Goal: Task Accomplishment & Management: Manage account settings

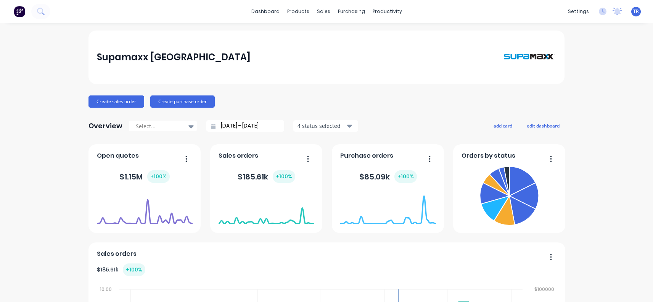
drag, startPoint x: 385, startPoint y: 301, endPoint x: 382, endPoint y: 392, distance: 91.3
click at [382, 302] on html "dashboard products sales purchasing productivity dashboard products Product Cat…" at bounding box center [326, 151] width 653 height 302
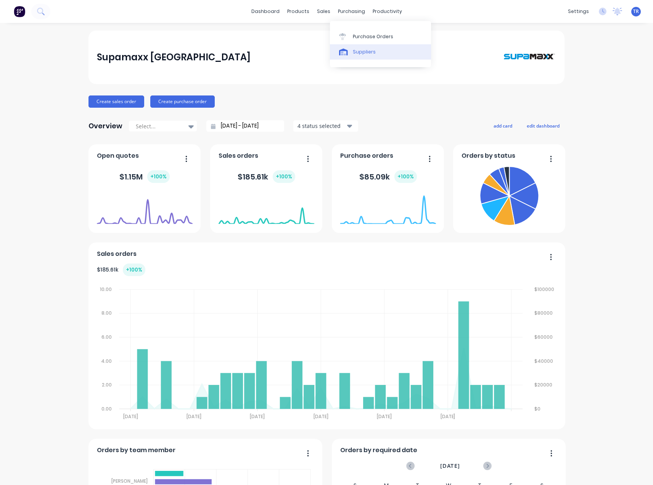
click at [365, 47] on link "Suppliers" at bounding box center [380, 51] width 101 height 15
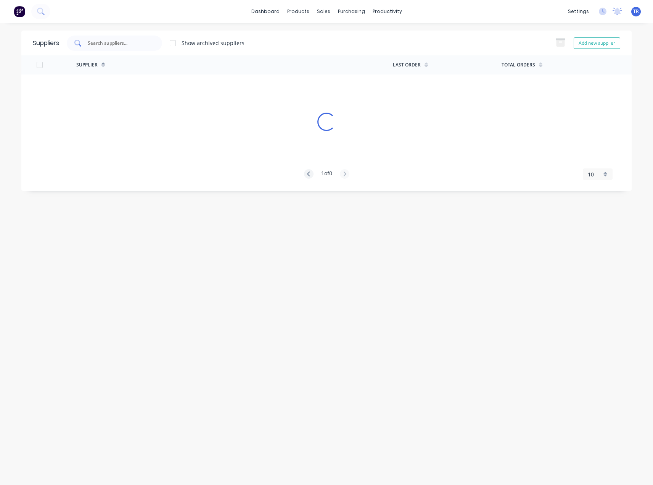
click at [131, 35] on div at bounding box center [114, 42] width 95 height 15
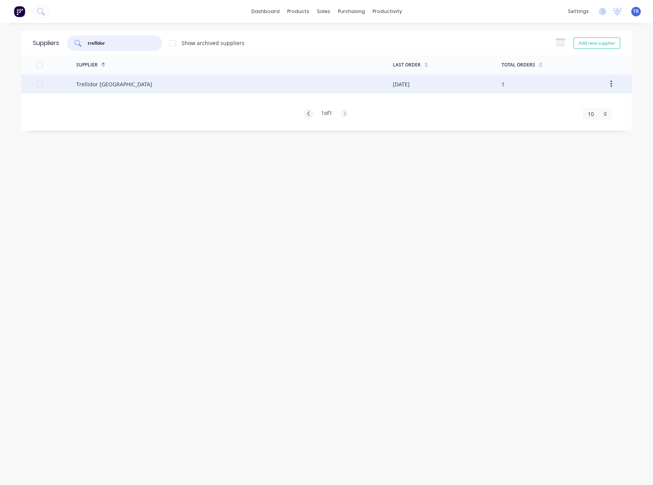
type input "trellidor"
click at [169, 81] on div "Trellidor [GEOGRAPHIC_DATA]" at bounding box center [234, 83] width 317 height 19
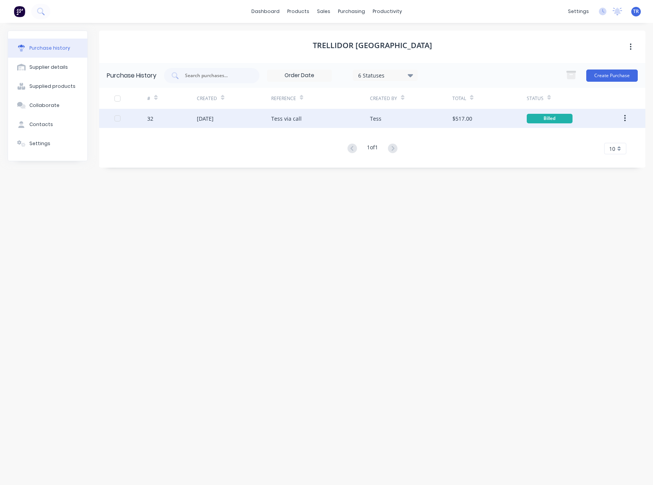
click at [222, 126] on div "22 Jul 2025" at bounding box center [234, 118] width 74 height 19
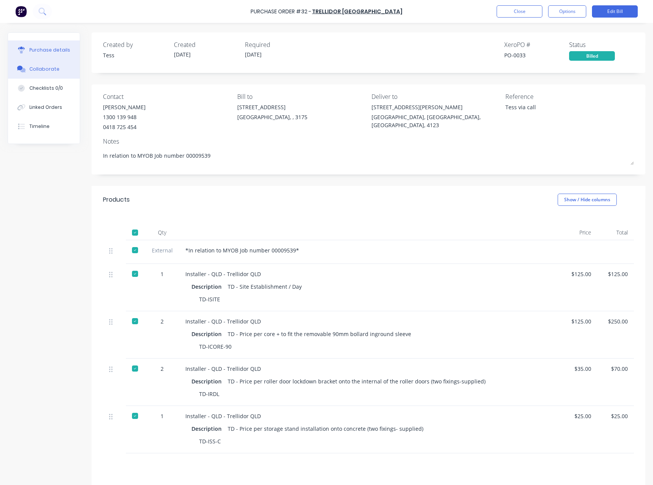
click at [58, 69] on button "Collaborate" at bounding box center [44, 69] width 72 height 19
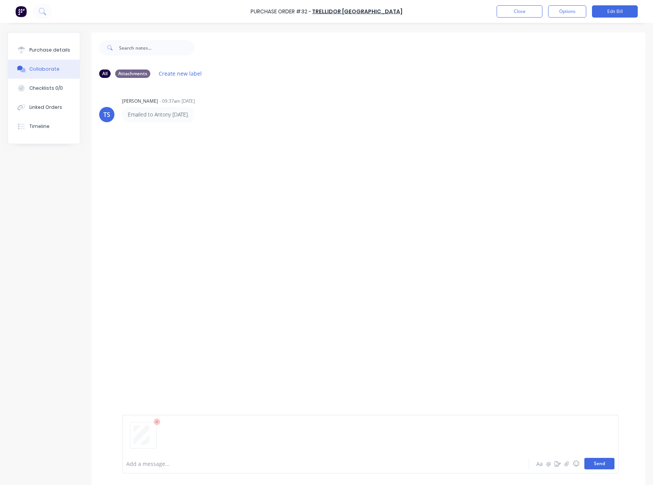
click at [596, 465] on button "Send" at bounding box center [600, 463] width 30 height 11
click at [63, 53] on div "Purchase details" at bounding box center [49, 50] width 41 height 7
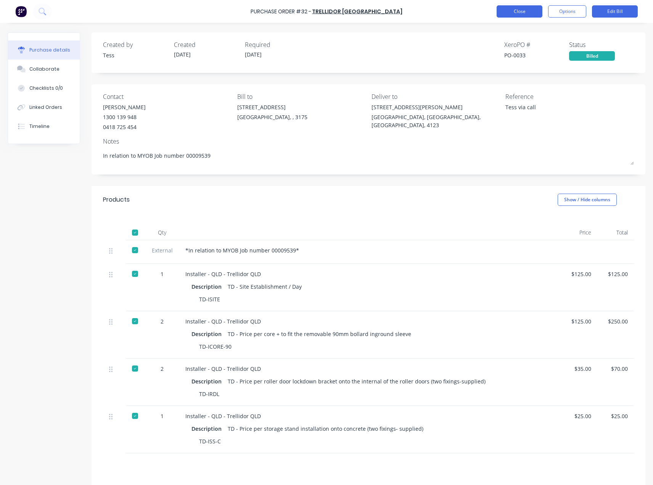
click at [508, 12] on button "Close" at bounding box center [520, 11] width 46 height 12
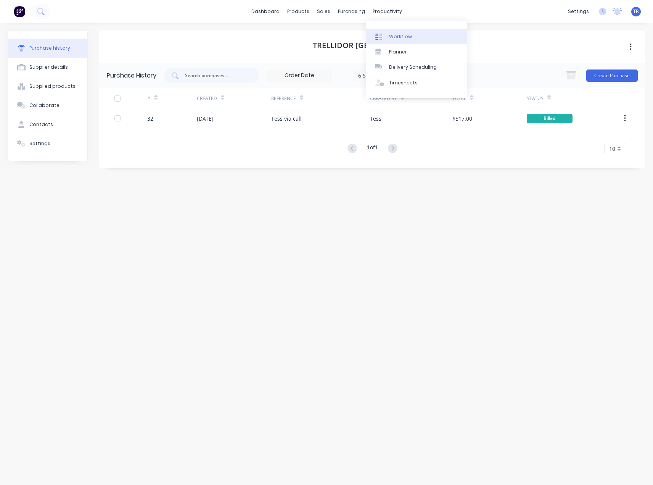
click at [384, 29] on link "Workflow" at bounding box center [416, 36] width 101 height 15
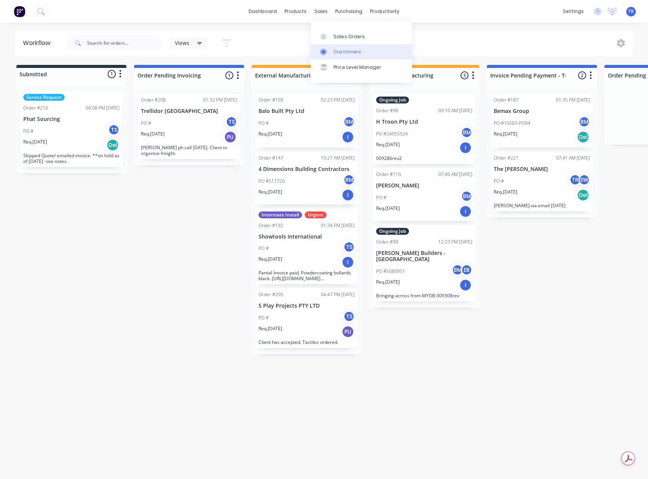
click at [327, 48] on div at bounding box center [325, 51] width 11 height 7
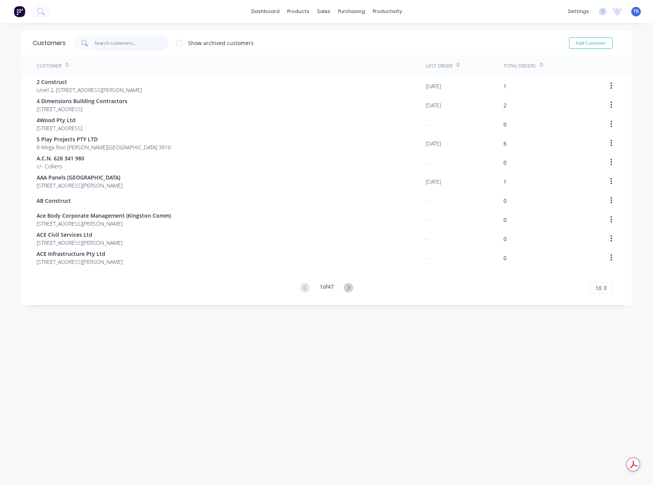
click at [124, 40] on input "text" at bounding box center [132, 42] width 74 height 15
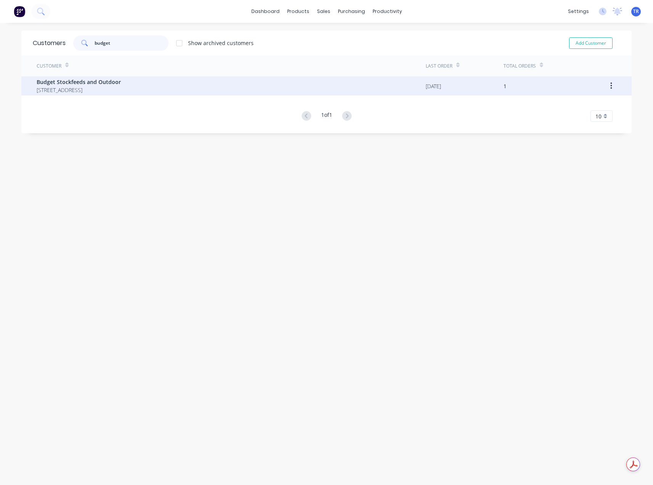
type input "budget"
click at [121, 88] on span "125 Mornington Tyabb Rd Mornington Victoria Australia 3931" at bounding box center [79, 90] width 84 height 8
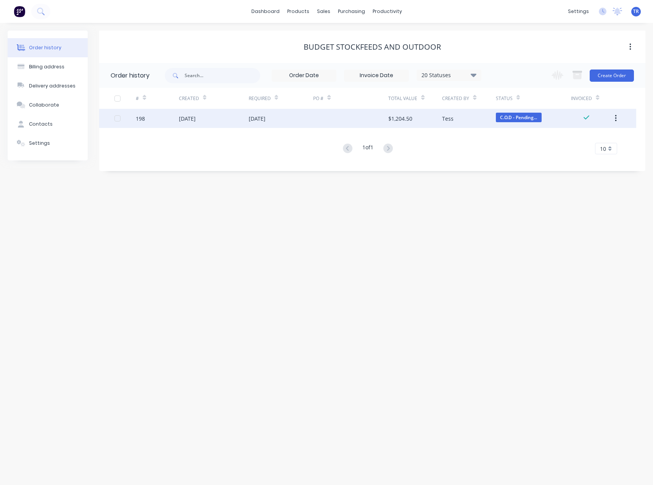
click at [261, 119] on div "08 Aug 2025" at bounding box center [257, 119] width 17 height 8
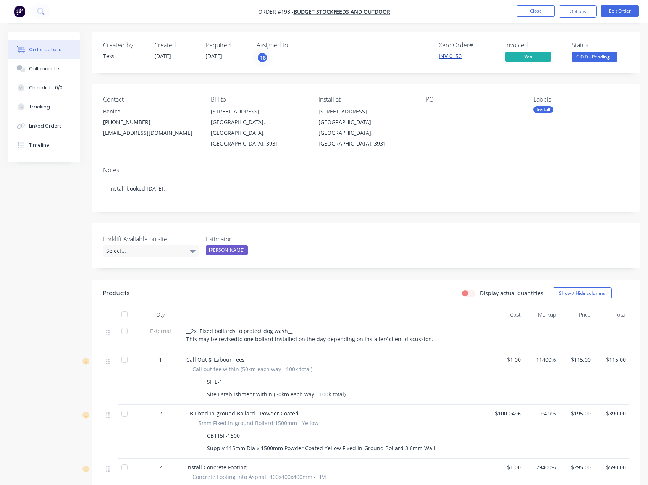
click at [450, 56] on link "INV-0150" at bounding box center [450, 55] width 23 height 7
click at [597, 56] on span "C.O.D - Pending..." at bounding box center [594, 57] width 46 height 10
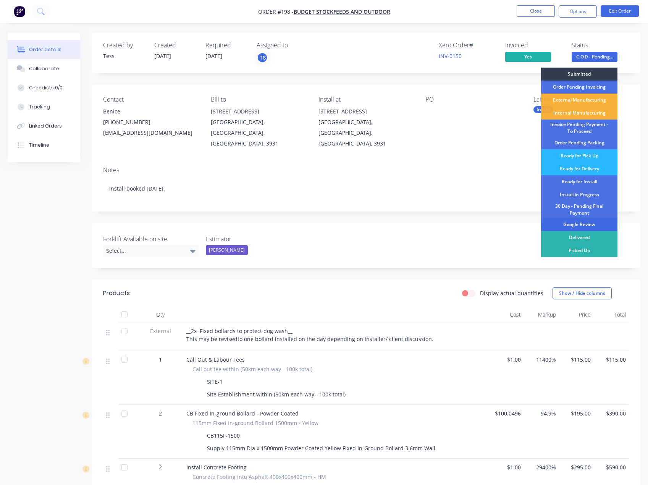
click at [590, 223] on div "Google Review" at bounding box center [579, 224] width 76 height 13
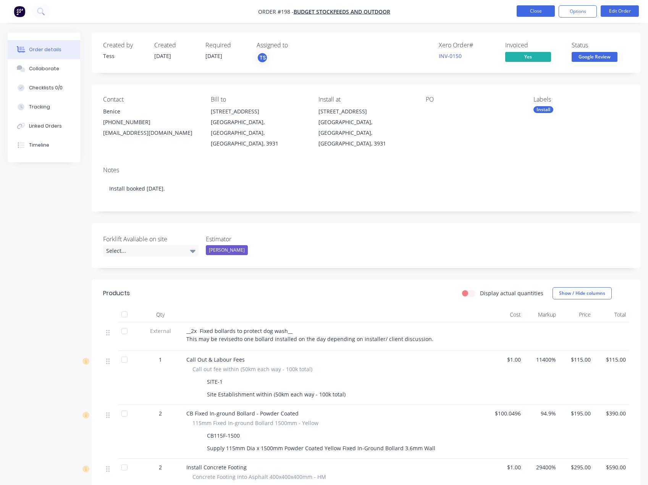
click at [536, 15] on button "Close" at bounding box center [535, 10] width 38 height 11
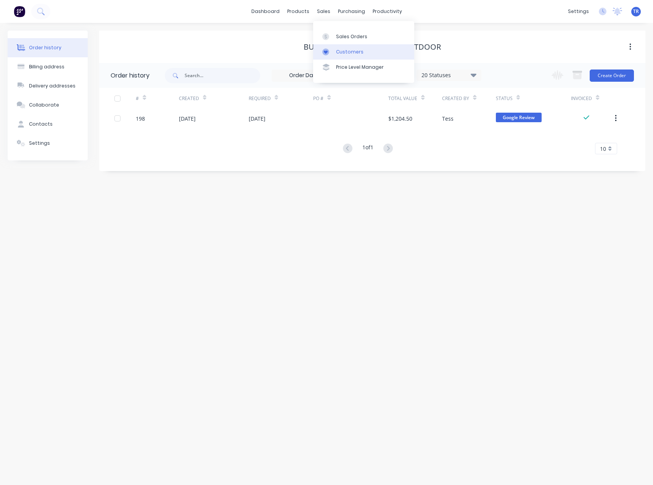
click at [357, 52] on div "Customers" at bounding box center [349, 51] width 27 height 7
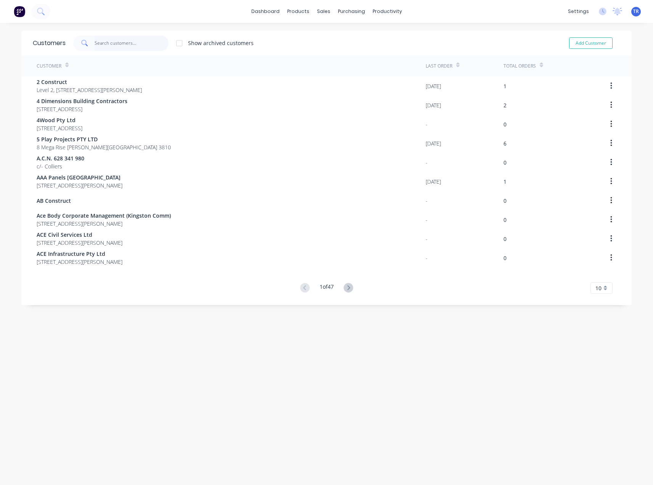
paste input "Pedders Mornington"
click at [126, 45] on input "text" at bounding box center [132, 42] width 74 height 15
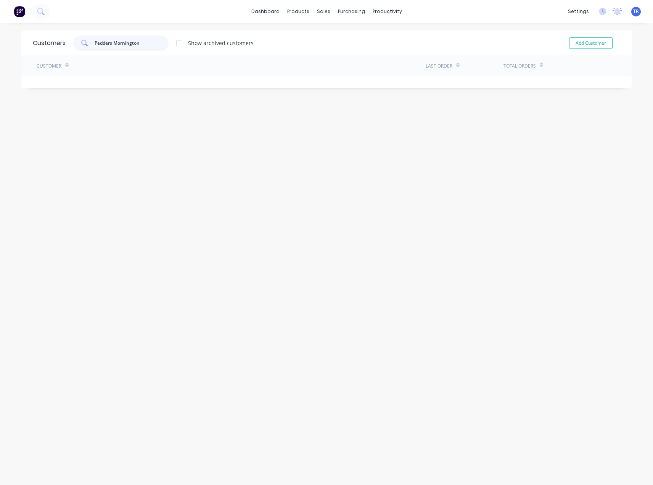
click at [119, 47] on input "Pedders Mornington" at bounding box center [132, 42] width 74 height 15
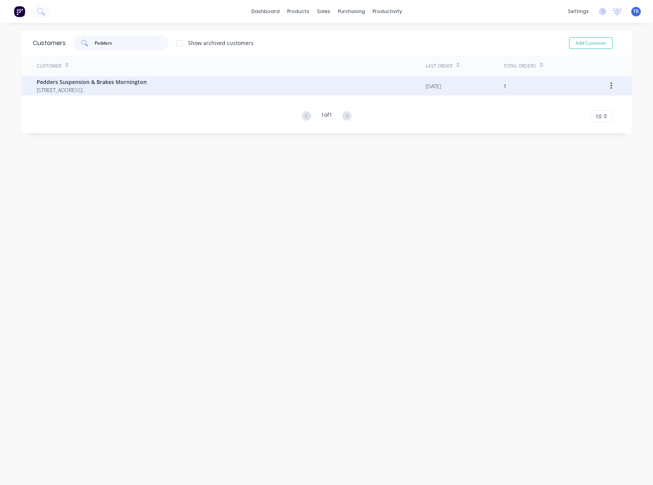
type input "Pedders"
click at [109, 85] on span "Pedders Suspension & Brakes Mornington" at bounding box center [92, 82] width 110 height 8
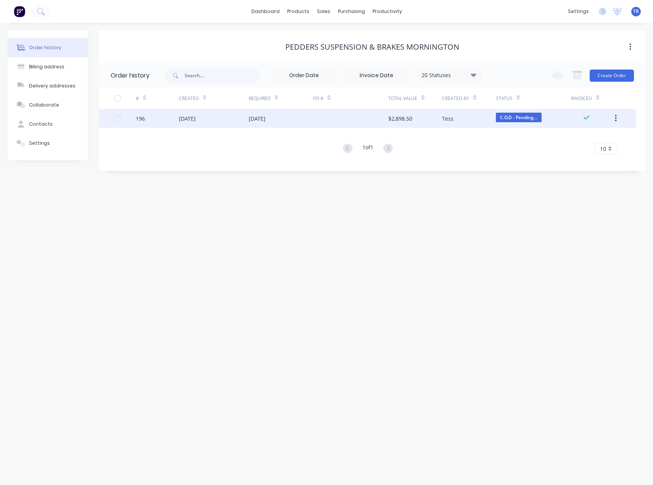
click at [410, 120] on div "$2,898.50" at bounding box center [401, 119] width 24 height 8
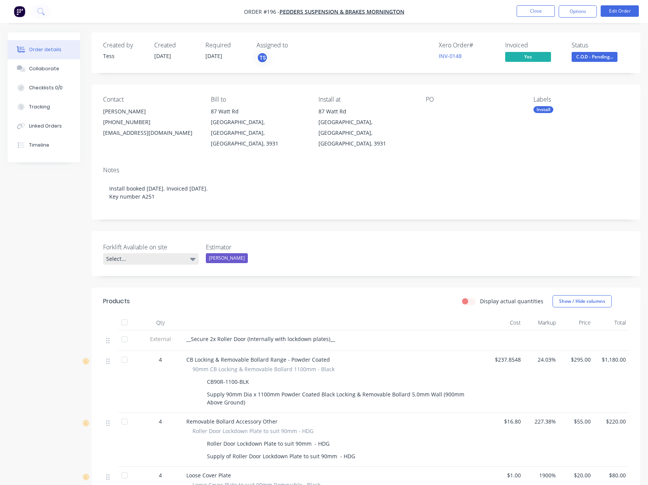
click at [123, 242] on div "Forklift Avaliable on site Select..." at bounding box center [150, 253] width 95 height 22
click at [117, 253] on div "Select..." at bounding box center [150, 258] width 95 height 11
click at [131, 315] on div at bounding box center [124, 322] width 15 height 15
click at [163, 253] on div "Select..." at bounding box center [150, 258] width 95 height 11
click at [124, 315] on div at bounding box center [124, 322] width 15 height 15
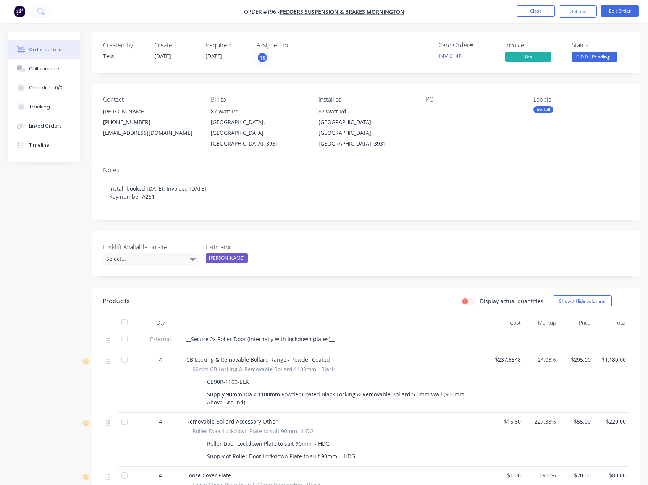
click at [124, 315] on div at bounding box center [124, 322] width 15 height 15
click at [176, 253] on div "Select..." at bounding box center [150, 258] width 95 height 11
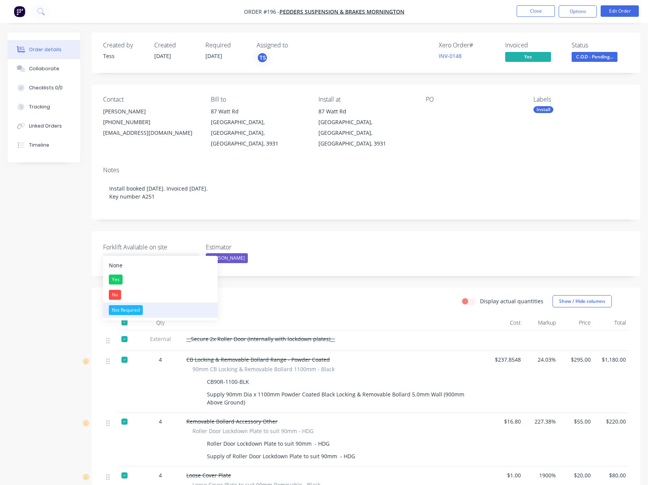
click at [187, 304] on button "Not Required" at bounding box center [160, 309] width 115 height 15
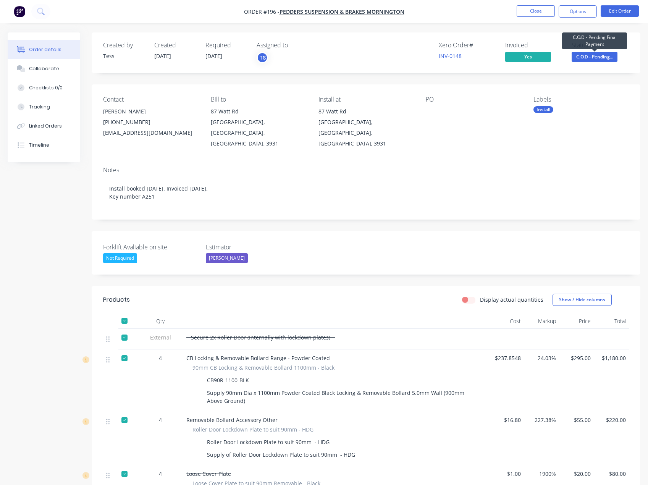
click at [608, 60] on span "C.O.D - Pending..." at bounding box center [594, 57] width 46 height 10
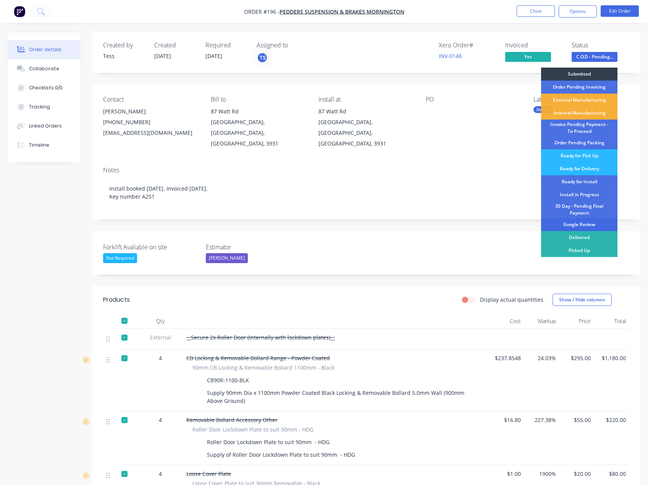
click at [590, 222] on div "Google Review" at bounding box center [579, 224] width 76 height 13
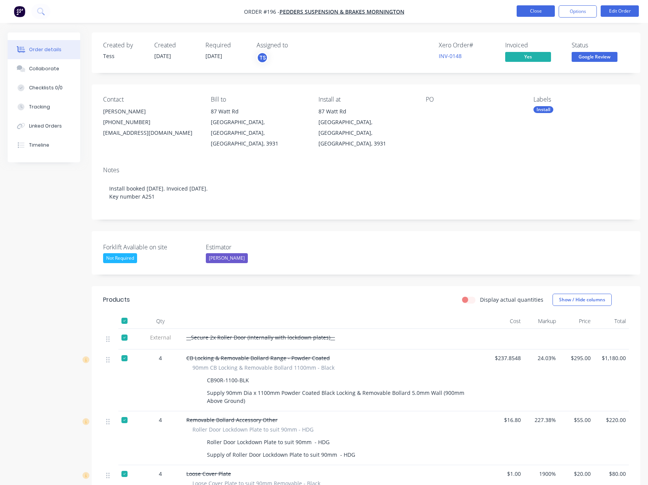
click at [524, 12] on button "Close" at bounding box center [535, 10] width 38 height 11
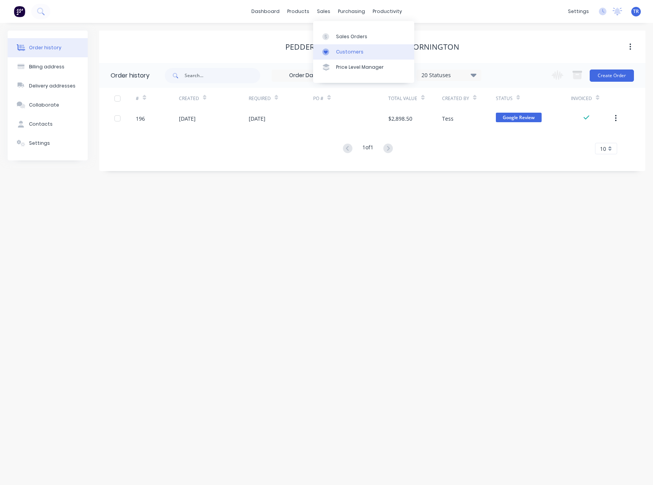
click at [337, 47] on link "Customers" at bounding box center [363, 51] width 101 height 15
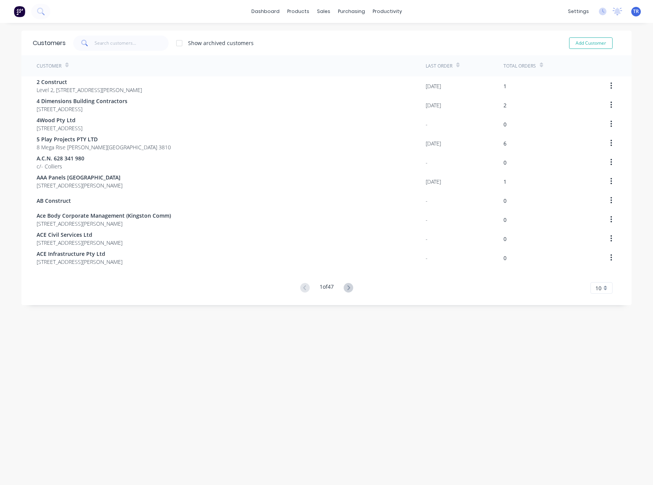
drag, startPoint x: 142, startPoint y: 52, endPoint x: 142, endPoint y: 45, distance: 6.2
click at [142, 51] on div "Customers Show archived customers Add Customer" at bounding box center [326, 43] width 611 height 25
click at [142, 45] on input "text" at bounding box center [132, 42] width 74 height 15
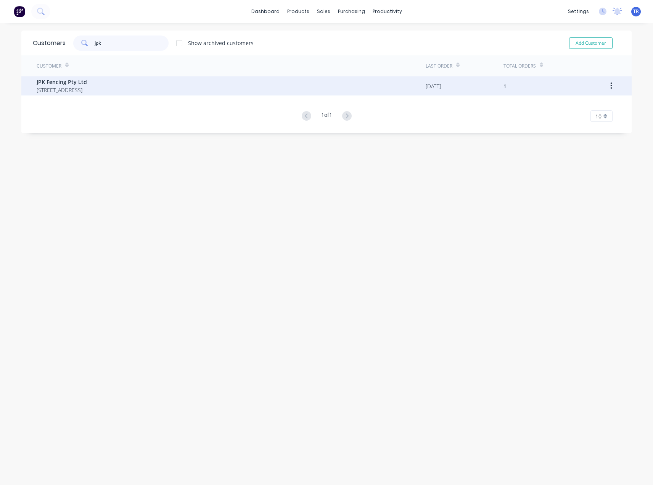
type input "jpk"
click at [84, 89] on span "PO Box 241 FYSHWICK 2609" at bounding box center [62, 90] width 50 height 8
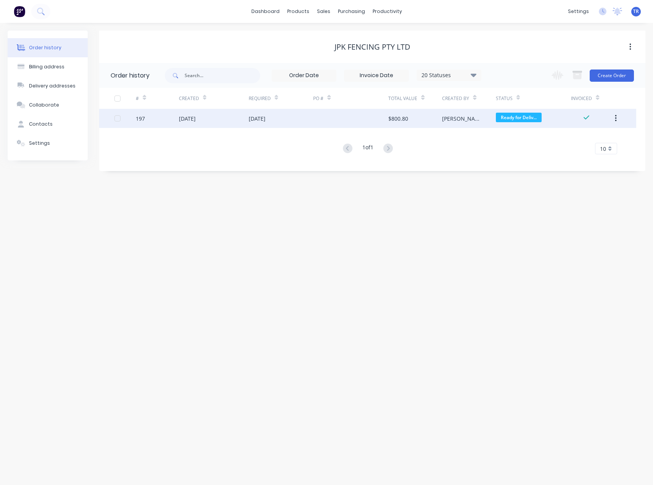
click at [193, 123] on div "08 Aug 2025" at bounding box center [214, 118] width 70 height 19
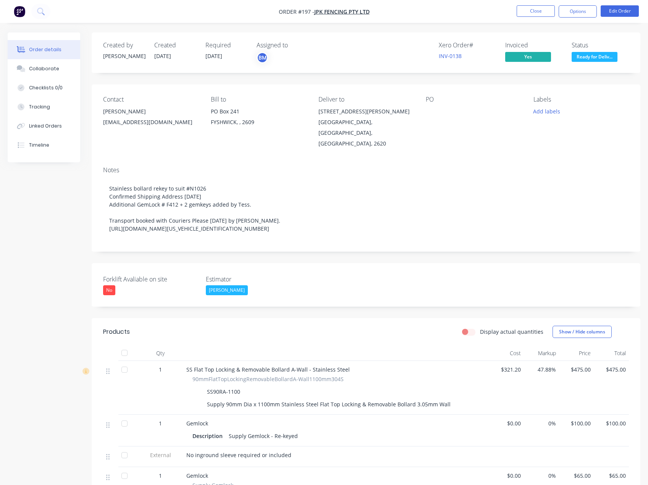
click at [429, 53] on div "Xero Order # INV-0138 Invoiced Yes Status Ready for Deliv..." at bounding box center [481, 53] width 296 height 22
click at [446, 53] on link "INV-0138" at bounding box center [450, 55] width 23 height 7
click at [597, 58] on span "Ready for Deliv..." at bounding box center [594, 57] width 46 height 10
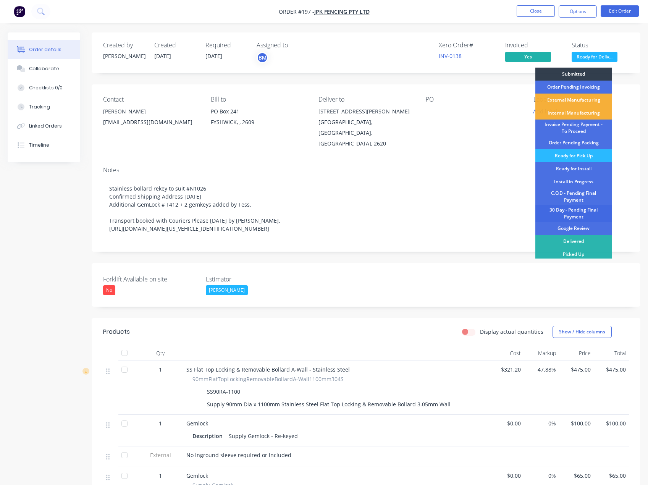
click at [591, 212] on div "30 Day - Pending Final Payment" at bounding box center [573, 213] width 76 height 17
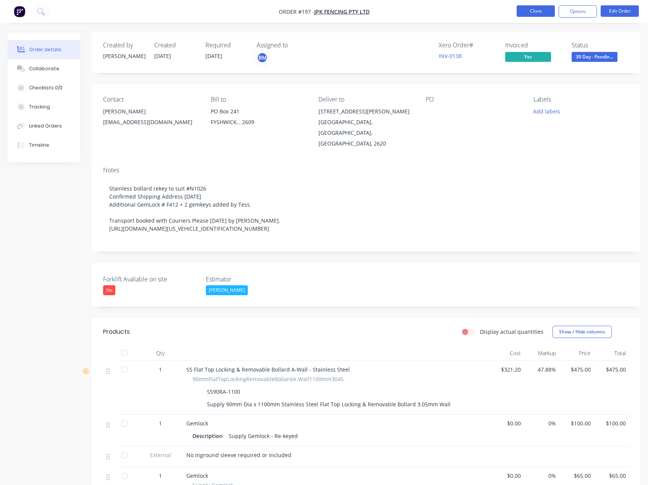
click at [527, 9] on button "Close" at bounding box center [535, 10] width 38 height 11
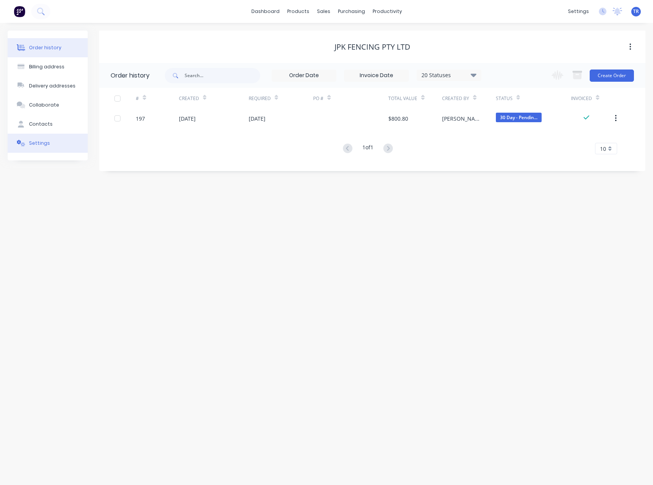
click at [49, 140] on button "Settings" at bounding box center [48, 143] width 80 height 19
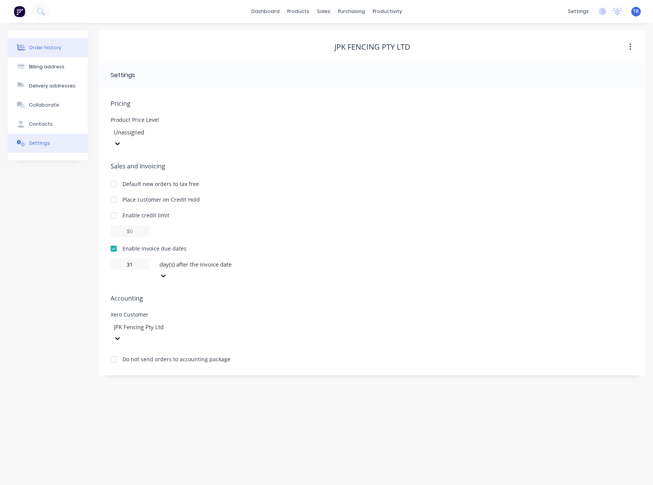
click at [62, 46] on button "Order history" at bounding box center [48, 47] width 80 height 19
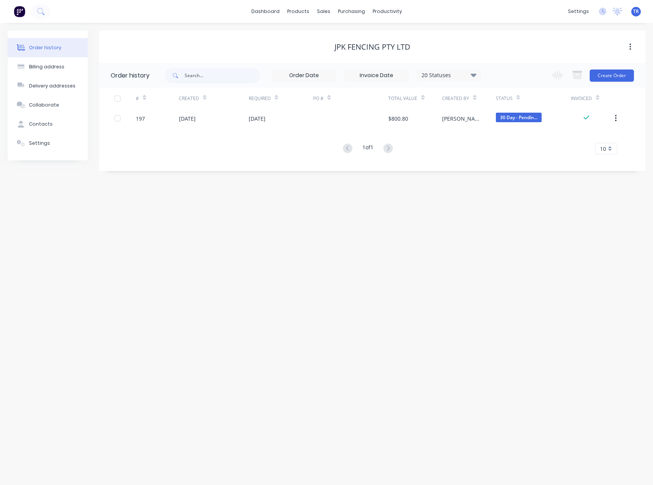
click at [233, 84] on div "20 Statuses Invoice Status Invoiced Not Invoiced Partial Order Status All Archi…" at bounding box center [323, 75] width 317 height 25
click at [344, 48] on div "Customers" at bounding box center [349, 51] width 27 height 7
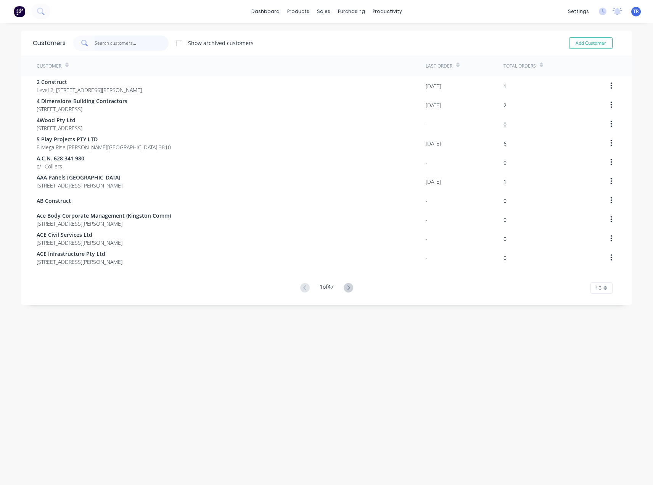
click at [155, 42] on input "text" at bounding box center [132, 42] width 74 height 15
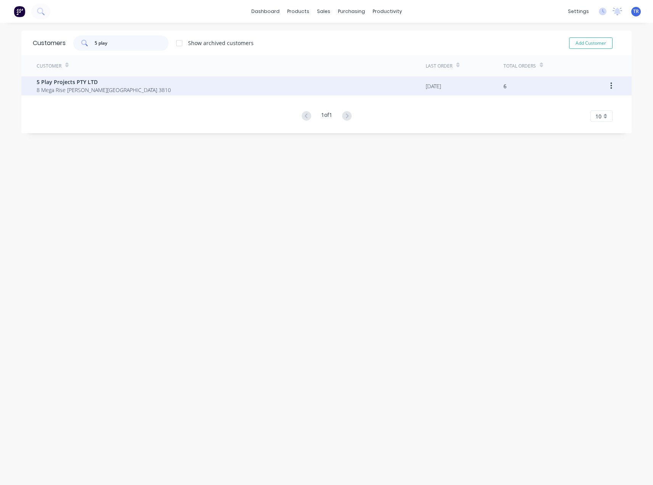
type input "5 play"
click at [144, 78] on span "5 Play Projects PTY LTD" at bounding box center [104, 82] width 134 height 8
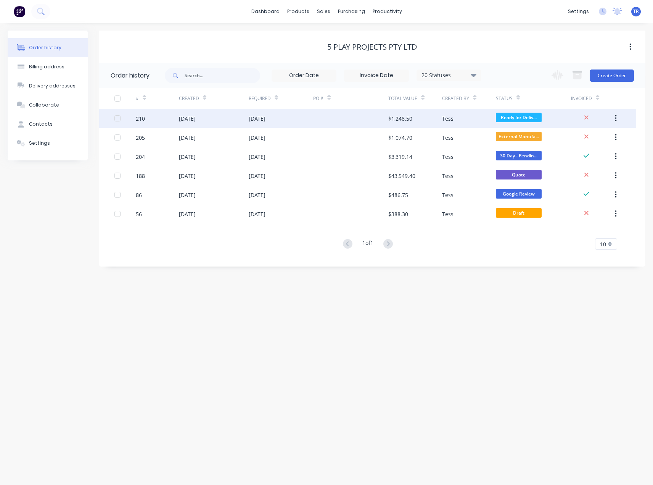
click at [415, 121] on div "$1,248.50" at bounding box center [416, 118] width 54 height 19
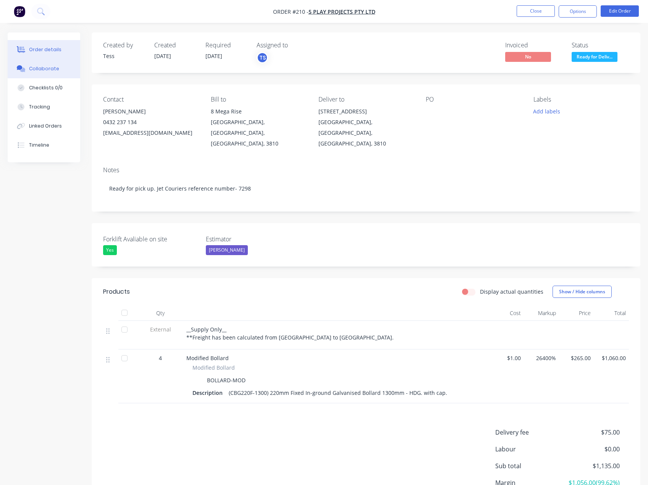
click at [48, 66] on div "Collaborate" at bounding box center [44, 68] width 30 height 7
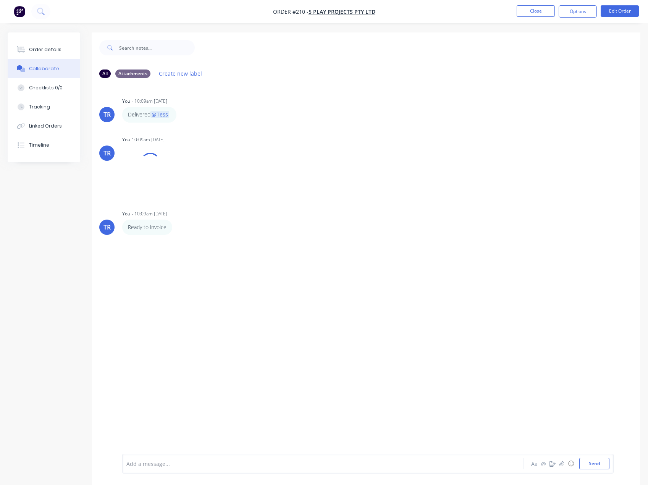
click at [290, 465] on div at bounding box center [308, 464] width 362 height 8
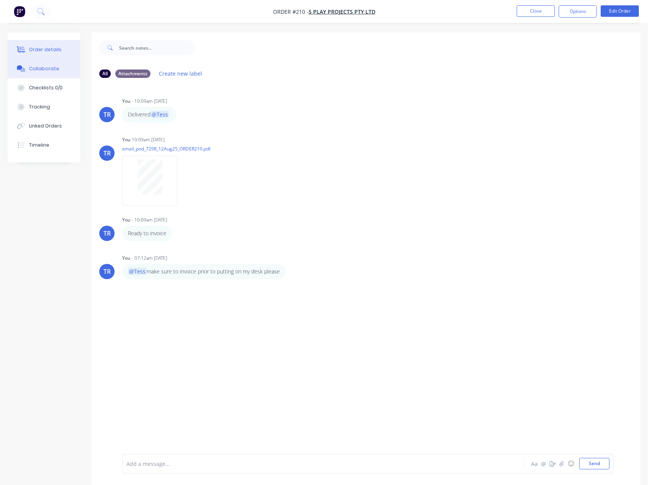
click at [40, 47] on div "Order details" at bounding box center [45, 49] width 32 height 7
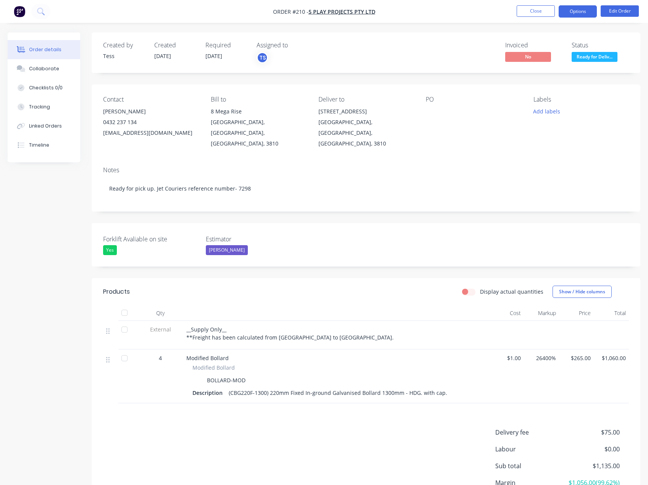
click at [568, 9] on button "Options" at bounding box center [577, 11] width 38 height 12
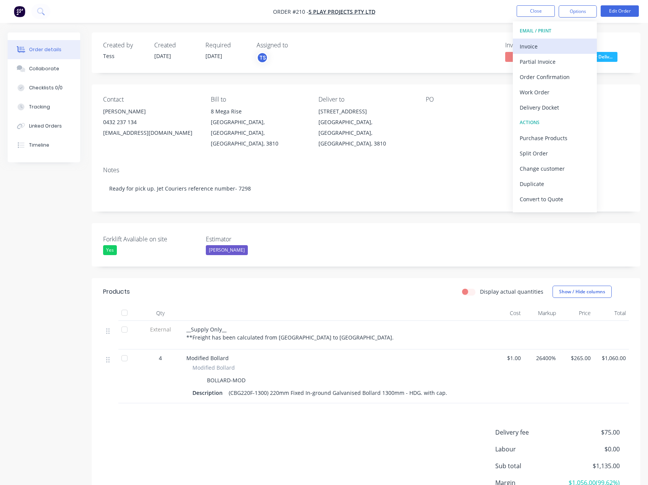
click at [561, 48] on div "Invoice" at bounding box center [554, 46] width 70 height 11
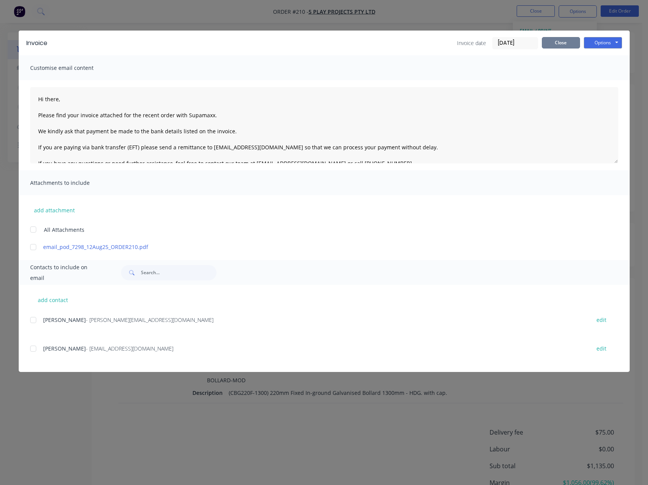
click at [546, 45] on button "Close" at bounding box center [561, 42] width 38 height 11
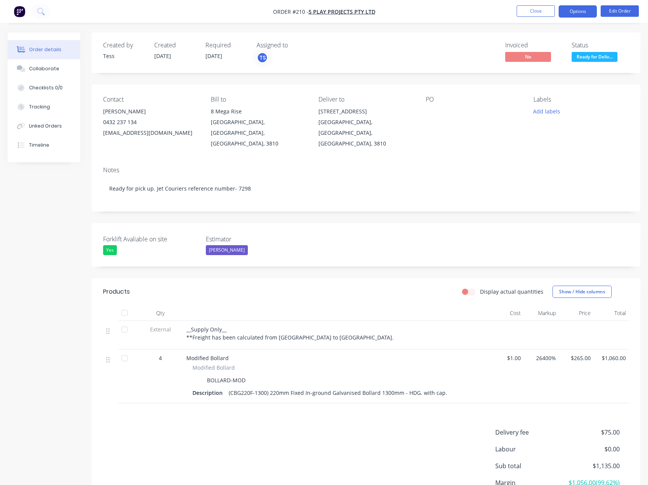
click at [569, 13] on button "Options" at bounding box center [577, 11] width 38 height 12
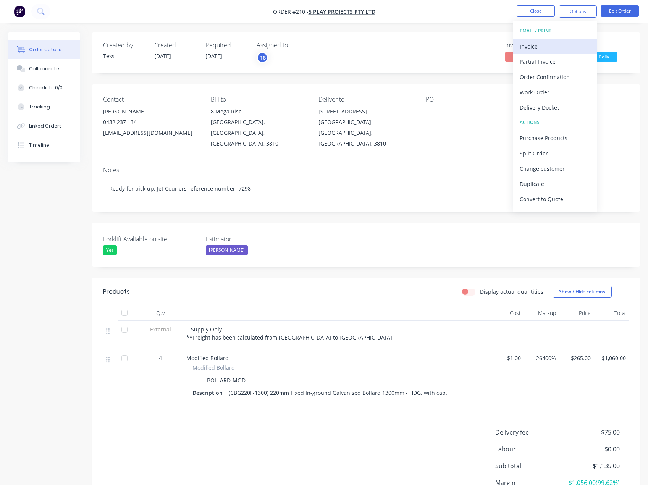
click at [553, 45] on div "Invoice" at bounding box center [554, 46] width 70 height 11
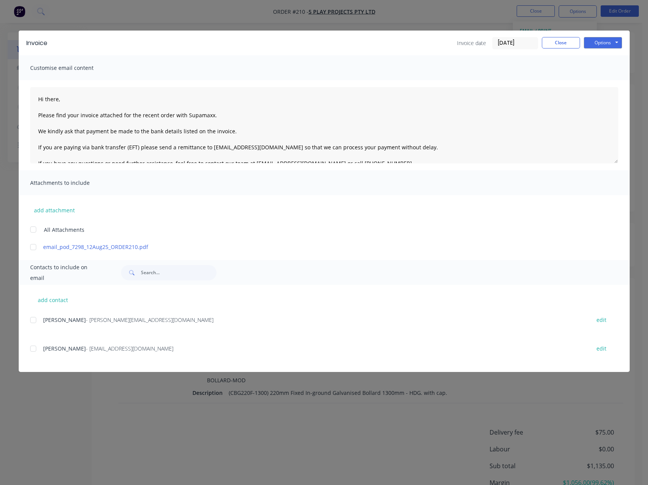
click at [35, 345] on div at bounding box center [33, 348] width 15 height 15
click at [57, 100] on textarea "Hi there, Please find your invoice attached for the recent order with Supamaxx.…" at bounding box center [324, 125] width 588 height 76
click at [594, 46] on button "Options" at bounding box center [603, 42] width 38 height 11
click at [593, 77] on button "Email" at bounding box center [608, 81] width 49 height 13
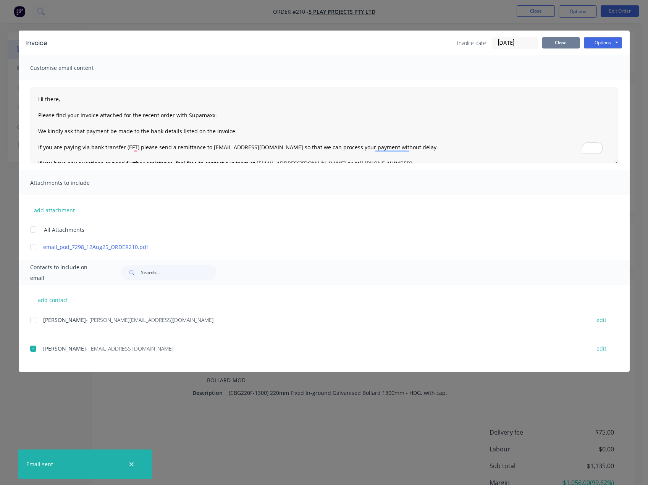
click at [546, 39] on button "Close" at bounding box center [561, 42] width 38 height 11
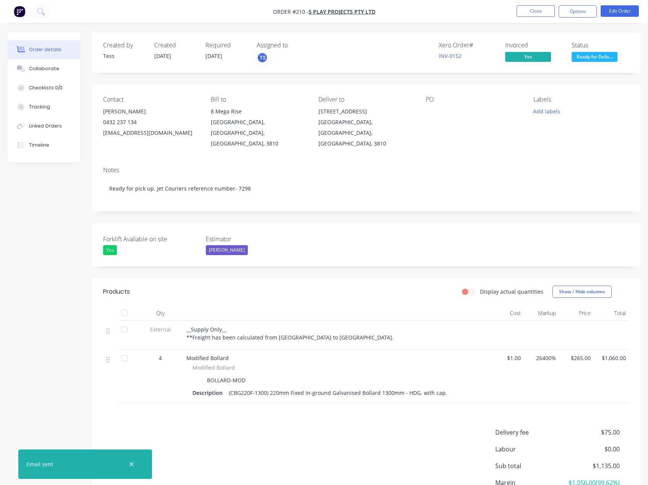
click at [583, 56] on span "Ready for Deliv..." at bounding box center [594, 57] width 46 height 10
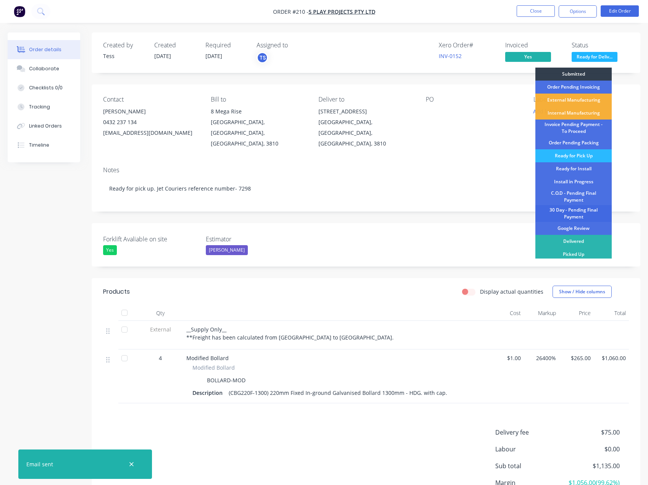
click at [581, 217] on div "30 Day - Pending Final Payment" at bounding box center [573, 213] width 76 height 17
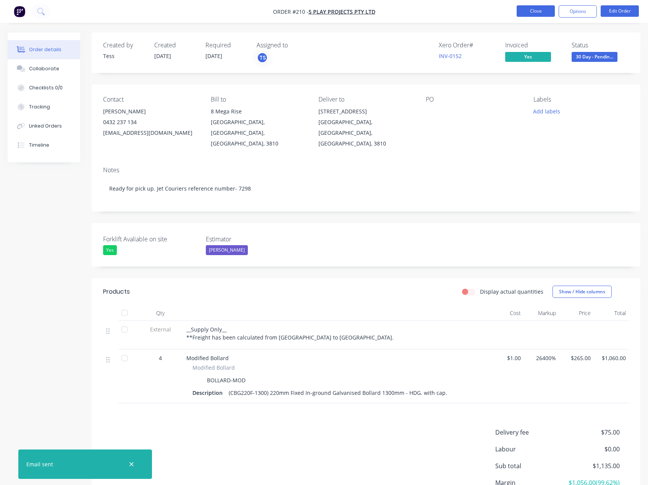
click at [526, 12] on button "Close" at bounding box center [535, 10] width 38 height 11
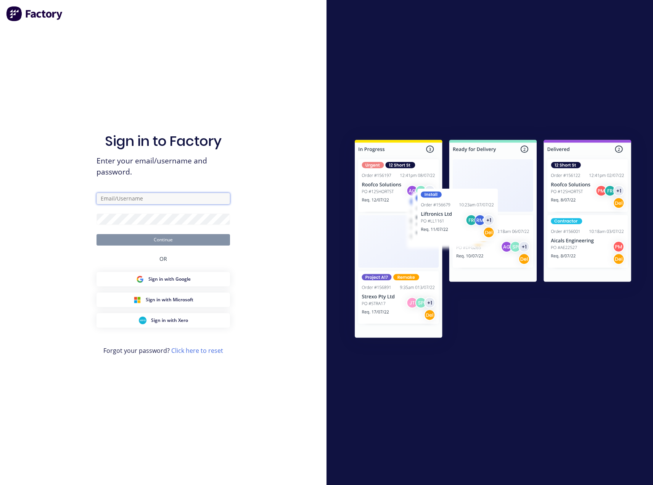
type input "admin@supamaxx.com.au"
click at [148, 238] on button "Continue" at bounding box center [164, 239] width 134 height 11
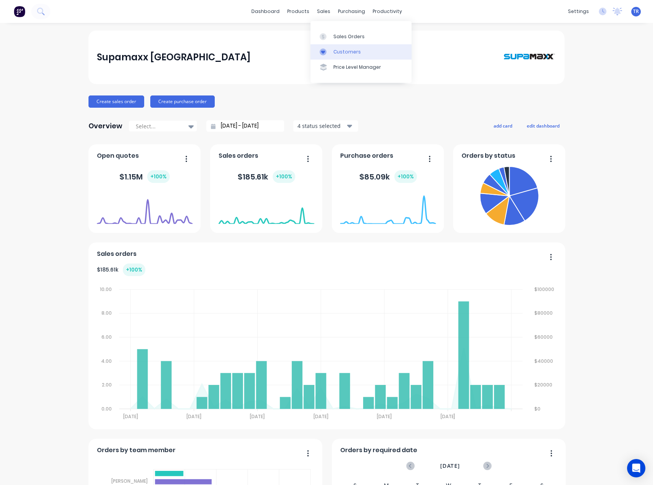
click at [334, 57] on link "Customers" at bounding box center [361, 51] width 101 height 15
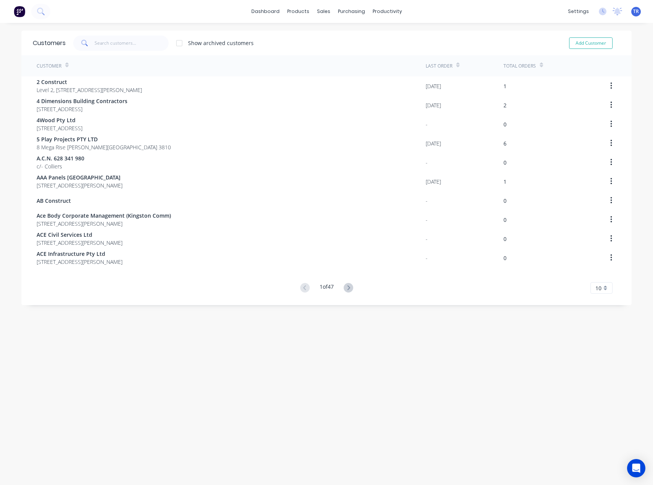
click at [127, 51] on div "Customers Show archived customers Add Customer" at bounding box center [326, 43] width 611 height 25
click at [127, 47] on input "text" at bounding box center [132, 42] width 74 height 15
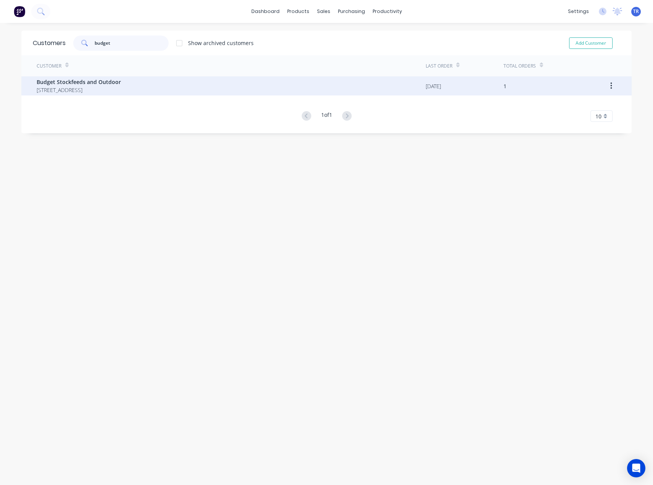
type input "budget"
click at [116, 77] on div "Budget Stockfeeds and Outdoor 125 Mornington Tyabb Rd Mornington Victoria Austr…" at bounding box center [231, 85] width 389 height 19
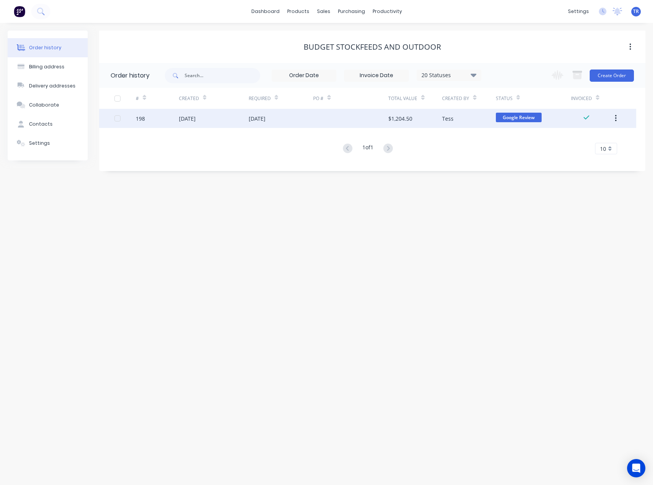
click at [222, 115] on div "08 Aug 2025" at bounding box center [214, 118] width 70 height 19
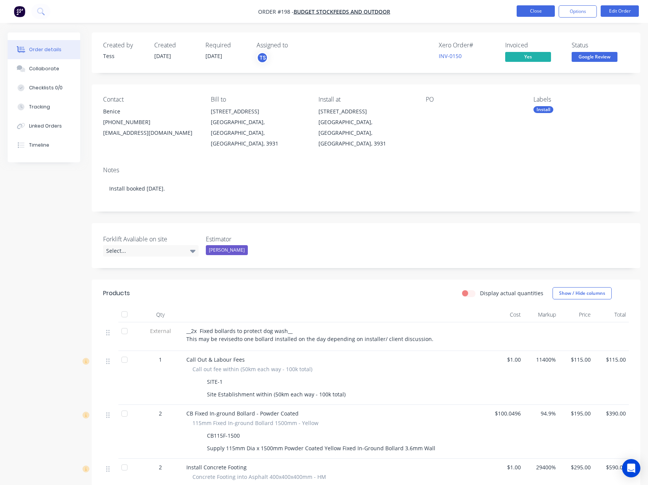
click at [540, 15] on button "Close" at bounding box center [535, 10] width 38 height 11
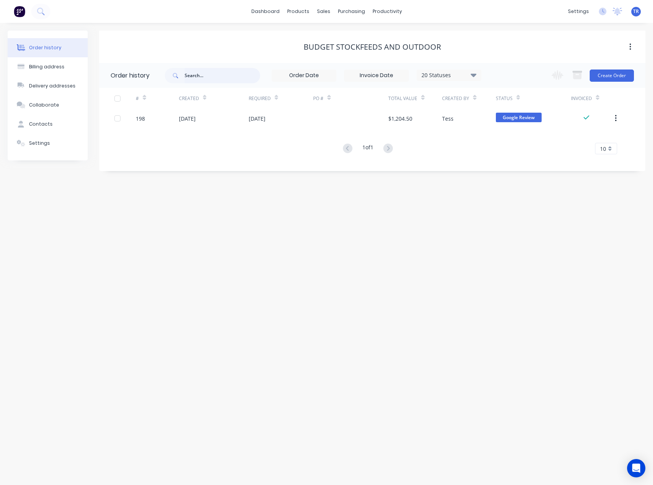
click at [233, 74] on input "text" at bounding box center [223, 75] width 76 height 15
click at [340, 57] on link "Customers" at bounding box center [363, 51] width 101 height 15
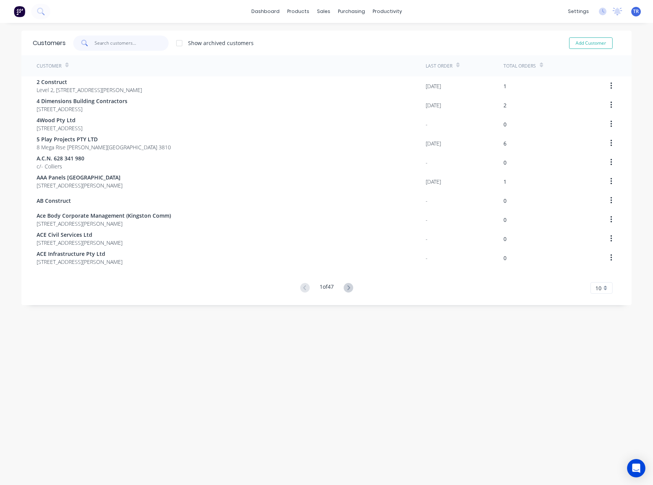
click at [102, 39] on input "text" at bounding box center [132, 42] width 74 height 15
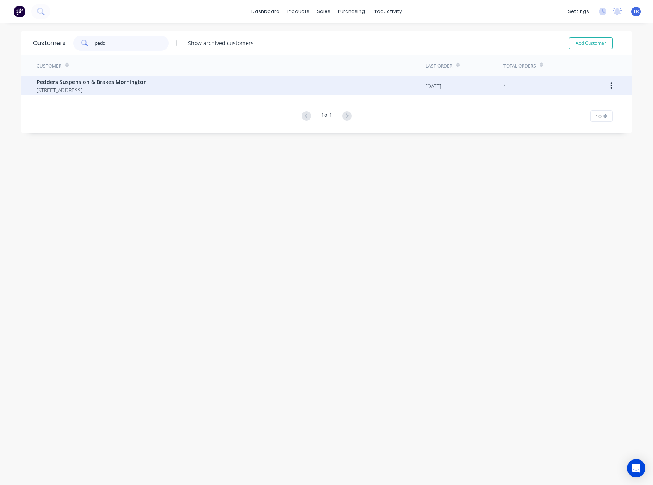
type input "pedd"
click at [108, 81] on span "Pedders Suspension & Brakes Mornington" at bounding box center [92, 82] width 110 height 8
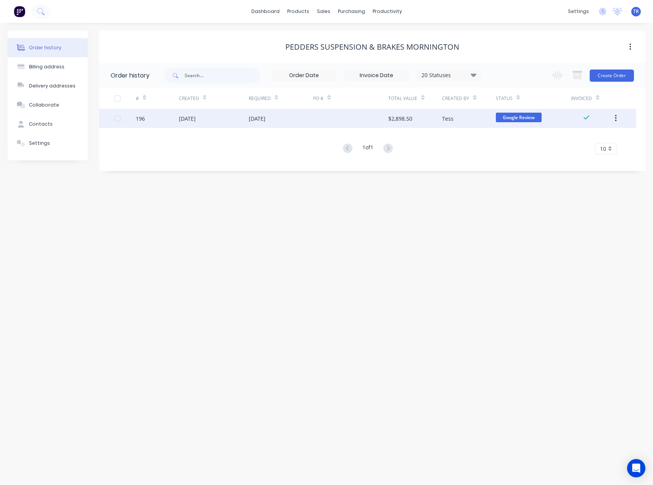
click at [154, 116] on div "196" at bounding box center [157, 118] width 43 height 19
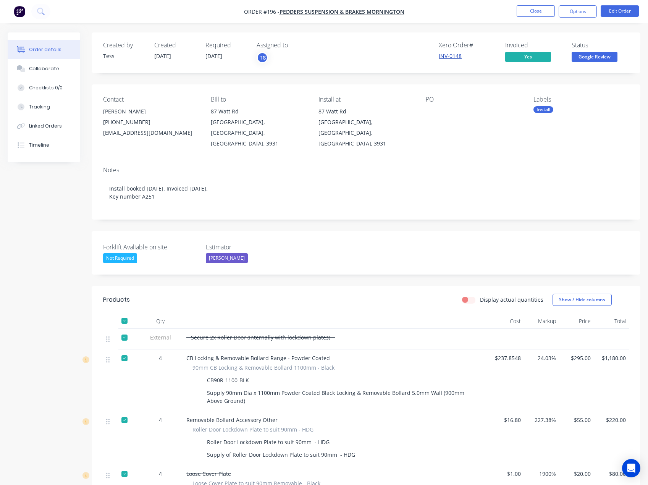
click at [452, 56] on link "INV-0148" at bounding box center [450, 55] width 23 height 7
click at [534, 11] on button "Close" at bounding box center [535, 10] width 38 height 11
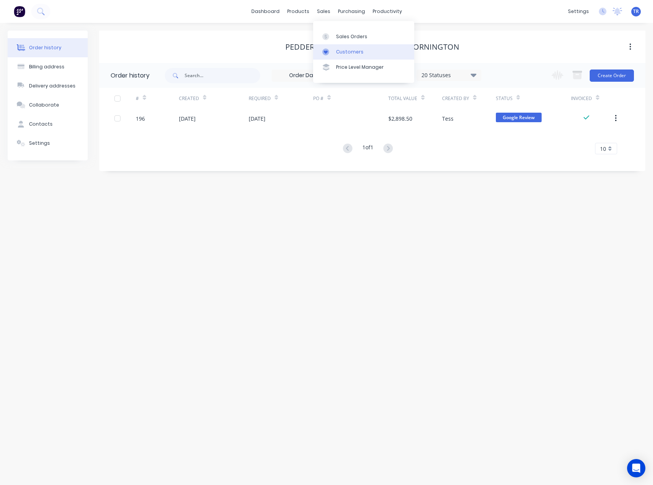
click at [340, 56] on link "Customers" at bounding box center [363, 51] width 101 height 15
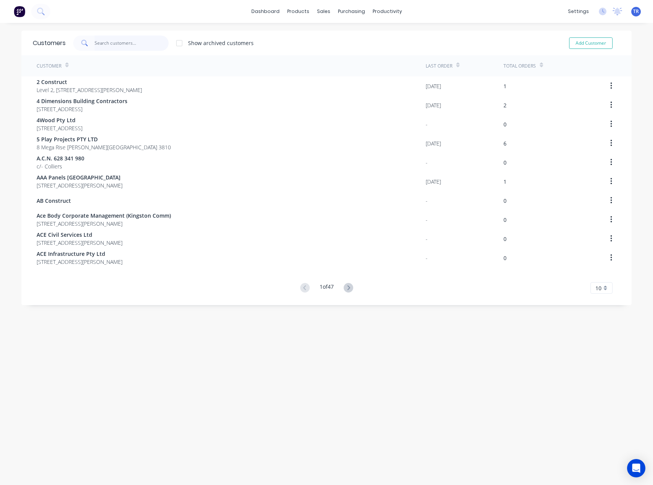
click at [105, 44] on input "text" at bounding box center [132, 42] width 74 height 15
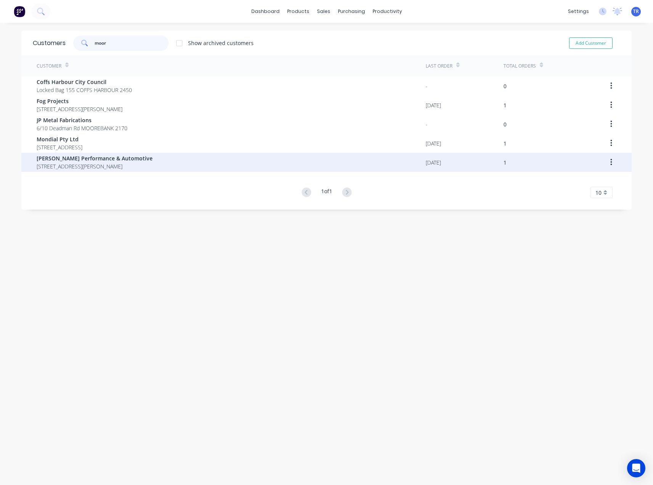
type input "moor"
click at [84, 161] on span "[PERSON_NAME] Performance & Automotive" at bounding box center [95, 158] width 116 height 8
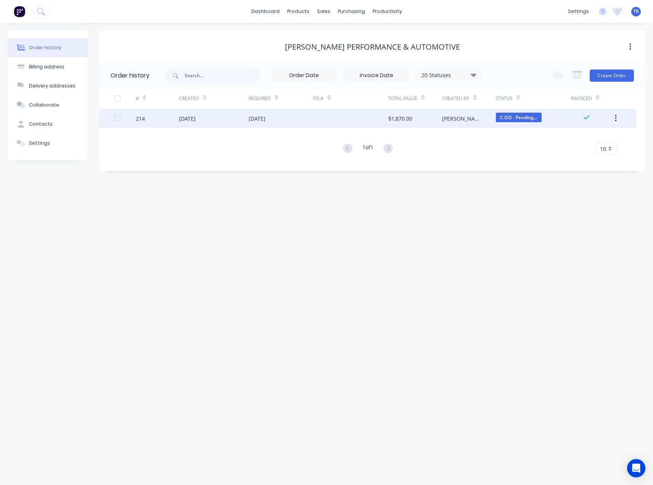
click at [246, 118] on div "13 Aug 2025" at bounding box center [214, 118] width 70 height 19
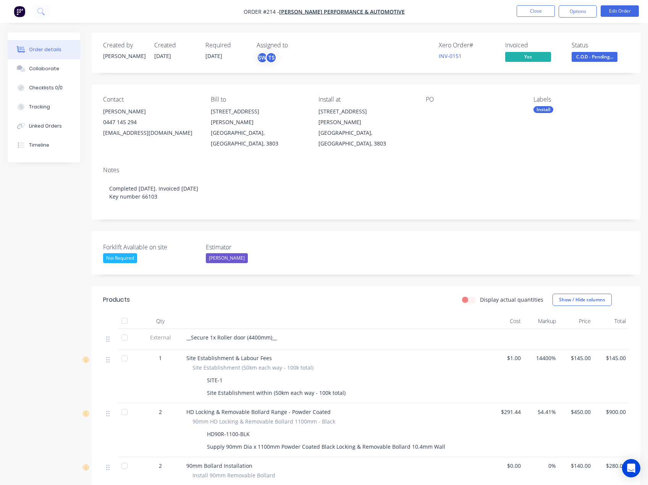
click at [459, 60] on div "Xero Order # INV-0151" at bounding box center [467, 53] width 57 height 22
click at [455, 57] on link "INV-0151" at bounding box center [450, 55] width 23 height 7
click at [33, 143] on div "Timeline" at bounding box center [39, 145] width 20 height 7
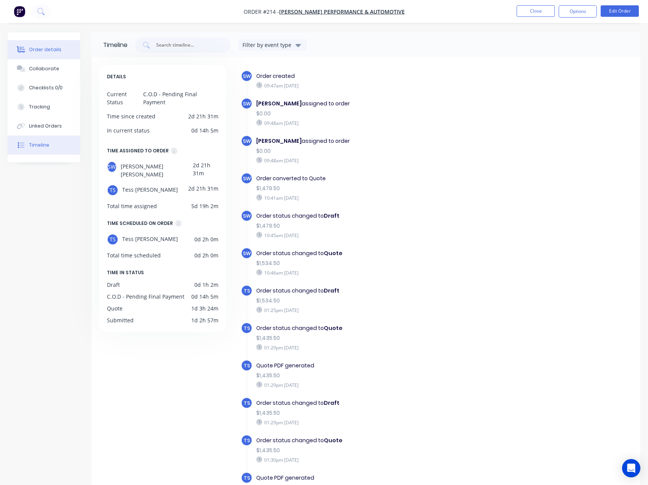
click at [44, 47] on div "Order details" at bounding box center [45, 49] width 32 height 7
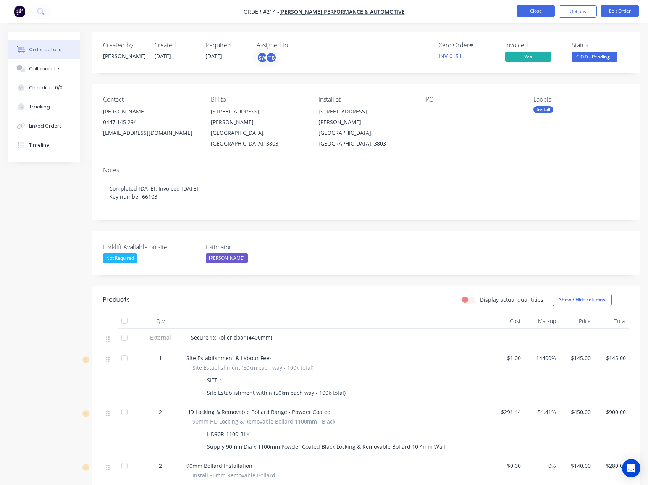
click at [539, 12] on button "Close" at bounding box center [535, 10] width 38 height 11
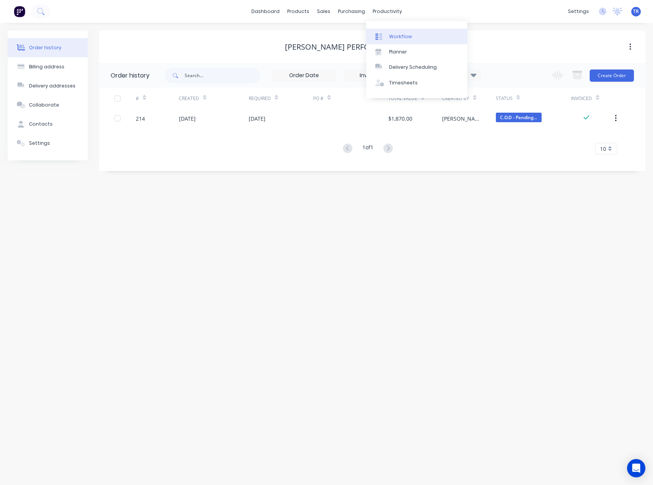
click at [385, 34] on div at bounding box center [381, 36] width 11 height 7
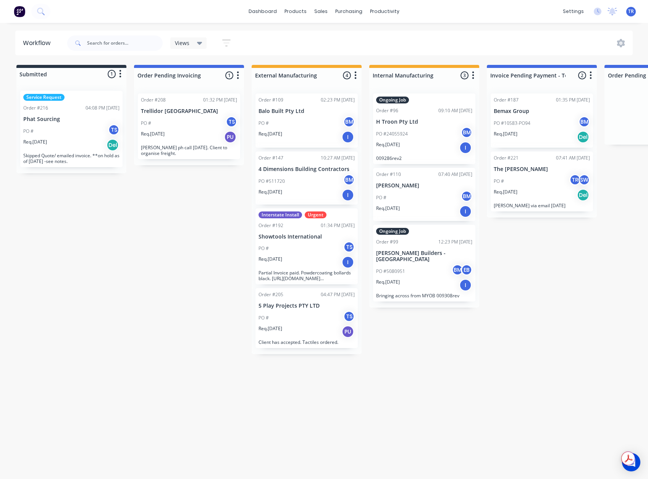
click at [101, 162] on p "Skipped Quote/ emailed invoice. **on hold as of [DATE] -see notes." at bounding box center [71, 158] width 96 height 11
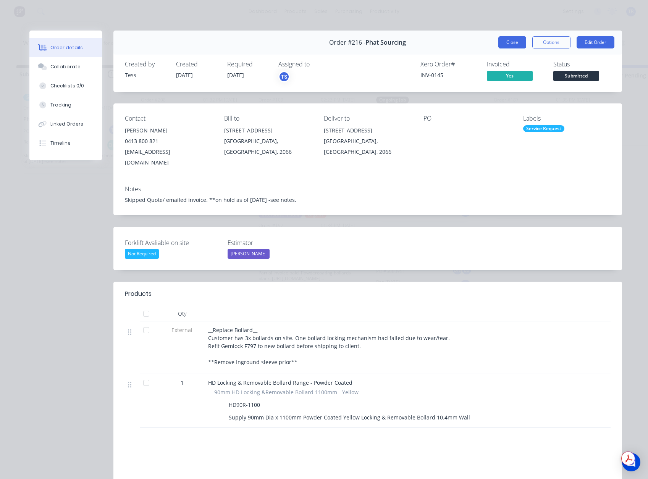
click at [505, 40] on button "Close" at bounding box center [512, 42] width 28 height 12
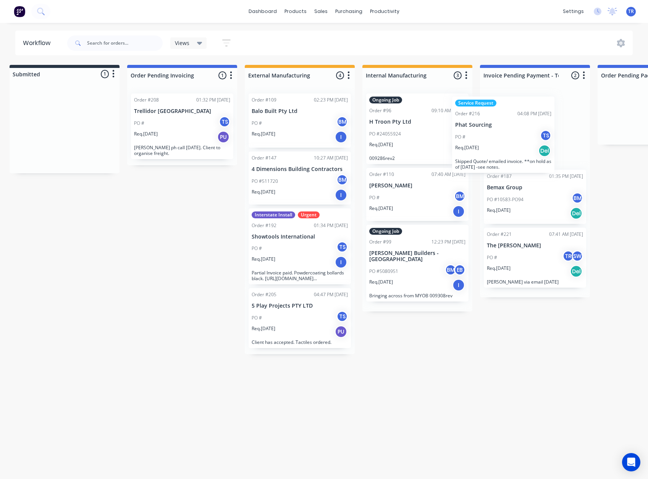
scroll to position [0, 17]
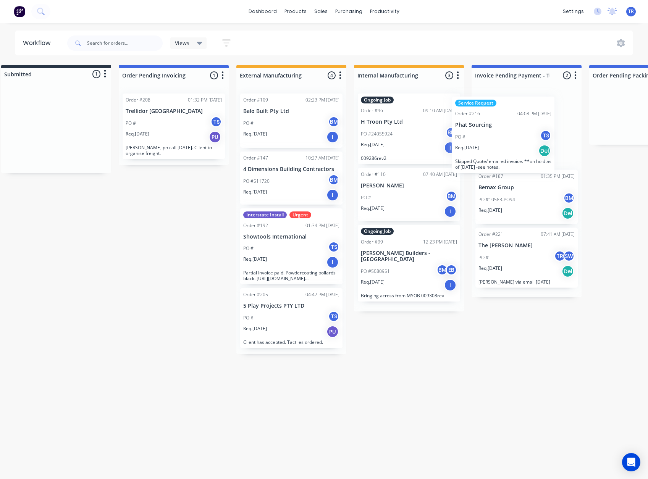
drag, startPoint x: 72, startPoint y: 130, endPoint x: 516, endPoint y: 125, distance: 443.9
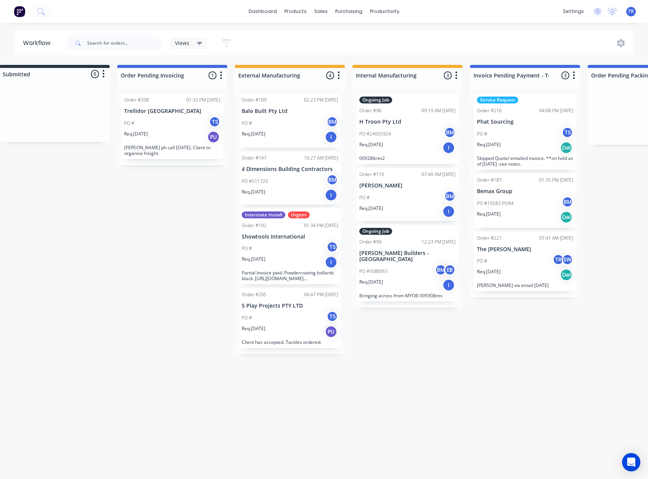
click at [164, 139] on div "Req. 11/08/25 PU" at bounding box center [172, 137] width 96 height 13
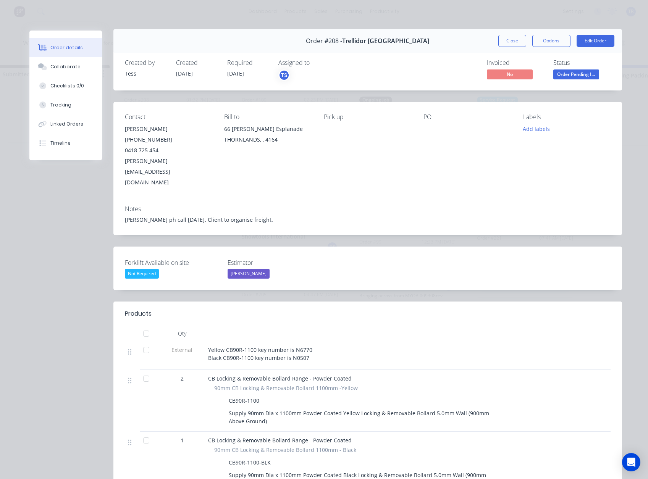
scroll to position [0, 0]
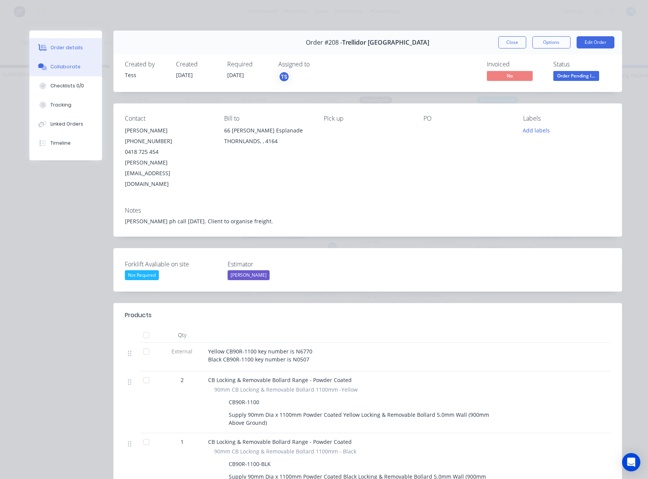
click at [50, 69] on div "Collaborate" at bounding box center [65, 66] width 30 height 7
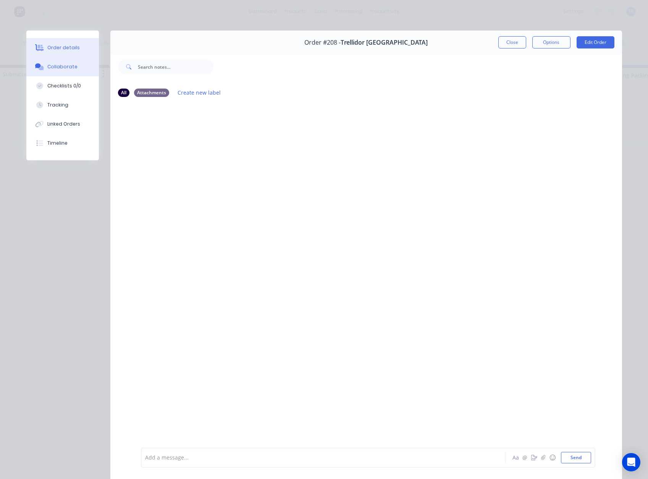
click at [64, 52] on button "Order details" at bounding box center [62, 47] width 73 height 19
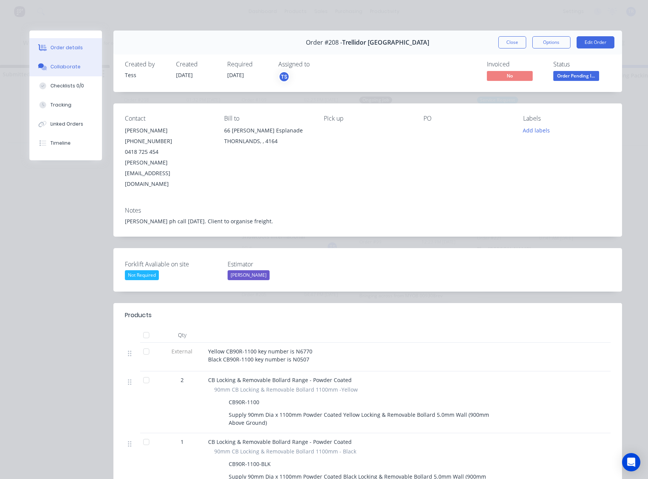
click at [75, 72] on button "Collaborate" at bounding box center [65, 66] width 73 height 19
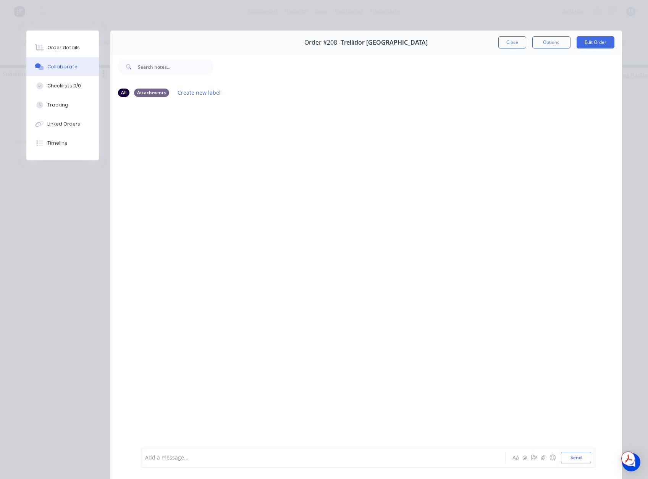
click at [300, 455] on div at bounding box center [312, 458] width 334 height 8
click at [515, 44] on button "Close" at bounding box center [512, 42] width 28 height 12
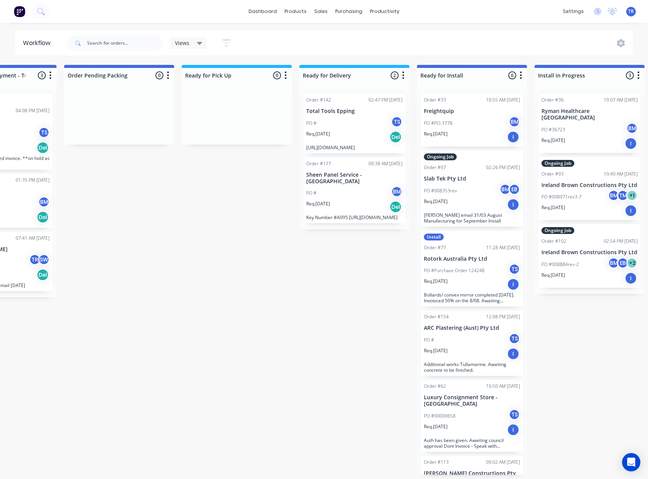
scroll to position [0, 541]
click at [335, 146] on p "[URL][DOMAIN_NAME]" at bounding box center [353, 148] width 96 height 6
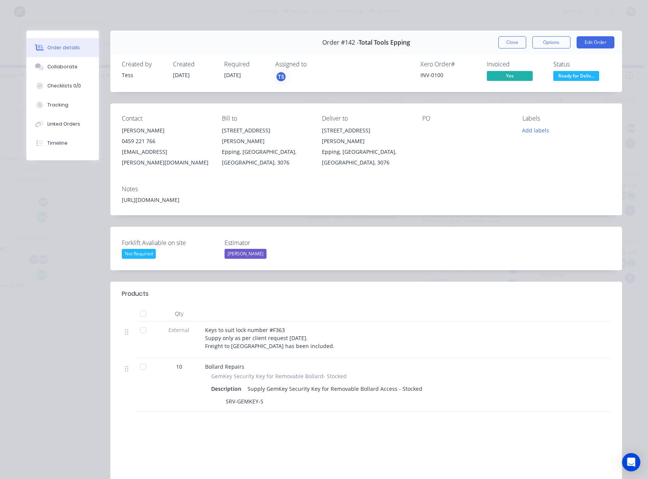
click at [256, 196] on div "[URL][DOMAIN_NAME]" at bounding box center [366, 200] width 489 height 8
click at [437, 71] on div "Xero Order # INV-0100" at bounding box center [448, 72] width 57 height 22
click at [436, 71] on div "Xero Order # INV-0100" at bounding box center [448, 72] width 57 height 22
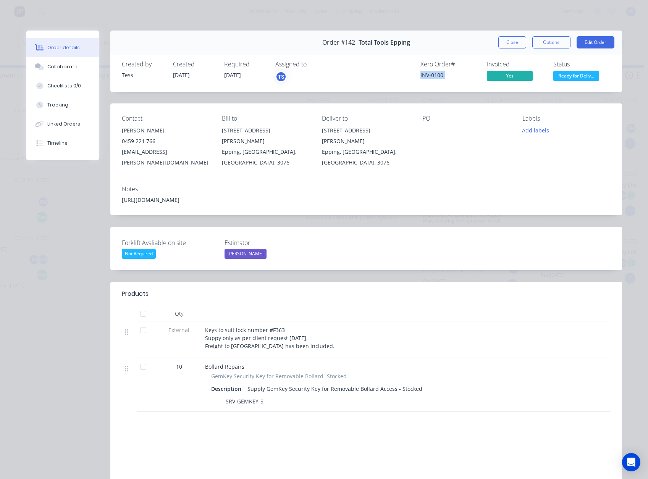
click at [436, 71] on div "Xero Order # INV-0100" at bounding box center [448, 72] width 57 height 22
copy div "INV-0100"
click at [556, 77] on span "Ready for Deliv..." at bounding box center [576, 76] width 46 height 10
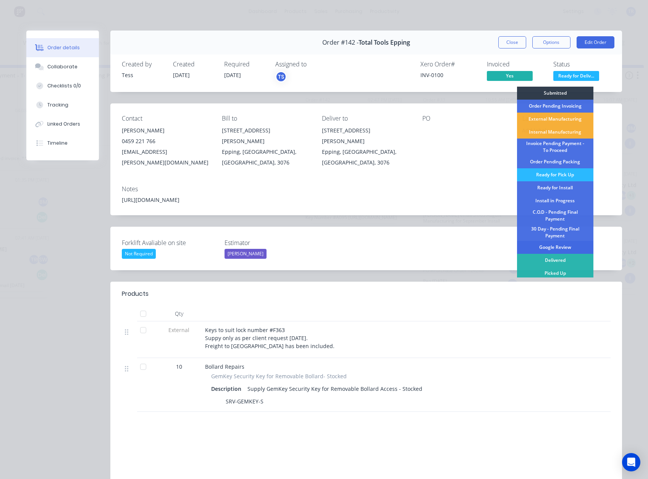
click at [555, 250] on div "Google Review" at bounding box center [555, 247] width 76 height 13
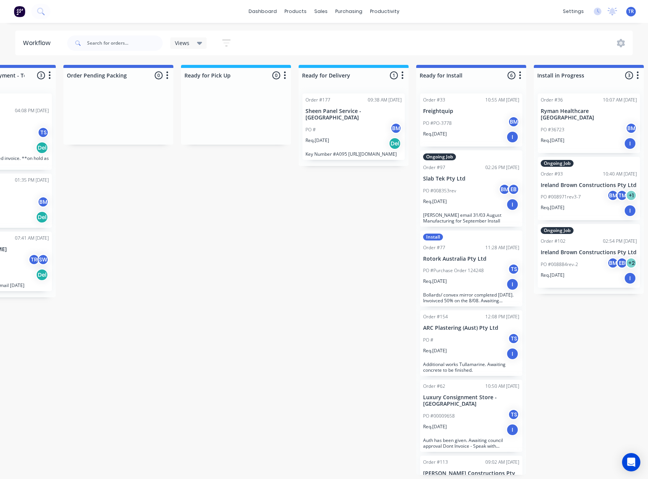
click at [368, 123] on div "PO # BM" at bounding box center [353, 130] width 96 height 15
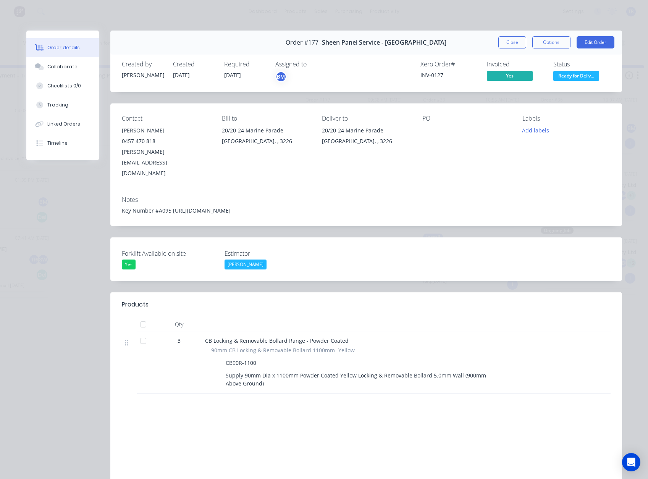
click at [429, 76] on div "INV-0127" at bounding box center [448, 75] width 57 height 8
copy div "INV-0127"
click at [313, 206] on div "Key Number #A095 [URL][DOMAIN_NAME]" at bounding box center [366, 210] width 489 height 8
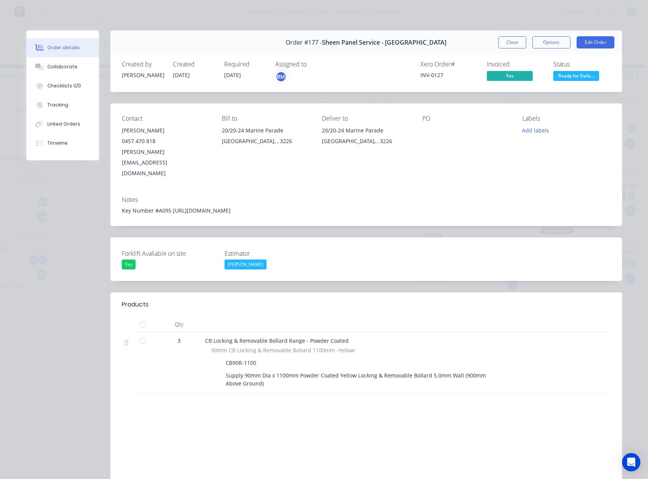
click at [313, 206] on div "Key Number #A095 [URL][DOMAIN_NAME]" at bounding box center [366, 210] width 489 height 8
click at [33, 71] on button "Collaborate" at bounding box center [62, 66] width 73 height 19
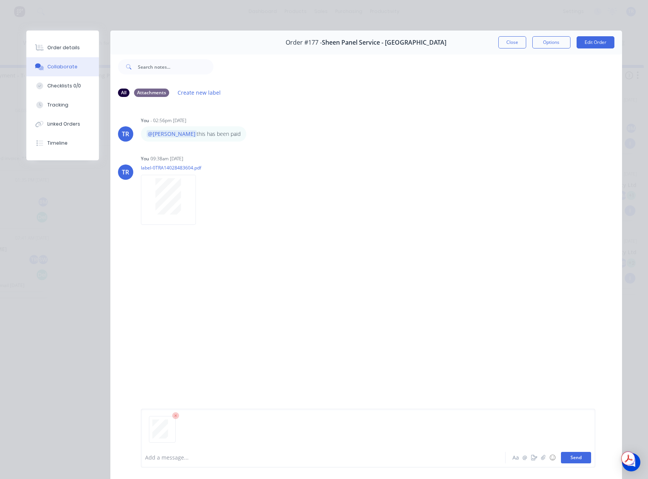
click at [568, 459] on button "Send" at bounding box center [576, 457] width 30 height 11
click at [71, 44] on div "Order details" at bounding box center [63, 47] width 32 height 7
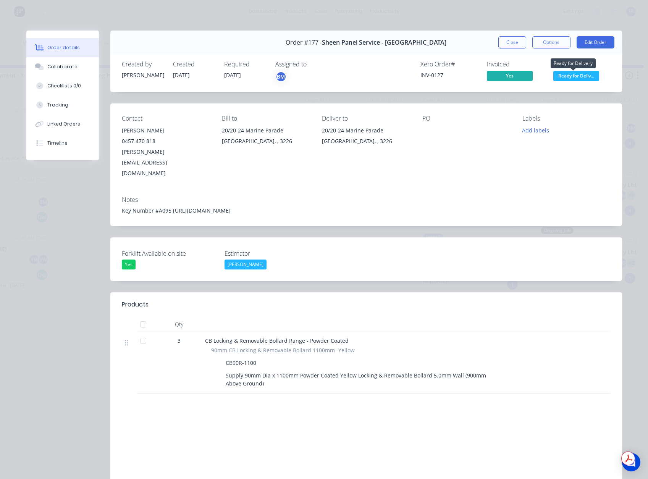
click at [560, 73] on span "Ready for Deliv..." at bounding box center [576, 76] width 46 height 10
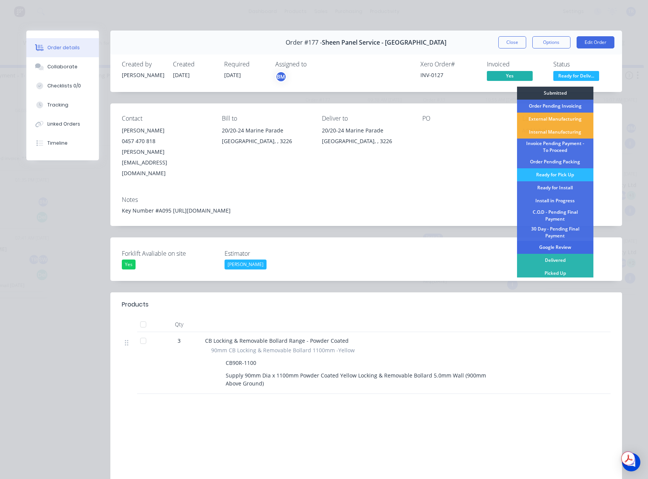
click at [549, 244] on div "Google Review" at bounding box center [555, 247] width 76 height 13
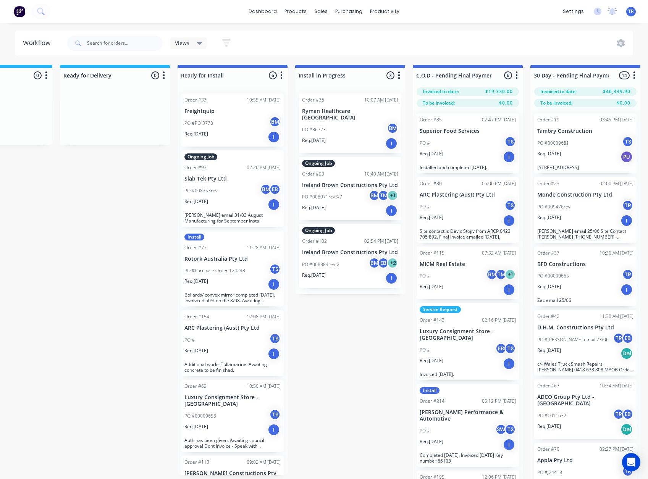
scroll to position [0, 780]
click at [201, 188] on p "PO #008353rev" at bounding box center [200, 190] width 33 height 7
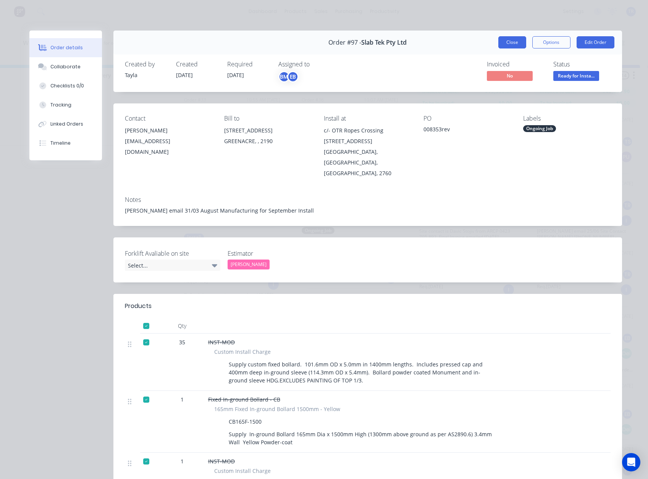
click at [498, 39] on button "Close" at bounding box center [512, 42] width 28 height 12
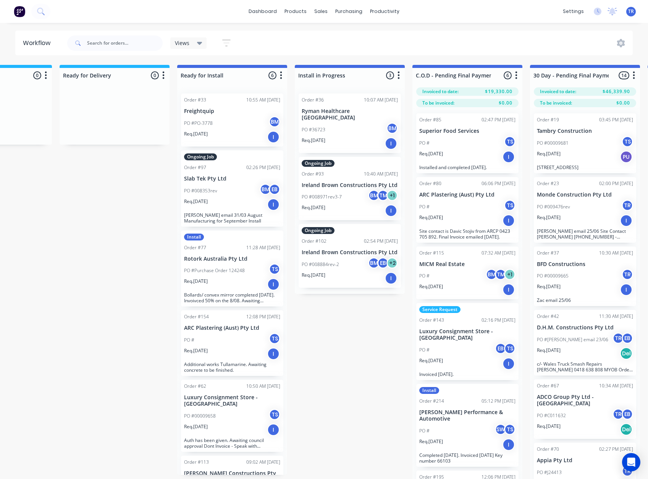
click at [331, 123] on div "PO #36723 BM" at bounding box center [350, 130] width 96 height 15
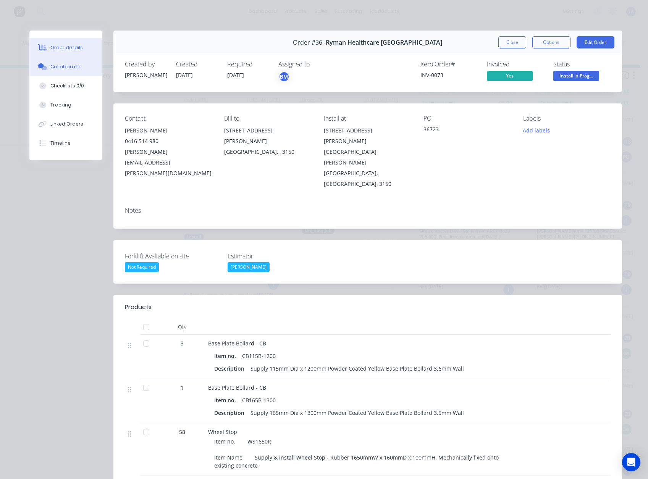
click at [70, 74] on button "Collaborate" at bounding box center [65, 66] width 73 height 19
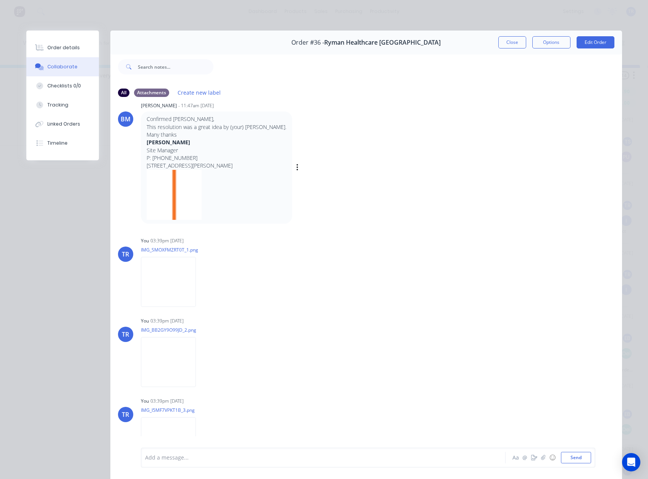
scroll to position [90, 0]
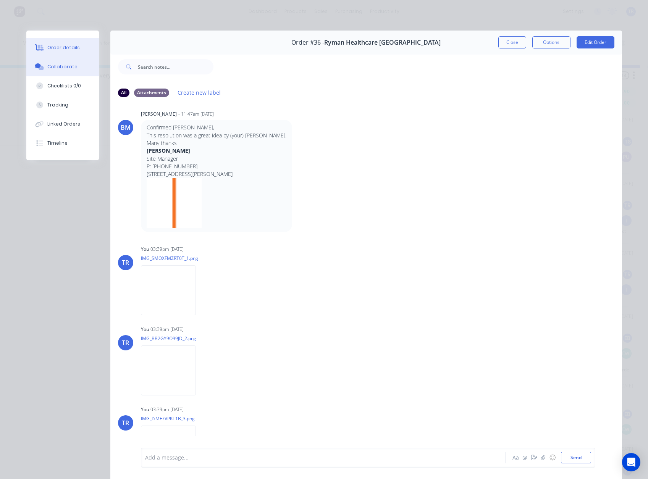
click at [76, 52] on button "Order details" at bounding box center [62, 47] width 73 height 19
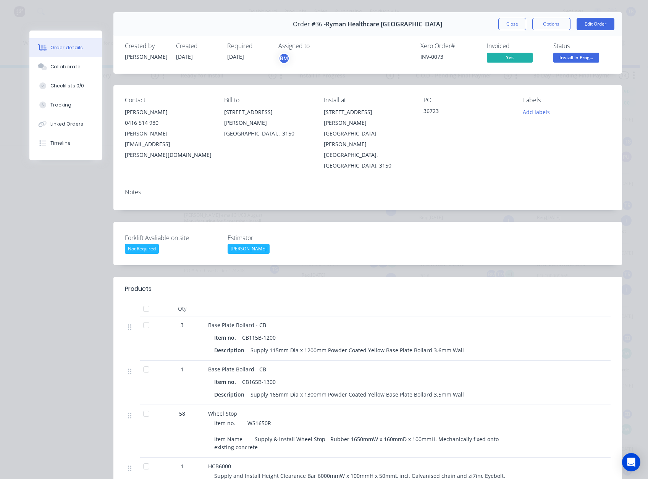
scroll to position [0, 0]
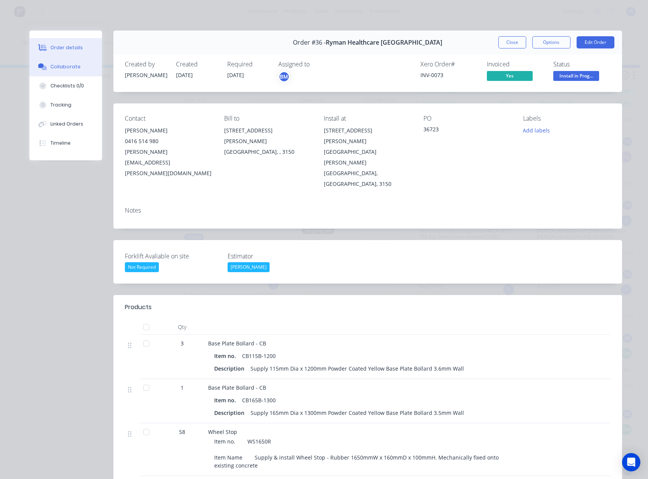
click at [62, 73] on button "Collaborate" at bounding box center [65, 66] width 73 height 19
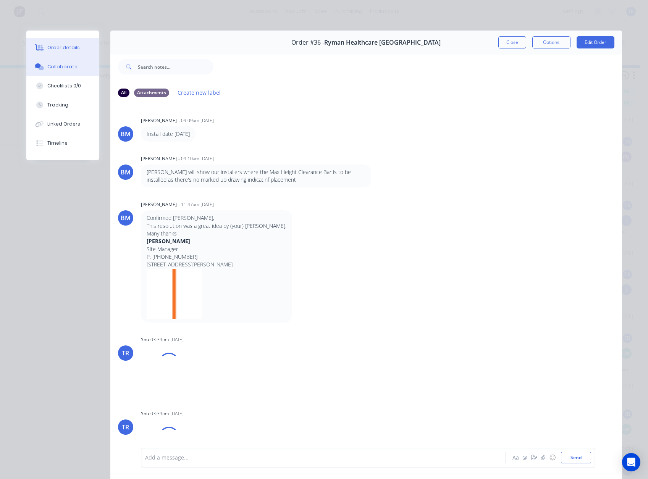
click at [52, 53] on button "Order details" at bounding box center [62, 47] width 73 height 19
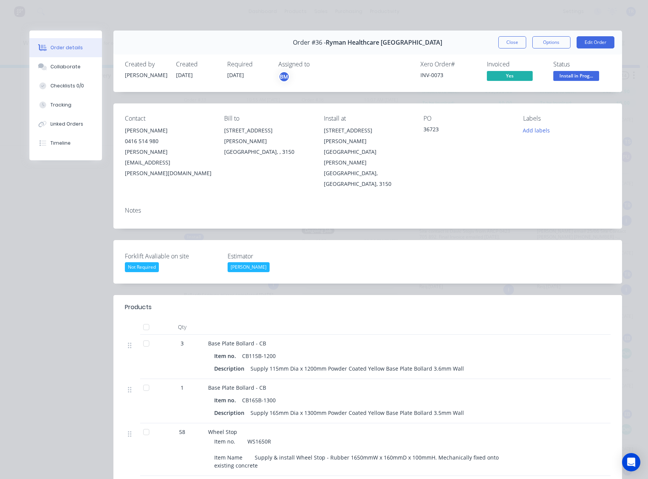
click at [422, 77] on div "INV-0073" at bounding box center [448, 75] width 57 height 8
copy div "INV-0073"
click at [502, 43] on button "Close" at bounding box center [512, 42] width 28 height 12
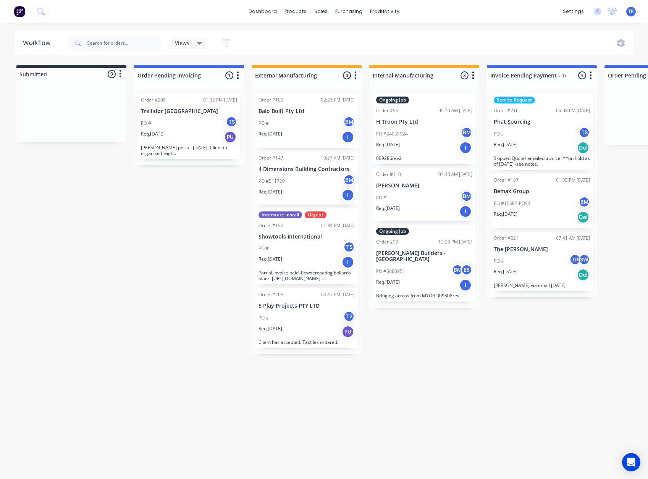
click at [300, 144] on div "Order #109 02:23 PM 12/08/25 Balo Built Pty Ltd PO # BM Req. 15/07/25 I" at bounding box center [306, 121] width 102 height 54
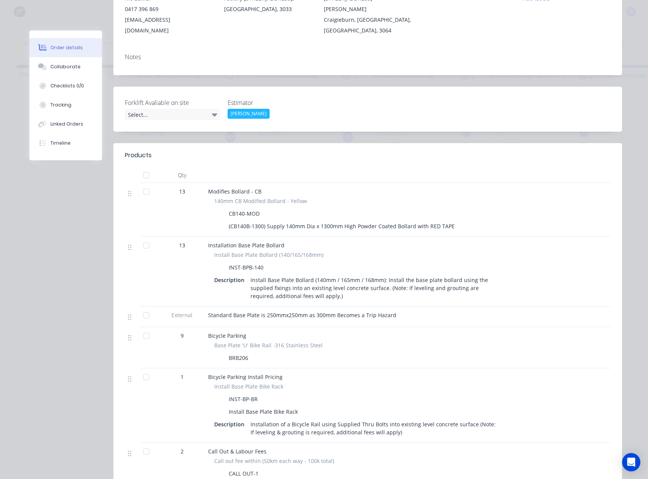
scroll to position [229, 0]
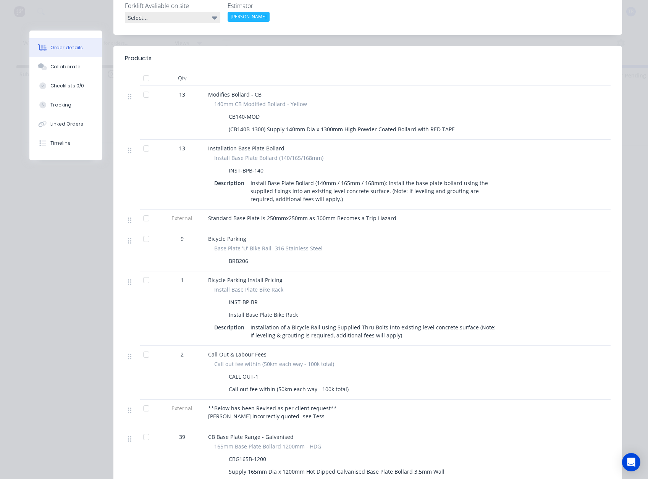
click at [163, 12] on div "Select..." at bounding box center [172, 17] width 95 height 11
click at [208, 12] on div "Select..." at bounding box center [172, 17] width 95 height 11
click at [212, 13] on icon at bounding box center [214, 17] width 5 height 8
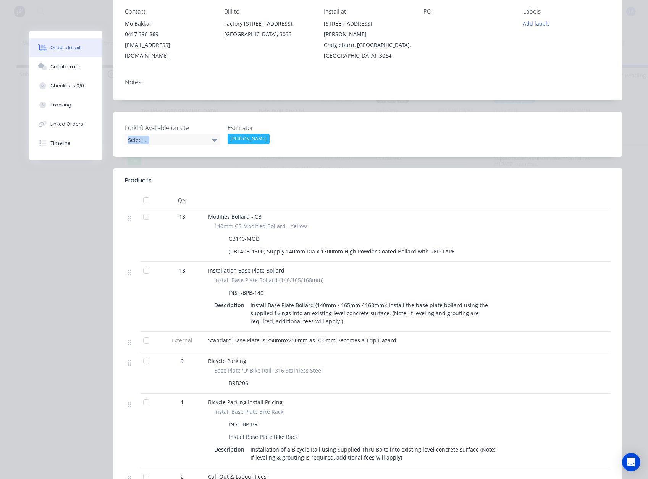
scroll to position [76, 0]
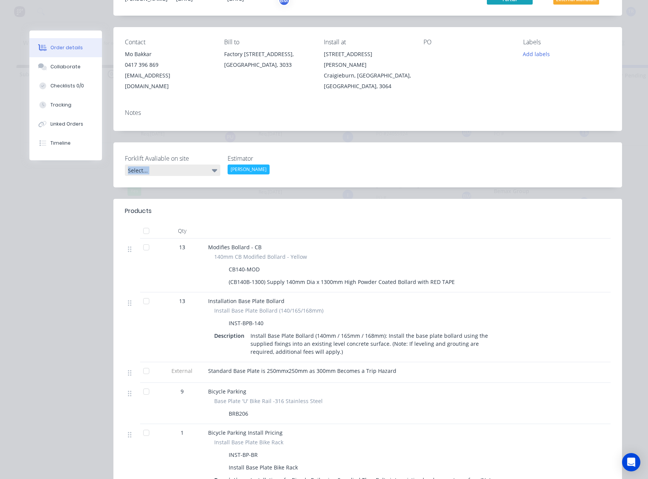
click at [205, 165] on div "Select..." at bounding box center [172, 170] width 95 height 11
drag, startPoint x: 205, startPoint y: 161, endPoint x: 236, endPoint y: 154, distance: 31.8
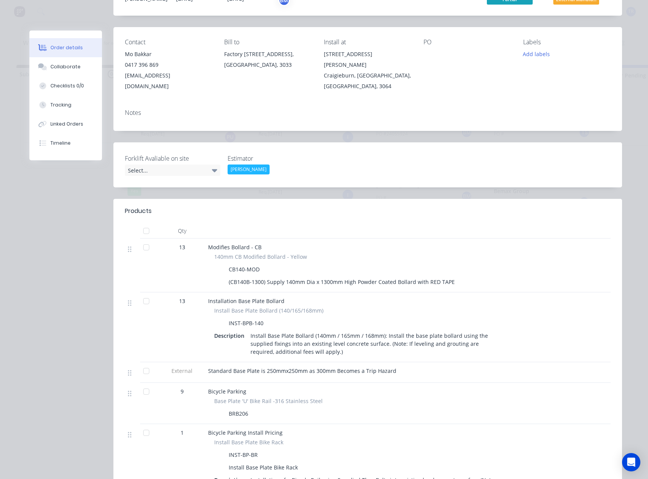
click at [205, 165] on div "Select..." at bounding box center [172, 170] width 95 height 11
click at [240, 165] on div "[PERSON_NAME]" at bounding box center [248, 170] width 42 height 10
click at [179, 165] on div "Select..." at bounding box center [172, 170] width 95 height 11
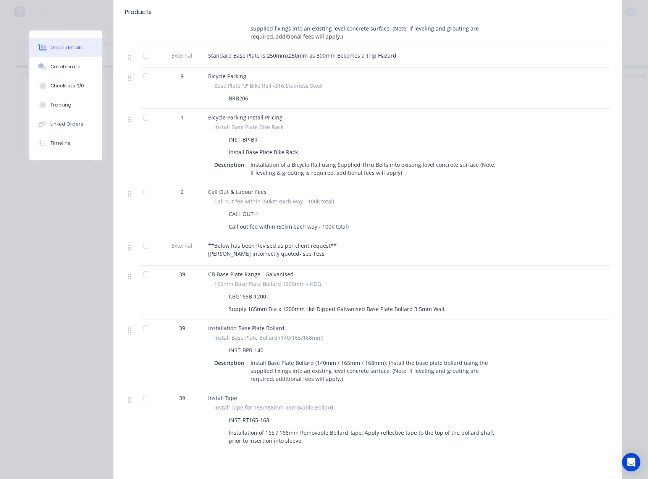
scroll to position [0, 0]
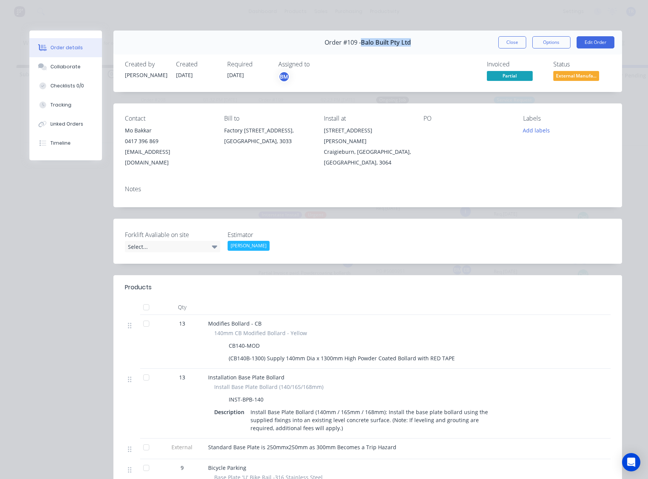
drag, startPoint x: 410, startPoint y: 42, endPoint x: 357, endPoint y: 42, distance: 52.3
click at [357, 42] on div "Order #109 - Balo Built Pty Ltd Close Options Edit Order" at bounding box center [367, 43] width 508 height 24
copy span "Balo Built Pty Ltd"
click at [510, 42] on button "Close" at bounding box center [512, 42] width 28 height 12
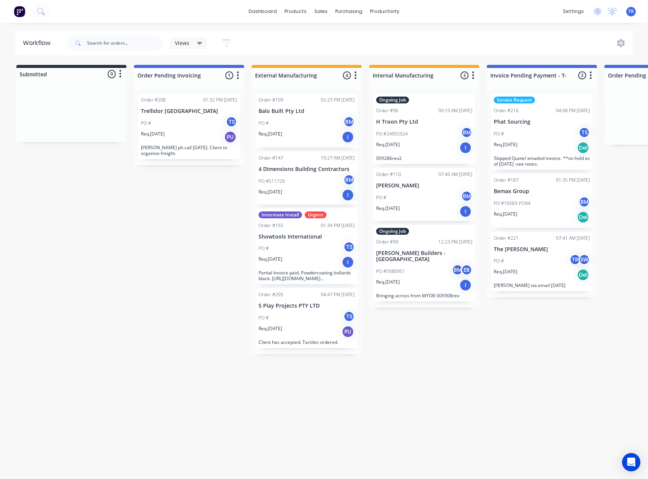
click at [290, 174] on div "PO #511720 BM" at bounding box center [306, 181] width 96 height 15
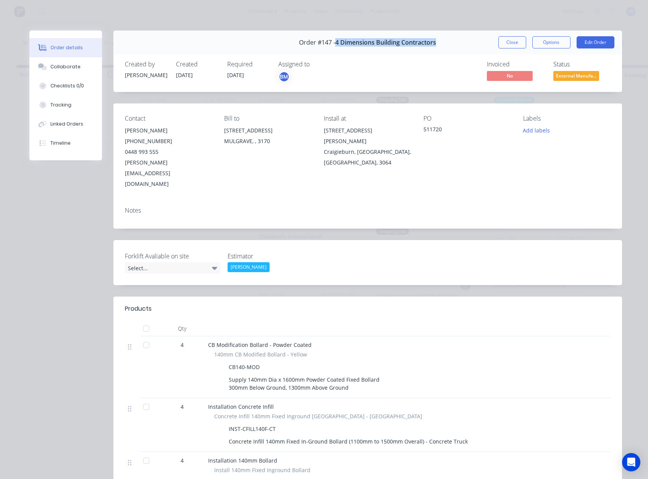
drag, startPoint x: 333, startPoint y: 41, endPoint x: 439, endPoint y: 46, distance: 106.2
click at [439, 46] on div "Order #147 - 4 Dimensions Building Contractors Close Options Edit Order" at bounding box center [367, 43] width 508 height 24
copy span "4 Dimensions Building Contractors"
click at [504, 44] on button "Close" at bounding box center [512, 42] width 28 height 12
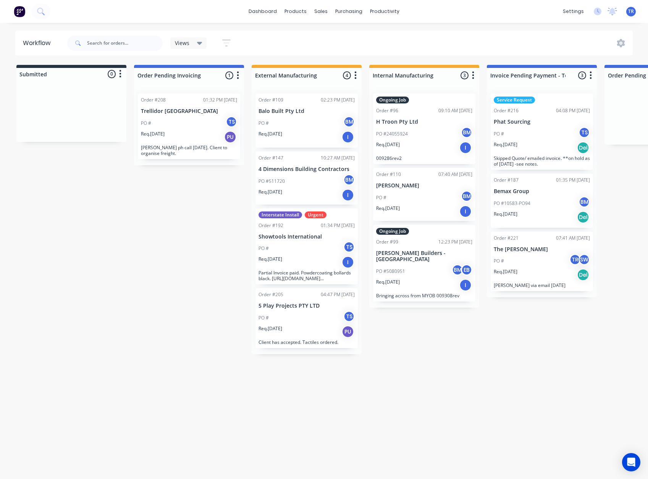
click at [300, 239] on p "Showtools International" at bounding box center [306, 237] width 96 height 6
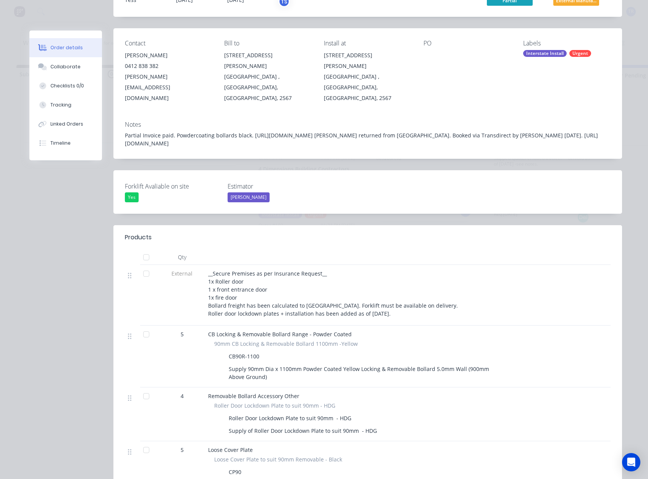
scroll to position [115, 0]
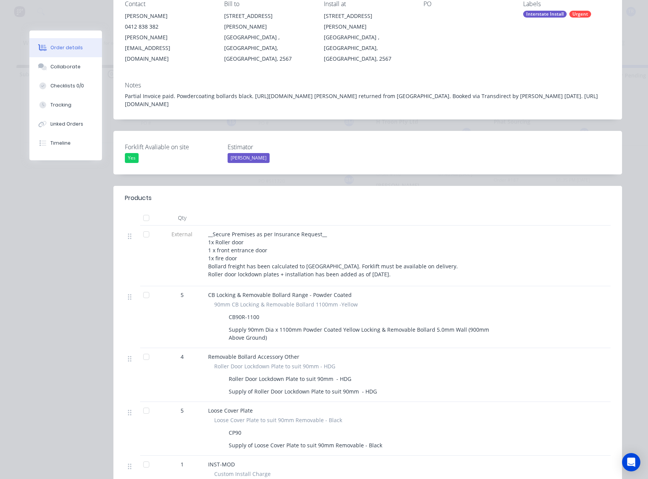
click at [77, 52] on button "Order details" at bounding box center [65, 47] width 73 height 19
click at [69, 63] on div "Collaborate" at bounding box center [65, 66] width 30 height 7
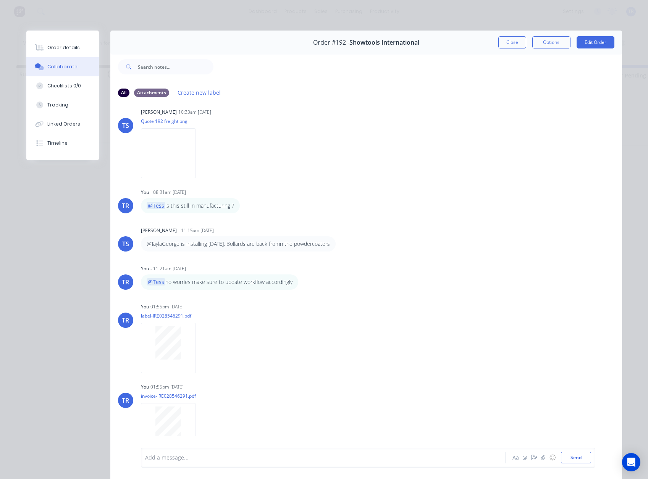
scroll to position [13, 0]
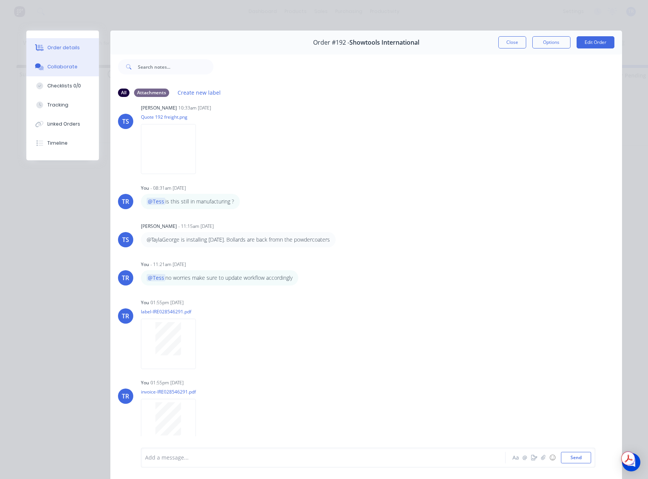
click at [74, 44] on button "Order details" at bounding box center [62, 47] width 73 height 19
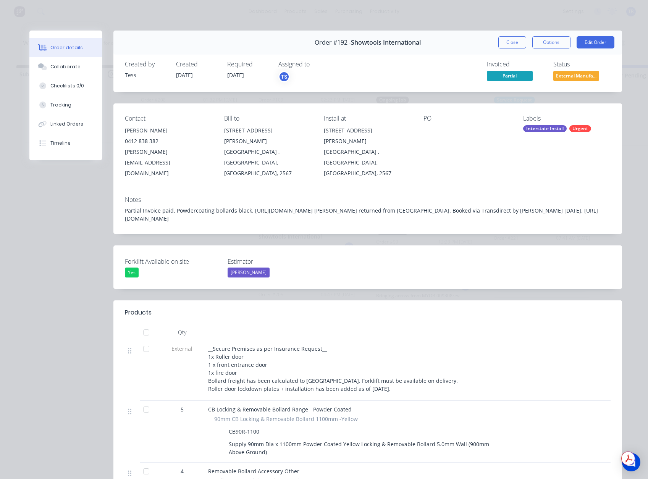
click at [563, 78] on span "External Manufa..." at bounding box center [576, 76] width 46 height 10
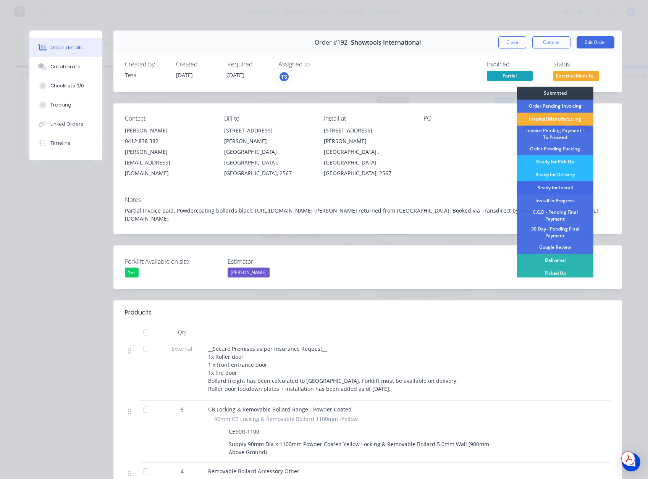
click at [561, 184] on div "Ready for Install" at bounding box center [555, 187] width 76 height 13
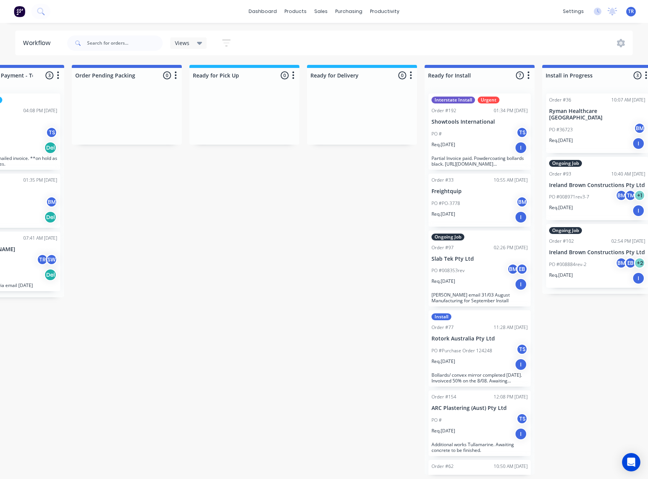
scroll to position [0, 535]
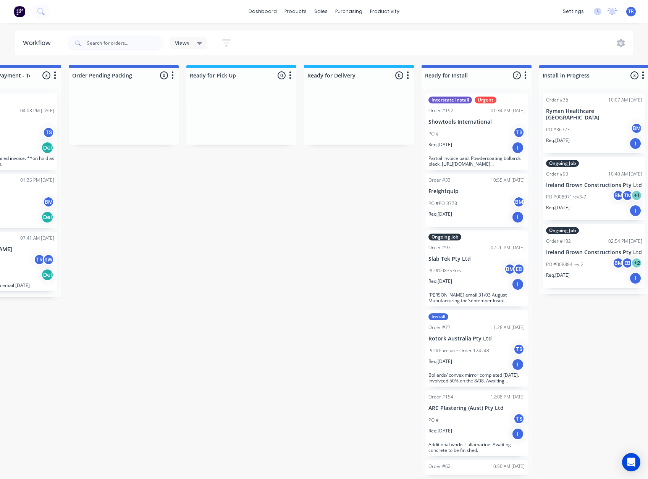
click at [466, 148] on div "Req. 07/08/25 I" at bounding box center [476, 147] width 96 height 13
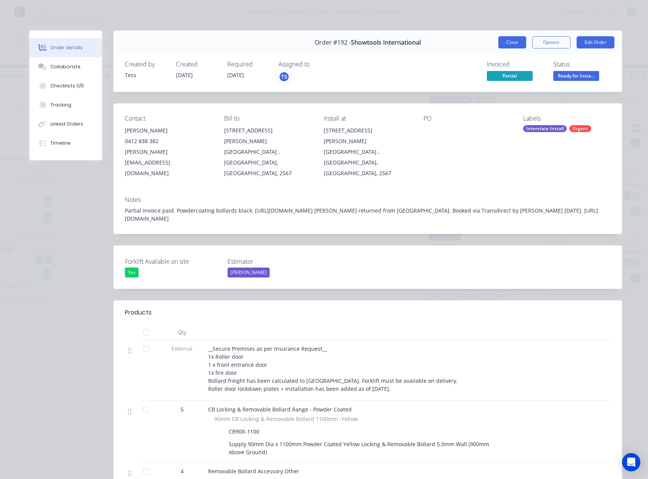
click at [508, 42] on button "Close" at bounding box center [512, 42] width 28 height 12
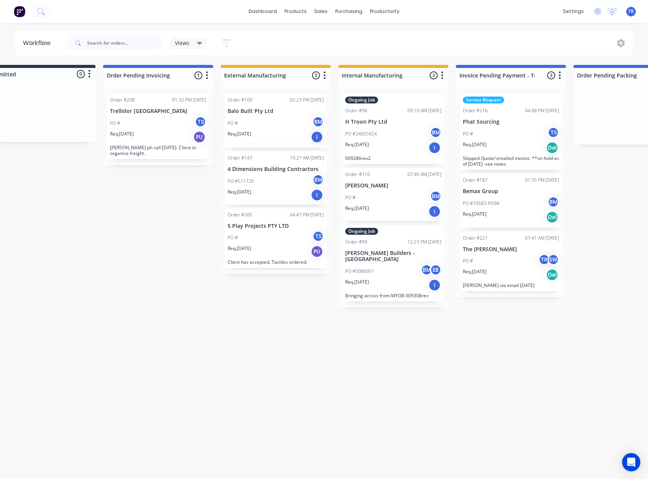
scroll to position [0, 0]
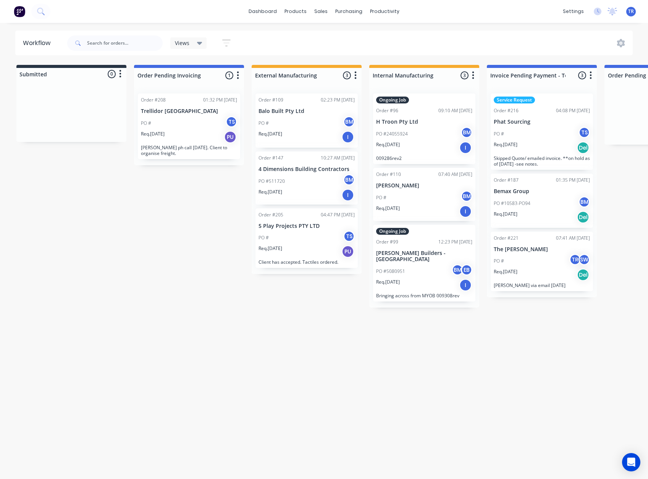
click at [308, 132] on div "Req. 15/07/25 I" at bounding box center [306, 137] width 96 height 13
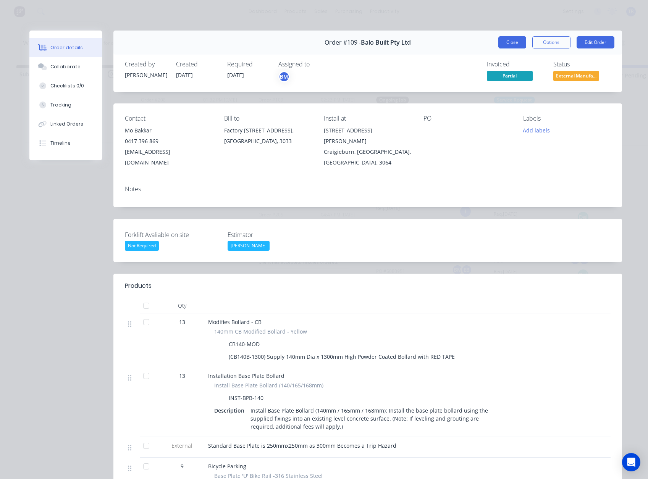
click at [519, 40] on button "Close" at bounding box center [512, 42] width 28 height 12
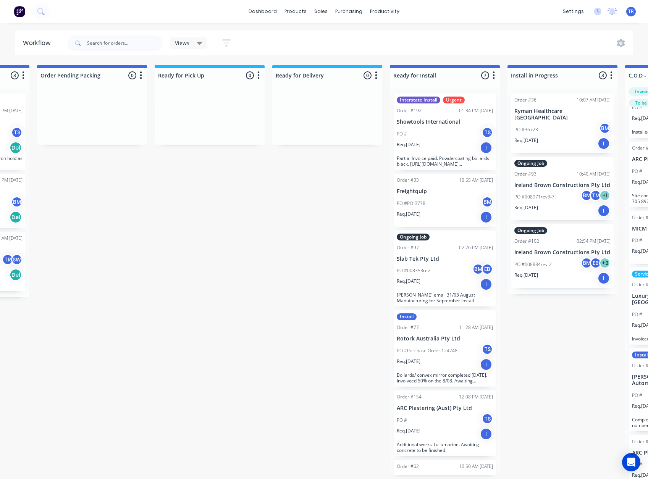
click at [433, 125] on p "Showtools International" at bounding box center [445, 122] width 96 height 6
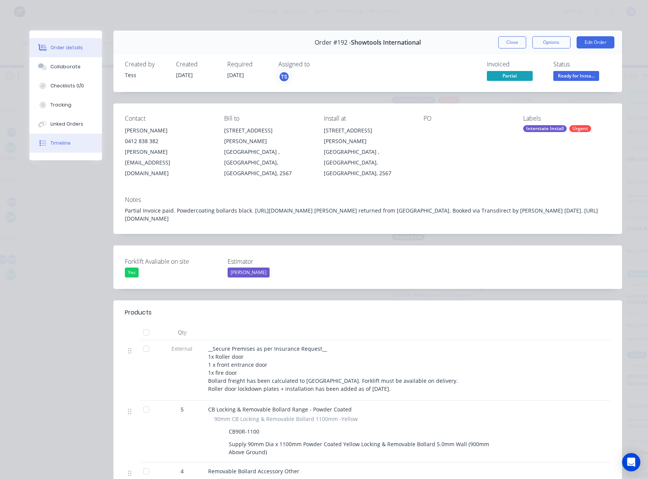
click at [91, 146] on button "Timeline" at bounding box center [65, 143] width 73 height 19
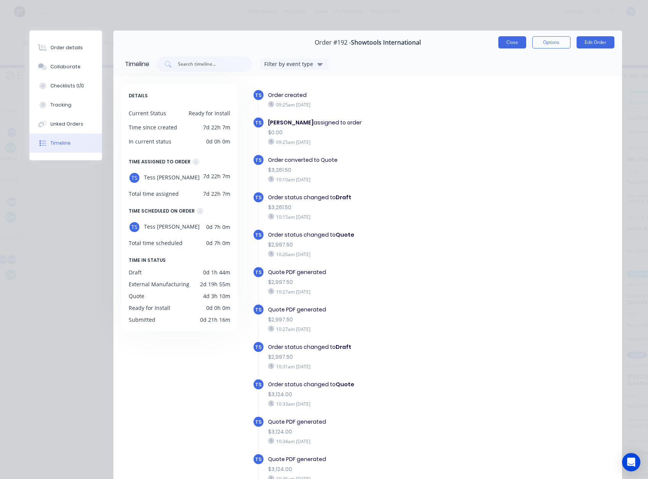
click at [512, 43] on button "Close" at bounding box center [512, 42] width 28 height 12
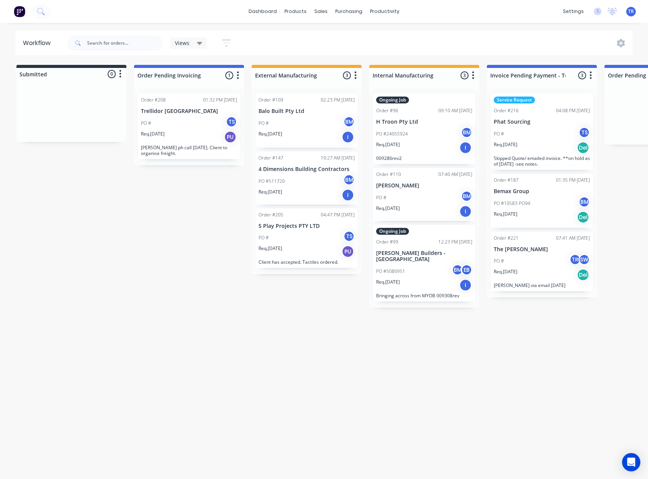
click at [335, 235] on div "PO # TS" at bounding box center [306, 238] width 96 height 15
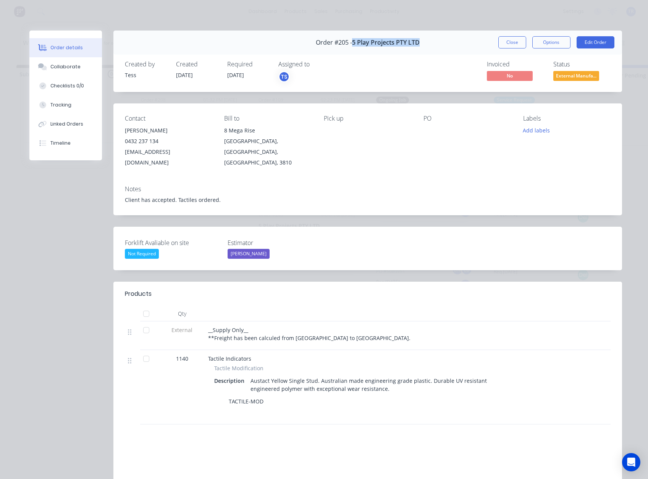
drag, startPoint x: 417, startPoint y: 42, endPoint x: 350, endPoint y: 42, distance: 67.6
click at [350, 42] on div "Order #205 - 5 Play Projects PTY LTD Close Options Edit Order" at bounding box center [367, 43] width 508 height 24
copy span "5 Play Projects PTY LTD"
click at [511, 45] on button "Close" at bounding box center [512, 42] width 28 height 12
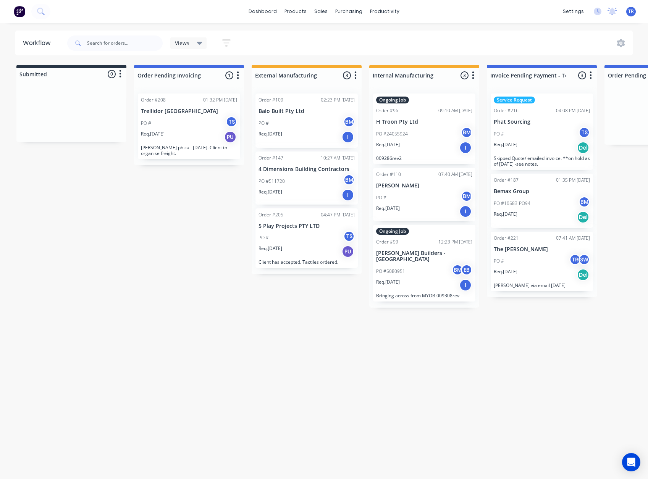
click at [417, 189] on div "Order #110 07:40 AM 18/07/25 Costco Ardeer PO # BM Req. 15/07/25 I" at bounding box center [424, 194] width 102 height 53
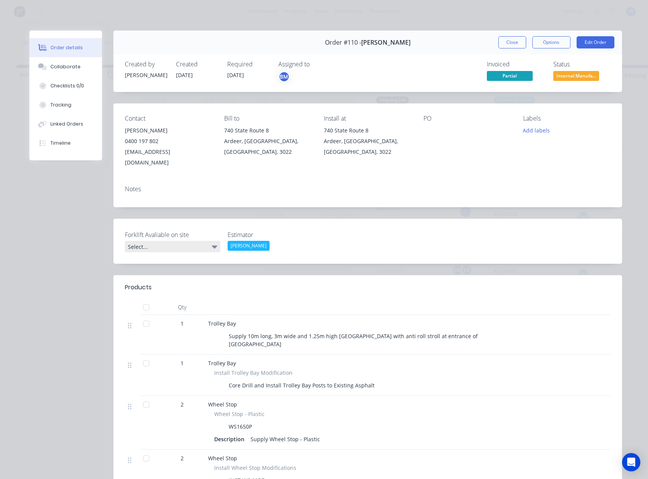
click at [129, 241] on div "Select..." at bounding box center [172, 246] width 95 height 11
click at [158, 241] on div "Select..." at bounding box center [172, 246] width 95 height 11
drag, startPoint x: 409, startPoint y: 43, endPoint x: 362, endPoint y: 45, distance: 47.0
click at [362, 45] on div "Order #110 - Costco Ardeer Close Options Edit Order" at bounding box center [367, 43] width 508 height 24
copy span "[PERSON_NAME]"
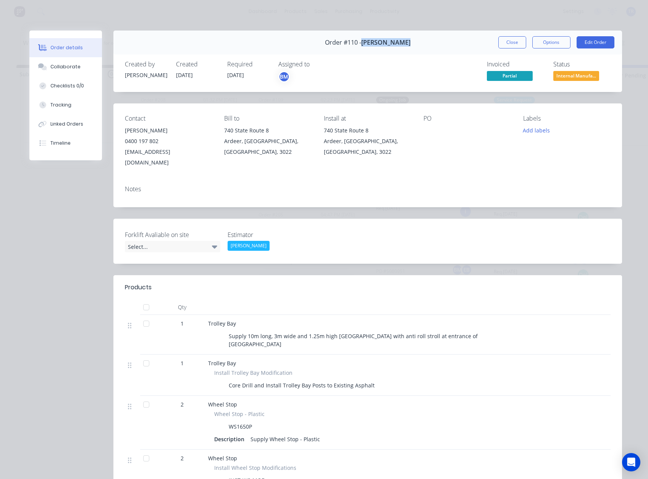
drag, startPoint x: 505, startPoint y: 40, endPoint x: 499, endPoint y: 48, distance: 9.9
click at [505, 40] on button "Close" at bounding box center [512, 42] width 28 height 12
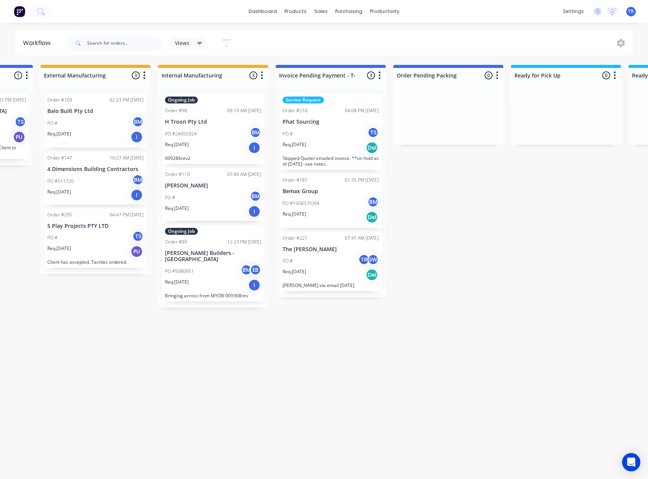
click at [315, 137] on div "PO # TS" at bounding box center [330, 134] width 96 height 15
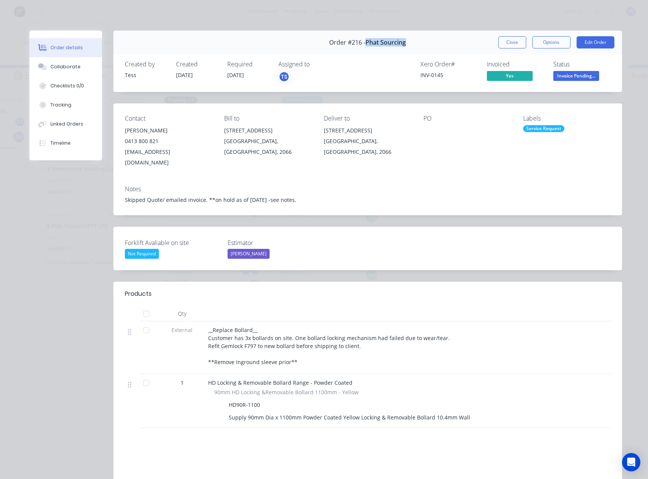
drag, startPoint x: 409, startPoint y: 42, endPoint x: 363, endPoint y: 44, distance: 45.8
click at [363, 44] on div "Order #216 - Phat Sourcing Close Options Edit Order" at bounding box center [367, 43] width 508 height 24
copy span "Phat Sourcing"
click at [510, 45] on button "Close" at bounding box center [512, 42] width 28 height 12
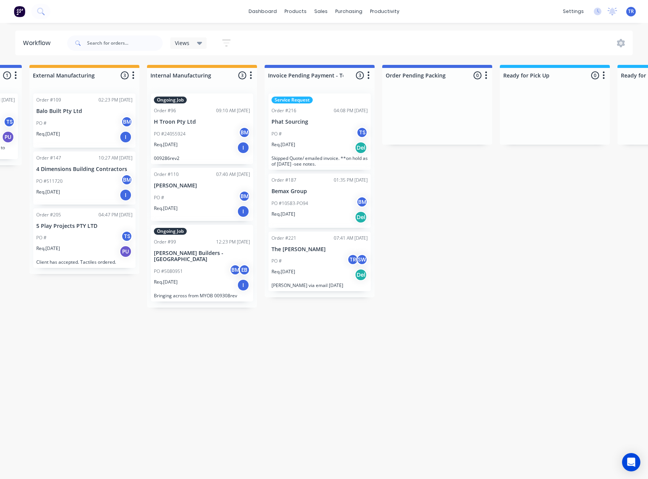
scroll to position [0, 223]
click at [316, 197] on div "PO #10583-PO94 BM" at bounding box center [319, 203] width 96 height 15
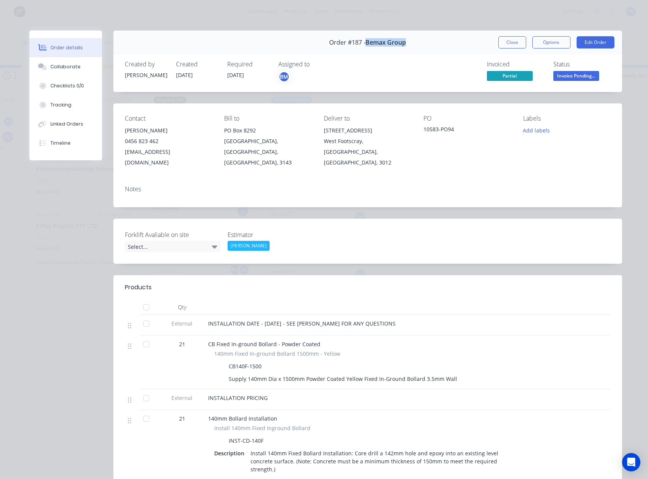
drag, startPoint x: 392, startPoint y: 43, endPoint x: 364, endPoint y: 42, distance: 27.5
click at [364, 42] on div "Order #187 - Bemax Group Close Options Edit Order" at bounding box center [367, 43] width 508 height 24
copy span "Bemax Group"
click at [510, 43] on button "Close" at bounding box center [512, 42] width 28 height 12
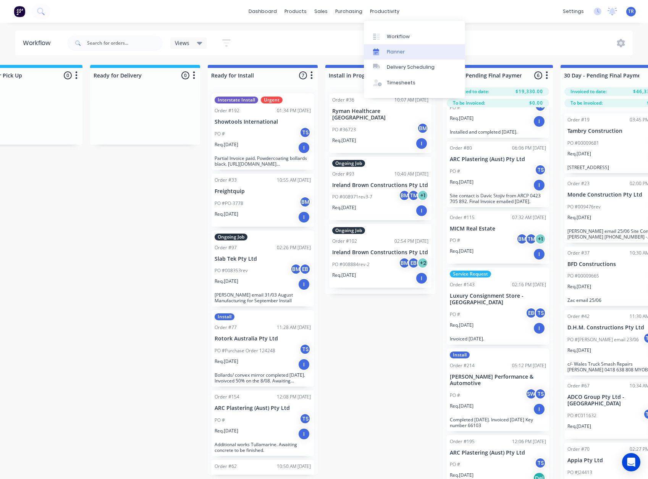
click at [403, 53] on div "Planner" at bounding box center [396, 51] width 18 height 7
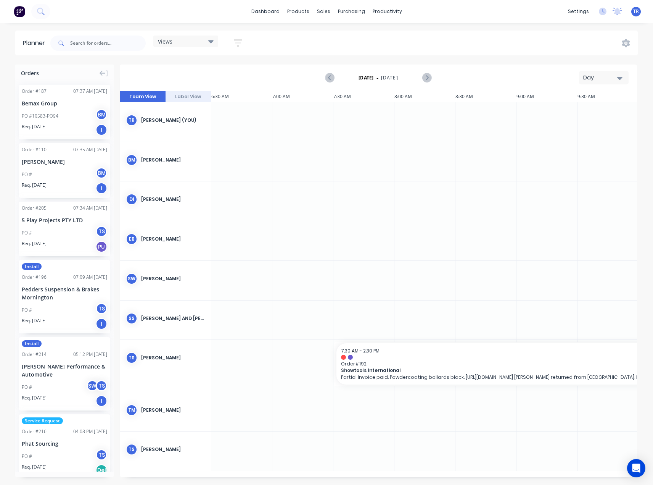
scroll to position [0, 61]
click at [617, 74] on div "Day" at bounding box center [601, 78] width 35 height 8
click at [584, 129] on div "Month" at bounding box center [591, 128] width 76 height 15
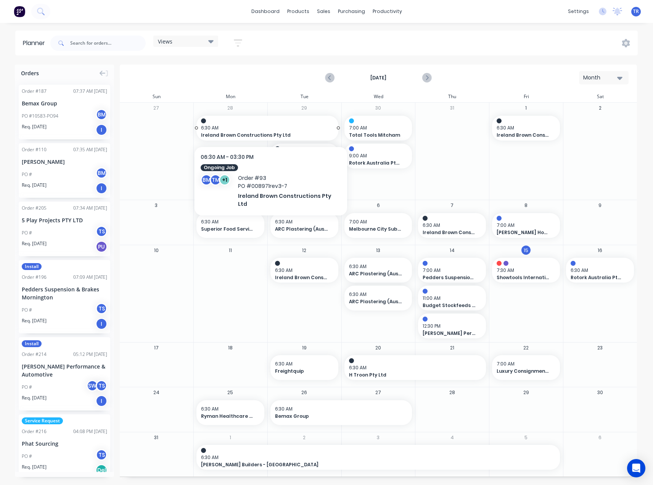
click at [281, 132] on span "Ireland Brown Constructions Pty Ltd" at bounding box center [260, 135] width 119 height 7
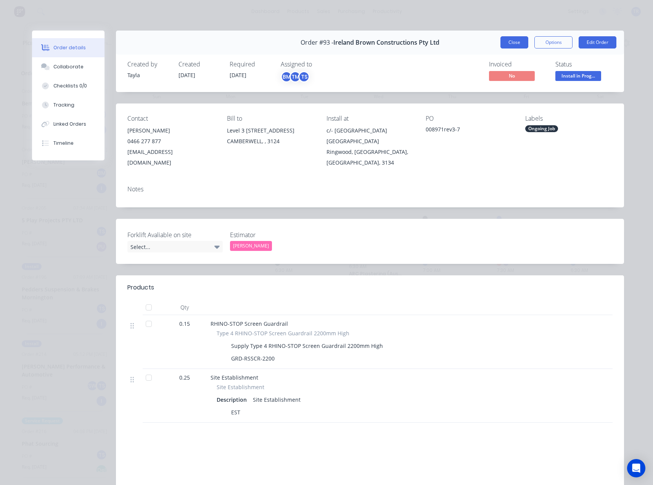
click at [503, 36] on button "Close" at bounding box center [515, 42] width 28 height 12
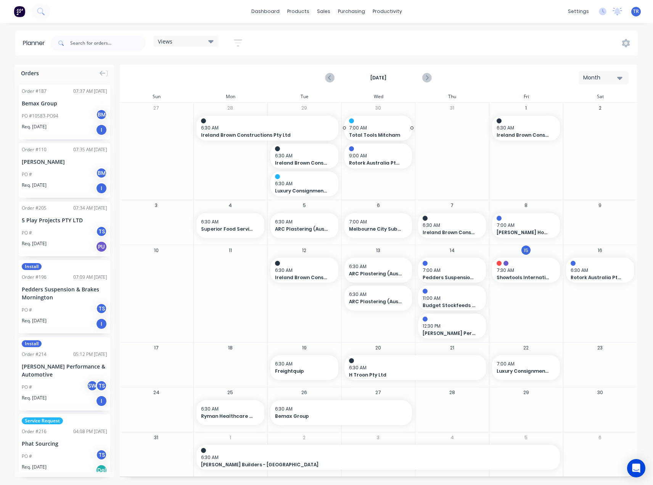
click at [364, 122] on div at bounding box center [378, 120] width 59 height 5
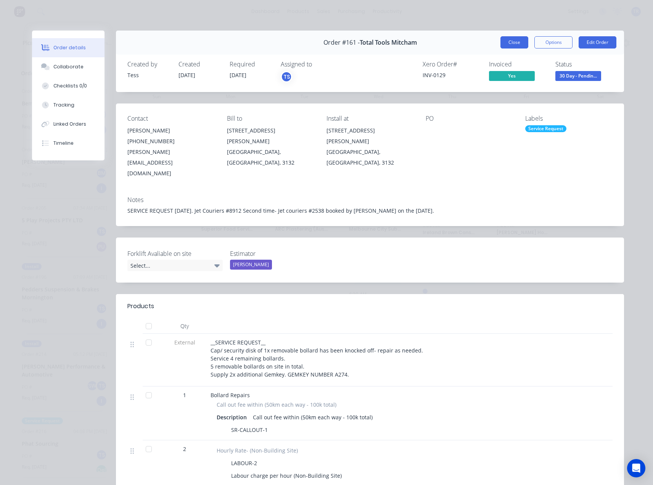
click at [508, 40] on button "Close" at bounding box center [515, 42] width 28 height 12
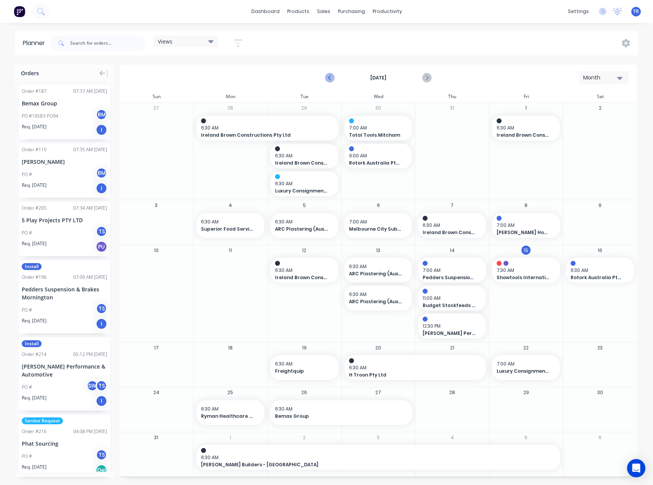
click at [330, 76] on icon "Previous page" at bounding box center [330, 77] width 9 height 9
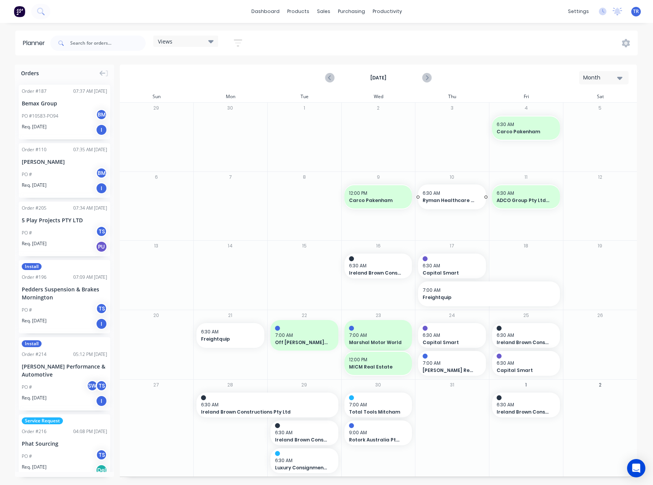
click at [454, 201] on span "Ryman Healthcare [GEOGRAPHIC_DATA]" at bounding box center [449, 200] width 53 height 7
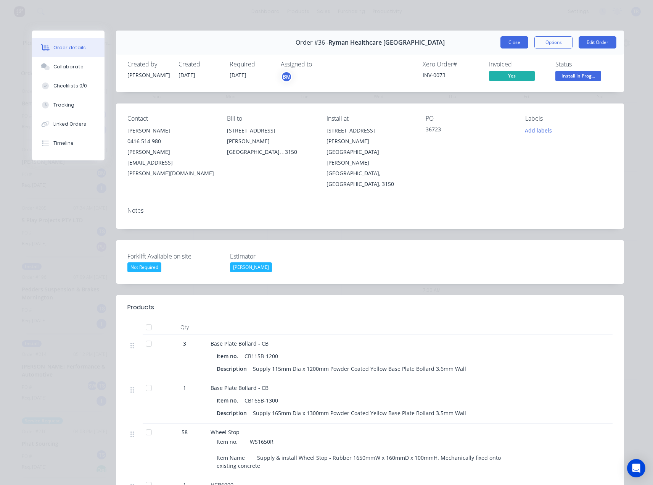
click at [512, 40] on button "Close" at bounding box center [515, 42] width 28 height 12
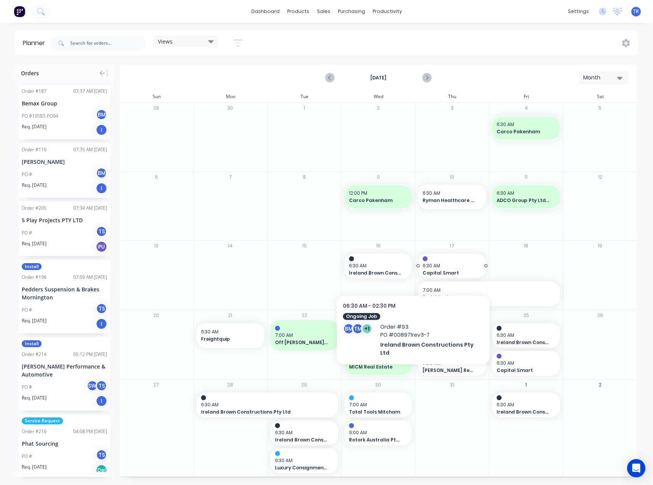
click at [442, 274] on span "Capital Smart" at bounding box center [449, 272] width 53 height 7
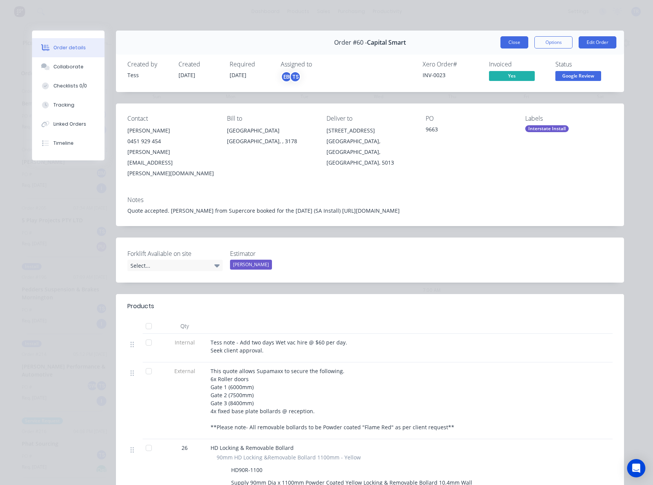
click at [516, 45] on button "Close" at bounding box center [515, 42] width 28 height 12
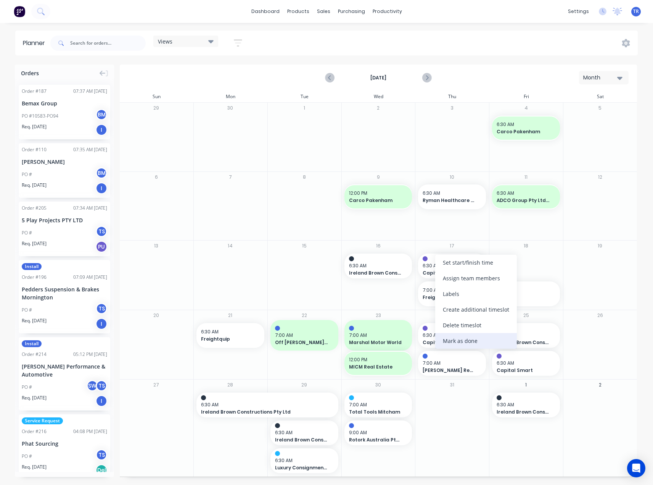
click at [483, 346] on div "Mark as done" at bounding box center [476, 341] width 82 height 16
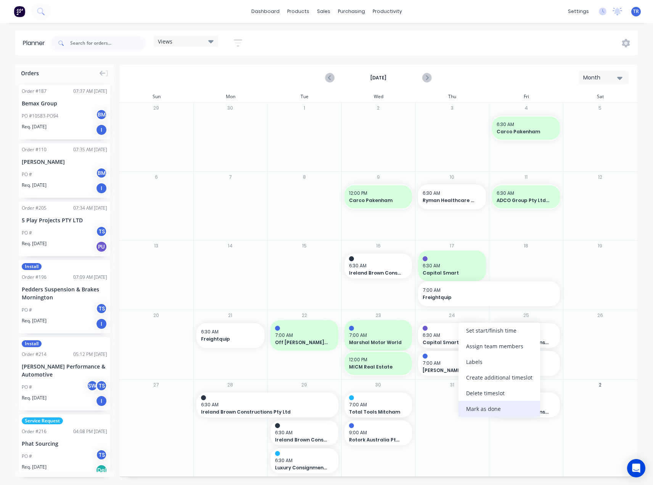
click at [499, 408] on div "Mark as done" at bounding box center [500, 409] width 82 height 16
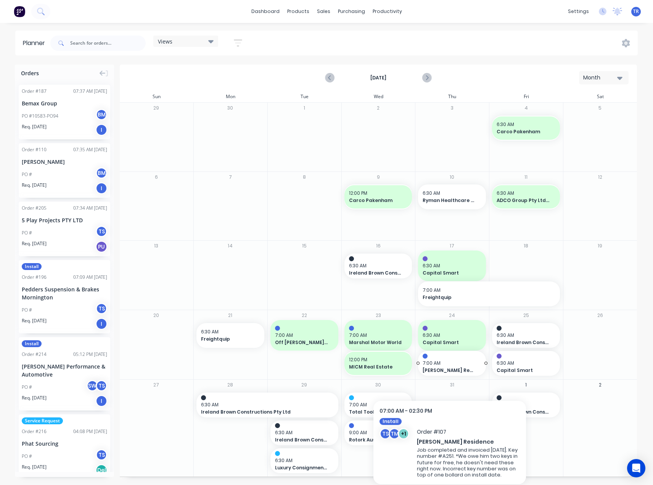
click at [450, 369] on span "Scott Residence" at bounding box center [449, 370] width 53 height 7
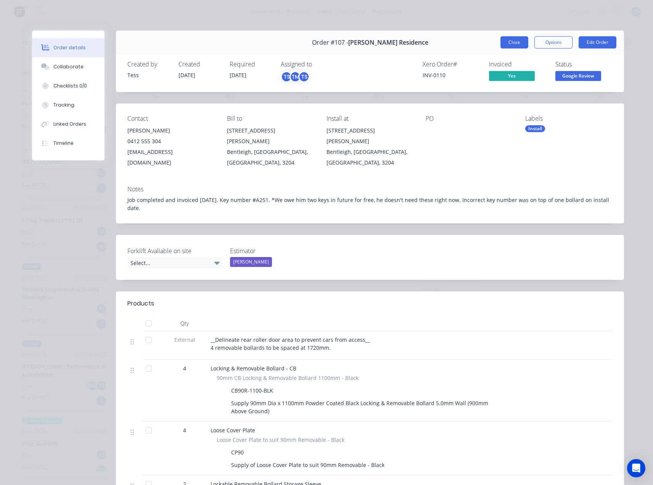
click at [502, 42] on button "Close" at bounding box center [515, 42] width 28 height 12
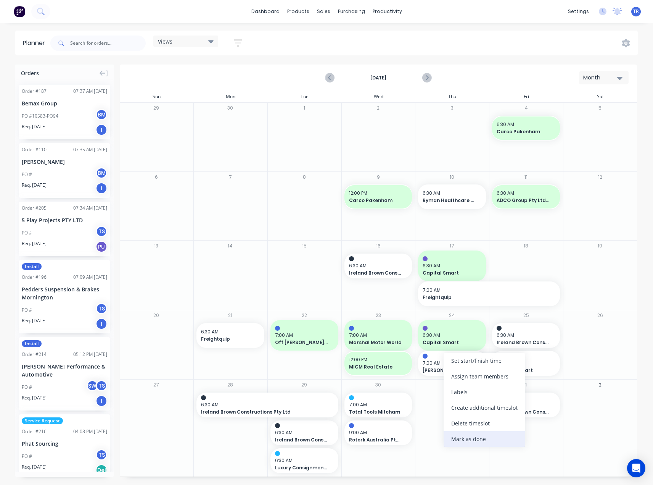
click at [490, 439] on div "Mark as done" at bounding box center [485, 439] width 82 height 16
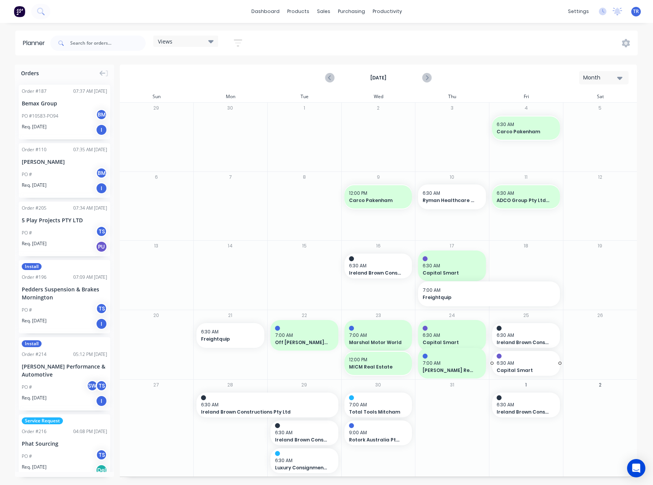
click at [515, 365] on span "6:30 AM" at bounding box center [524, 363] width 55 height 7
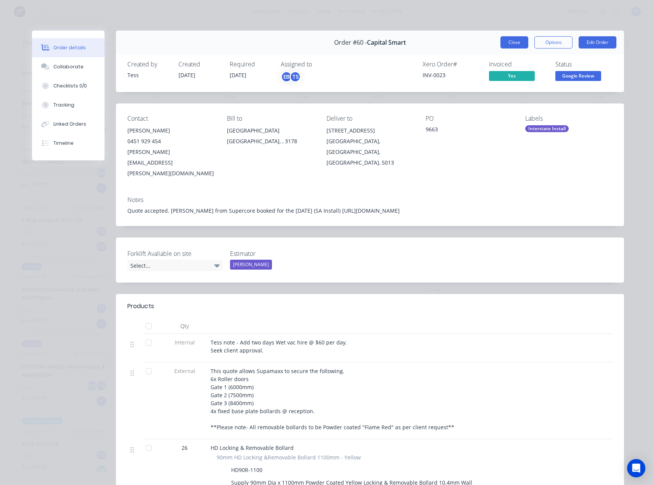
click at [505, 45] on button "Close" at bounding box center [515, 42] width 28 height 12
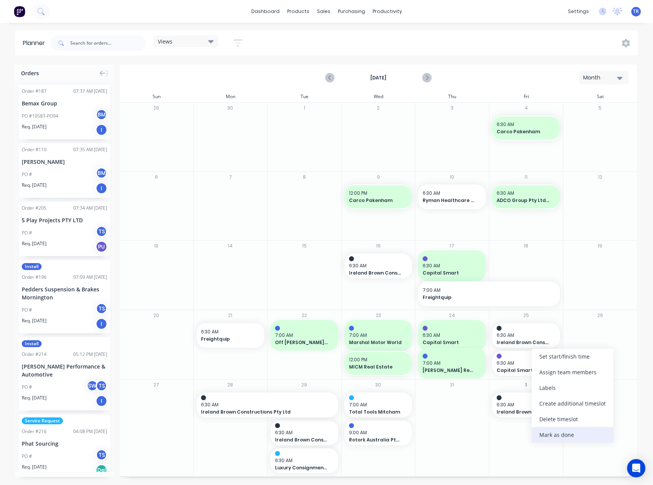
click at [568, 437] on div "Mark as done" at bounding box center [573, 435] width 82 height 16
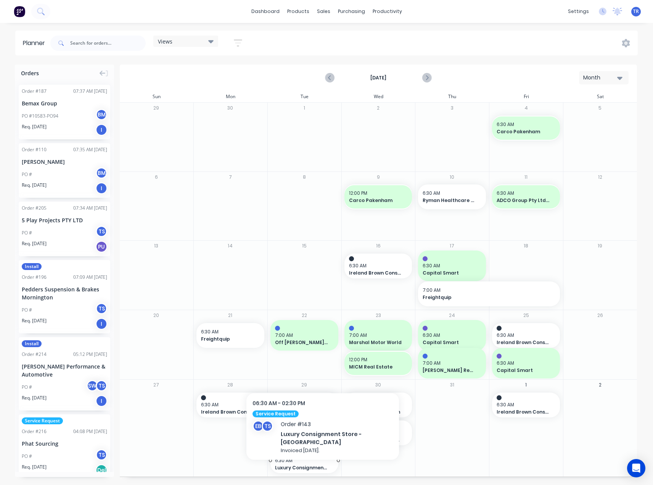
click at [317, 463] on span "6:30 AM" at bounding box center [302, 460] width 55 height 7
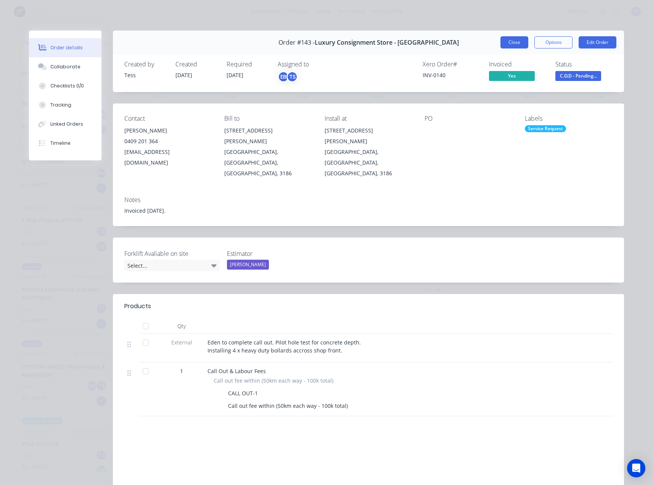
click at [526, 40] on button "Close" at bounding box center [515, 42] width 28 height 12
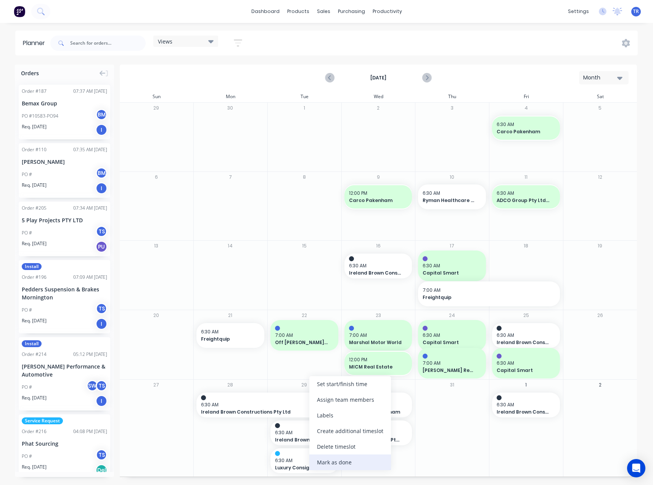
click at [338, 464] on div "Mark as done" at bounding box center [351, 462] width 82 height 16
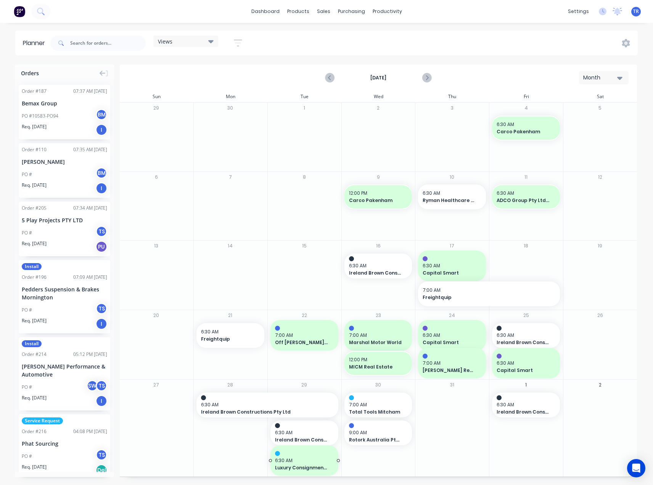
click at [301, 463] on span "6:30 AM" at bounding box center [302, 460] width 55 height 7
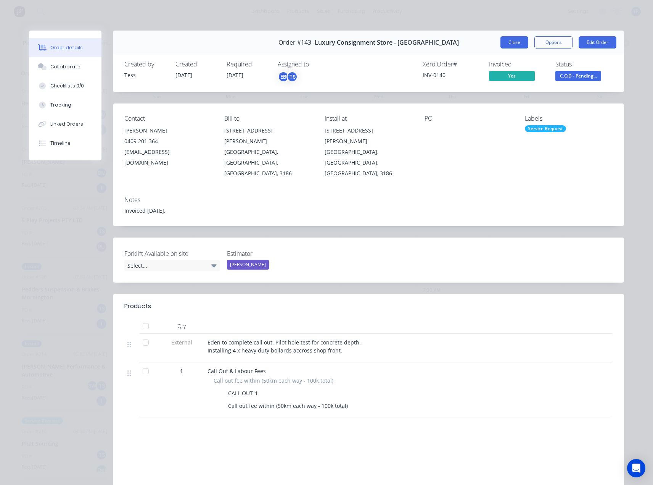
click at [513, 42] on button "Close" at bounding box center [515, 42] width 28 height 12
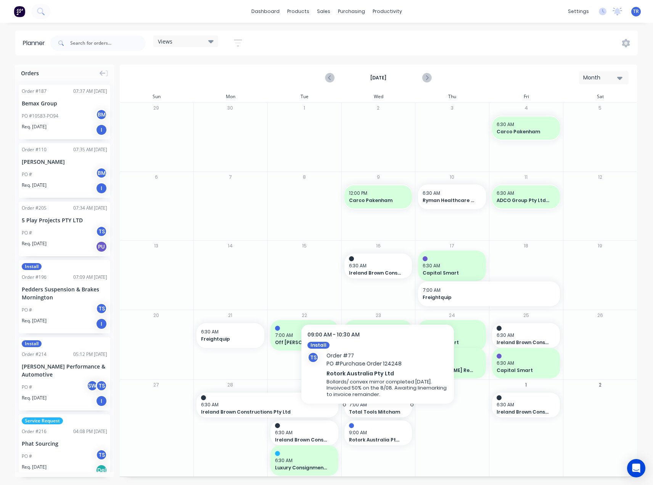
click at [379, 408] on span "Total Tools Mitcham" at bounding box center [375, 411] width 53 height 7
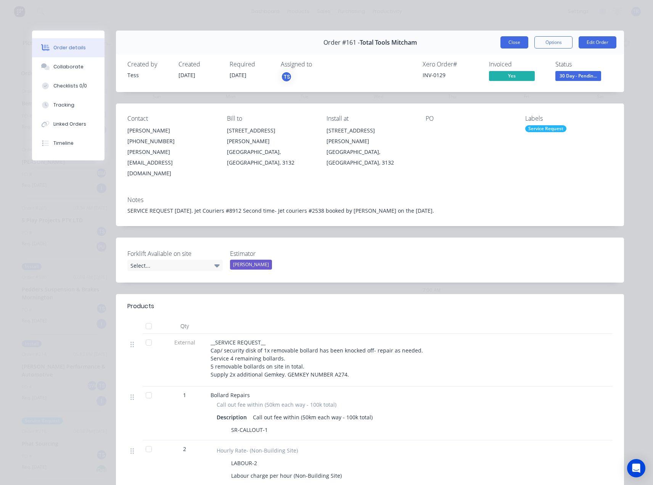
click at [512, 39] on button "Close" at bounding box center [515, 42] width 28 height 12
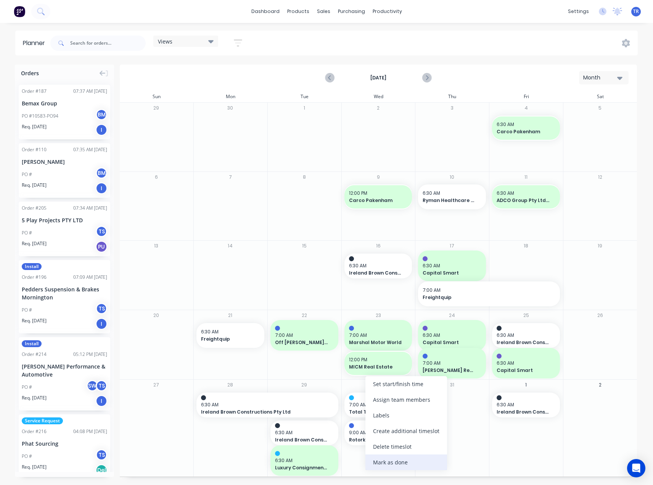
click at [410, 463] on div "Mark as done" at bounding box center [407, 462] width 82 height 16
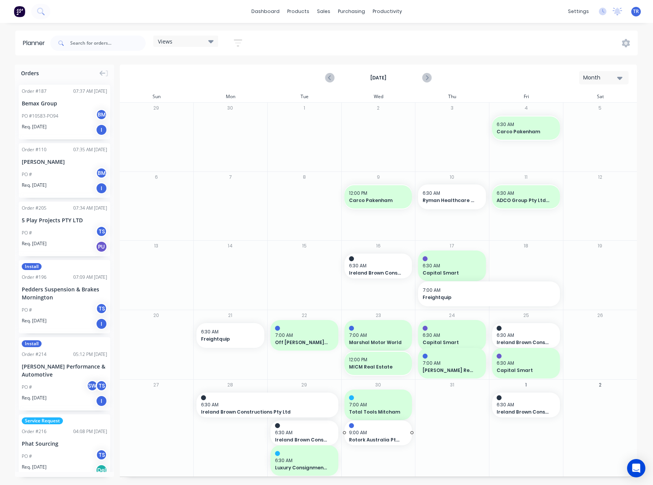
click at [370, 436] on span "Rotork Australia Pty Ltd" at bounding box center [375, 439] width 53 height 7
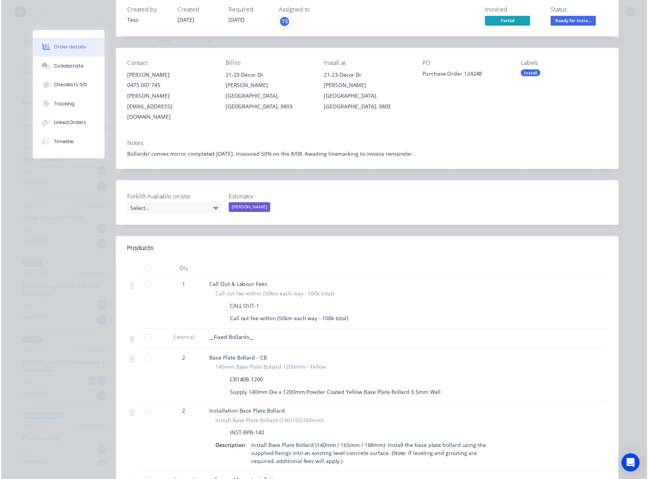
scroll to position [0, 0]
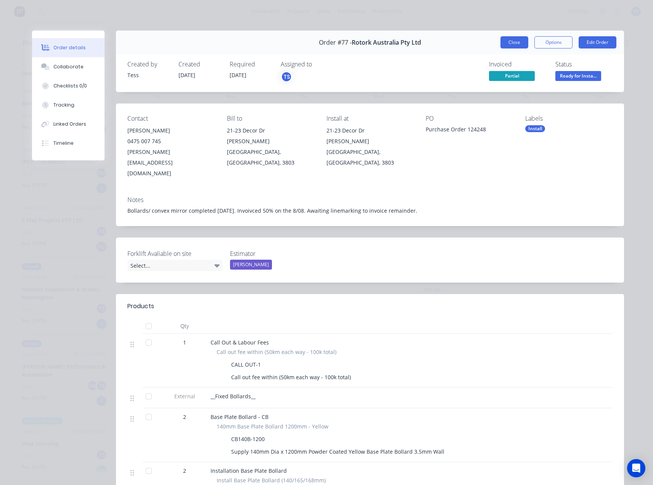
click at [504, 42] on button "Close" at bounding box center [515, 42] width 28 height 12
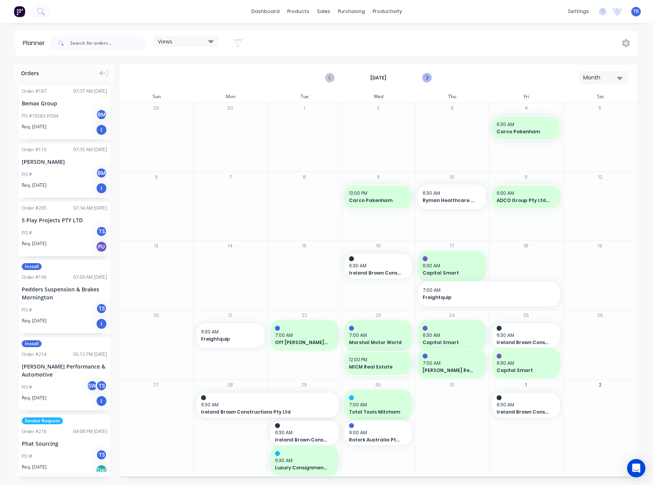
click at [431, 75] on icon "Next page" at bounding box center [426, 77] width 9 height 9
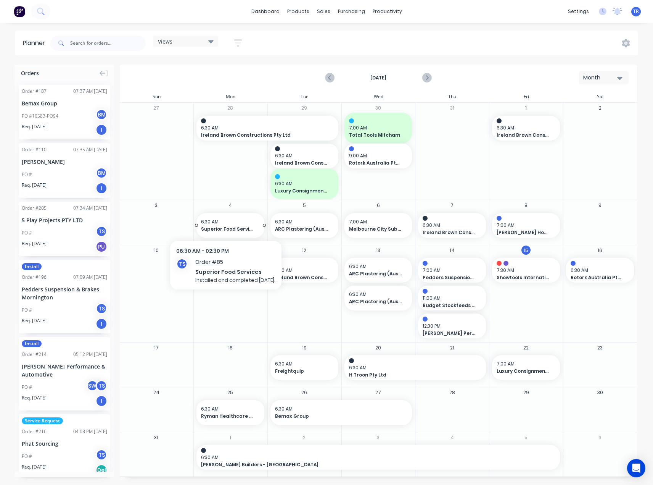
click at [236, 232] on span "Superior Food Services" at bounding box center [227, 229] width 53 height 7
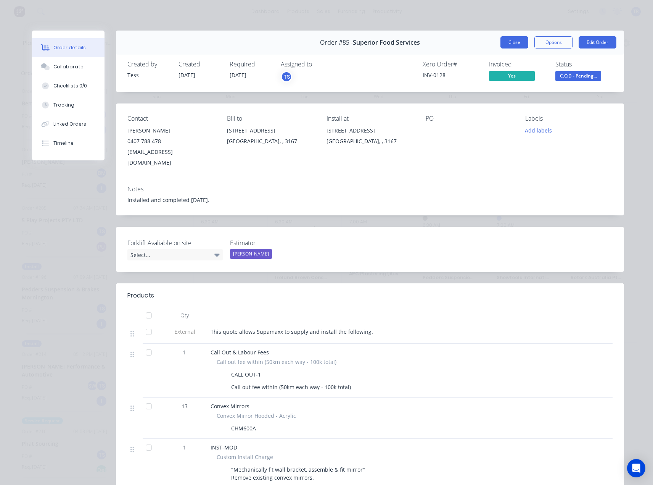
click at [513, 44] on button "Close" at bounding box center [515, 42] width 28 height 12
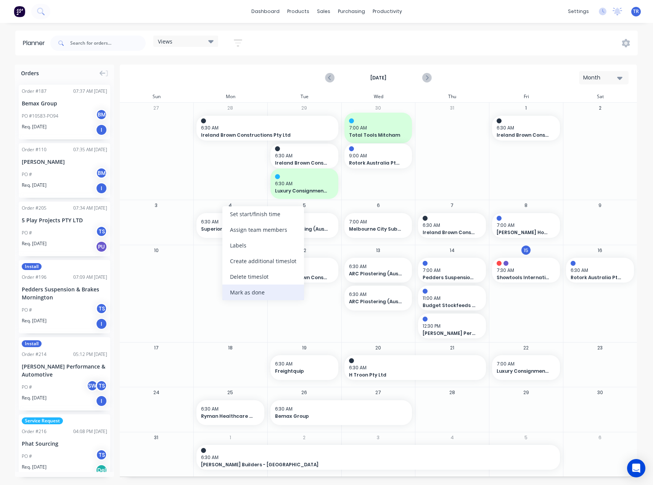
click at [261, 293] on div "Mark as done" at bounding box center [264, 292] width 82 height 16
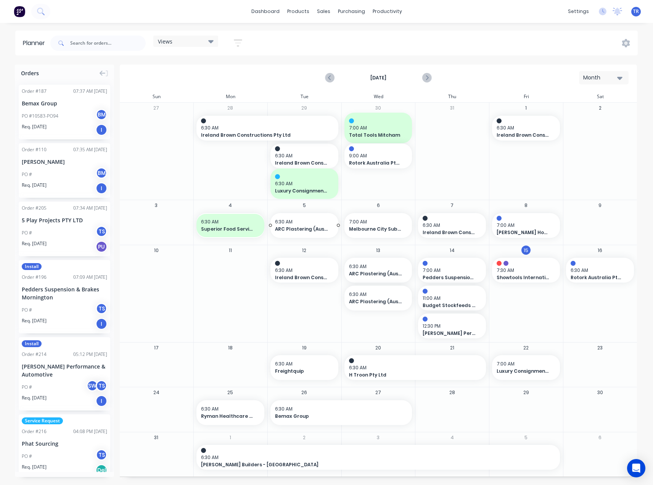
click at [306, 222] on span "6:30 AM" at bounding box center [302, 221] width 55 height 7
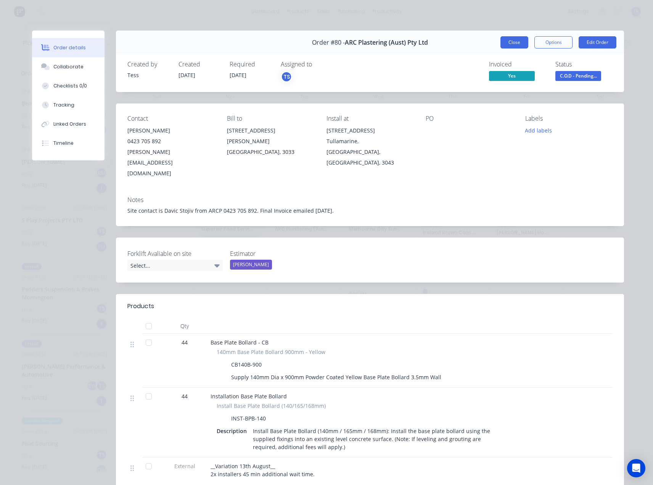
click at [510, 39] on button "Close" at bounding box center [515, 42] width 28 height 12
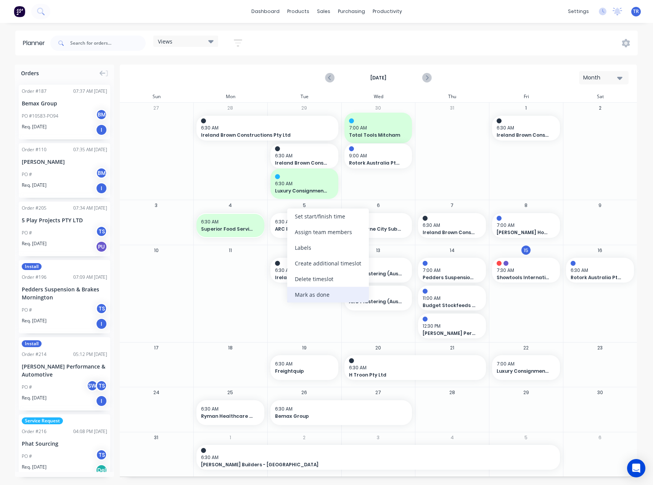
click at [317, 297] on div "Mark as done" at bounding box center [328, 295] width 82 height 16
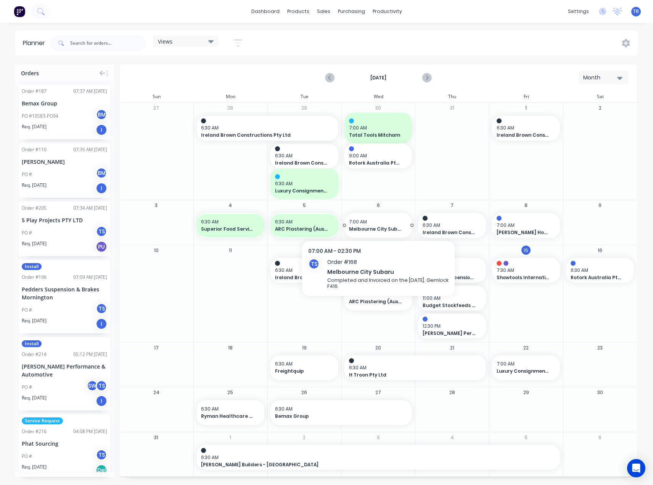
click at [383, 219] on span "7:00 AM" at bounding box center [376, 221] width 55 height 7
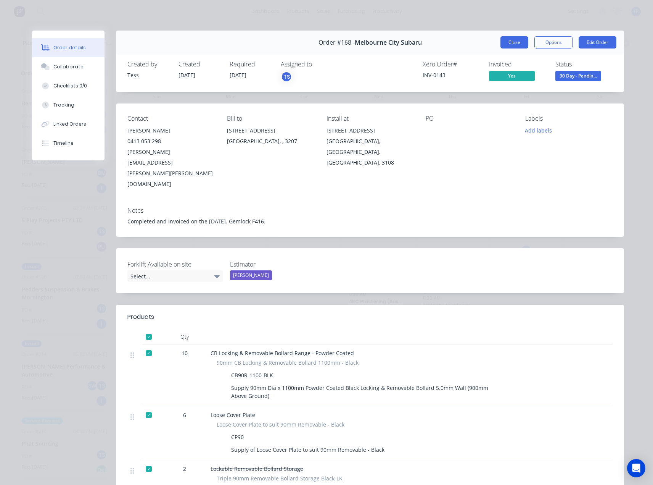
click at [508, 42] on button "Close" at bounding box center [515, 42] width 28 height 12
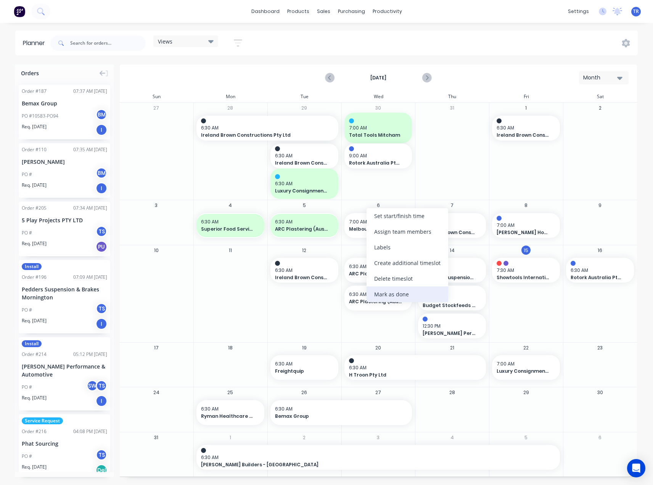
click at [398, 297] on div "Mark as done" at bounding box center [408, 294] width 82 height 16
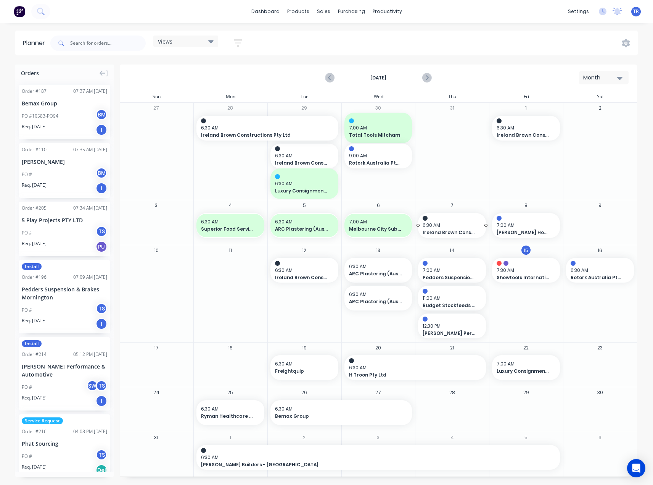
click at [468, 230] on span "Ireland Brown Constructions Pty Ltd" at bounding box center [449, 232] width 53 height 7
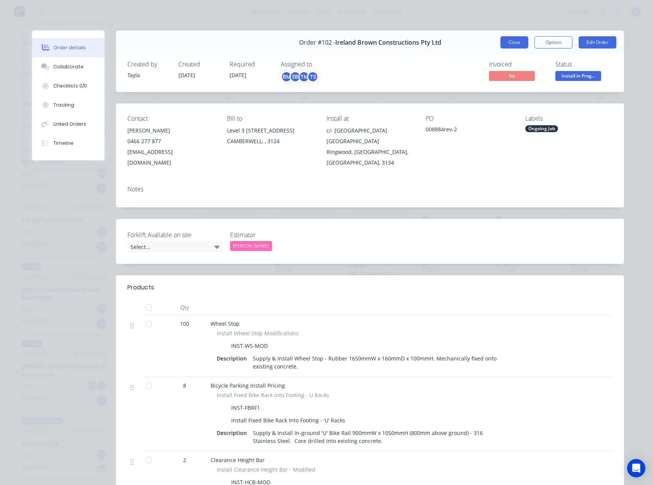
click at [518, 39] on button "Close" at bounding box center [515, 42] width 28 height 12
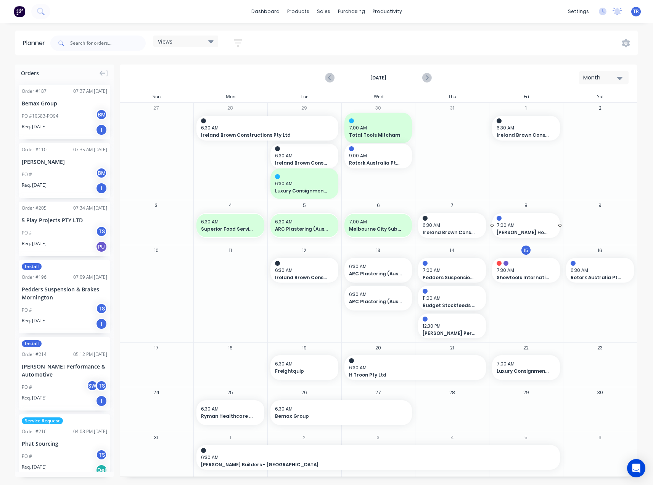
click at [521, 216] on div at bounding box center [526, 218] width 59 height 5
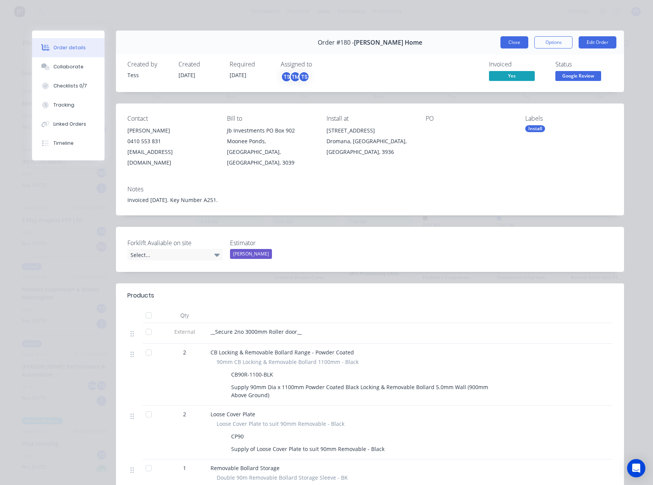
click at [505, 44] on button "Close" at bounding box center [515, 42] width 28 height 12
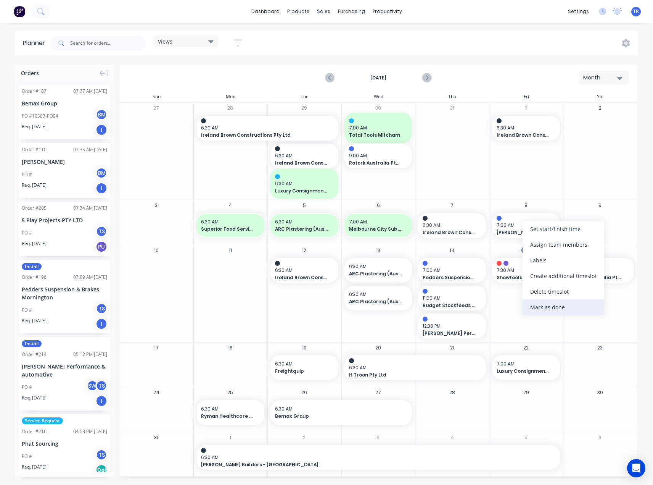
click at [556, 305] on div "Mark as done" at bounding box center [564, 307] width 82 height 16
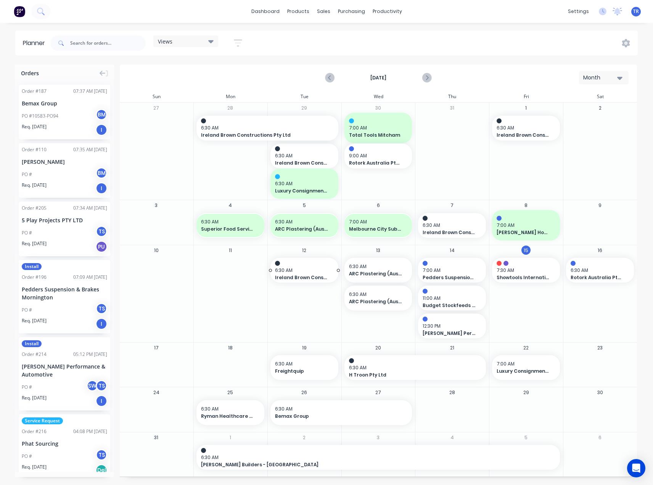
click at [313, 277] on span "Ireland Brown Constructions Pty Ltd" at bounding box center [301, 277] width 53 height 7
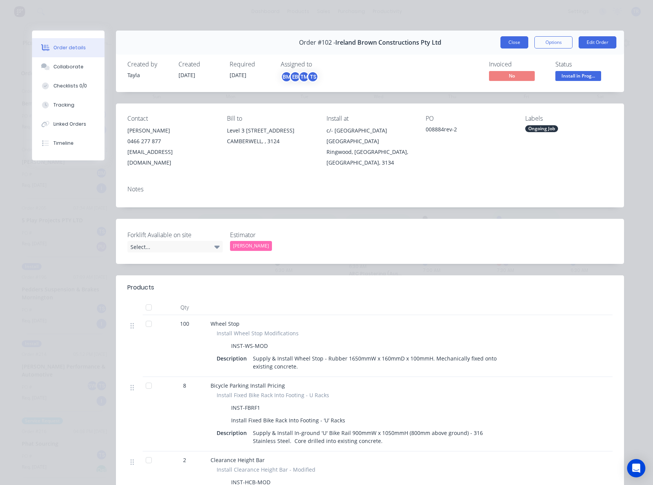
click at [518, 39] on button "Close" at bounding box center [515, 42] width 28 height 12
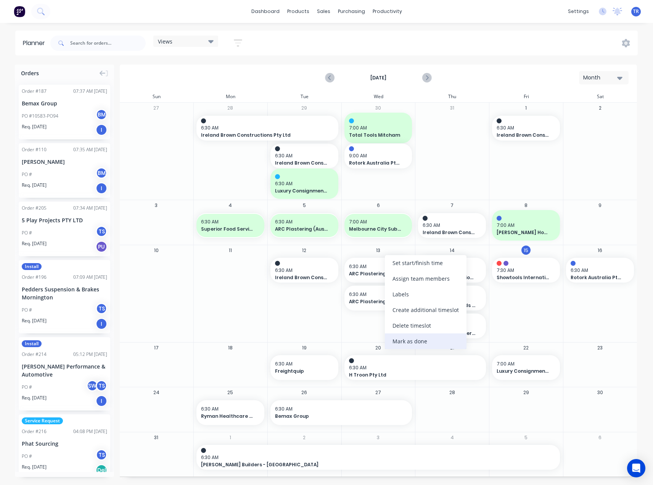
click at [411, 336] on div "Mark as done" at bounding box center [426, 341] width 82 height 16
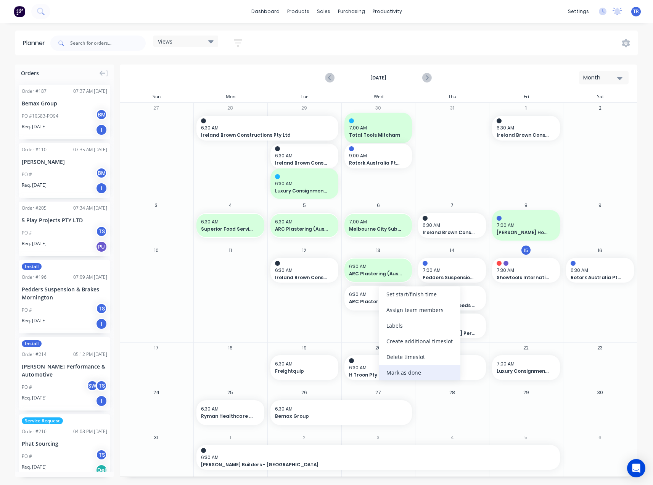
click at [415, 369] on div "Mark as done" at bounding box center [420, 373] width 82 height 16
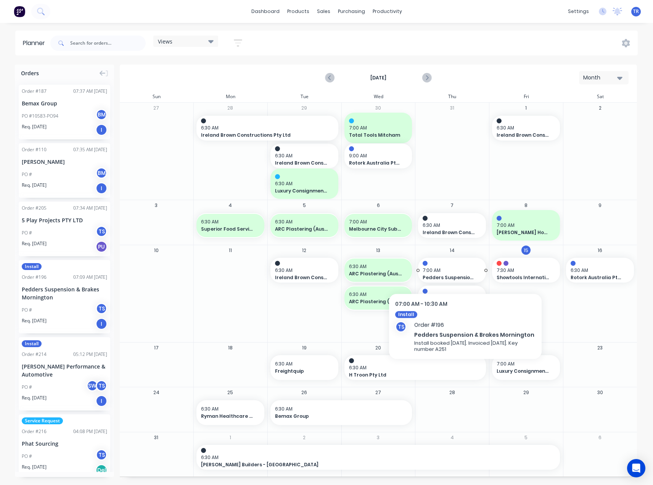
click at [466, 268] on span "7:00 AM" at bounding box center [450, 270] width 55 height 7
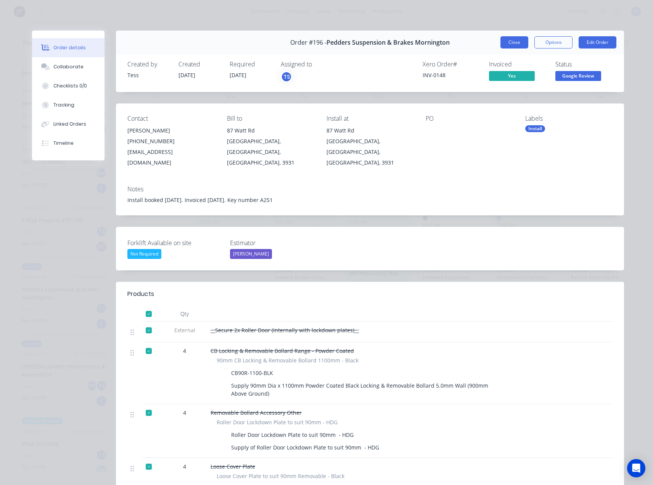
click at [514, 37] on button "Close" at bounding box center [515, 42] width 28 height 12
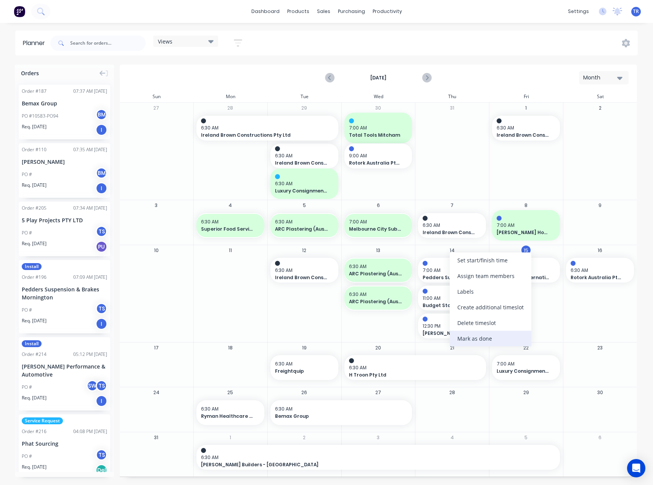
click at [469, 342] on div "Mark as done" at bounding box center [491, 339] width 82 height 16
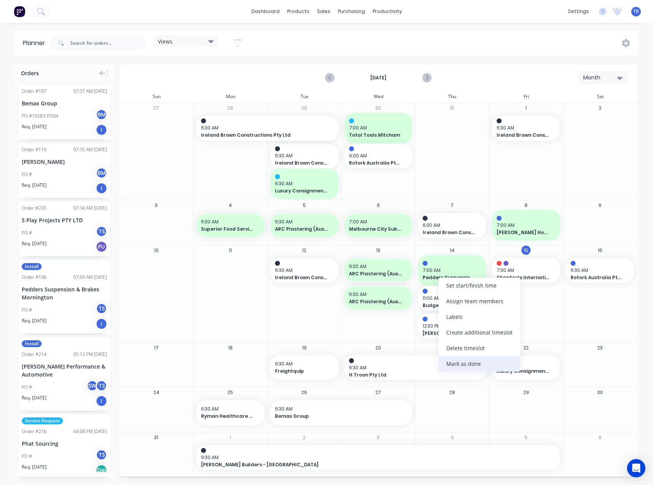
click at [482, 360] on div "Mark as done" at bounding box center [480, 364] width 82 height 16
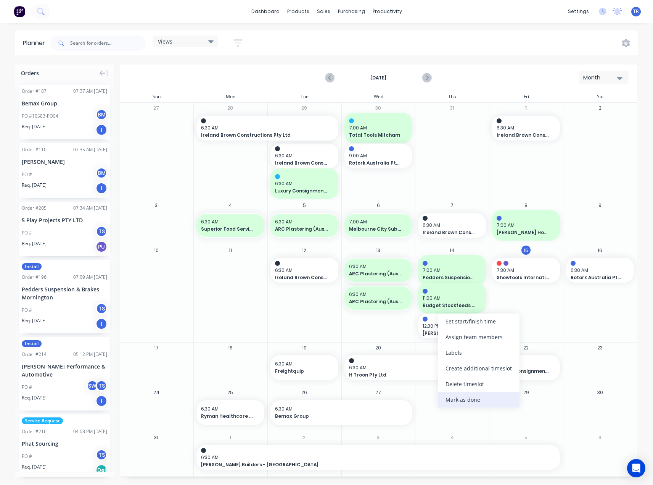
click at [477, 398] on div "Mark as done" at bounding box center [479, 400] width 82 height 16
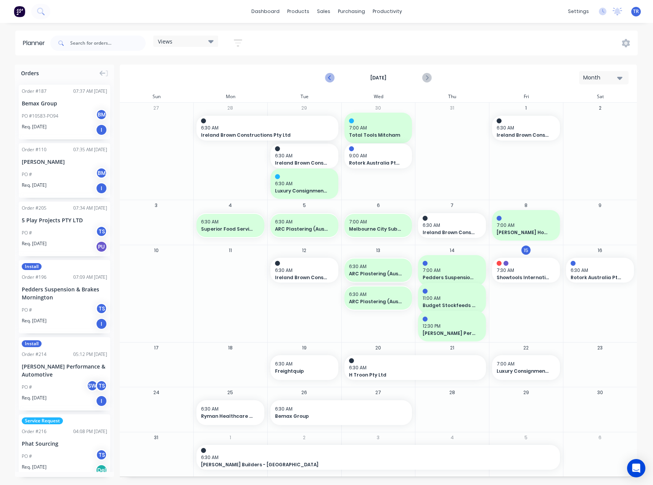
click at [334, 76] on icon "Previous page" at bounding box center [330, 77] width 9 height 9
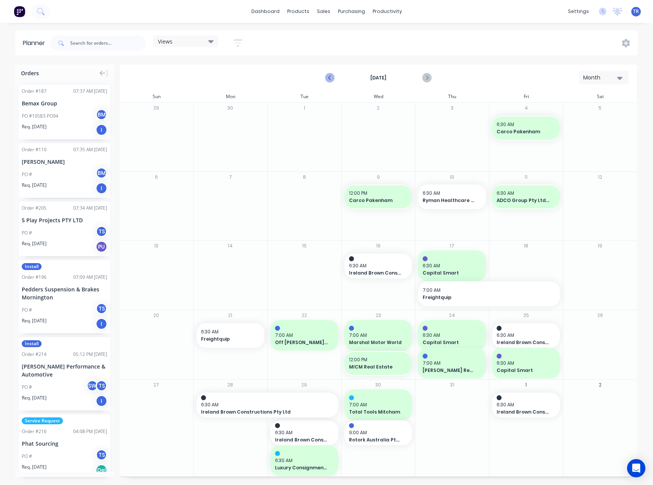
click at [334, 76] on icon "Previous page" at bounding box center [330, 77] width 9 height 9
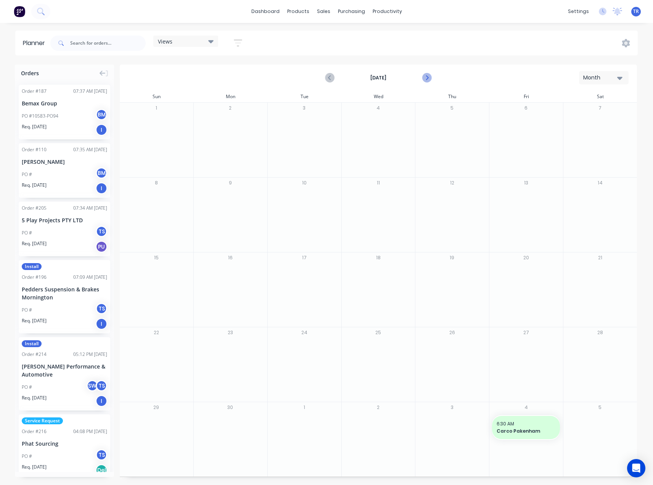
click at [424, 79] on icon "Next page" at bounding box center [426, 77] width 9 height 9
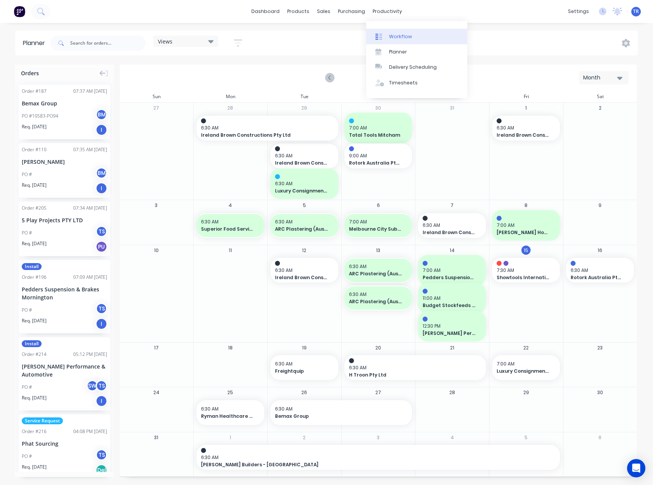
click at [395, 43] on link "Workflow" at bounding box center [416, 36] width 101 height 15
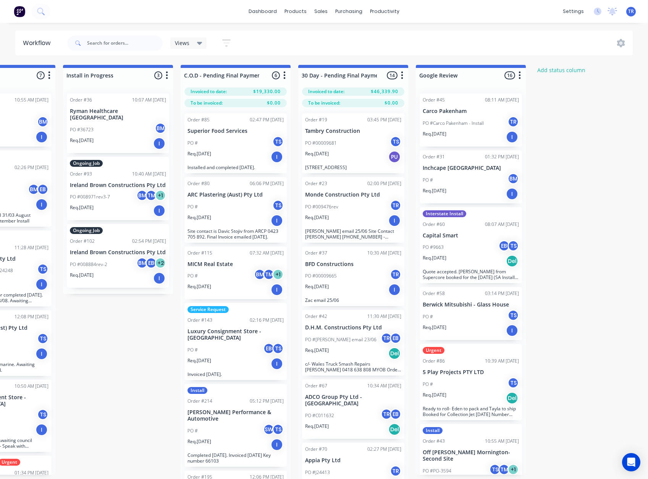
scroll to position [0, 1012]
click at [321, 140] on p "PO #00009681" at bounding box center [320, 143] width 32 height 7
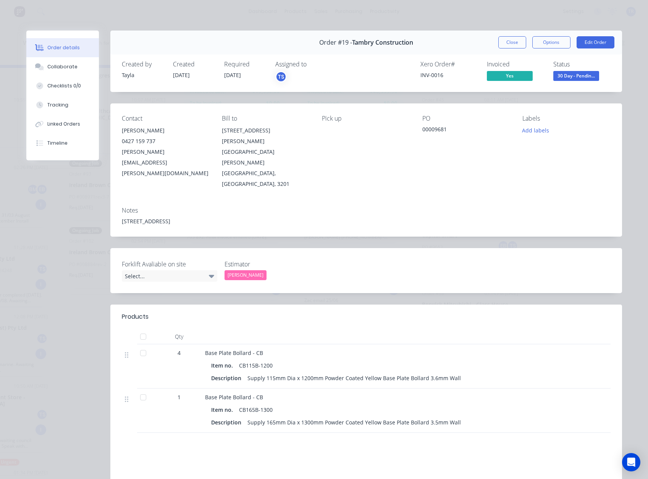
click at [439, 73] on div "INV-0016" at bounding box center [448, 75] width 57 height 8
copy div "INV-0016"
drag, startPoint x: 500, startPoint y: 44, endPoint x: 492, endPoint y: 50, distance: 10.2
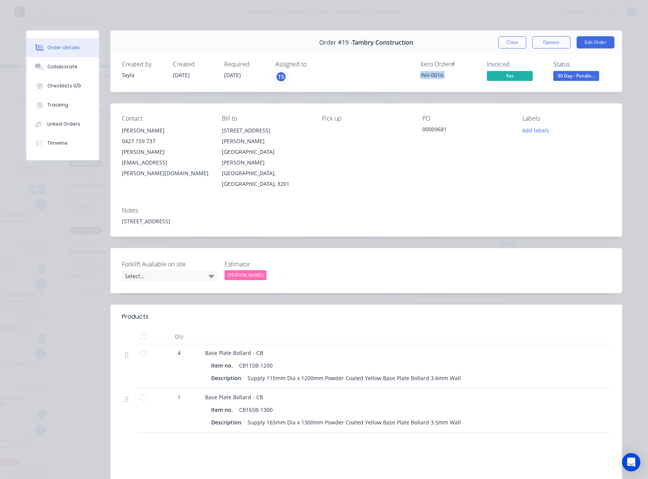
click at [500, 44] on button "Close" at bounding box center [512, 42] width 28 height 12
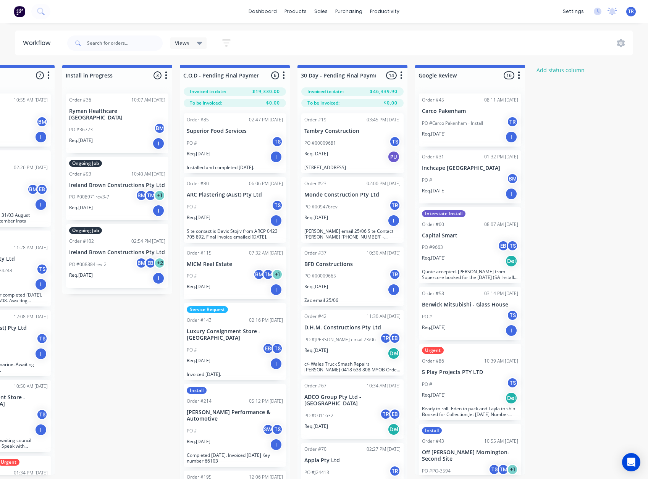
click at [214, 148] on div "PO # TS" at bounding box center [235, 143] width 96 height 15
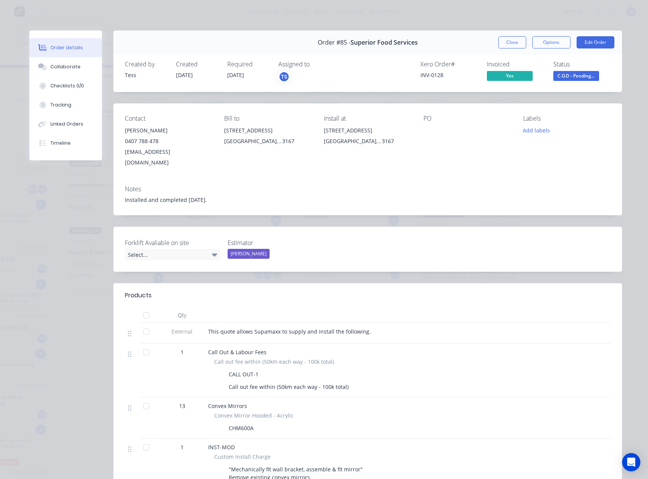
click at [435, 76] on div "INV-0128" at bounding box center [448, 75] width 57 height 8
click at [439, 73] on div "INV-0128" at bounding box center [448, 75] width 57 height 8
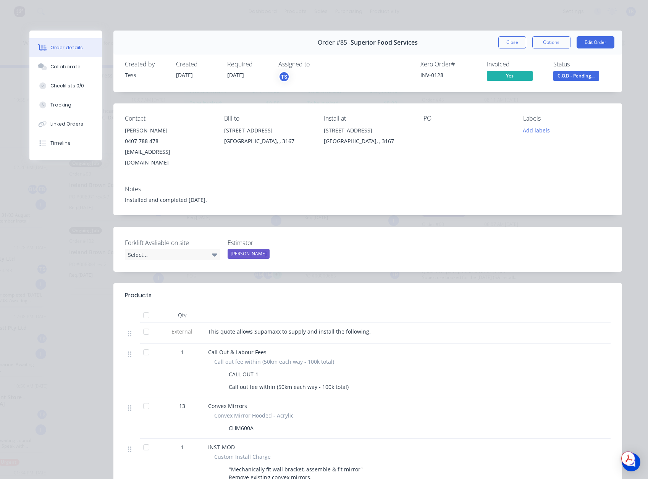
click at [110, 67] on div "Order details Collaborate Checklists 0/0 Tracking Linked Orders Timeline" at bounding box center [71, 96] width 84 height 130
click at [97, 67] on button "Collaborate" at bounding box center [65, 66] width 73 height 19
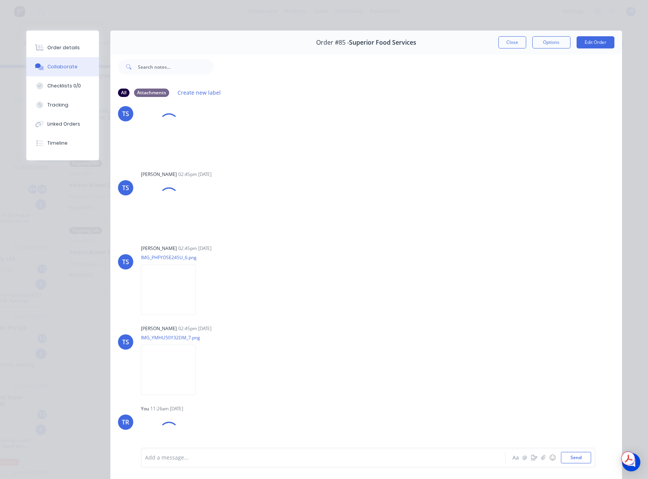
scroll to position [415, 0]
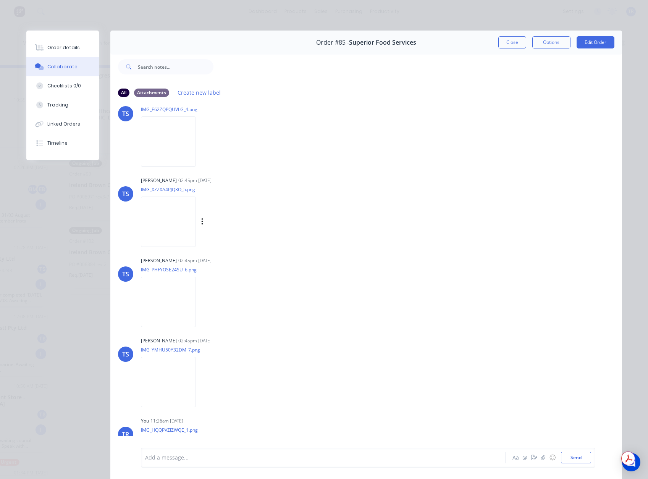
click at [158, 213] on img at bounding box center [168, 222] width 55 height 50
click at [515, 39] on button "Close" at bounding box center [512, 42] width 28 height 12
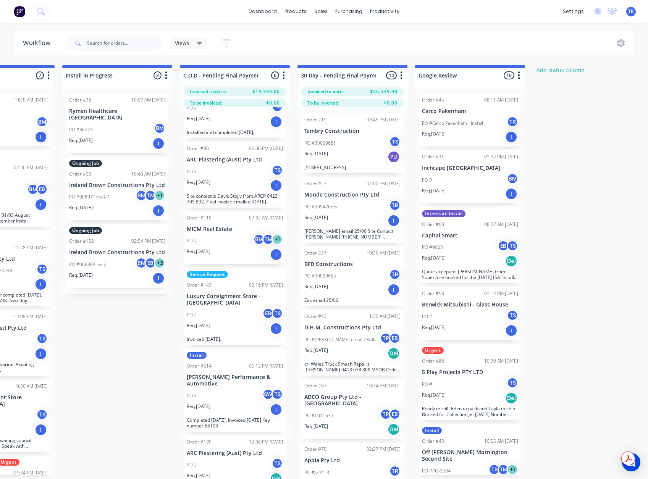
scroll to position [35, 0]
click at [252, 194] on p "Site contact is Davic Stojiv from ARCP 0423 705 892. Final Invoice emailed 13th…" at bounding box center [235, 198] width 96 height 11
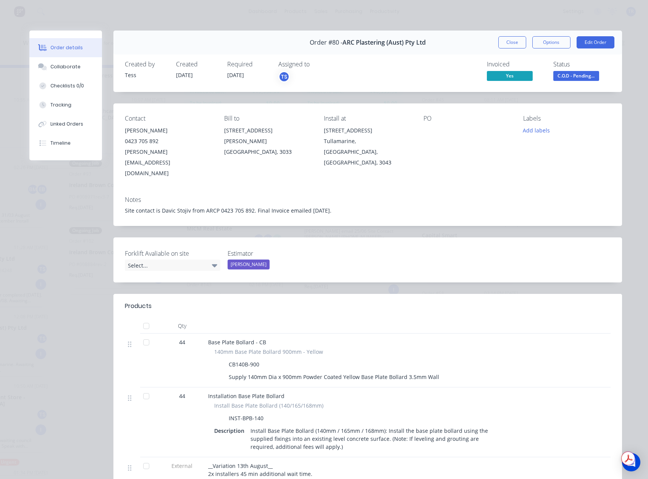
click at [487, 73] on span "Yes" at bounding box center [510, 76] width 46 height 10
drag, startPoint x: 432, startPoint y: 38, endPoint x: 339, endPoint y: 43, distance: 92.5
click at [339, 43] on div "Order #80 - ARC Plastering (Aust) Pty Ltd Close Options Edit Order" at bounding box center [367, 43] width 508 height 24
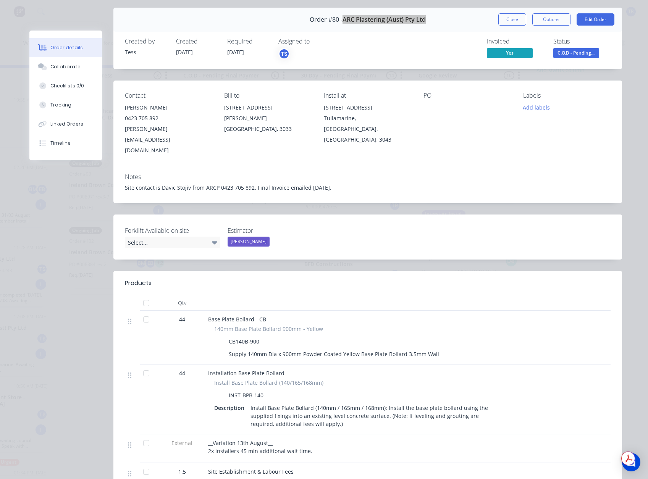
scroll to position [0, 0]
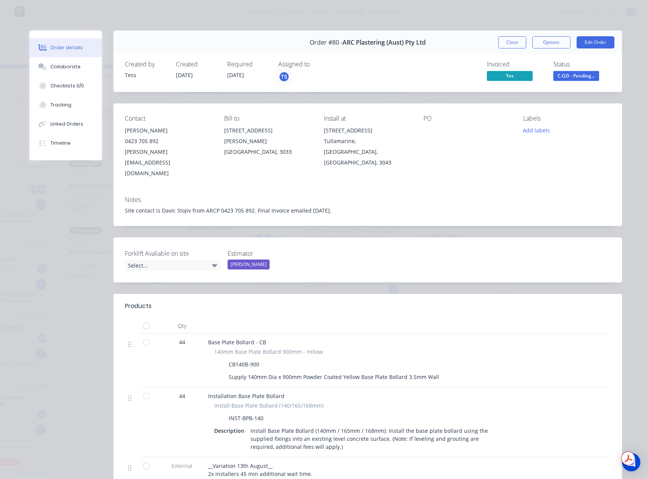
click at [127, 131] on div "David Stojiv" at bounding box center [168, 130] width 87 height 11
click at [163, 153] on div "david@arcp.com.au" at bounding box center [168, 163] width 87 height 32
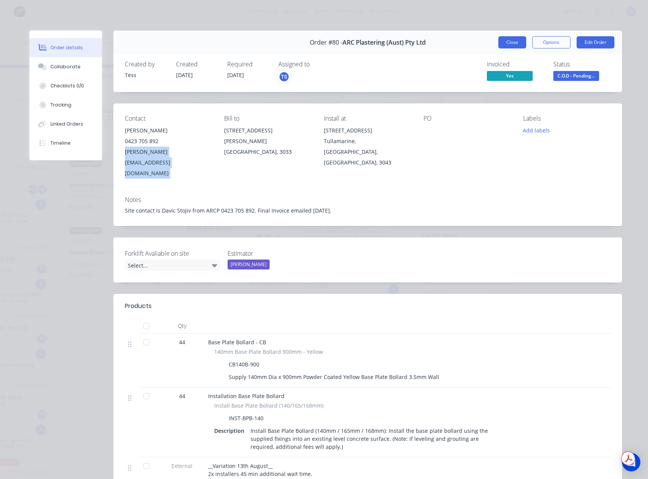
click at [511, 44] on button "Close" at bounding box center [512, 42] width 28 height 12
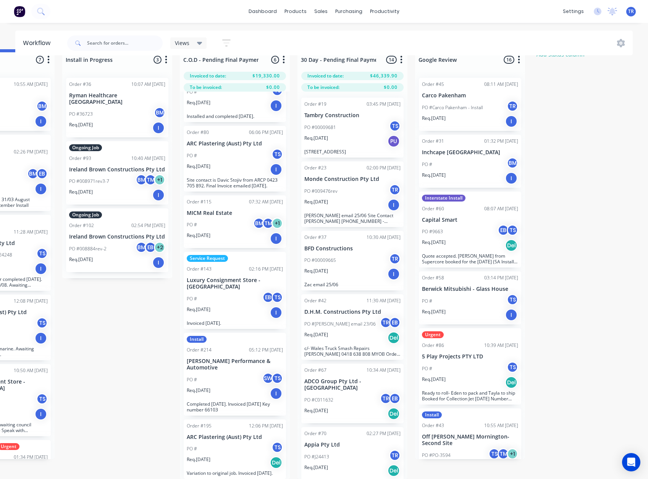
scroll to position [21, 1012]
click at [236, 456] on div "Req. 08/08/25 Del" at bounding box center [235, 462] width 96 height 13
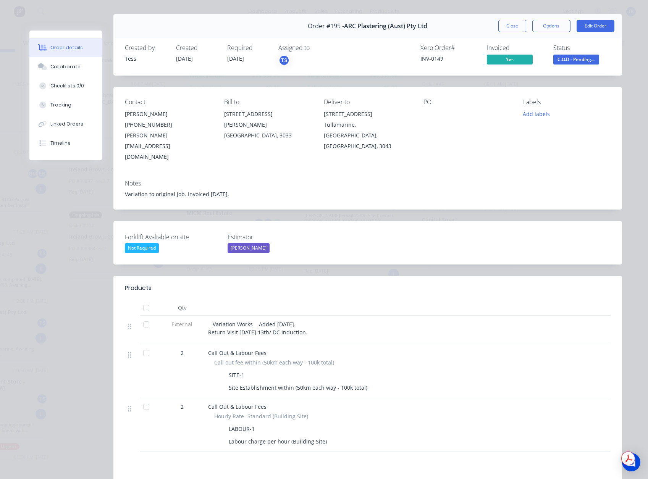
scroll to position [0, 0]
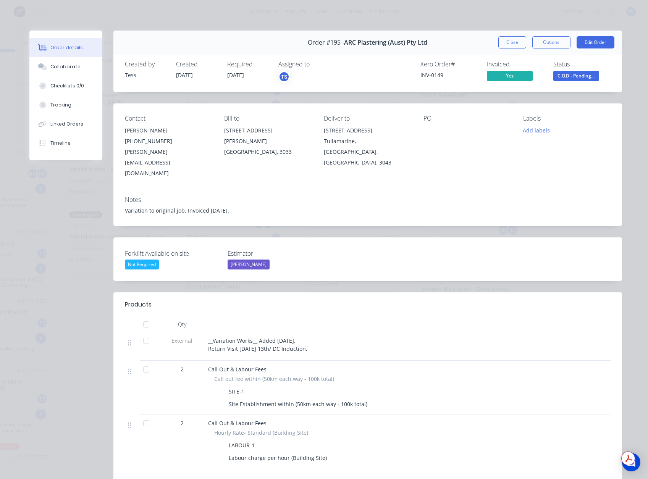
click at [127, 128] on div "John Zhao" at bounding box center [168, 130] width 87 height 11
click at [140, 149] on div "john@arcp.com.au" at bounding box center [168, 163] width 87 height 32
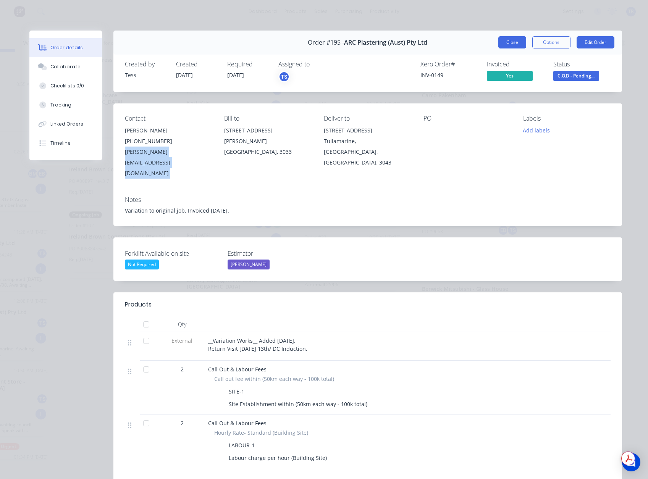
click at [505, 44] on button "Close" at bounding box center [512, 42] width 28 height 12
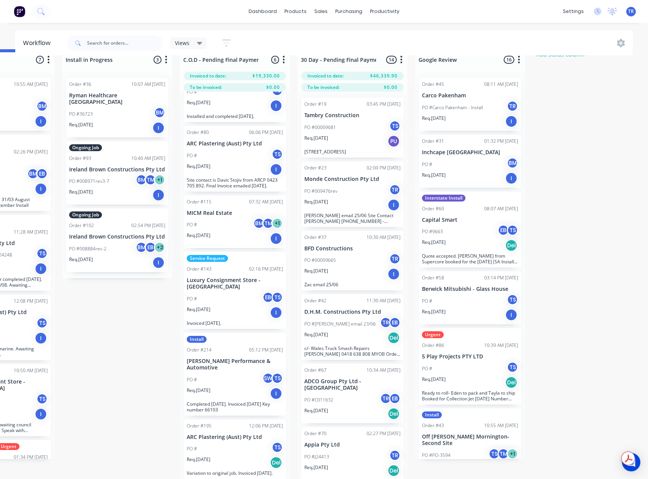
click at [231, 223] on div "PO # BM TM + 1" at bounding box center [235, 225] width 96 height 15
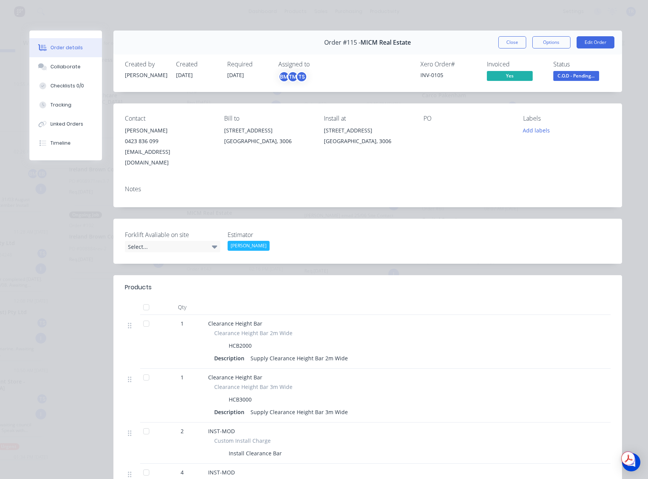
click at [429, 76] on div "INV-0105" at bounding box center [448, 75] width 57 height 8
click at [56, 59] on button "Collaborate" at bounding box center [65, 66] width 73 height 19
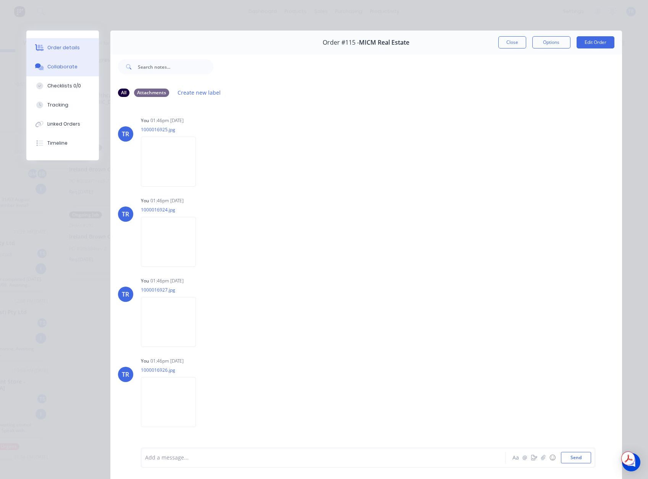
click at [43, 48] on button "Order details" at bounding box center [62, 47] width 73 height 19
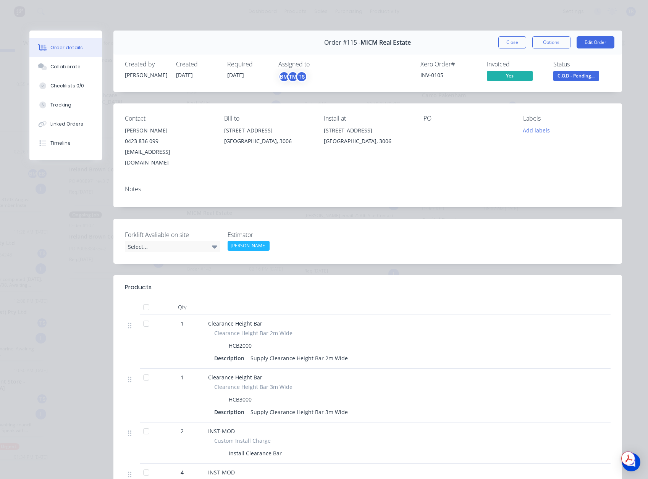
click at [171, 149] on div "sbgbm@micm.com.au" at bounding box center [168, 157] width 87 height 21
click at [131, 130] on div "Lisa Micelotta" at bounding box center [168, 130] width 87 height 11
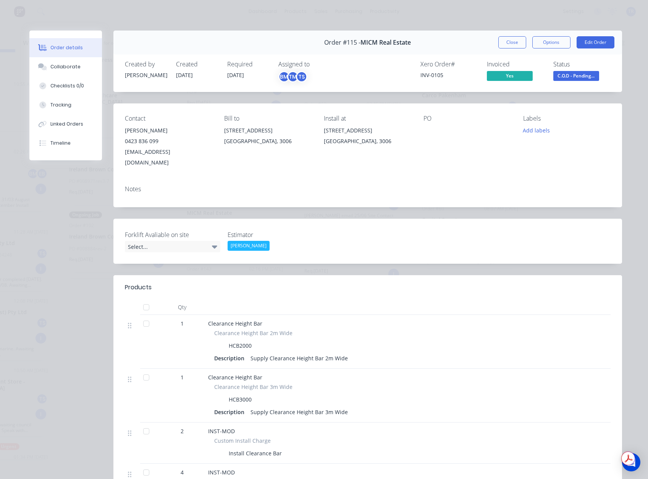
click at [128, 131] on div "Lisa Micelotta" at bounding box center [168, 130] width 87 height 11
drag, startPoint x: 508, startPoint y: 43, endPoint x: 490, endPoint y: 47, distance: 18.4
click at [508, 43] on button "Close" at bounding box center [512, 42] width 28 height 12
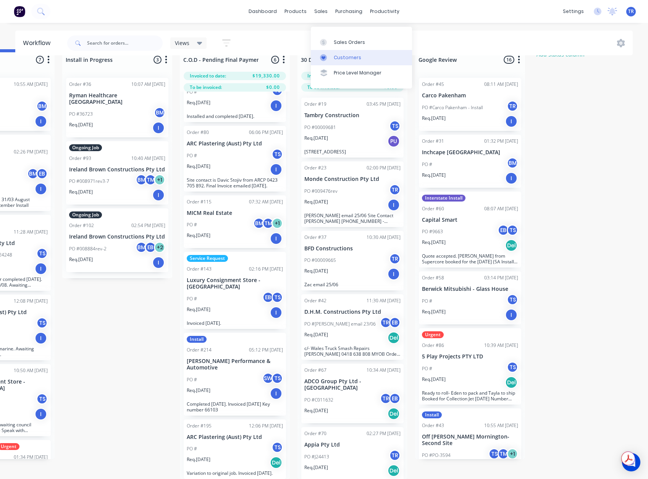
click at [339, 59] on link "Customers" at bounding box center [361, 57] width 101 height 15
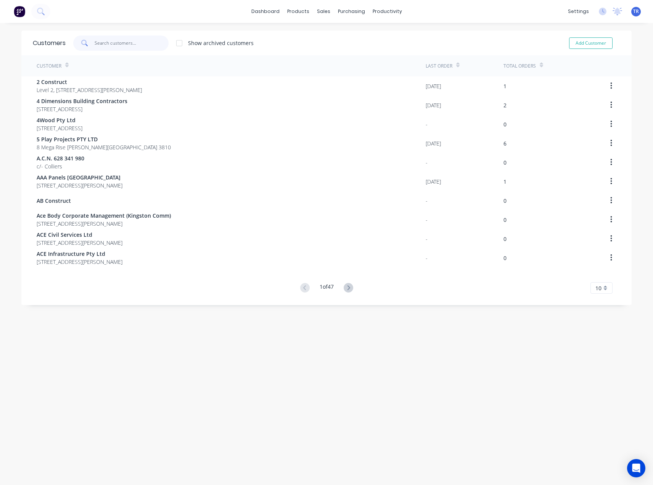
click at [121, 46] on input "text" at bounding box center [132, 42] width 74 height 15
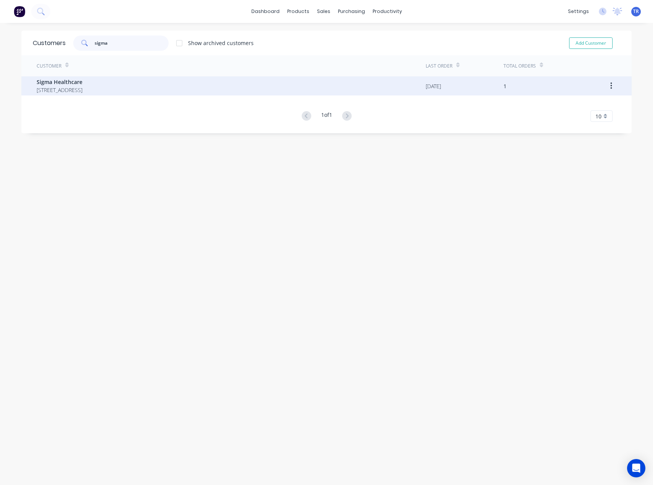
type input "sigma"
click at [82, 92] on span "Dock 23, 2 Imperata Close Kemps Creek New South Wales Australia 2147" at bounding box center [60, 90] width 46 height 8
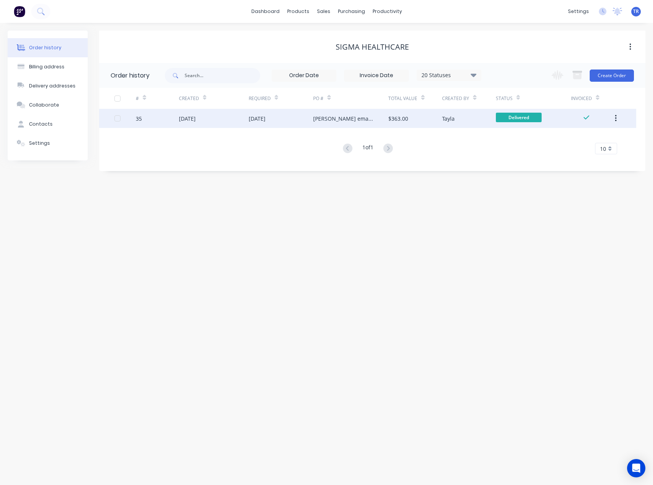
click at [240, 119] on div "04 Jul 2025" at bounding box center [214, 118] width 70 height 19
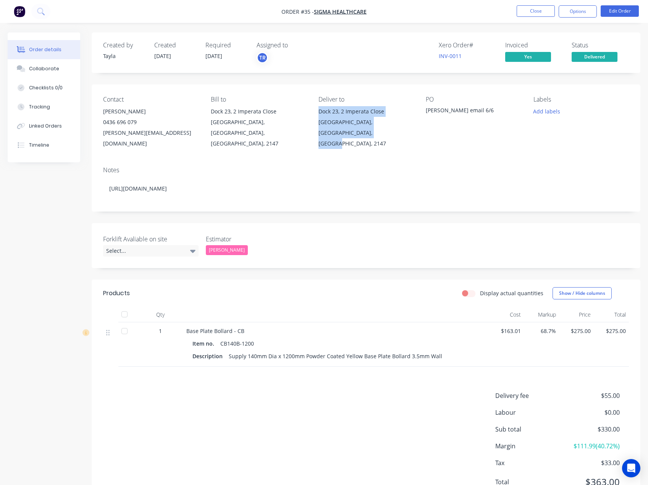
drag, startPoint x: 326, startPoint y: 110, endPoint x: 363, endPoint y: 132, distance: 42.6
click at [369, 131] on div "Contact Amrinder 0436 696 079 Amrinder.sekha@sigmahealthcare.com.au Bill to Doc…" at bounding box center [366, 122] width 548 height 76
click at [550, 12] on button "Close" at bounding box center [535, 10] width 38 height 11
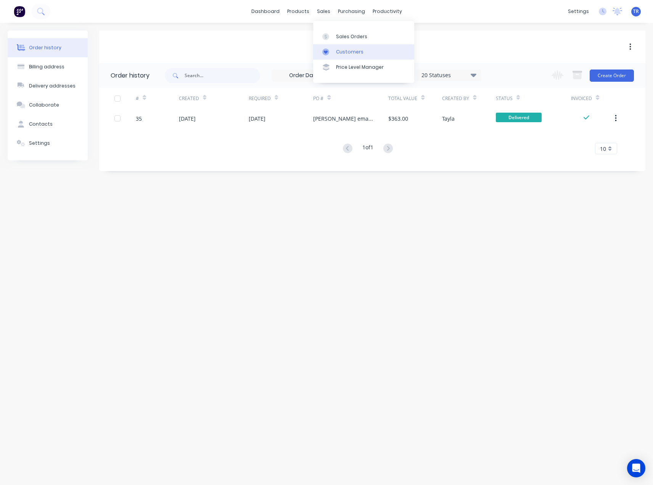
click at [333, 49] on div at bounding box center [328, 51] width 11 height 7
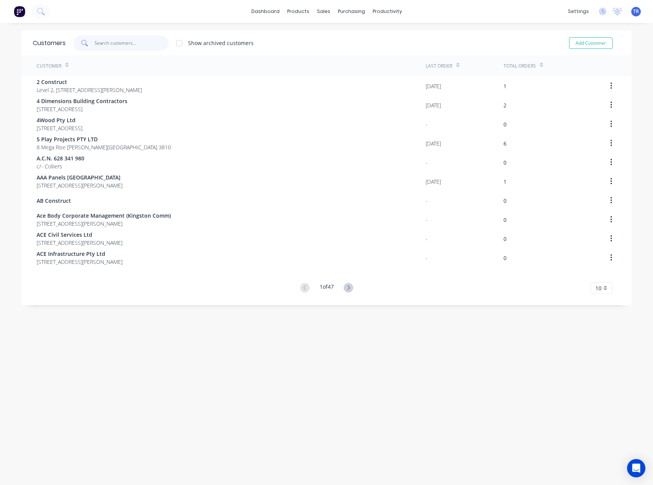
drag, startPoint x: 141, startPoint y: 46, endPoint x: 141, endPoint y: 42, distance: 4.2
click at [141, 46] on input "text" at bounding box center [132, 42] width 74 height 15
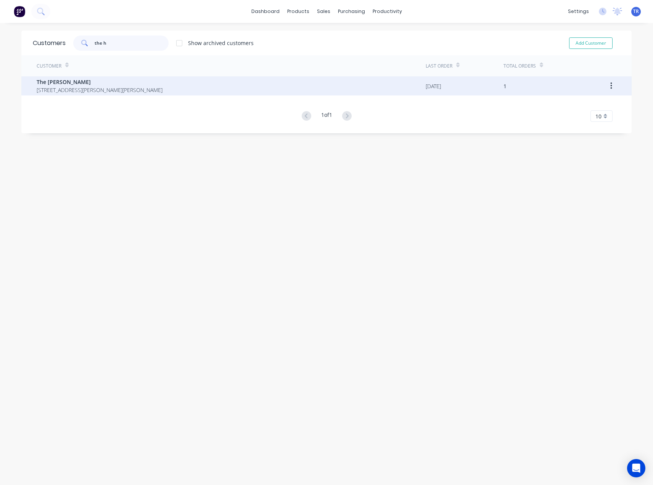
type input "the h"
click at [98, 87] on span "94 Fullagar Crescent Higgins Australian Capital Territory Australia 2615" at bounding box center [100, 90] width 126 height 8
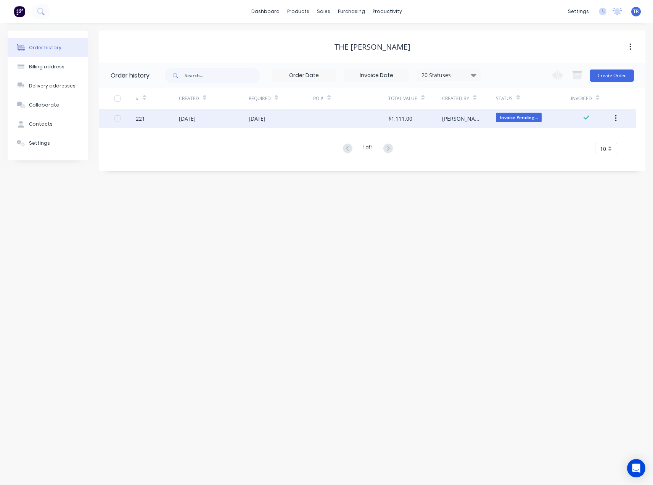
click at [222, 122] on div "14 Aug 2025" at bounding box center [214, 118] width 70 height 19
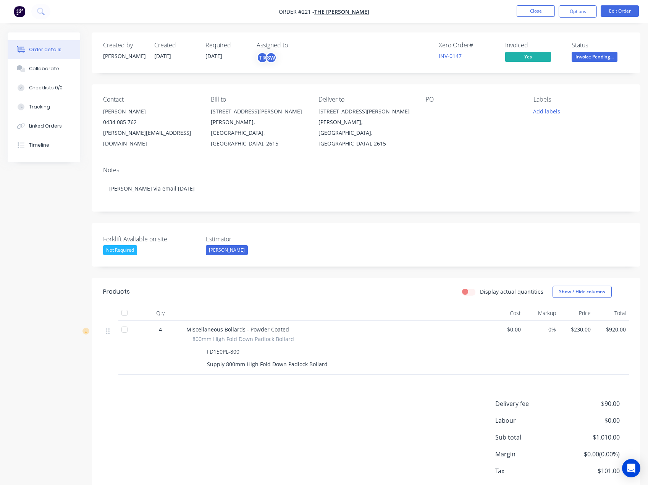
click at [589, 55] on span "Invoice Pending..." at bounding box center [594, 57] width 46 height 10
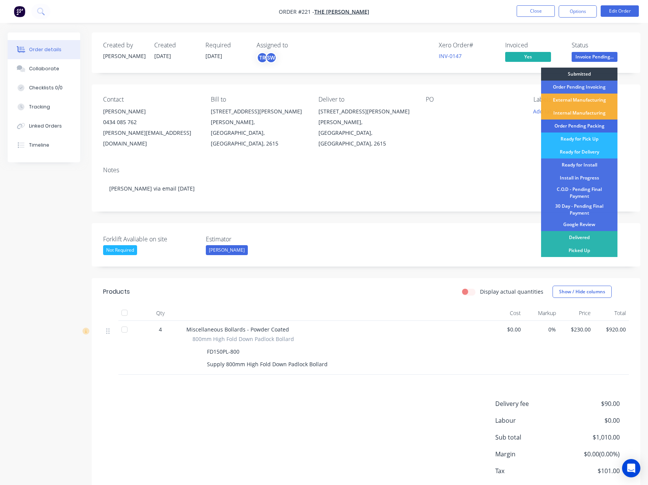
click at [591, 128] on div "Order Pending Packing" at bounding box center [579, 125] width 76 height 13
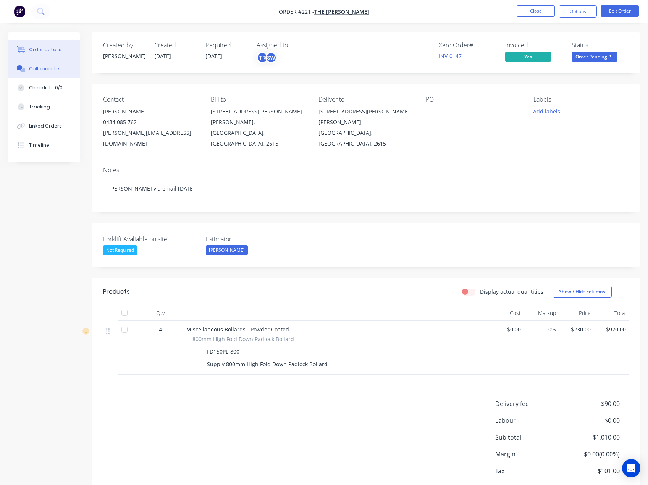
drag, startPoint x: 63, startPoint y: 65, endPoint x: 60, endPoint y: 69, distance: 4.9
click at [63, 66] on button "Collaborate" at bounding box center [44, 68] width 73 height 19
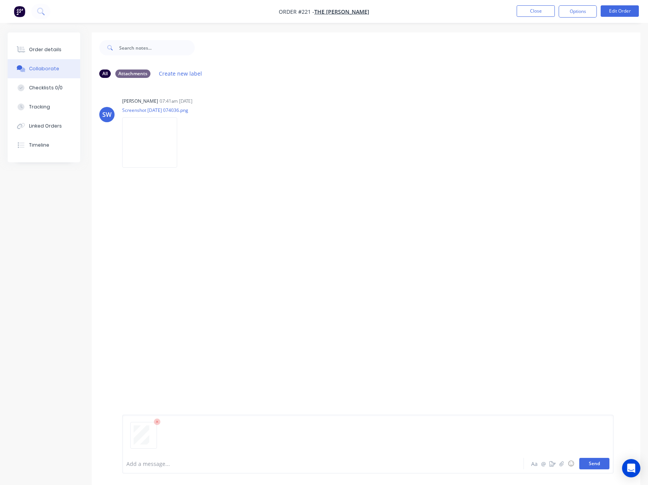
click at [604, 465] on button "Send" at bounding box center [594, 463] width 30 height 11
click at [534, 12] on button "Close" at bounding box center [535, 10] width 38 height 11
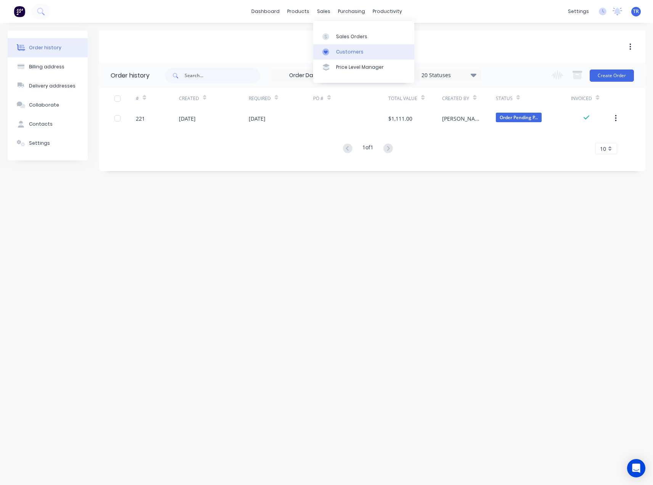
click at [334, 53] on link "Customers" at bounding box center [363, 51] width 101 height 15
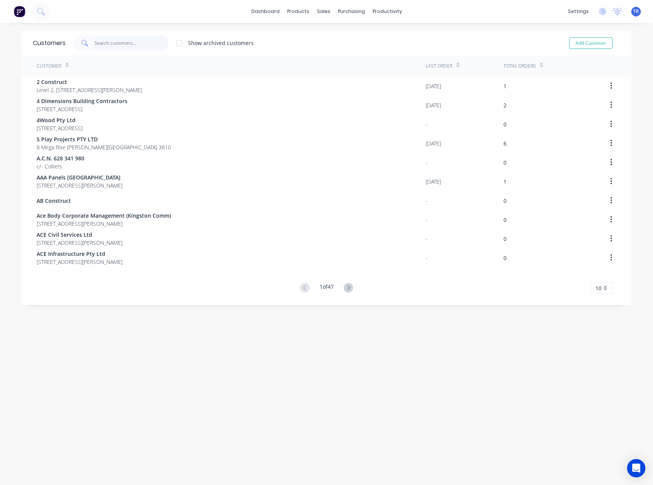
click at [112, 45] on input "text" at bounding box center [132, 42] width 74 height 15
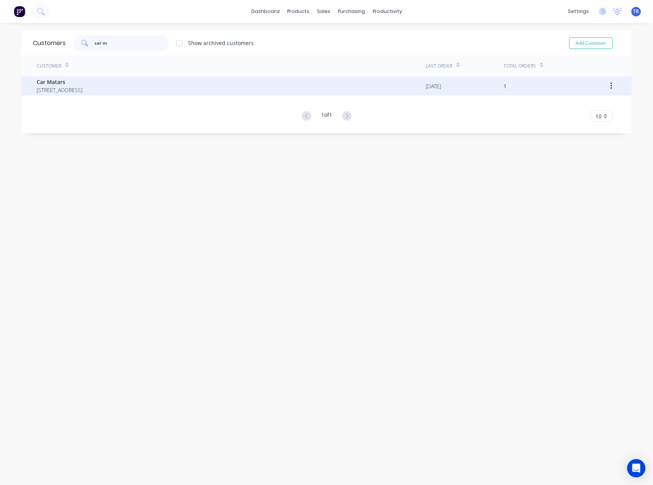
type input "car m"
click at [82, 82] on span "Car Matars" at bounding box center [60, 82] width 46 height 8
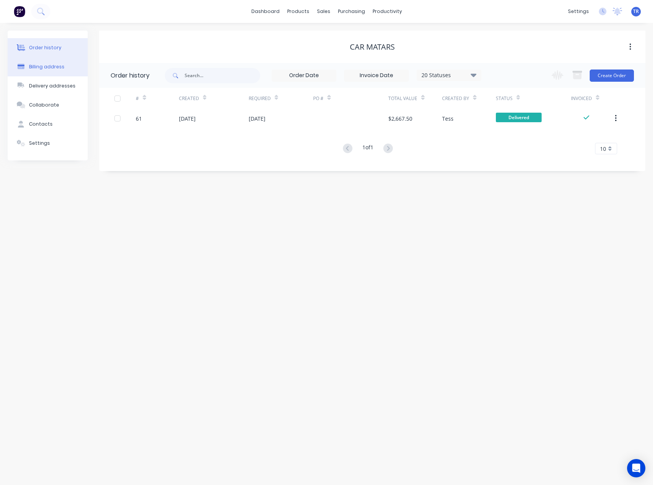
click at [55, 65] on div "Billing address" at bounding box center [46, 66] width 35 height 7
select select "AU"
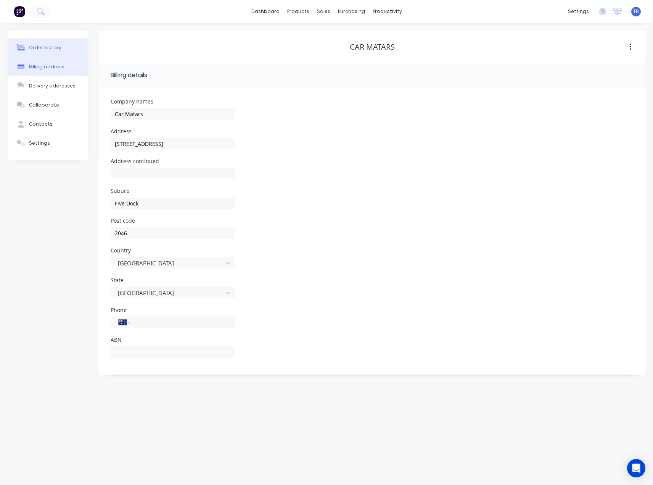
click at [58, 52] on button "Order history" at bounding box center [48, 47] width 80 height 19
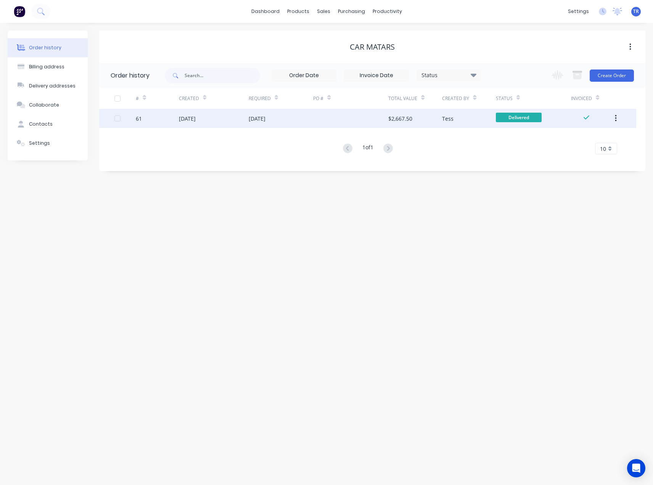
click at [285, 121] on div "07 Jul 2025" at bounding box center [281, 118] width 65 height 19
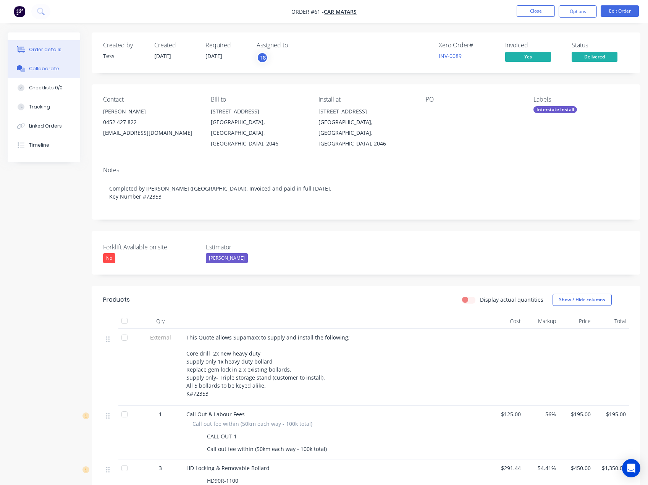
click at [33, 67] on div "Collaborate" at bounding box center [44, 68] width 30 height 7
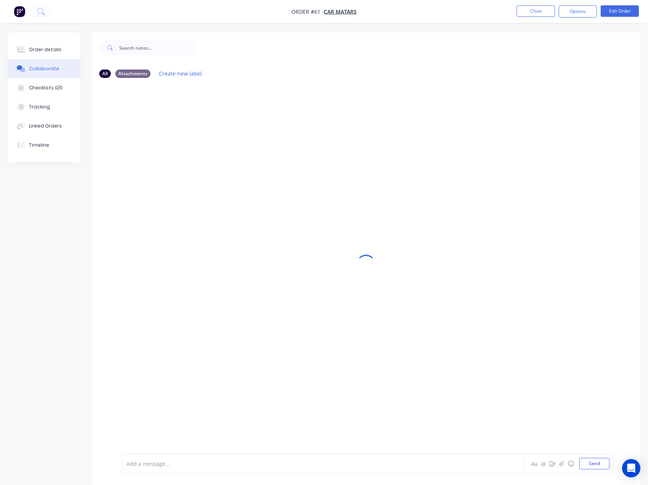
click at [280, 465] on div at bounding box center [308, 464] width 362 height 8
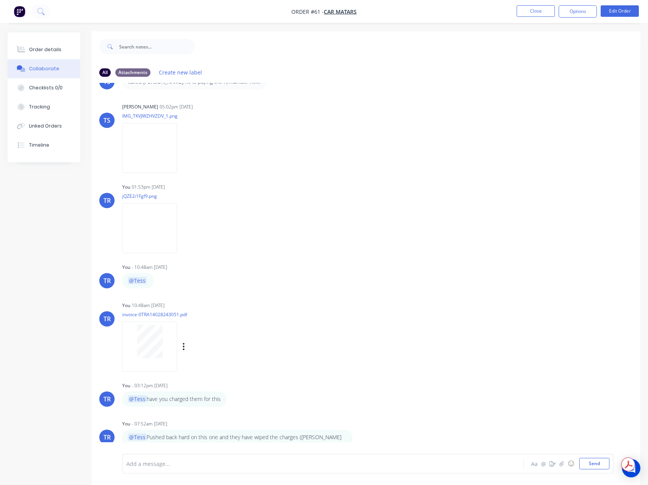
scroll to position [11, 0]
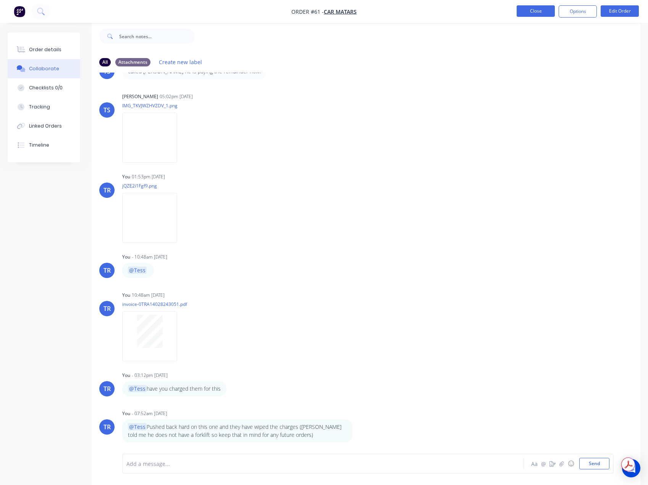
click at [544, 6] on button "Close" at bounding box center [535, 10] width 38 height 11
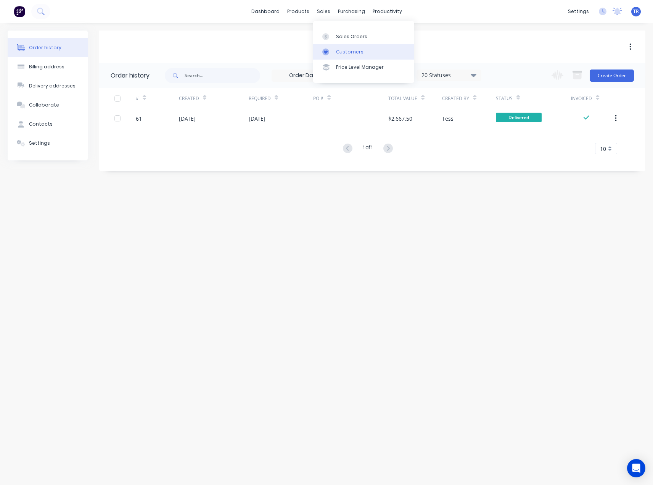
click at [341, 45] on link "Customers" at bounding box center [363, 51] width 101 height 15
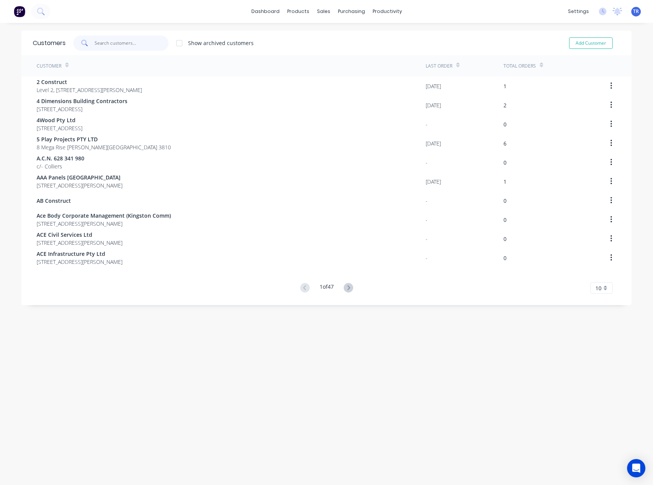
click at [133, 44] on input "text" at bounding box center [132, 42] width 74 height 15
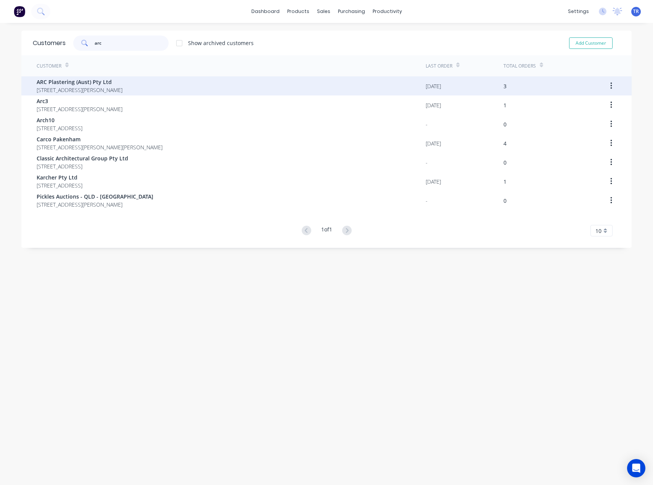
type input "arc"
click at [123, 87] on span "30 Webber Parade Keilor East Victoria Australia 3033" at bounding box center [80, 90] width 86 height 8
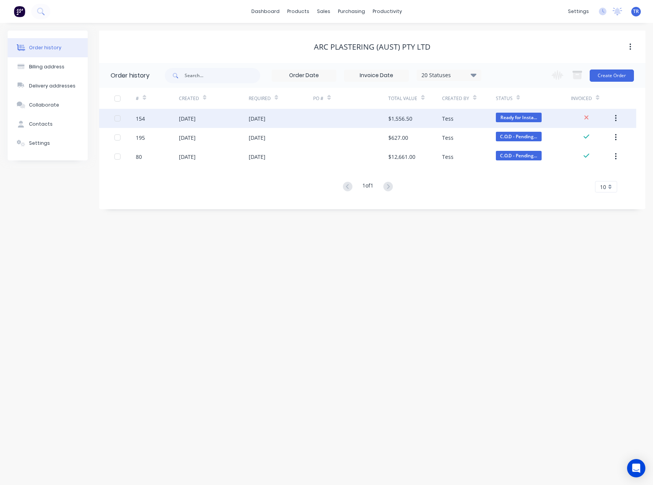
click at [196, 115] on div "06 Aug 2025" at bounding box center [187, 119] width 17 height 8
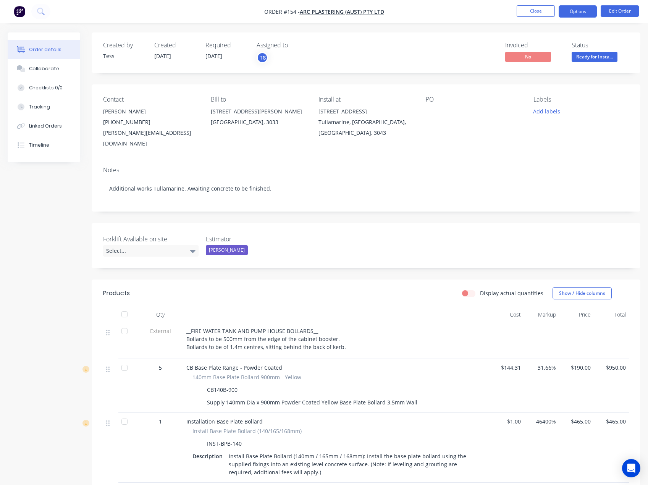
click at [575, 10] on button "Options" at bounding box center [577, 11] width 38 height 12
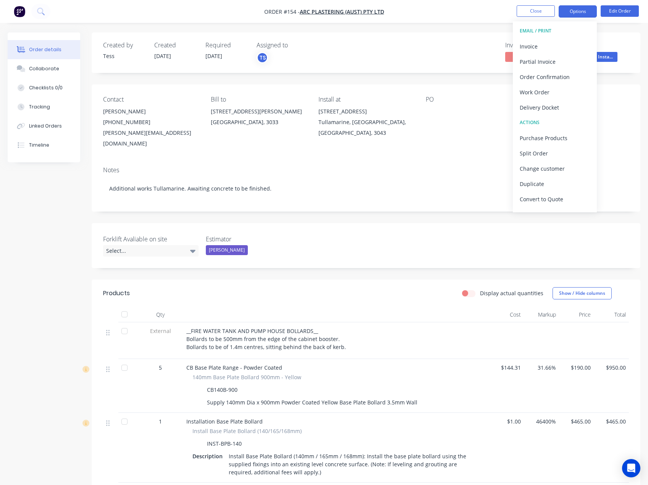
click at [575, 10] on button "Options" at bounding box center [577, 11] width 38 height 12
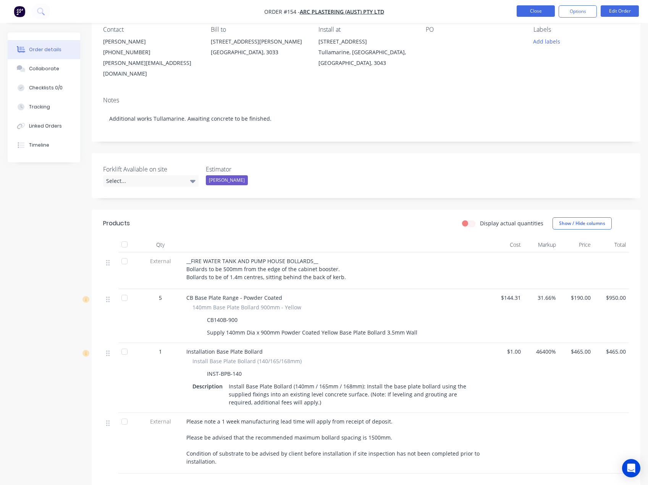
scroll to position [69, 0]
click at [544, 10] on button "Close" at bounding box center [535, 10] width 38 height 11
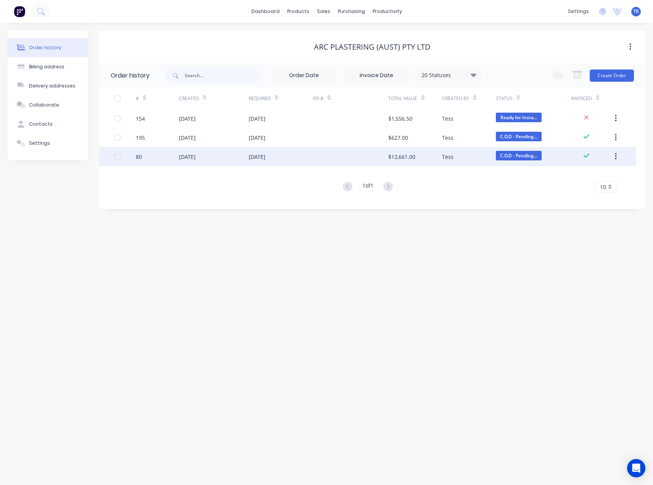
click at [223, 156] on div "14 Jul 2025" at bounding box center [214, 156] width 70 height 19
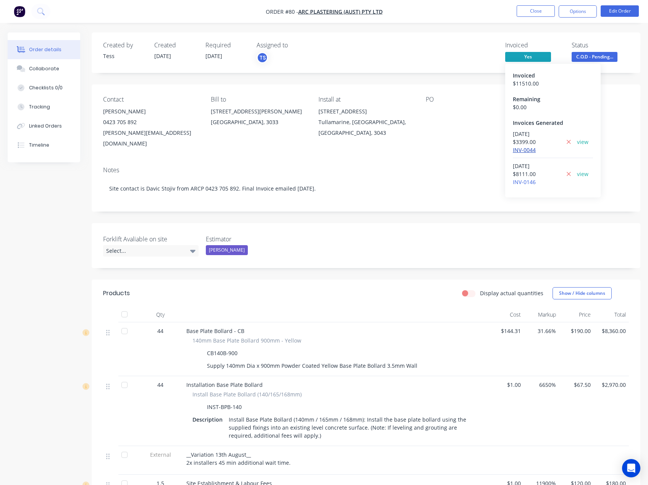
click at [521, 149] on link "INV-0044" at bounding box center [524, 149] width 23 height 7
click at [531, 181] on link "INV-0146" at bounding box center [524, 181] width 23 height 7
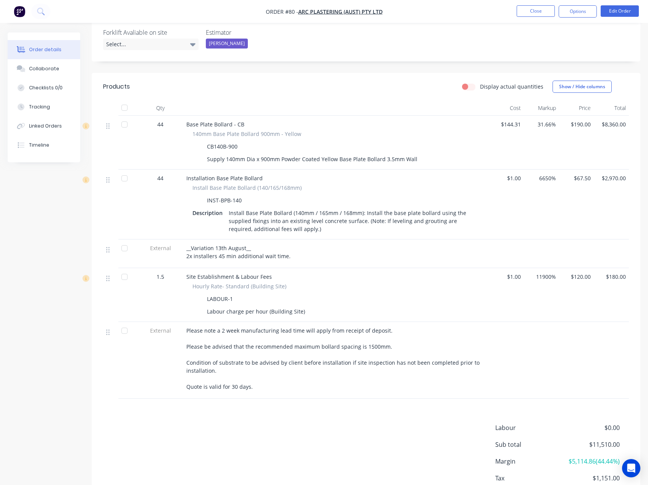
scroll to position [115, 0]
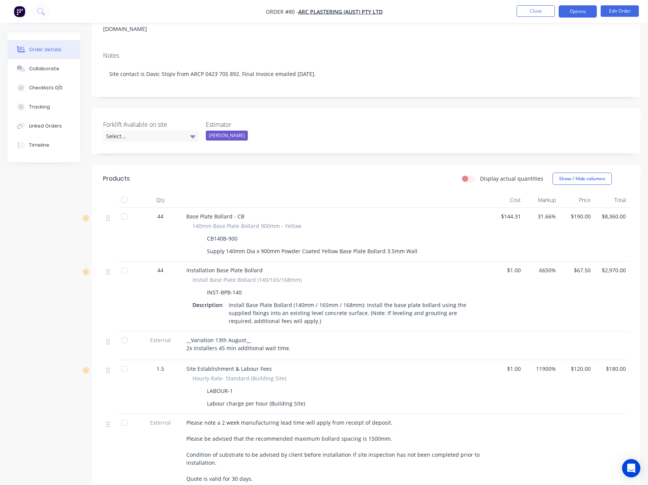
click at [573, 12] on button "Options" at bounding box center [577, 11] width 38 height 12
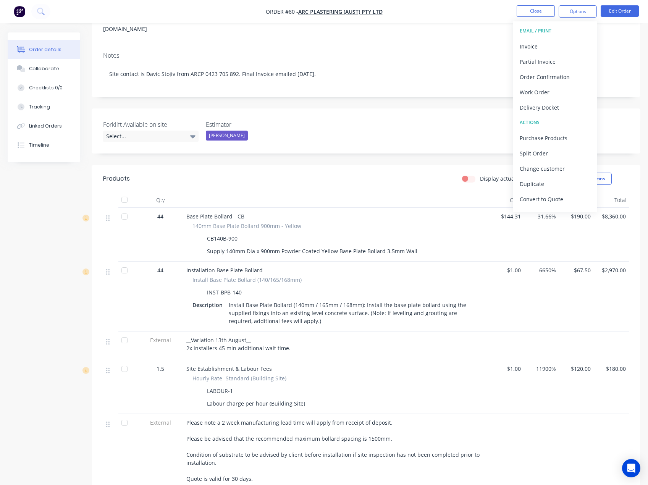
click at [51, 211] on div "Created by Tess Created 14/07/25 Required 09/07/25 Assigned to TS Invoiced Yes …" at bounding box center [324, 272] width 632 height 708
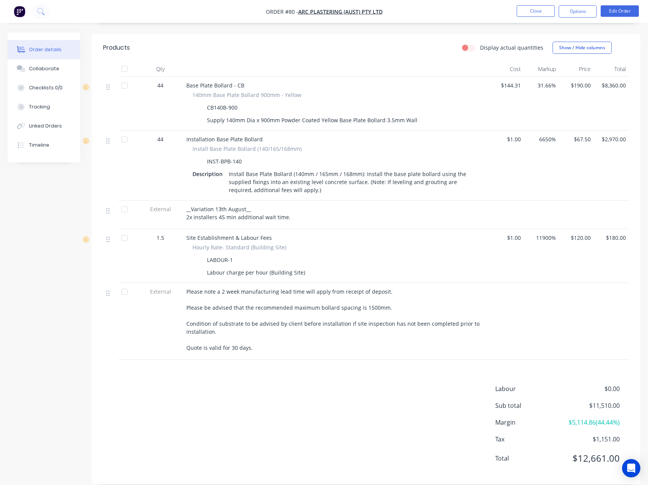
scroll to position [207, 0]
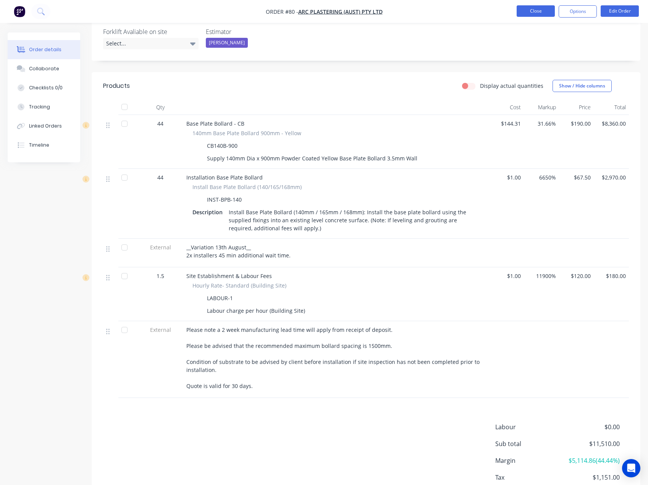
click at [524, 13] on button "Close" at bounding box center [535, 10] width 38 height 11
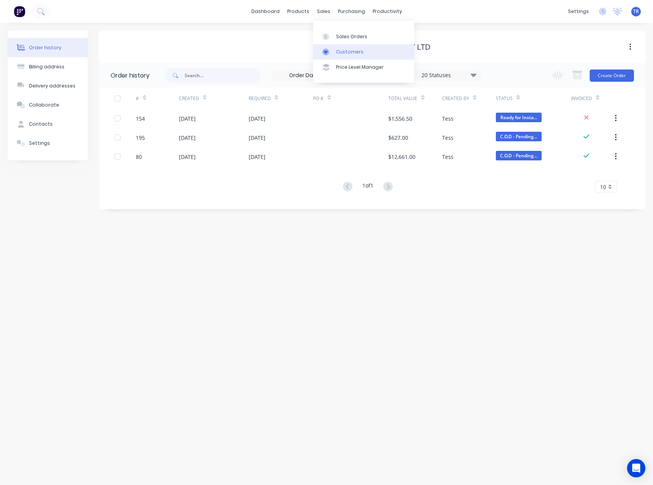
click at [343, 52] on div "Customers" at bounding box center [349, 51] width 27 height 7
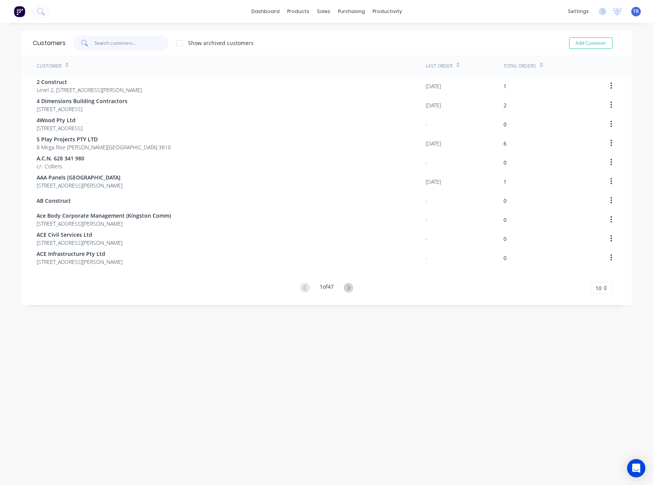
click at [160, 42] on input "text" at bounding box center [132, 42] width 74 height 15
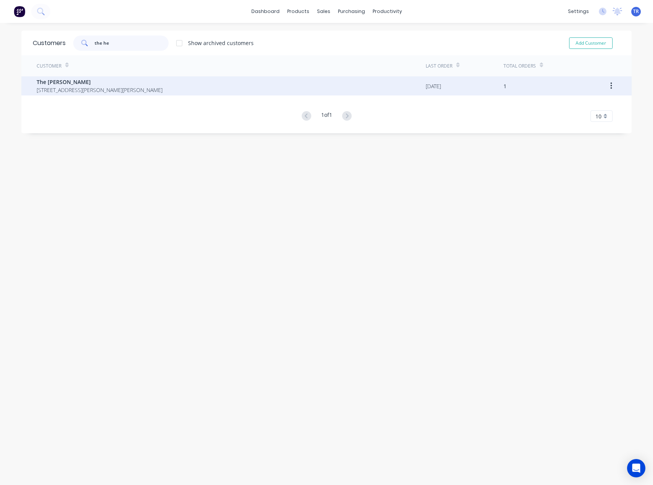
type input "the he"
click at [163, 86] on span "94 Fullagar Crescent Higgins Australian Capital Territory Australia 2615" at bounding box center [100, 90] width 126 height 8
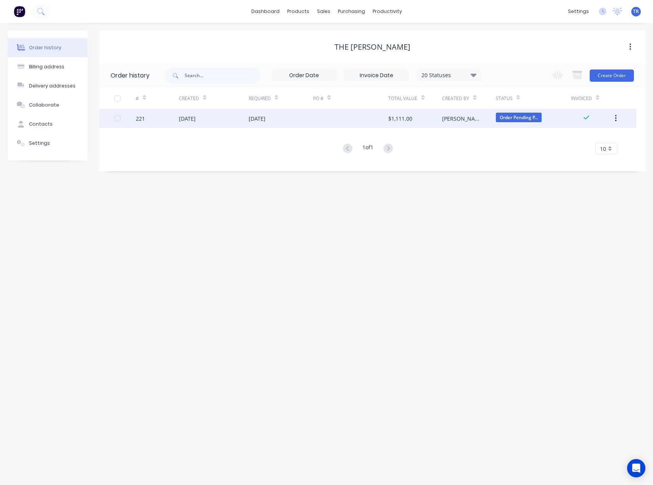
click at [298, 127] on div "14 Aug 2025" at bounding box center [281, 118] width 65 height 19
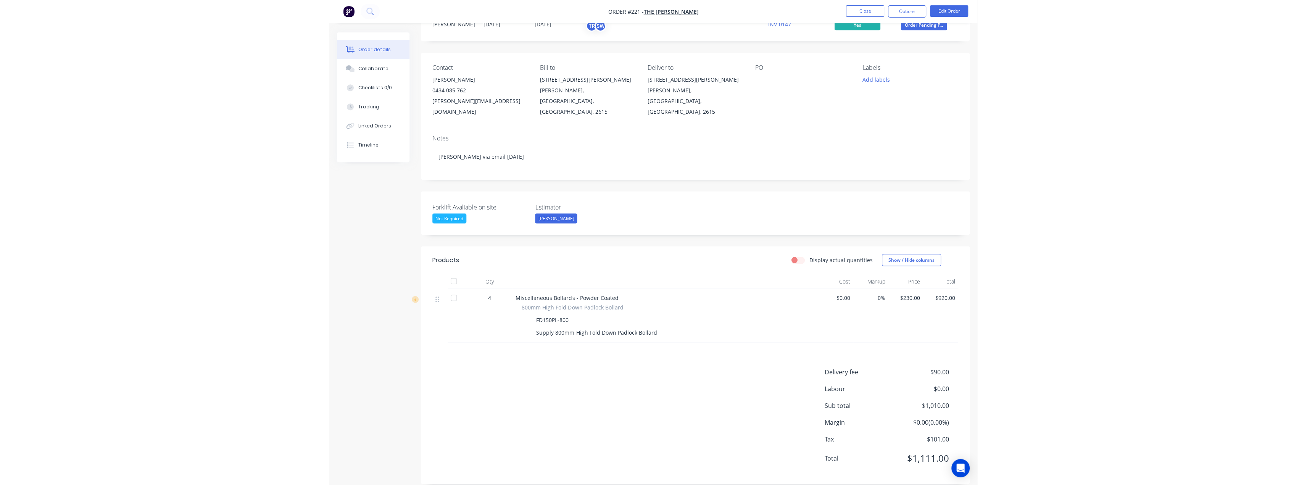
scroll to position [31, 0]
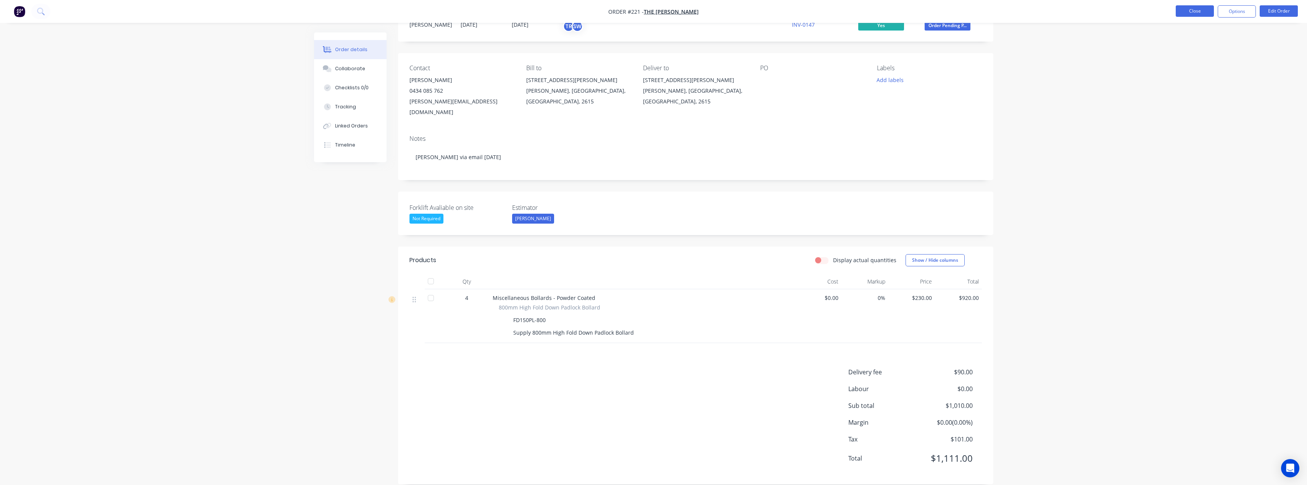
click at [653, 10] on button "Close" at bounding box center [1195, 10] width 38 height 11
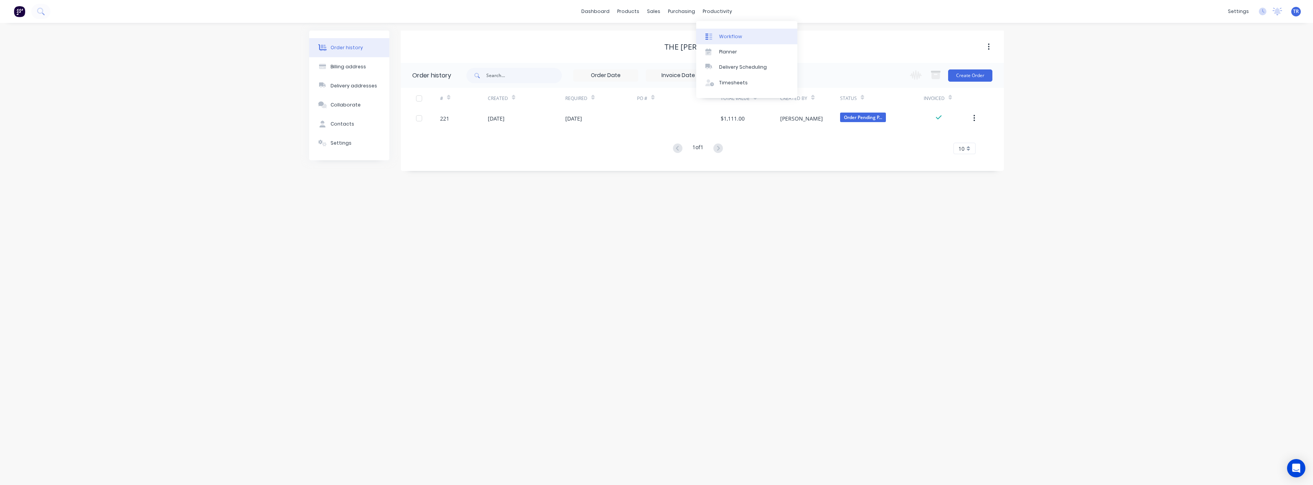
click at [653, 37] on div "Workflow" at bounding box center [730, 36] width 23 height 7
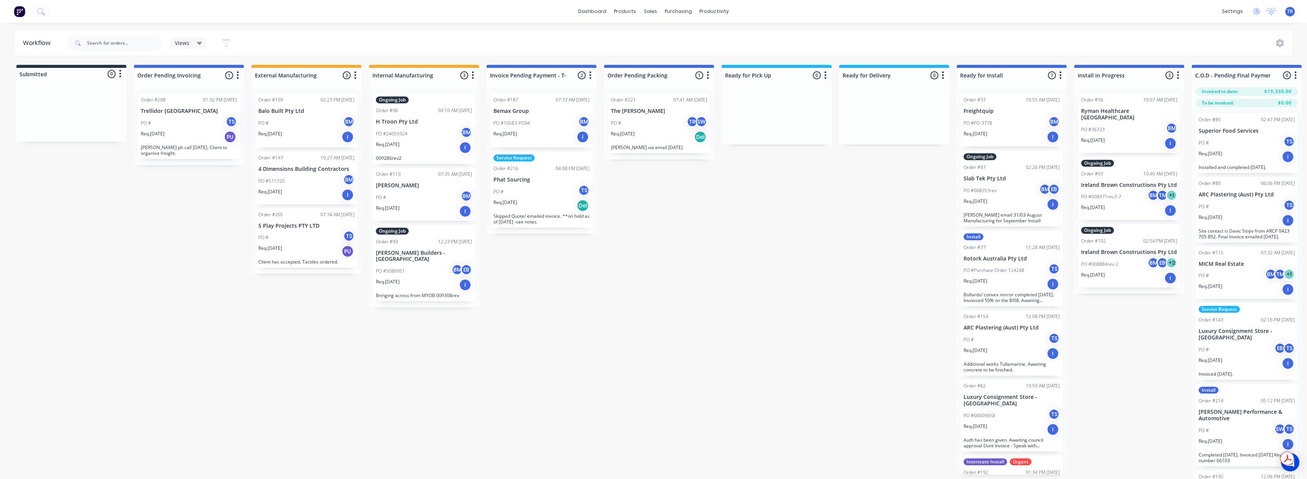
click at [308, 115] on div "Order #109 02:23 PM 12/08/25 Balo Built Pty Ltd PO # BM Req. 15/07/25 I" at bounding box center [306, 121] width 102 height 54
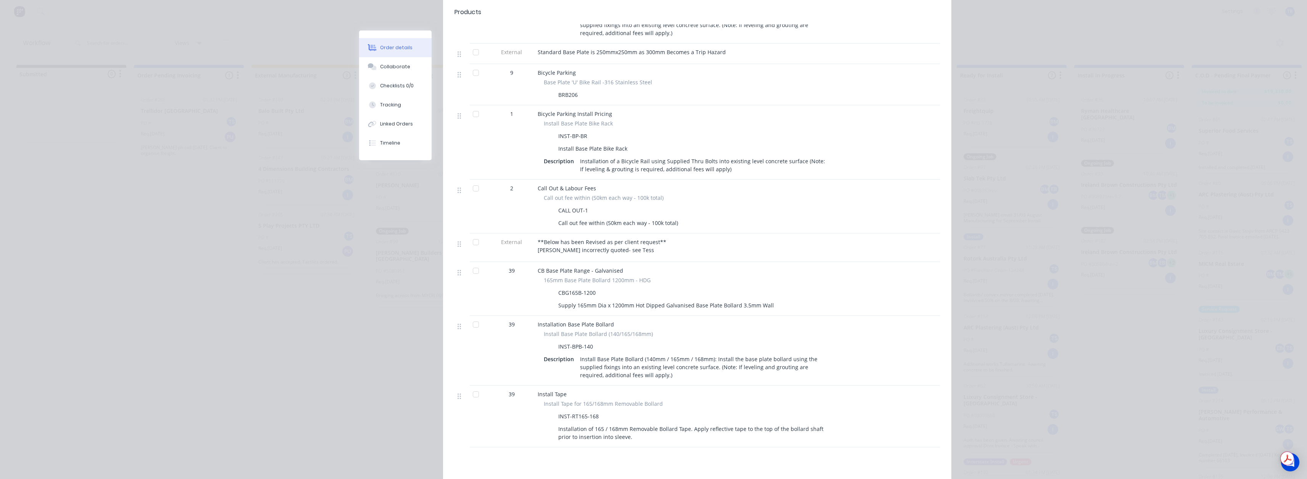
scroll to position [420, 0]
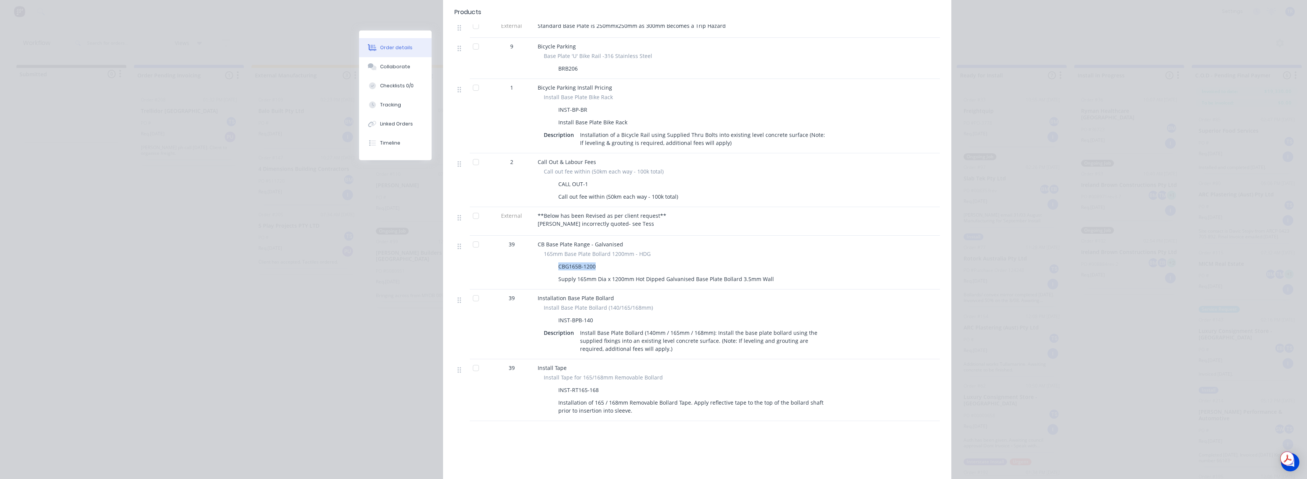
drag, startPoint x: 552, startPoint y: 266, endPoint x: 625, endPoint y: 263, distance: 73.0
click at [625, 263] on div "CBG165B-1200" at bounding box center [687, 266] width 287 height 11
click at [598, 266] on div "CBG165B-1200" at bounding box center [687, 266] width 287 height 11
drag, startPoint x: 598, startPoint y: 263, endPoint x: 547, endPoint y: 110, distance: 161.6
click at [559, 264] on div "CBG165B-1200" at bounding box center [687, 266] width 287 height 11
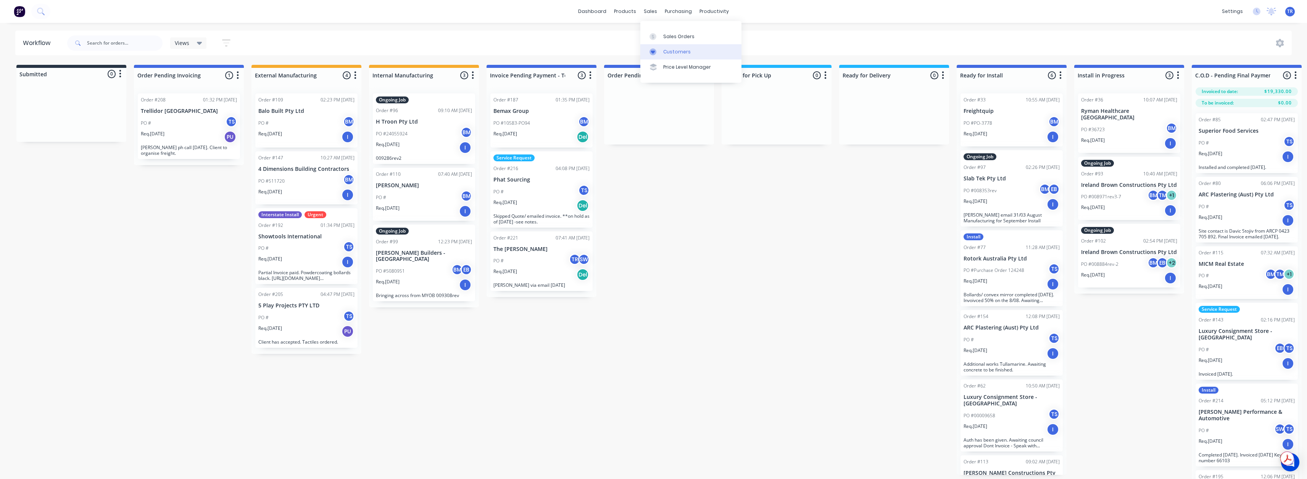
click at [660, 52] on div at bounding box center [655, 51] width 11 height 7
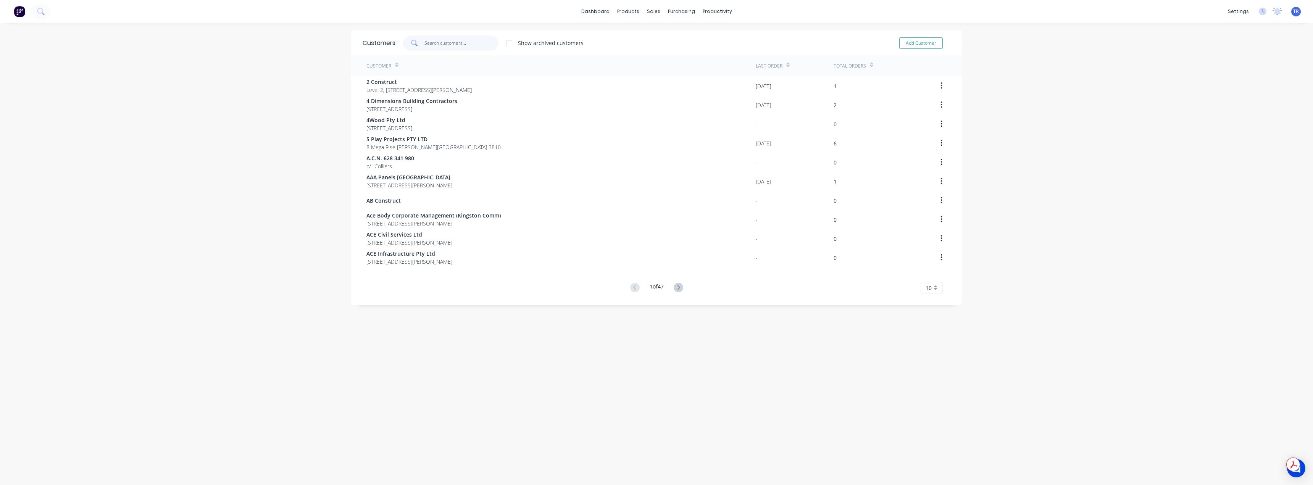
click at [446, 50] on input "text" at bounding box center [461, 42] width 74 height 15
paste input "Balo Built Pty Ltd"
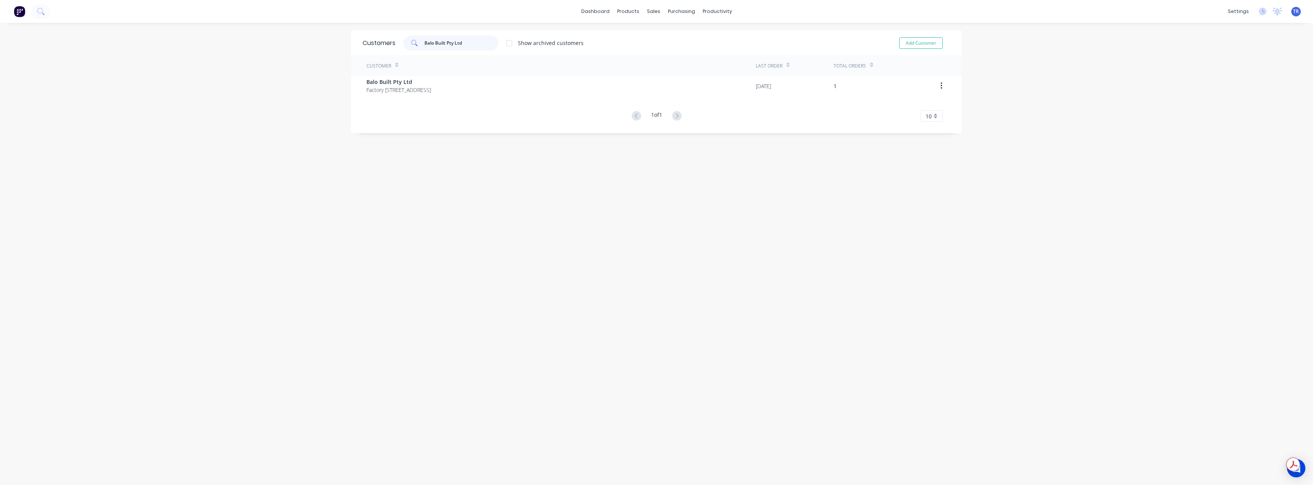
type input "Balo Built Pty Ltd"
click at [412, 90] on span "Factory 7, 16A Keilor Park Drive, Keilor East Victoria Australia 3033" at bounding box center [398, 90] width 65 height 8
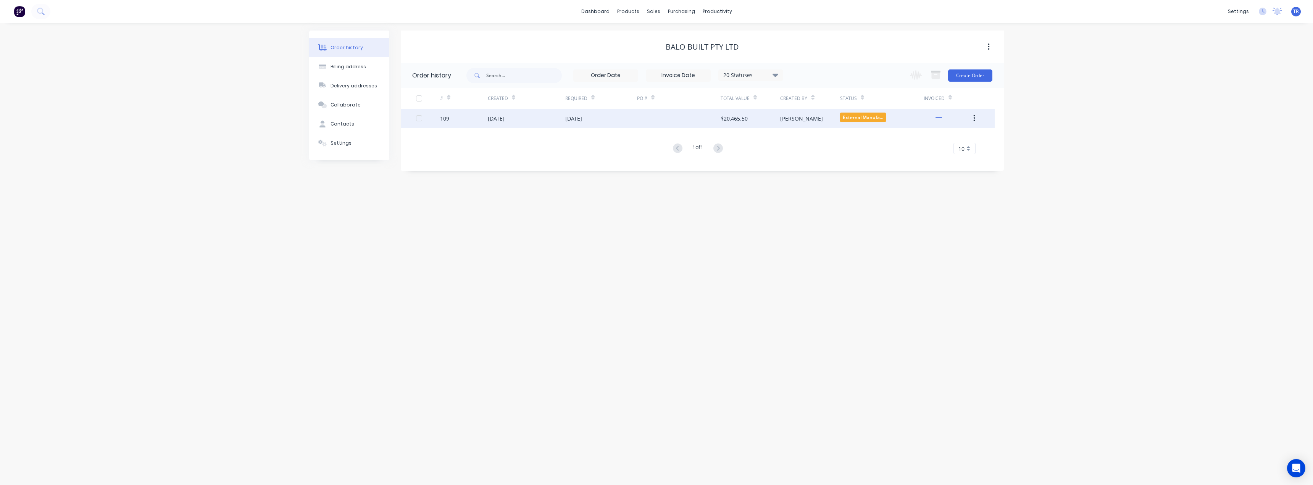
click at [484, 119] on div "109" at bounding box center [464, 118] width 48 height 19
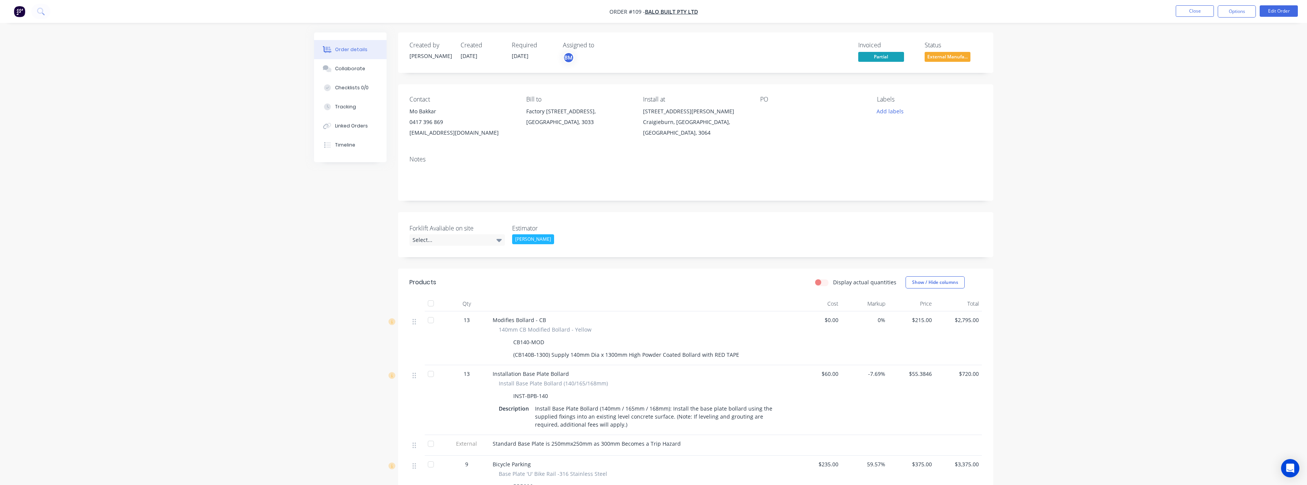
click at [482, 252] on div "Forklift Avaliable on site Select... Estimator Budd Martin" at bounding box center [695, 234] width 595 height 45
click at [482, 244] on div "Select..." at bounding box center [457, 239] width 95 height 11
click at [471, 302] on button "Not Required" at bounding box center [467, 301] width 115 height 15
click at [876, 150] on link "INV-0074" at bounding box center [877, 149] width 23 height 7
click at [1185, 7] on button "Close" at bounding box center [1195, 10] width 38 height 11
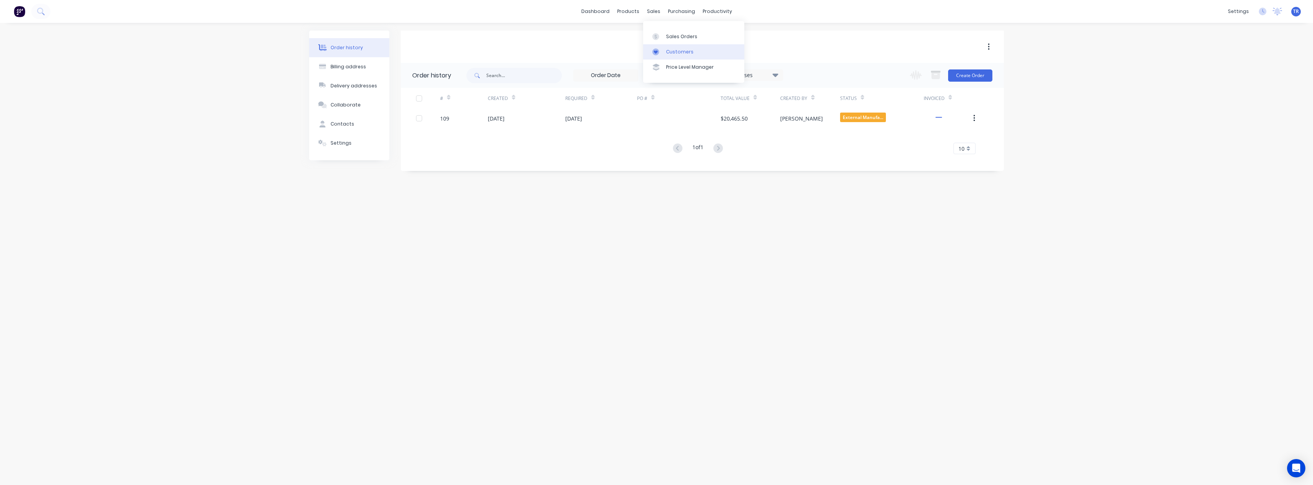
click at [673, 48] on div "Customers" at bounding box center [679, 51] width 27 height 7
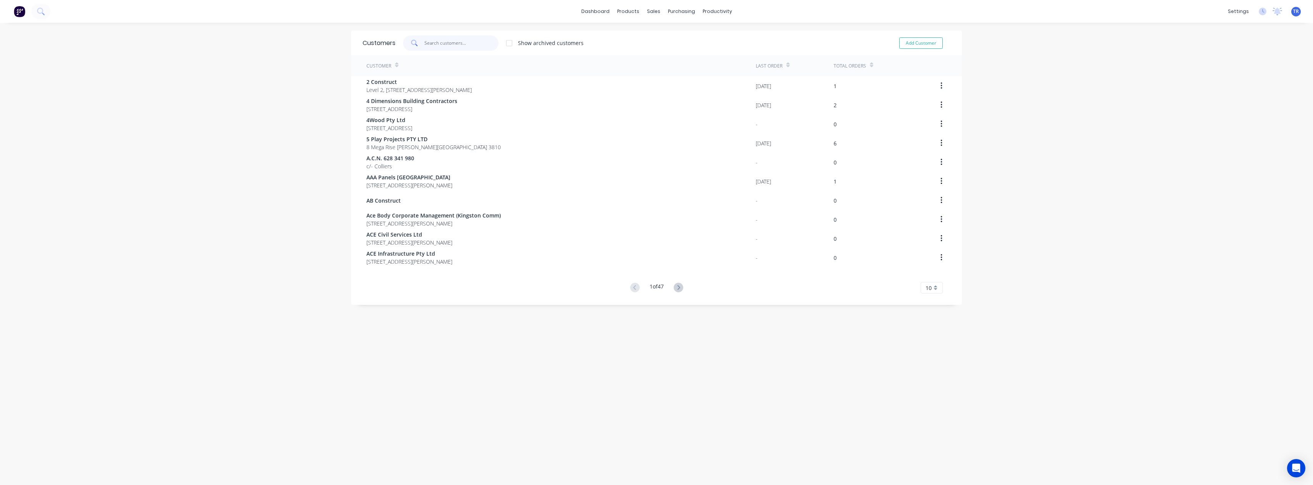
click at [431, 47] on input "text" at bounding box center [461, 42] width 74 height 15
paste input "4 Dimensions Building Contractors"
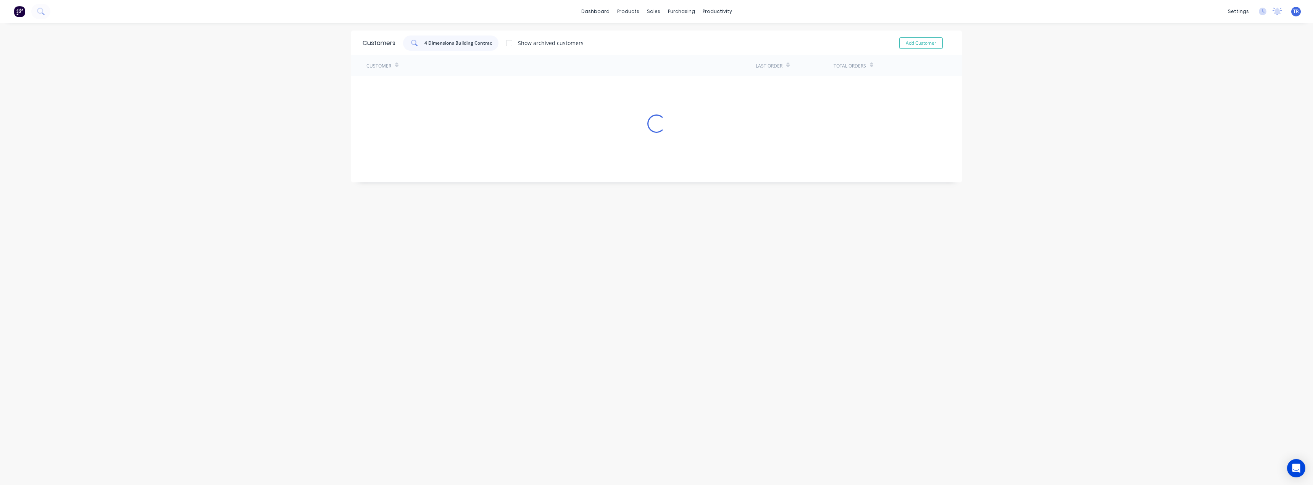
scroll to position [0, 8]
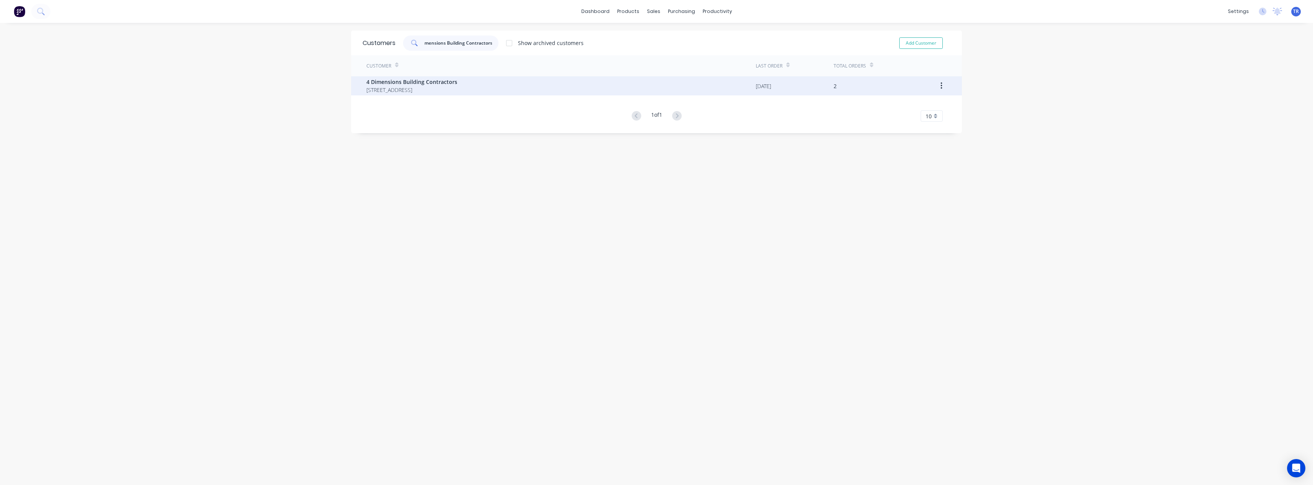
type input "4 Dimensions Building Contractors"
click at [431, 81] on span "4 Dimensions Building Contractors" at bounding box center [411, 82] width 91 height 8
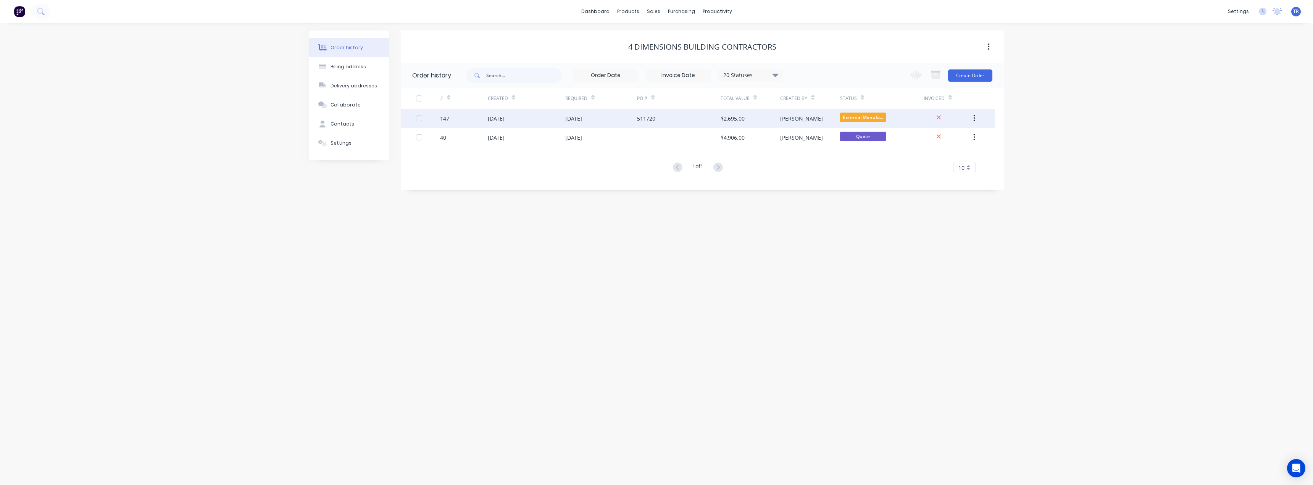
click at [659, 118] on div "511720" at bounding box center [679, 118] width 84 height 19
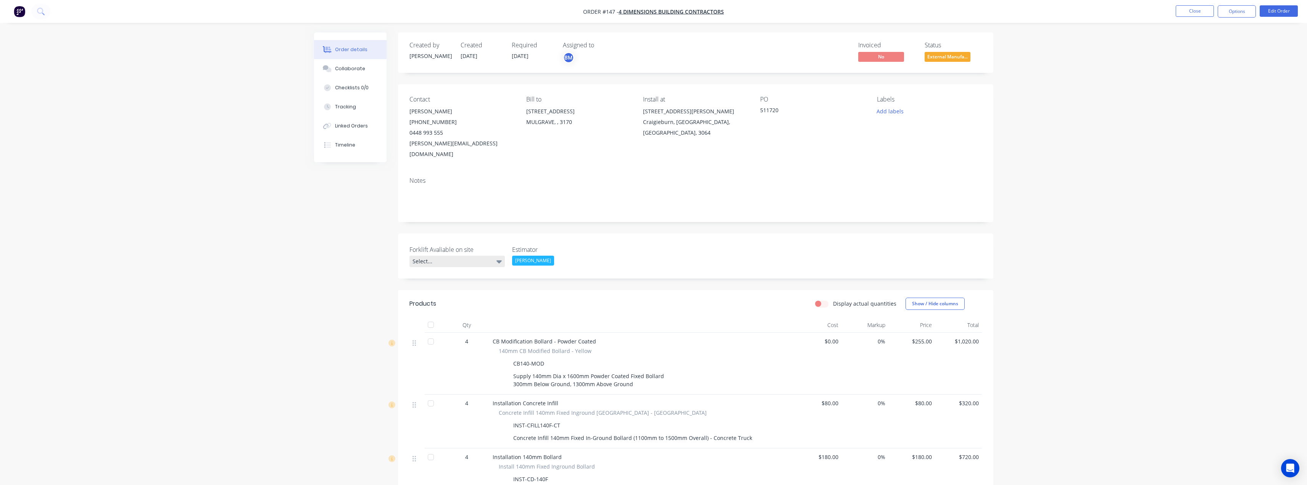
click at [446, 256] on div "Select..." at bounding box center [457, 261] width 95 height 11
click at [461, 313] on button "Not Required" at bounding box center [467, 312] width 115 height 15
click at [905, 110] on div "Add labels" at bounding box center [929, 111] width 105 height 10
click at [855, 128] on div "PO 511720" at bounding box center [812, 128] width 105 height 64
click at [1189, 16] on button "Close" at bounding box center [1195, 10] width 38 height 11
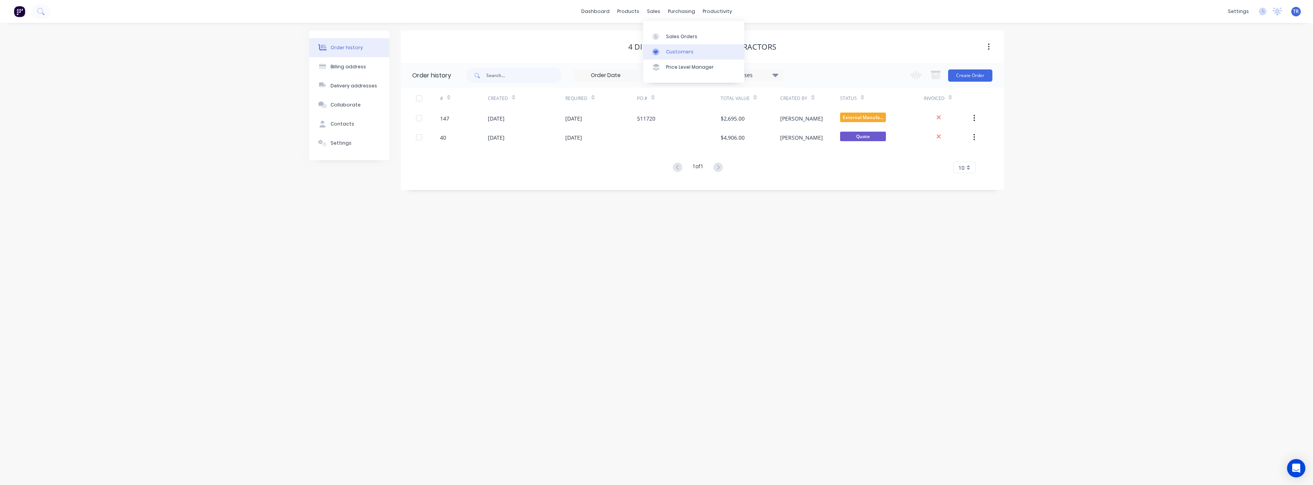
click at [662, 47] on link "Customers" at bounding box center [693, 51] width 101 height 15
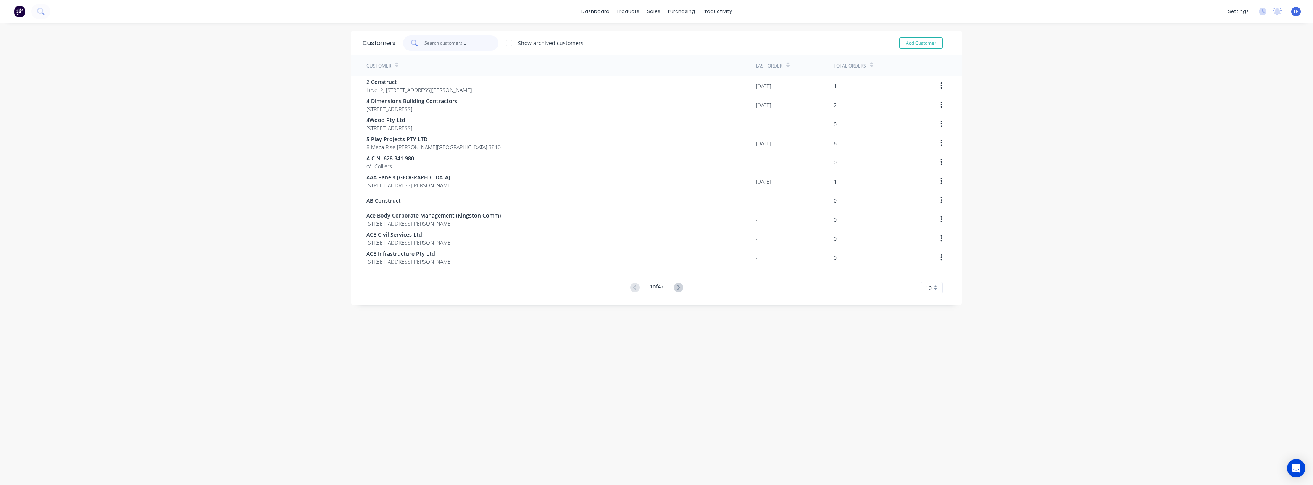
click at [466, 46] on input "text" at bounding box center [461, 42] width 74 height 15
paste input "4 Dimensions Building Contractors"
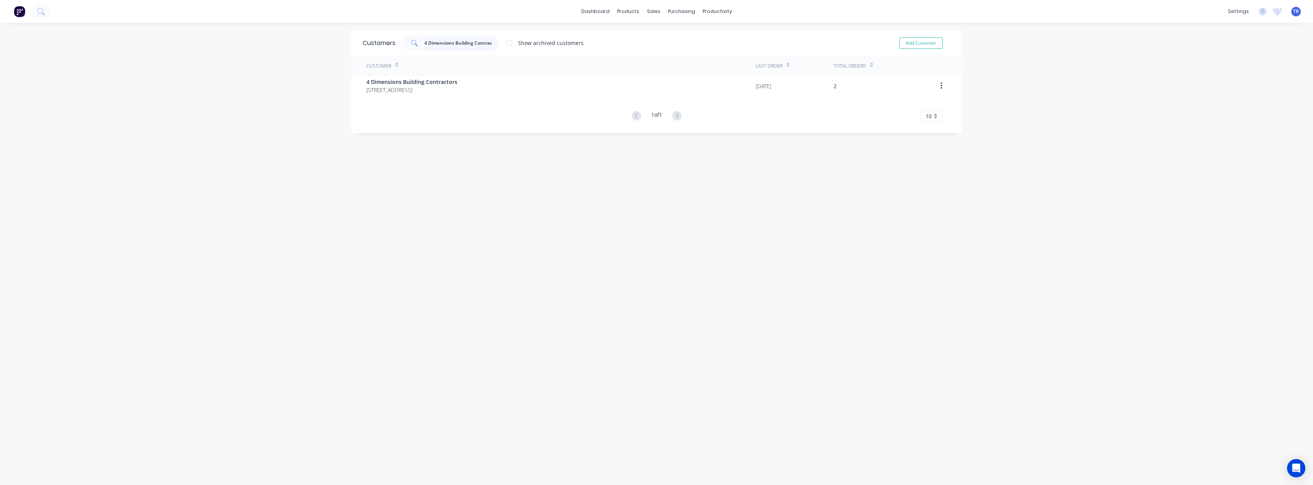
click at [475, 45] on input "4 Dimensions Building Contractors" at bounding box center [461, 42] width 74 height 15
paste input "5 Play Projects PTY LTD"
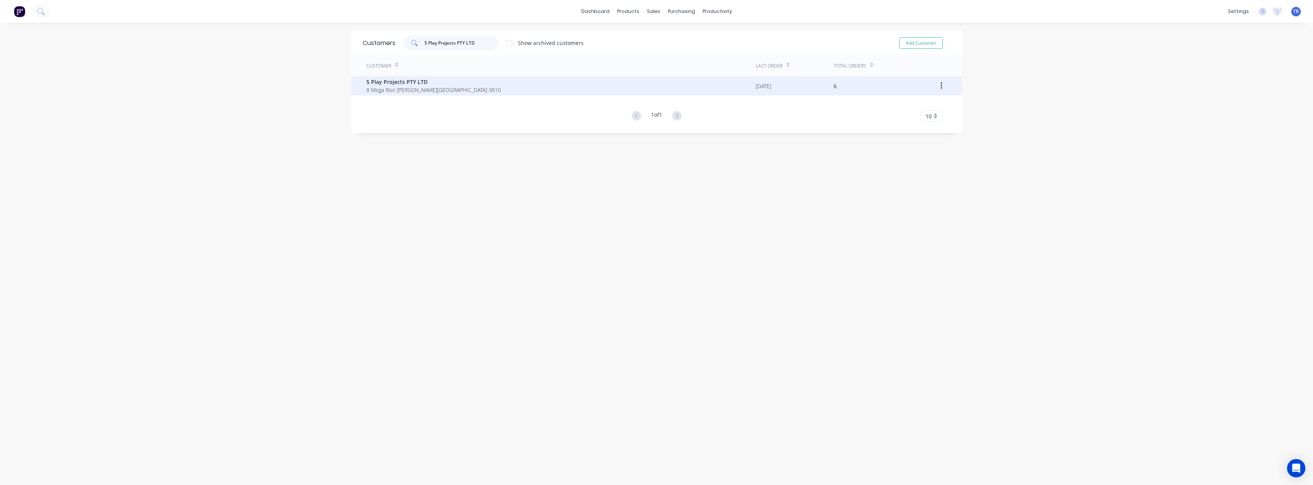
type input "5 Play Projects PTY LTD"
click at [448, 89] on span "8 Mega Rise [PERSON_NAME][GEOGRAPHIC_DATA] 3810" at bounding box center [433, 90] width 134 height 8
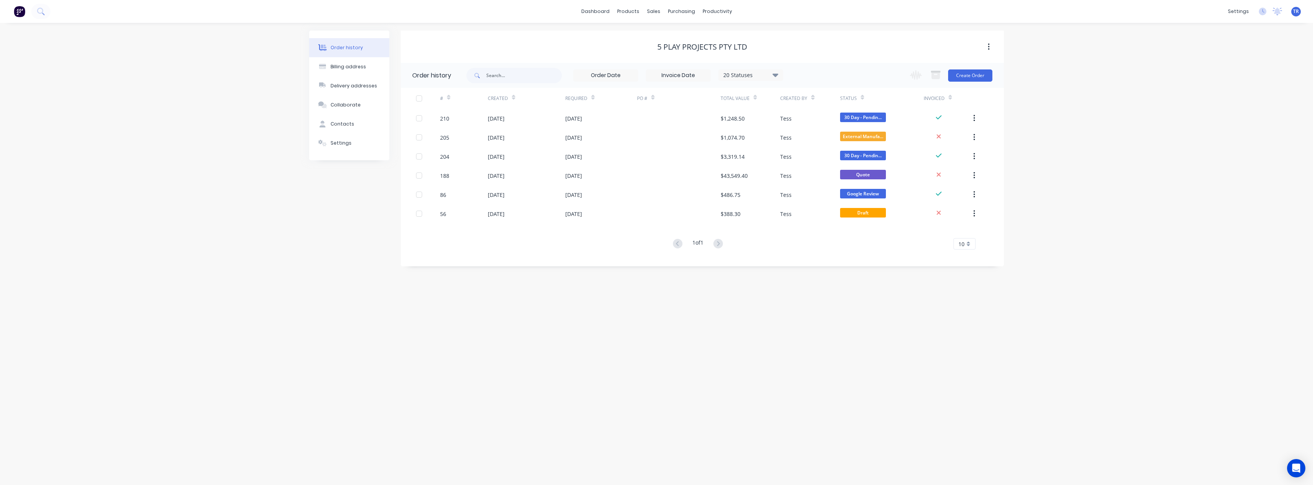
click at [861, 95] on icon at bounding box center [862, 98] width 3 height 6
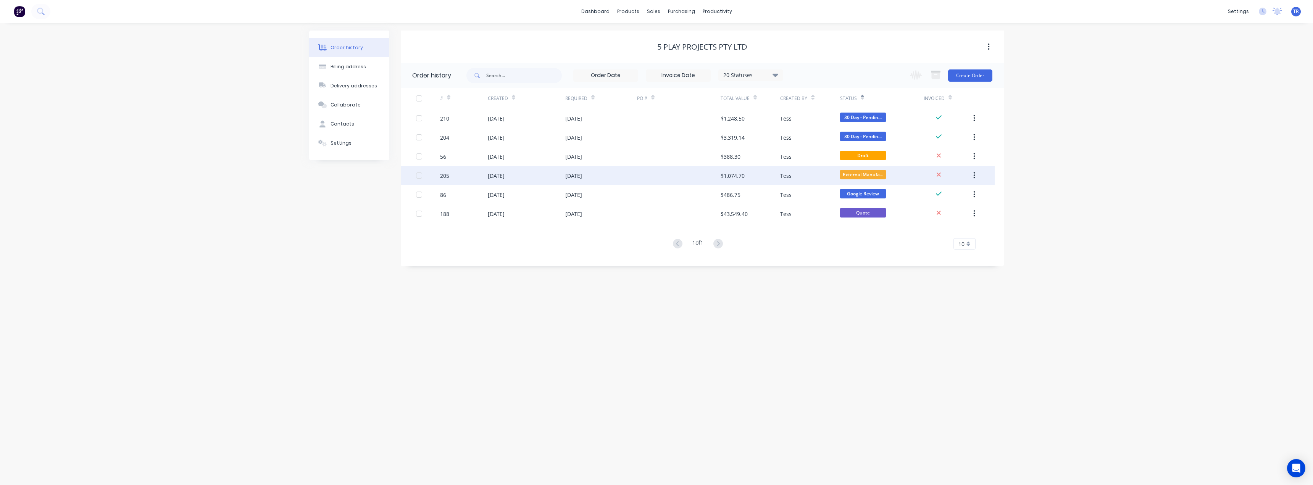
click at [752, 179] on div "$1,074.70" at bounding box center [751, 175] width 60 height 19
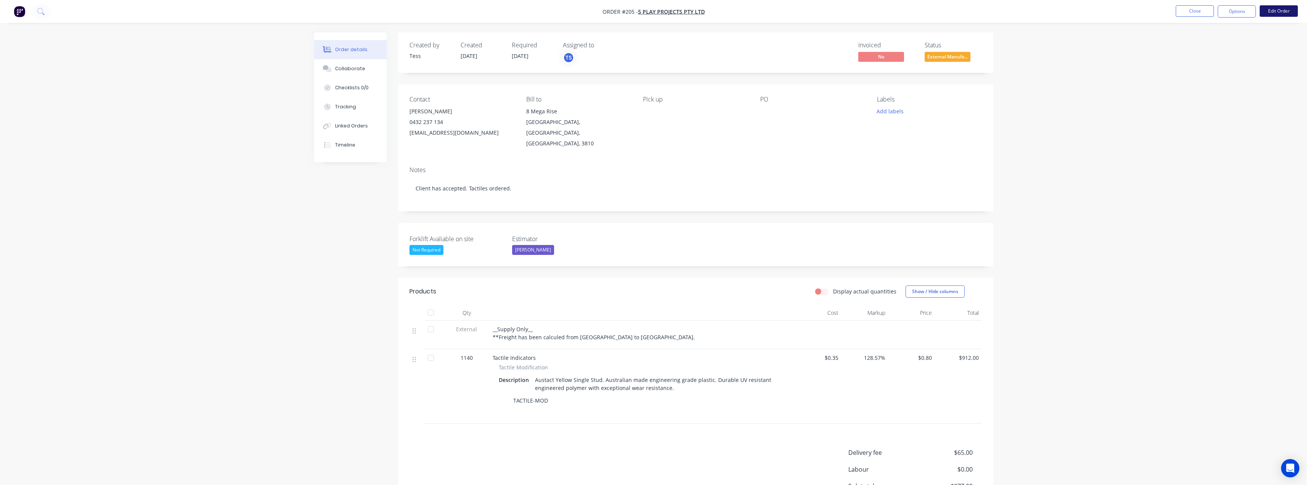
click at [1278, 11] on button "Edit Order" at bounding box center [1279, 10] width 38 height 11
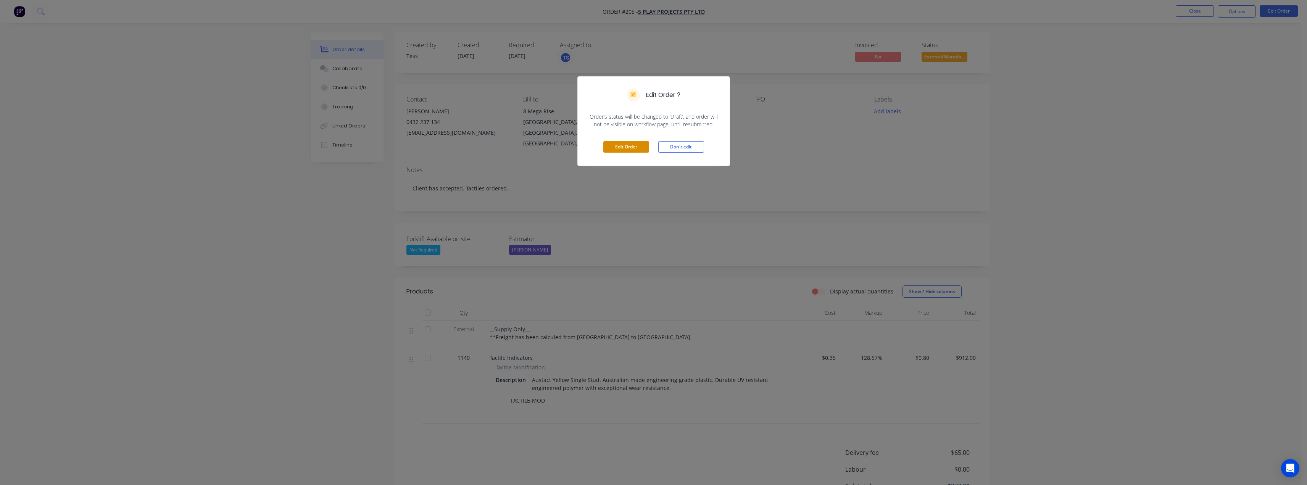
click at [624, 144] on button "Edit Order" at bounding box center [626, 146] width 46 height 11
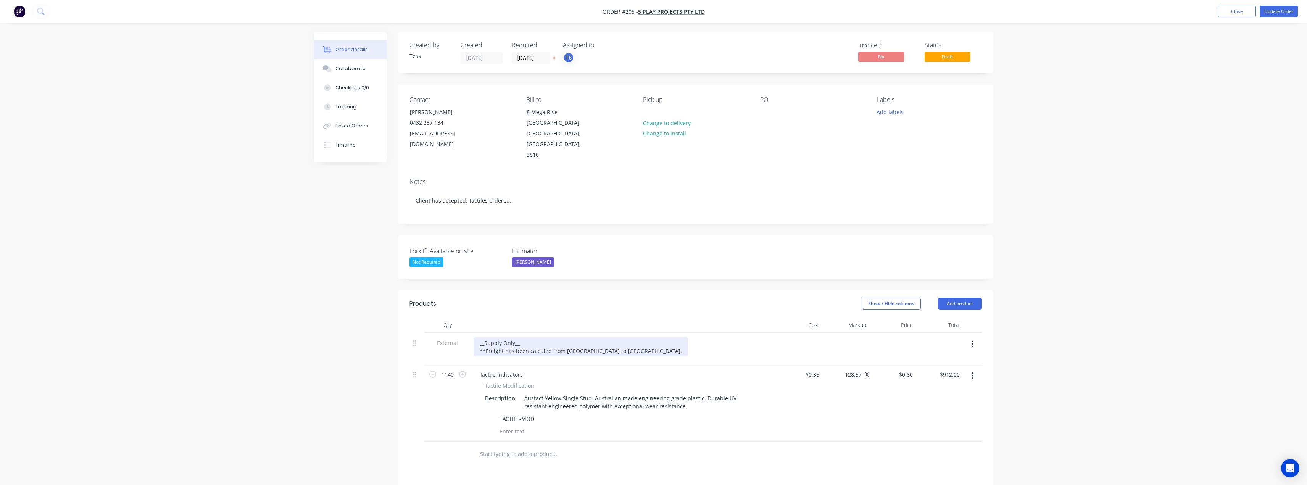
click at [548, 337] on div "__Supply Only__ **Freight has been calculed from Dandenong to Pakenham." at bounding box center [581, 346] width 215 height 19
click at [540, 337] on div "__Supply Only__ **Freight has been calculed from Dandenong to Pakenham." at bounding box center [581, 346] width 215 height 19
click at [579, 337] on div "__Supply Only__ **Freight has been calculed from Dandenong to Pakenham." at bounding box center [581, 346] width 215 height 19
click at [542, 337] on div "__Supply Only__ **Freight has been calculed from Dandenong to Pakenham." at bounding box center [581, 346] width 215 height 19
click at [1284, 11] on button "Update Order" at bounding box center [1279, 11] width 38 height 11
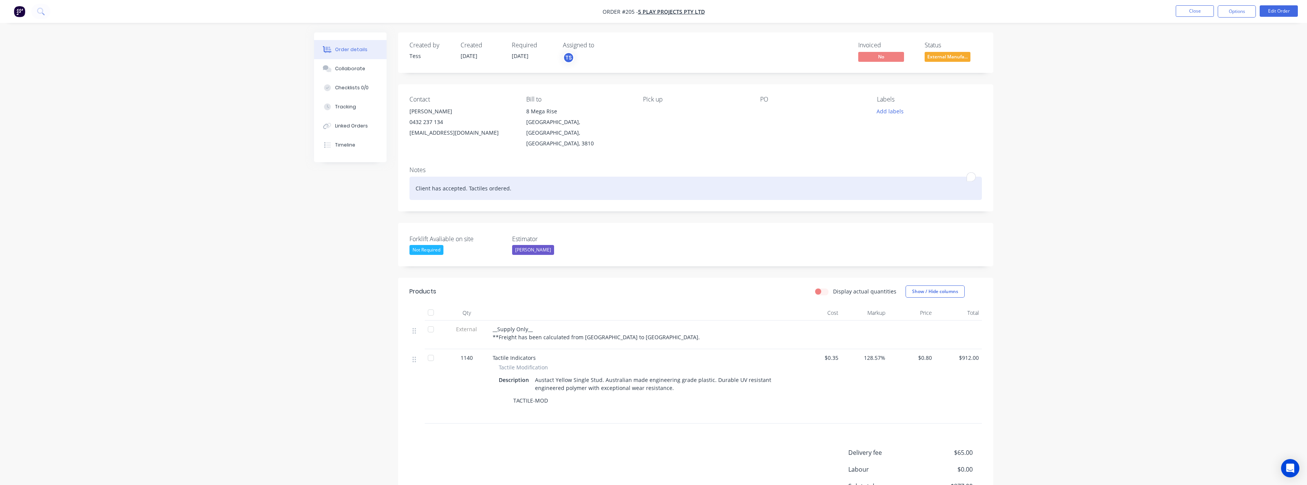
click at [520, 177] on div "Client has accepted. Tactiles ordered." at bounding box center [696, 188] width 573 height 23
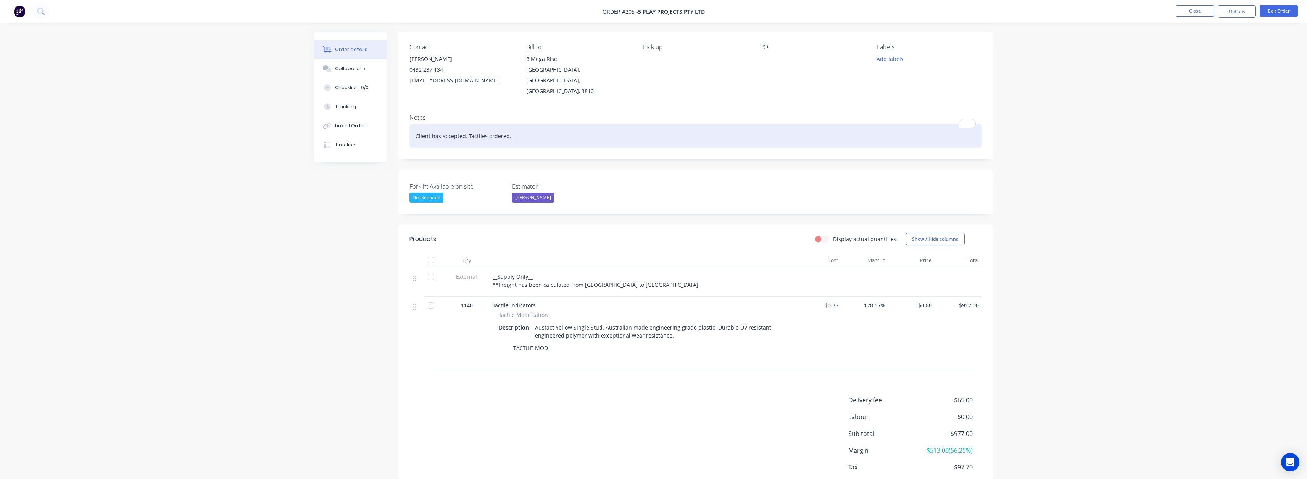
scroll to position [42, 0]
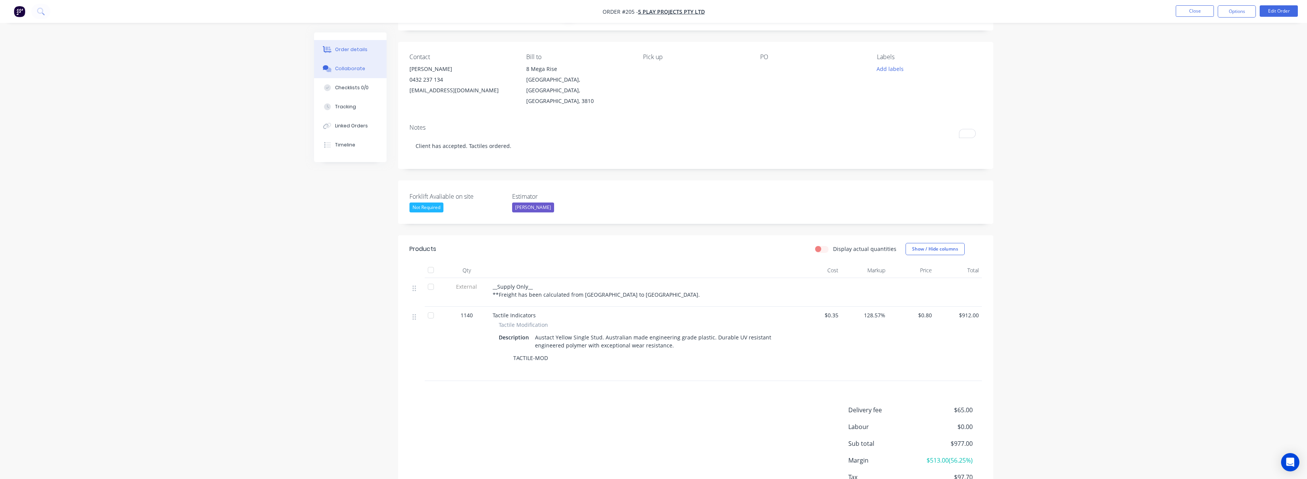
click at [332, 70] on div at bounding box center [327, 68] width 11 height 7
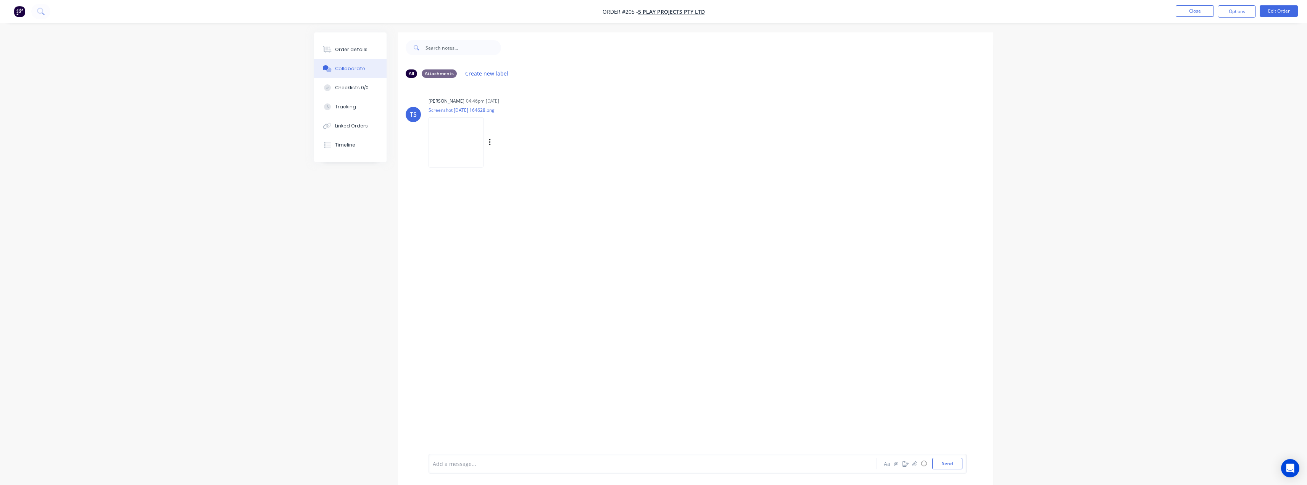
click at [443, 128] on img at bounding box center [456, 142] width 55 height 50
click at [377, 44] on button "Order details" at bounding box center [350, 49] width 73 height 19
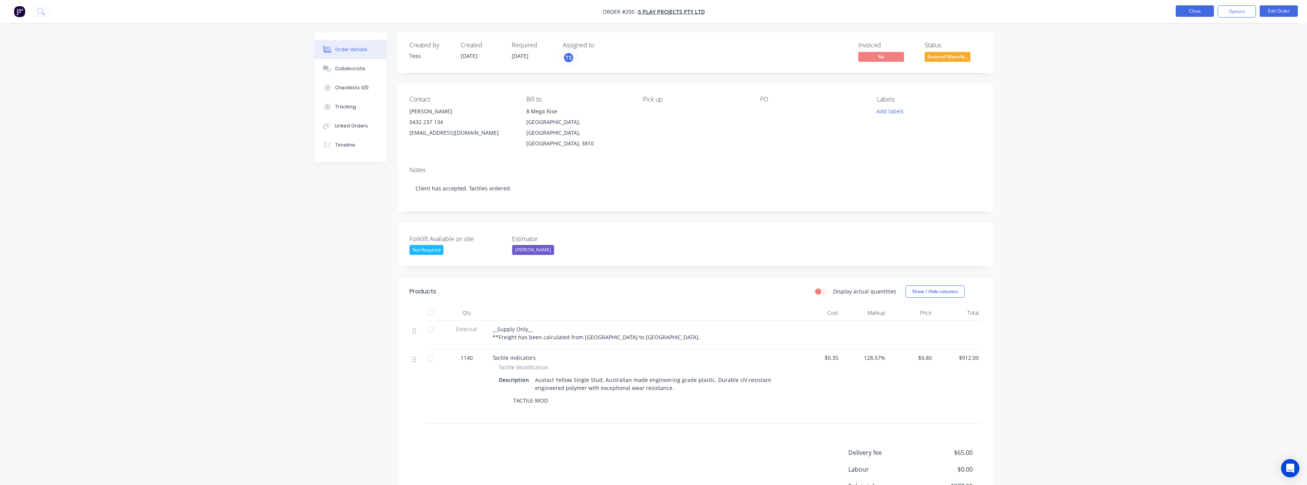
click at [1182, 13] on button "Close" at bounding box center [1195, 10] width 38 height 11
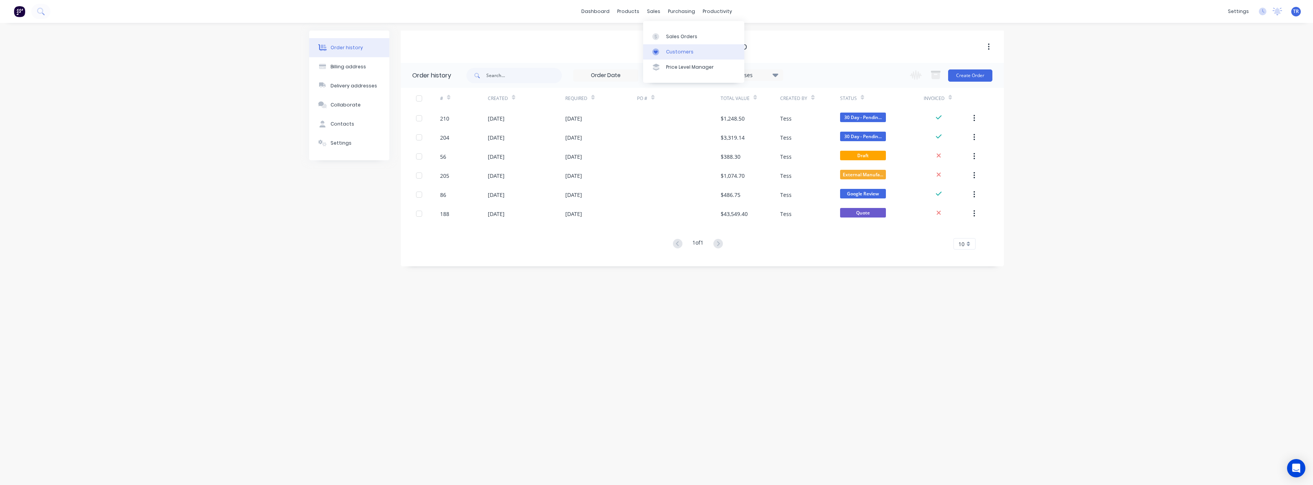
click at [662, 52] on div at bounding box center [657, 51] width 11 height 7
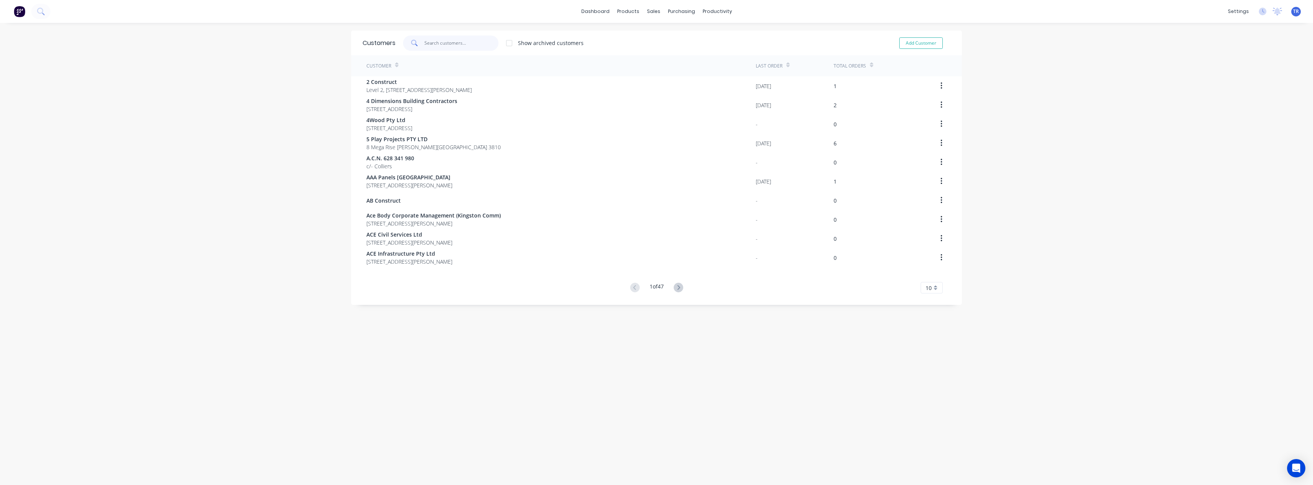
paste input "[PERSON_NAME]"
click at [436, 40] on input "text" at bounding box center [461, 42] width 74 height 15
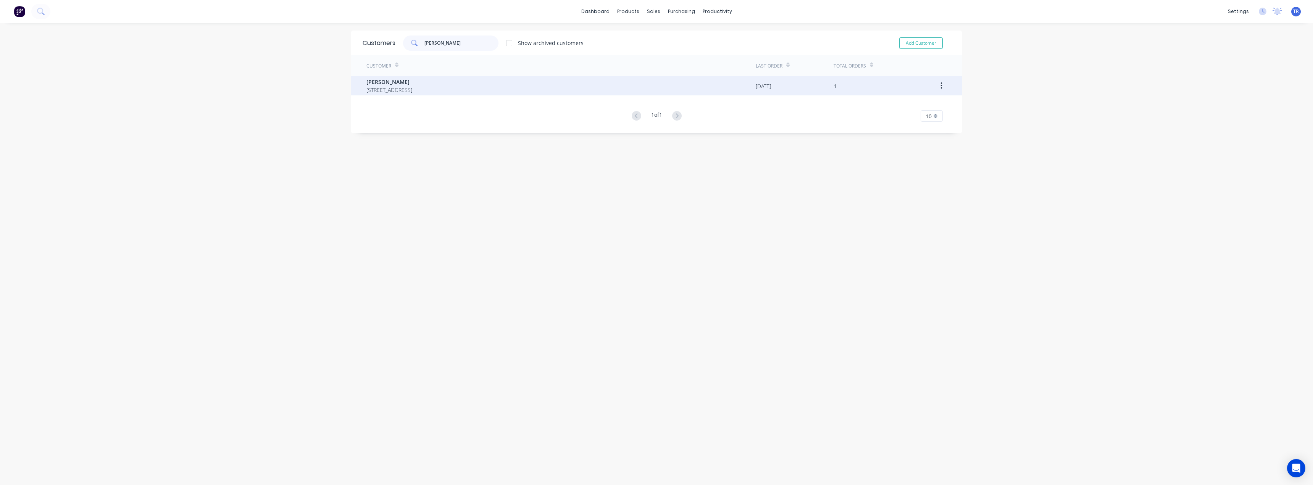
type input "[PERSON_NAME]"
click at [412, 87] on span "740 State Route 8 Ardeer Victoria Australia 3022" at bounding box center [389, 90] width 46 height 8
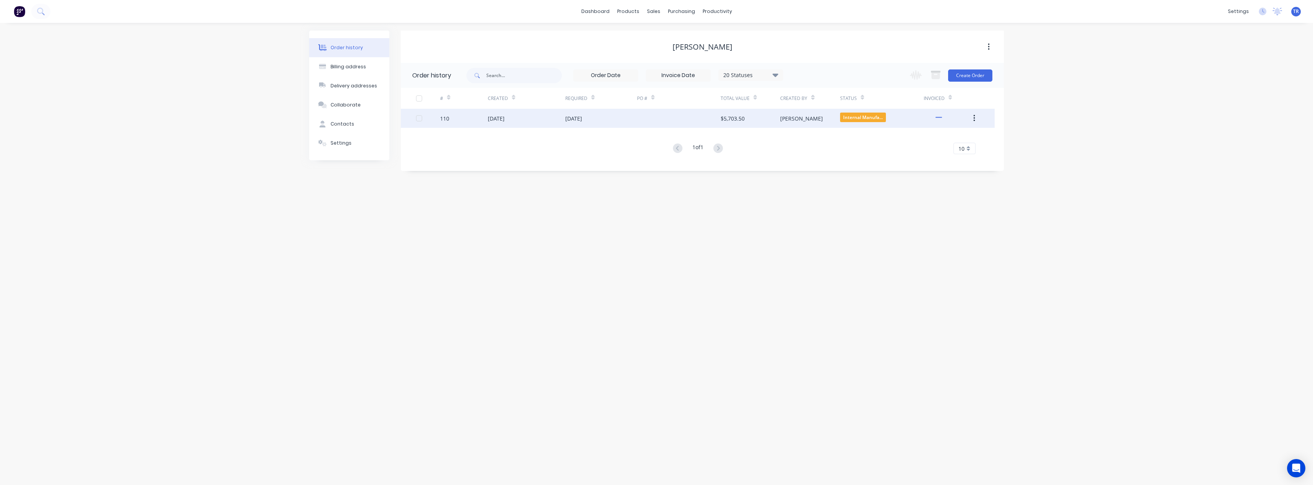
click at [558, 121] on div "18 Jul 2025" at bounding box center [526, 118] width 77 height 19
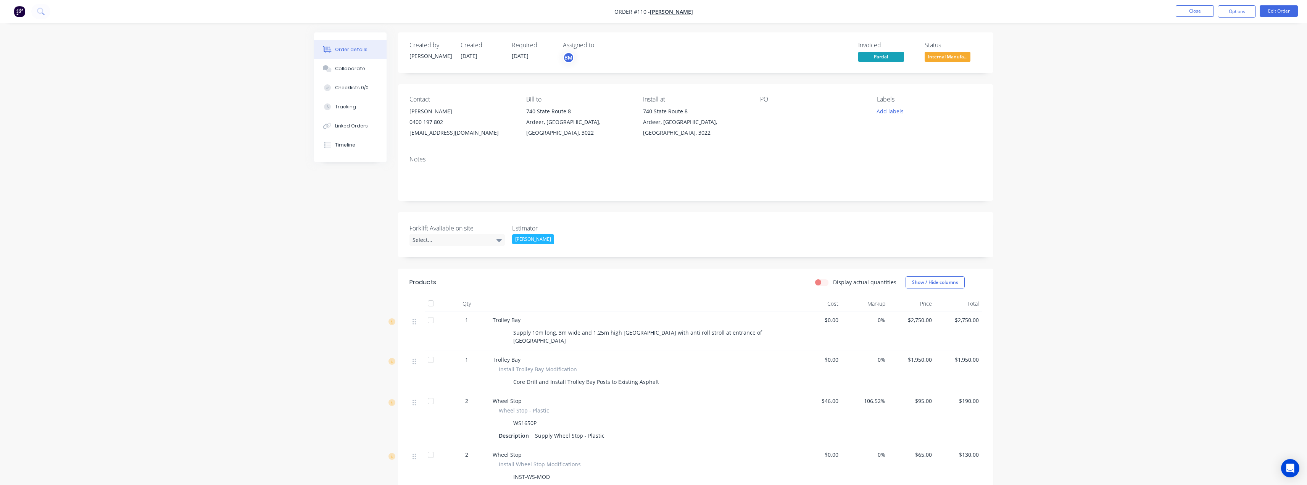
click at [466, 246] on div "Forklift Avaliable on site Select... Estimator Budd Martin" at bounding box center [695, 234] width 595 height 45
click at [444, 235] on div "Select..." at bounding box center [457, 239] width 95 height 11
click at [435, 300] on div at bounding box center [430, 303] width 15 height 15
click at [432, 303] on div at bounding box center [430, 303] width 15 height 15
click at [497, 240] on icon at bounding box center [499, 240] width 5 height 8
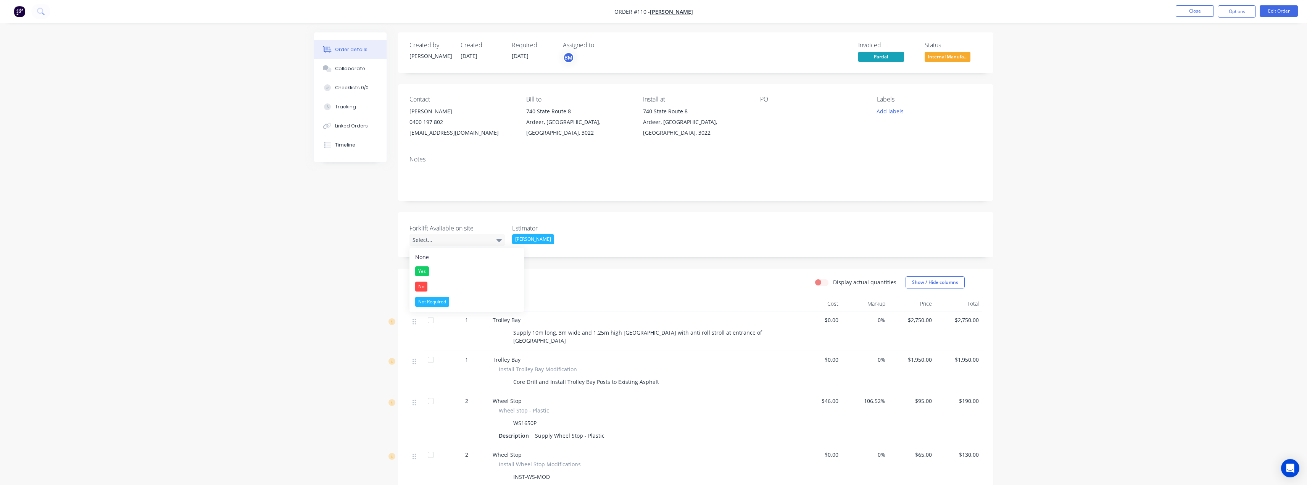
drag, startPoint x: 486, startPoint y: 301, endPoint x: 483, endPoint y: 298, distance: 4.1
click at [485, 301] on button "Not Required" at bounding box center [467, 301] width 115 height 15
click at [355, 269] on div "Created by Budd Created 18/07/25 Required 15/07/25 Assigned to BM Invoiced Part…" at bounding box center [653, 360] width 679 height 656
click at [1197, 13] on button "Close" at bounding box center [1195, 10] width 38 height 11
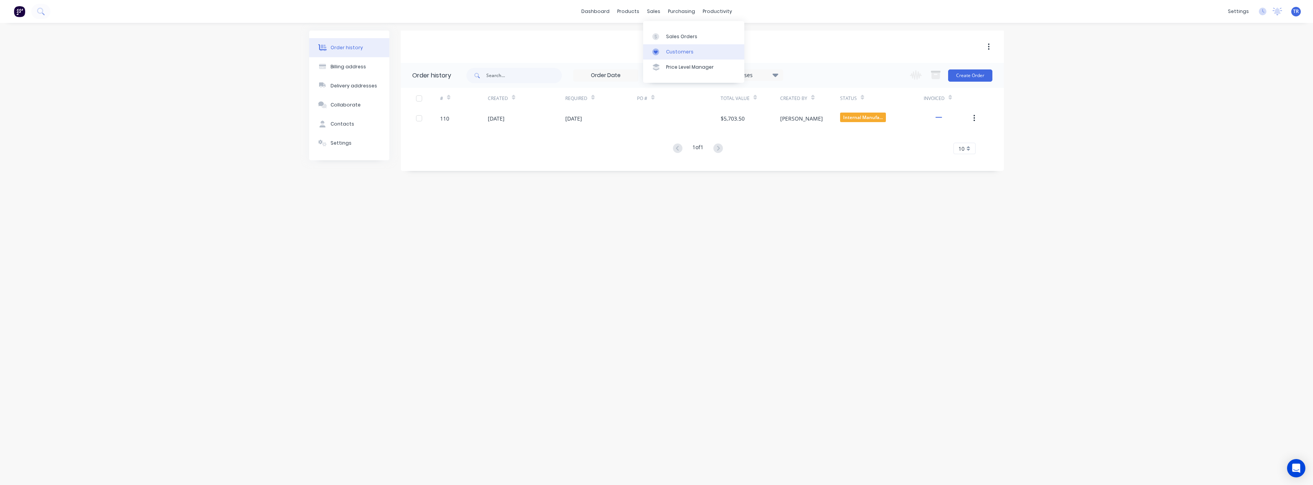
click at [664, 56] on link "Customers" at bounding box center [693, 51] width 101 height 15
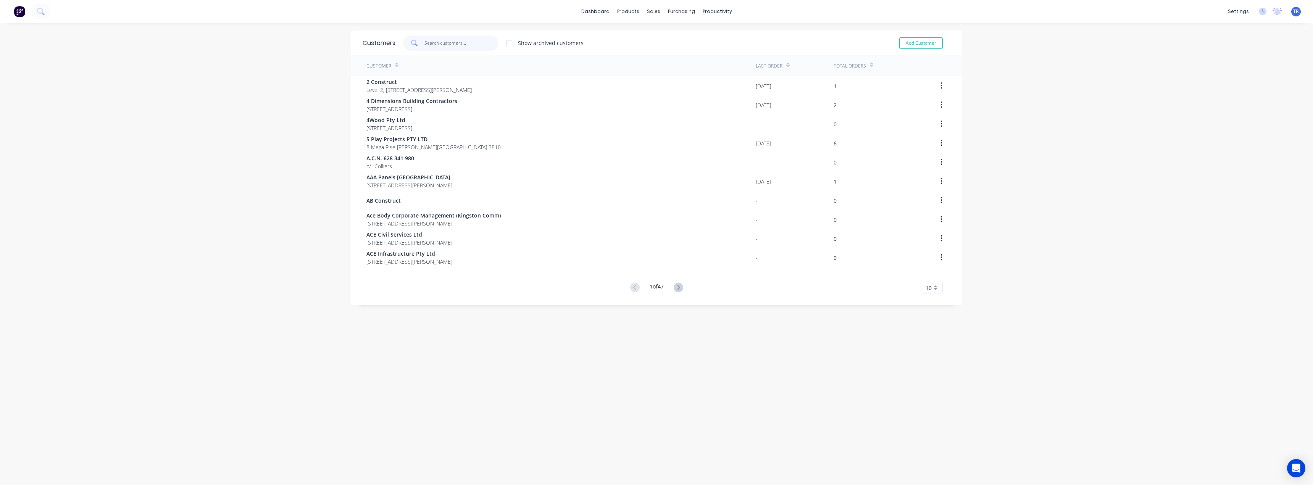
paste input "Phat Sourcing"
click at [451, 48] on input "Phat Sourcing" at bounding box center [461, 42] width 74 height 15
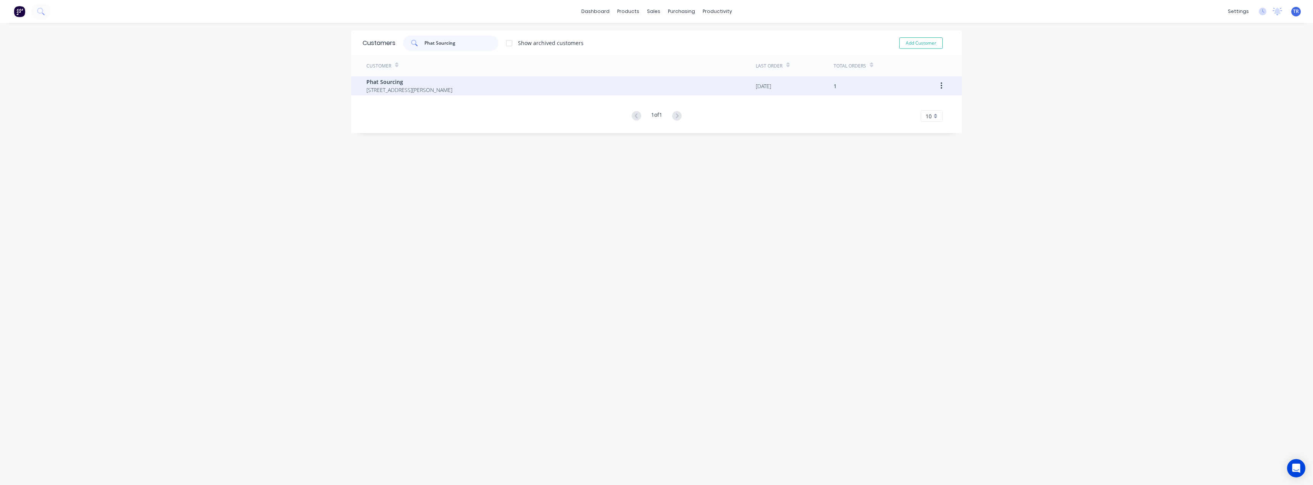
type input "Phat Sourcing"
click at [452, 81] on span "Phat Sourcing" at bounding box center [409, 82] width 86 height 8
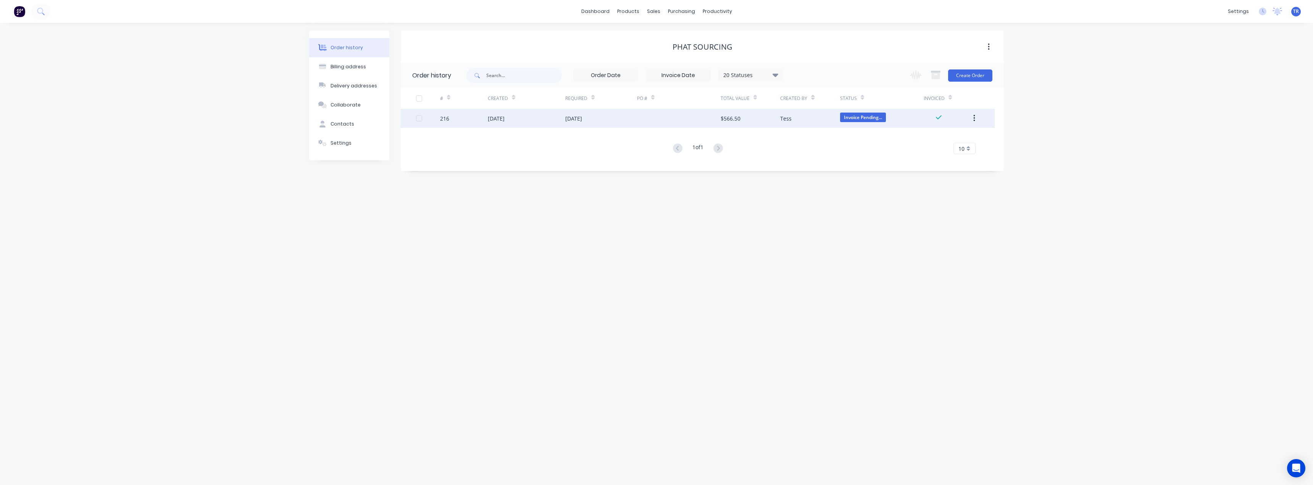
click at [764, 115] on div "$566.50" at bounding box center [751, 118] width 60 height 19
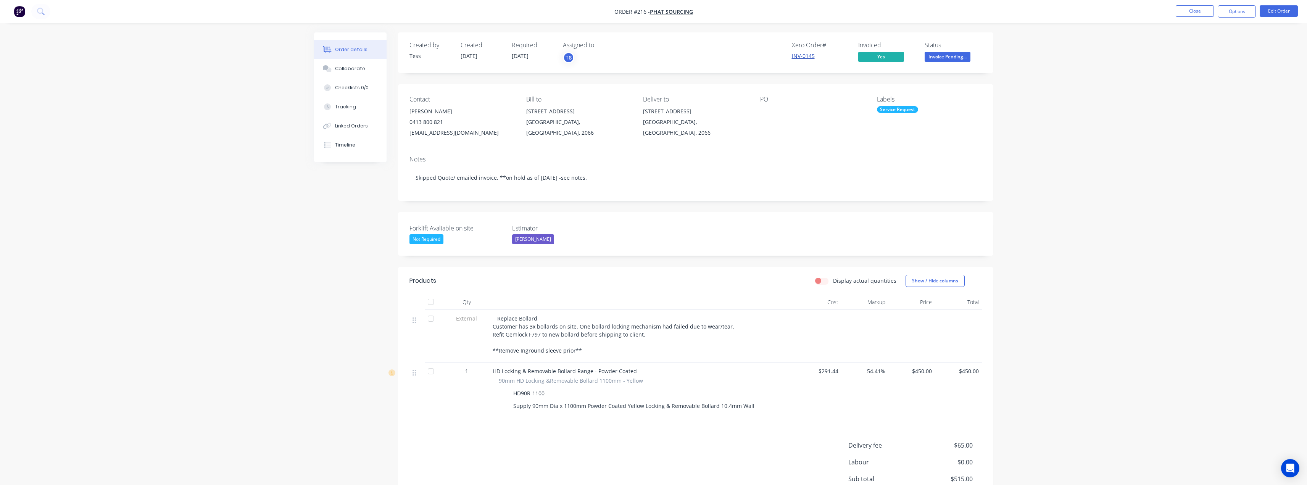
click at [806, 59] on link "INV-0145" at bounding box center [803, 55] width 23 height 7
click at [1193, 7] on button "Close" at bounding box center [1195, 10] width 38 height 11
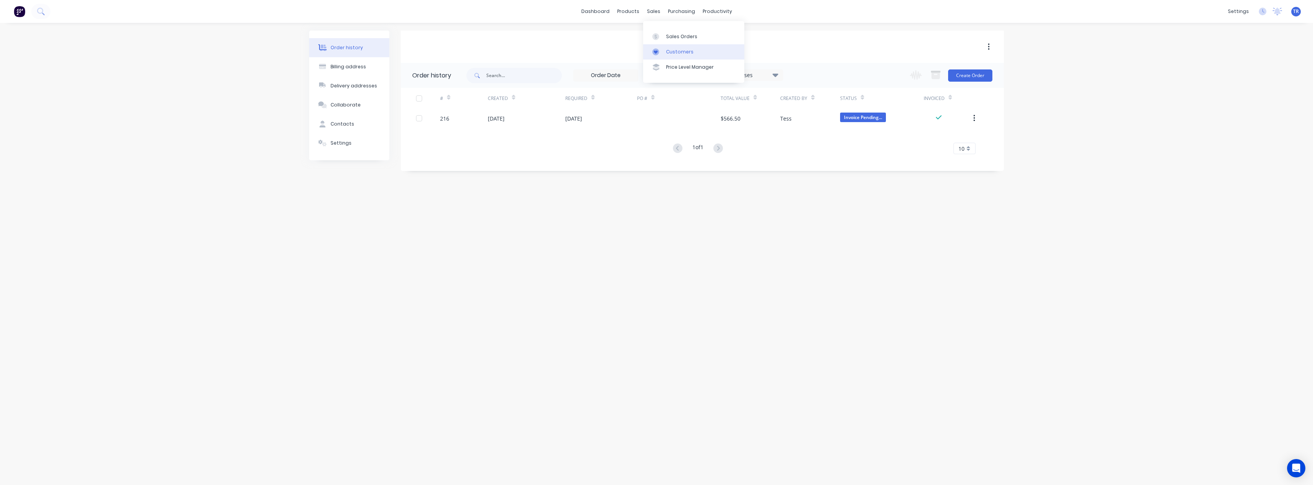
click at [664, 46] on link "Customers" at bounding box center [693, 51] width 101 height 15
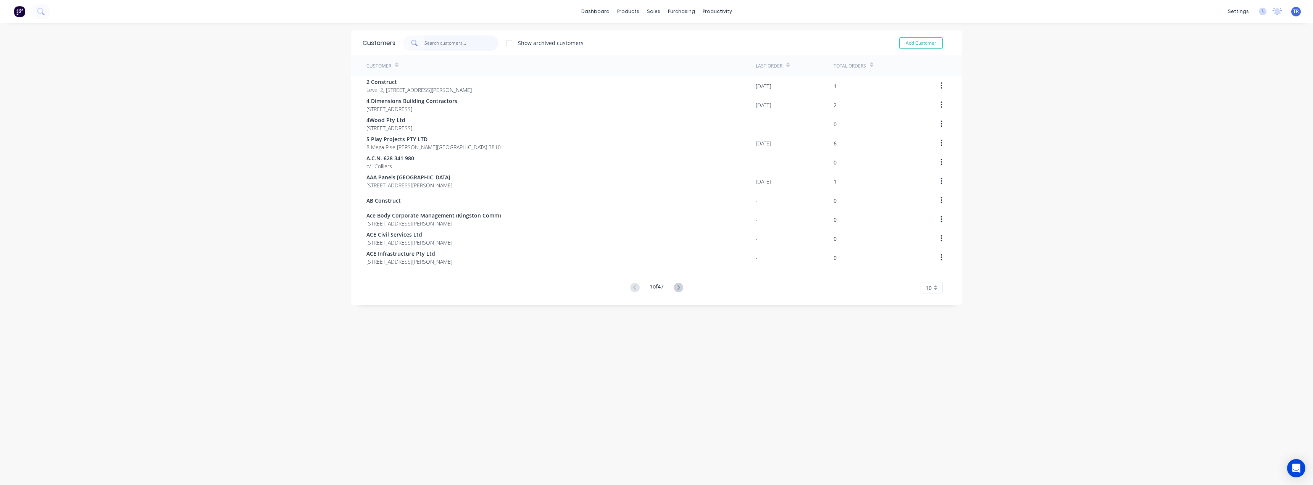
click at [445, 49] on input "text" at bounding box center [461, 42] width 74 height 15
paste input "Bemax Group"
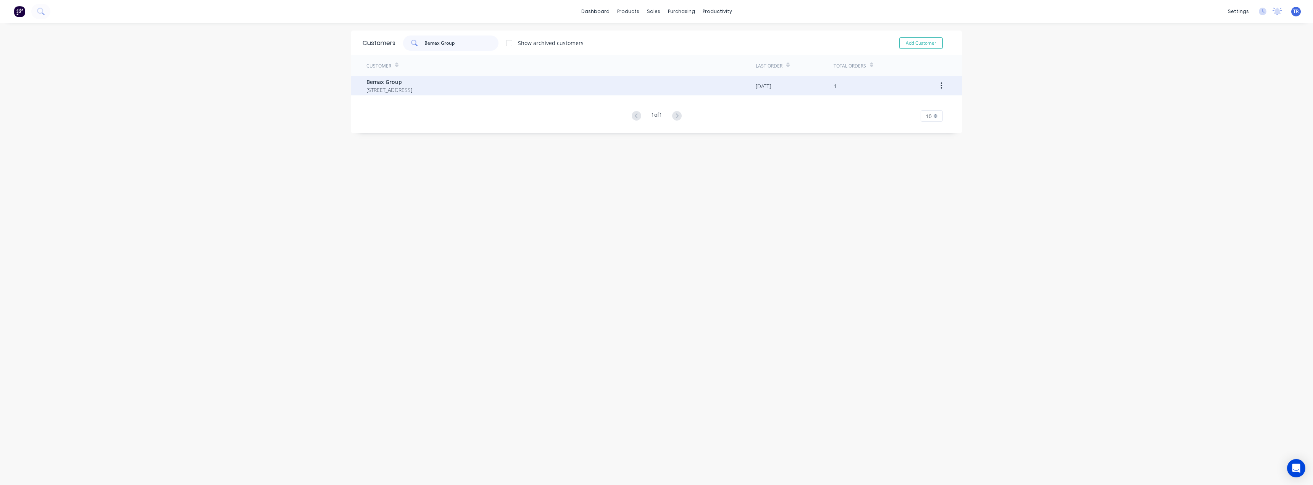
type input "Bemax Group"
click at [412, 79] on span "Bemax Group" at bounding box center [389, 82] width 46 height 8
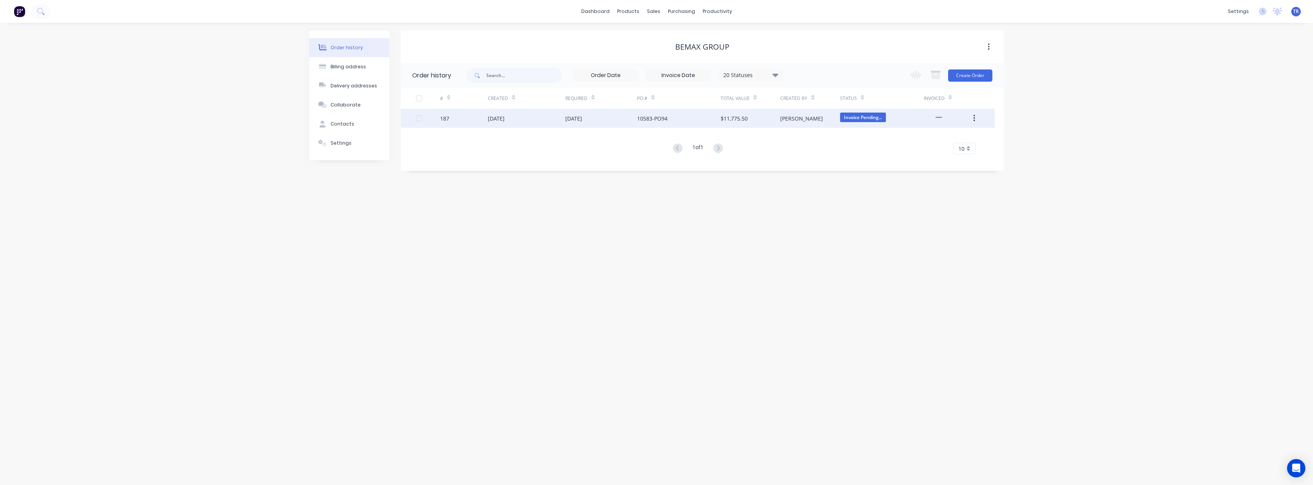
click at [539, 116] on div "[DATE]" at bounding box center [526, 118] width 77 height 19
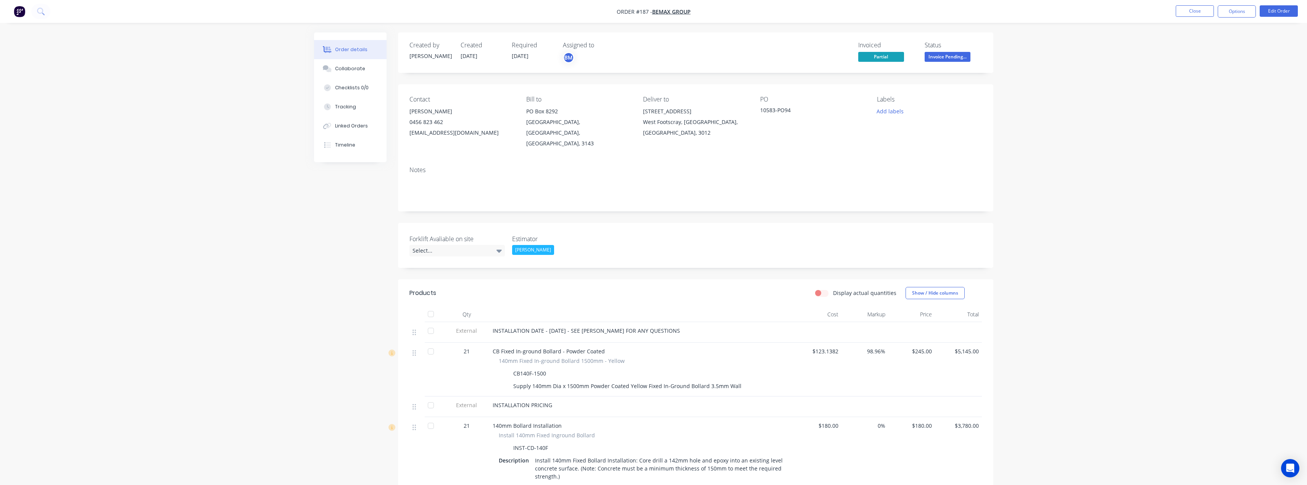
click at [402, 247] on div "Forklift Avaliable on site Select... Estimator Budd Martin" at bounding box center [695, 245] width 595 height 45
click at [419, 245] on div "Select..." at bounding box center [457, 250] width 95 height 11
click at [505, 300] on button "Not Required" at bounding box center [467, 301] width 115 height 15
click at [1294, 15] on button "Edit Order" at bounding box center [1279, 10] width 38 height 11
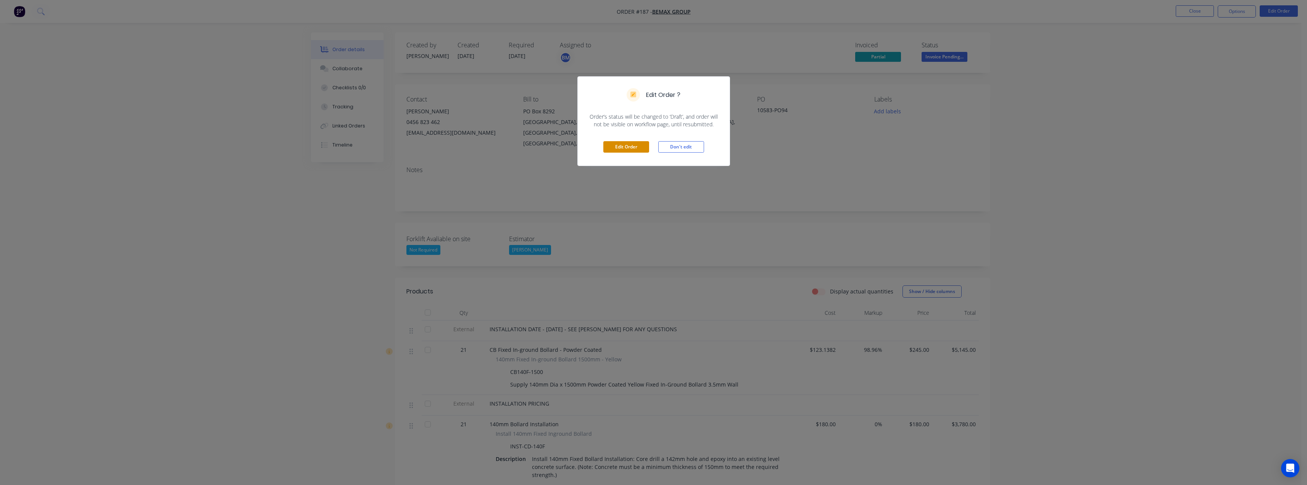
click at [634, 149] on button "Edit Order" at bounding box center [626, 146] width 46 height 11
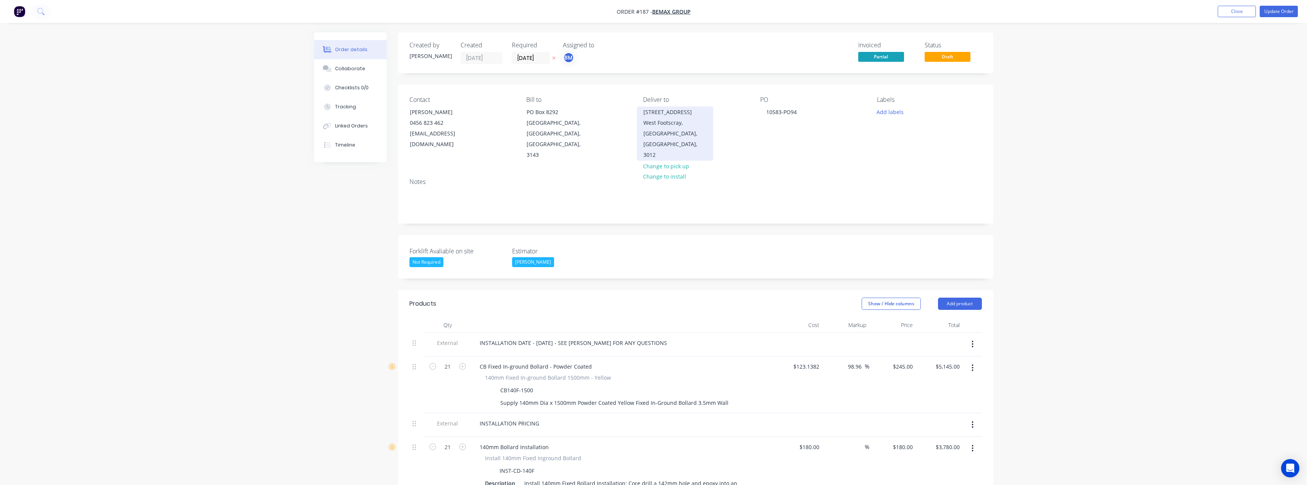
click at [668, 110] on div "1-19 Graingers Road" at bounding box center [675, 112] width 63 height 11
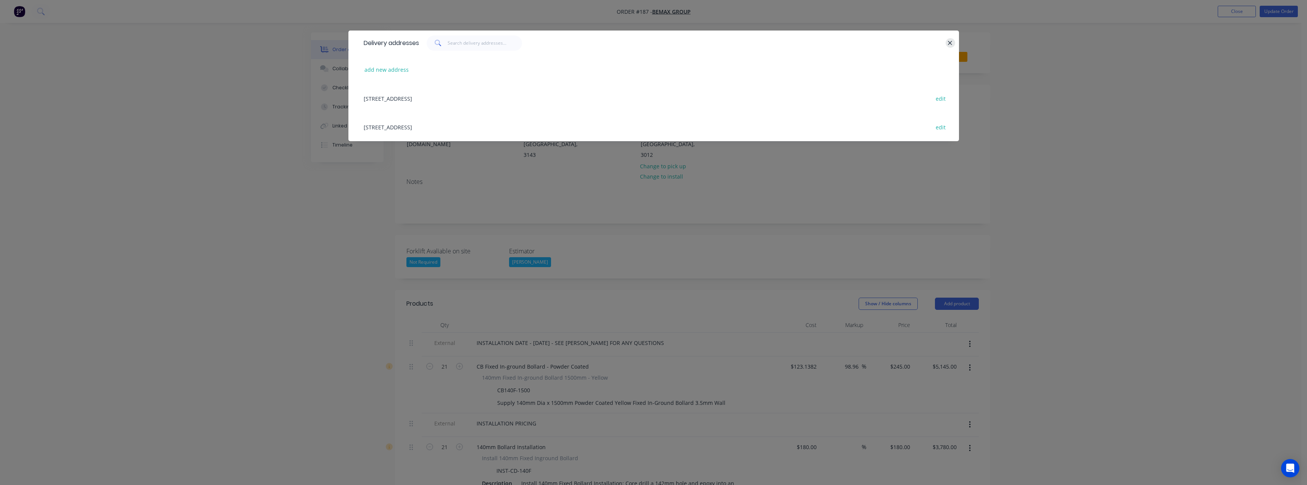
click at [949, 42] on icon "button" at bounding box center [950, 43] width 5 height 7
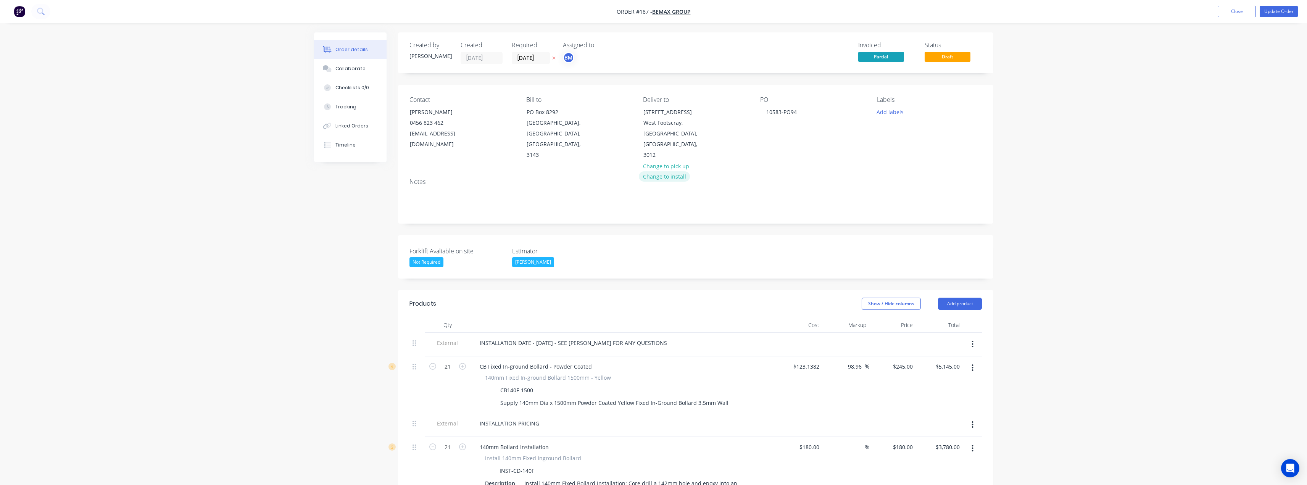
click at [677, 171] on button "Change to install" at bounding box center [664, 176] width 51 height 10
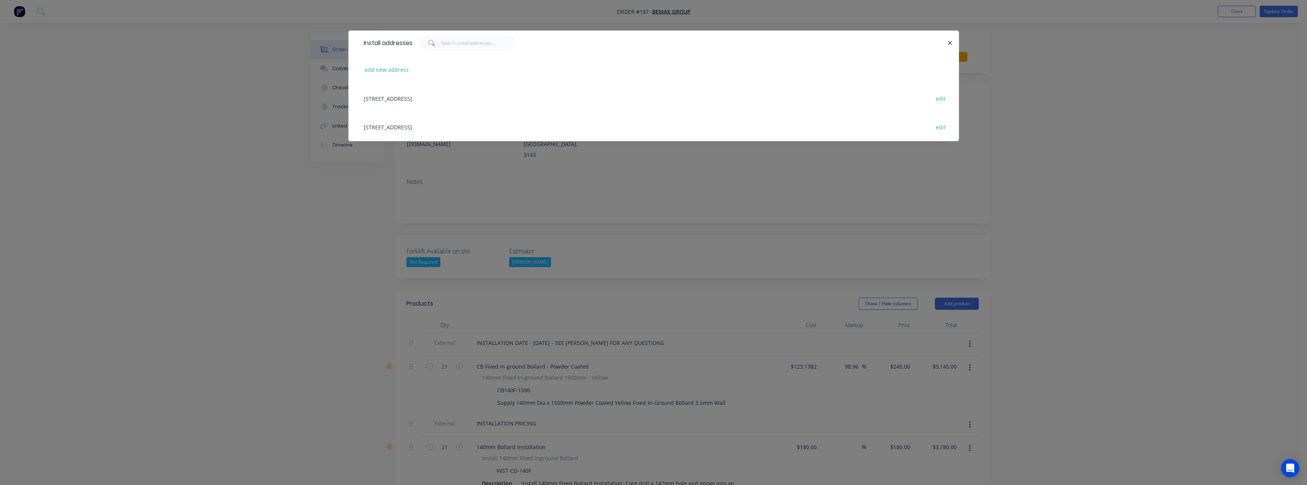
click at [516, 126] on div "1-19 Graingers Road, West Footscray, Victoria, Australia, 3012 edit" at bounding box center [654, 127] width 588 height 29
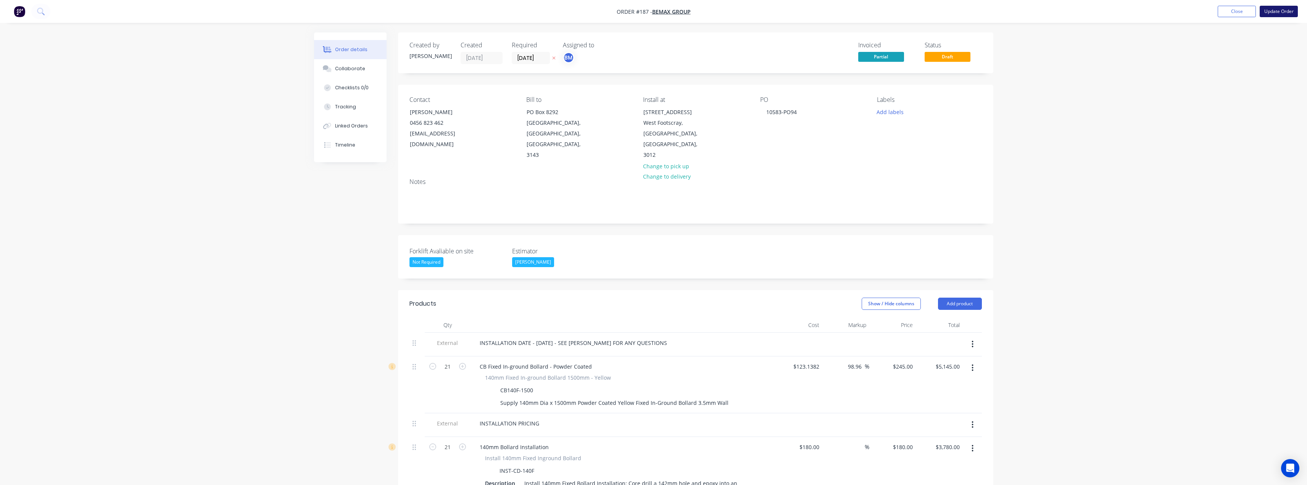
click at [1284, 14] on button "Update Order" at bounding box center [1279, 11] width 38 height 11
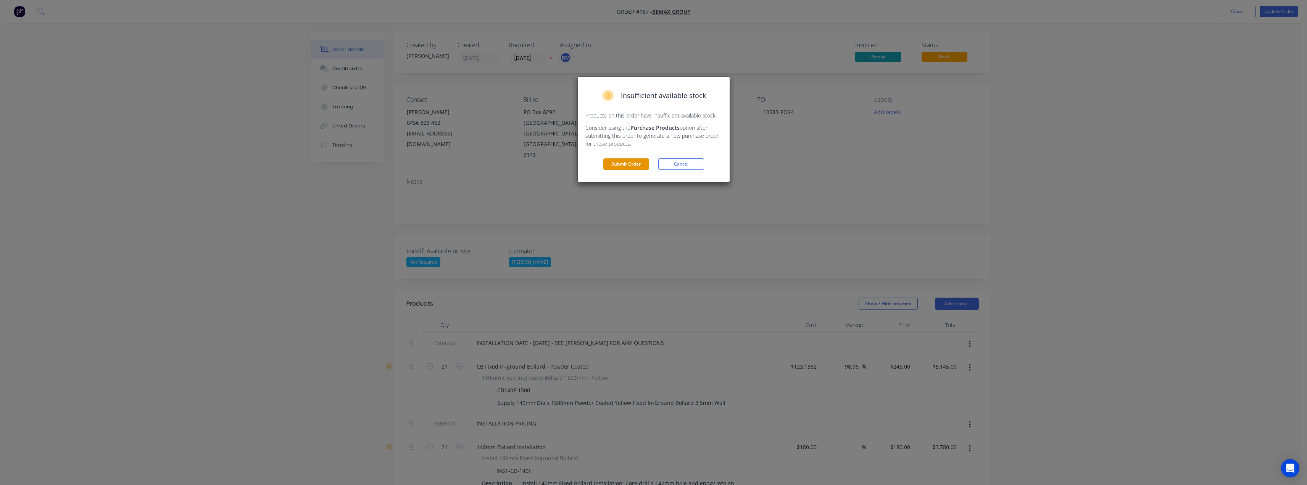
click at [632, 168] on button "Submit Order" at bounding box center [626, 163] width 46 height 11
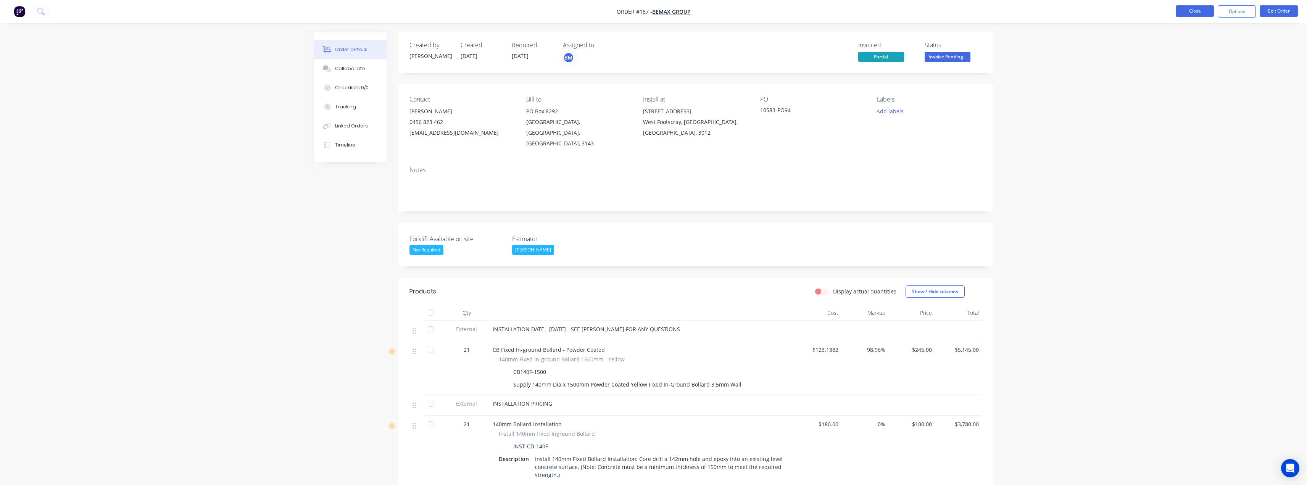
click at [1192, 11] on button "Close" at bounding box center [1195, 10] width 38 height 11
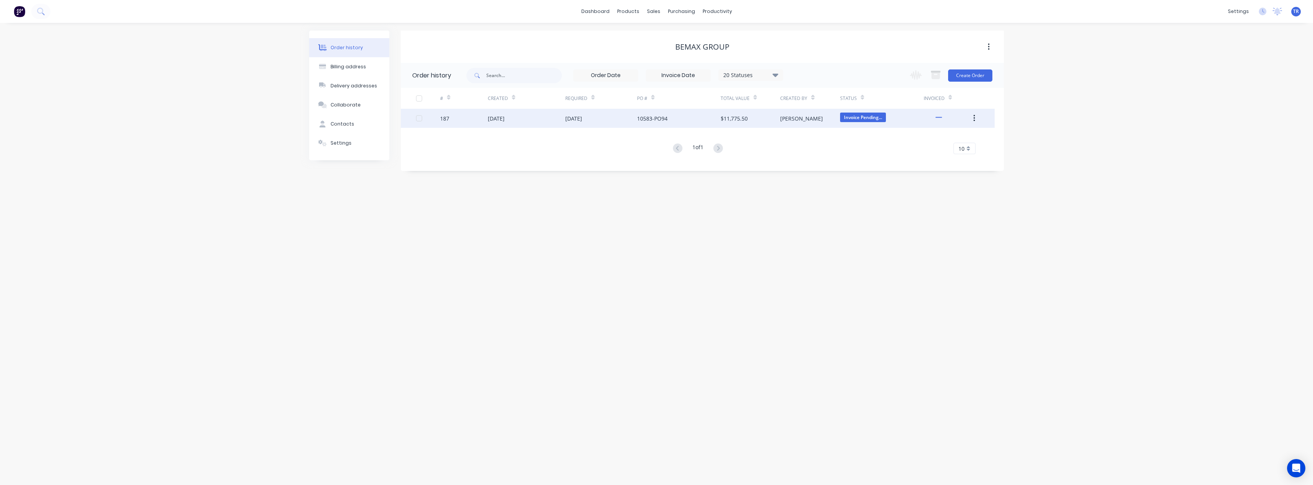
click at [680, 123] on div "10583-PO94" at bounding box center [679, 118] width 84 height 19
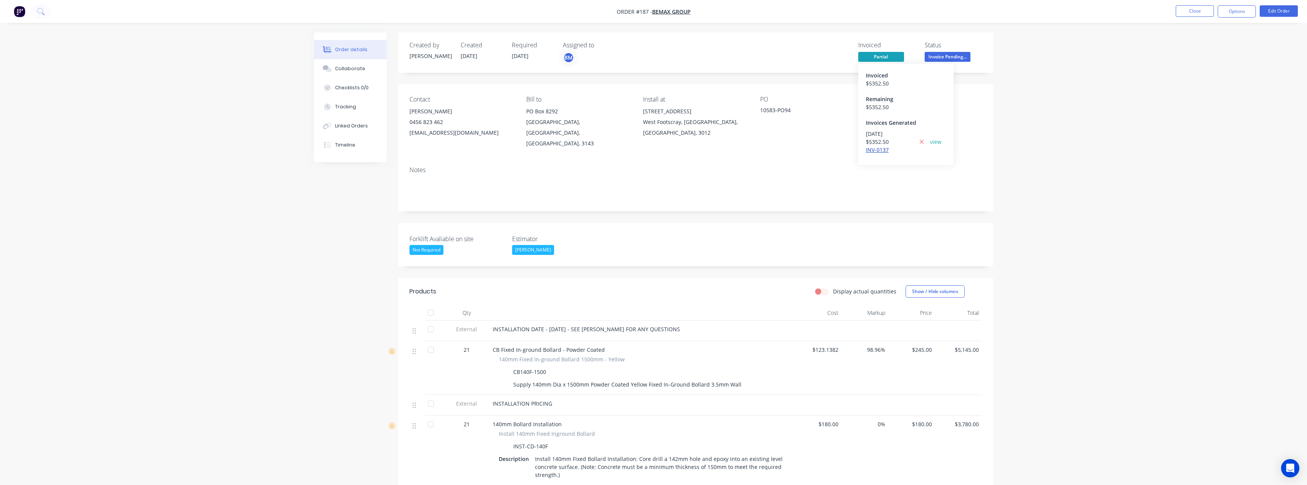
click at [873, 151] on link "INV-0137" at bounding box center [877, 149] width 23 height 7
click at [355, 75] on button "Collaborate" at bounding box center [350, 68] width 73 height 19
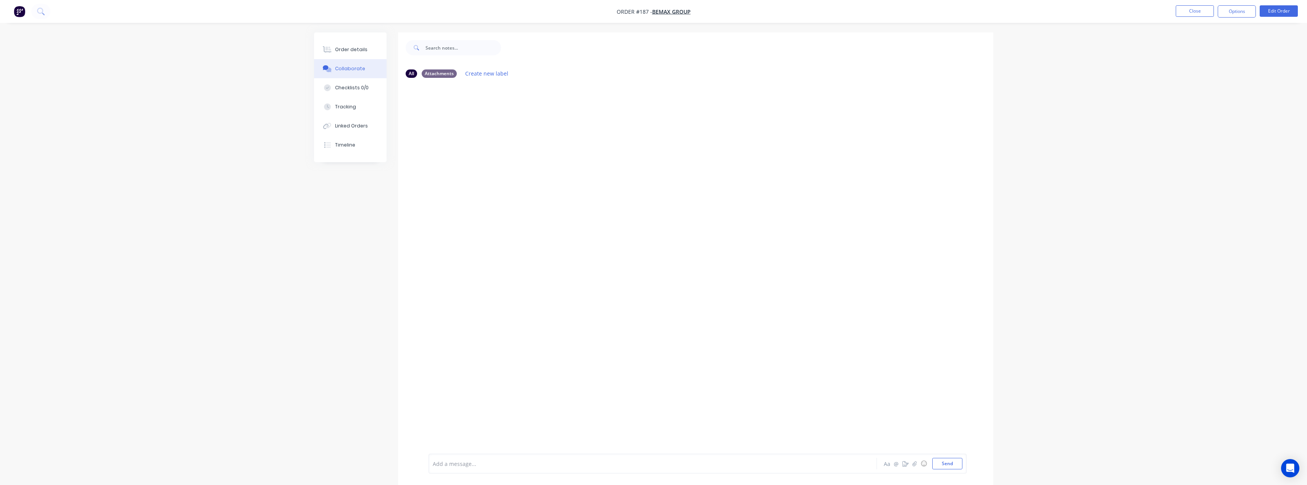
click at [529, 468] on div "Add a message..." at bounding box center [631, 463] width 397 height 11
click at [1191, 1] on nav "Order #187 - Bemax Group Close Options Edit Order" at bounding box center [653, 11] width 1307 height 23
click at [1194, 13] on button "Close" at bounding box center [1195, 10] width 38 height 11
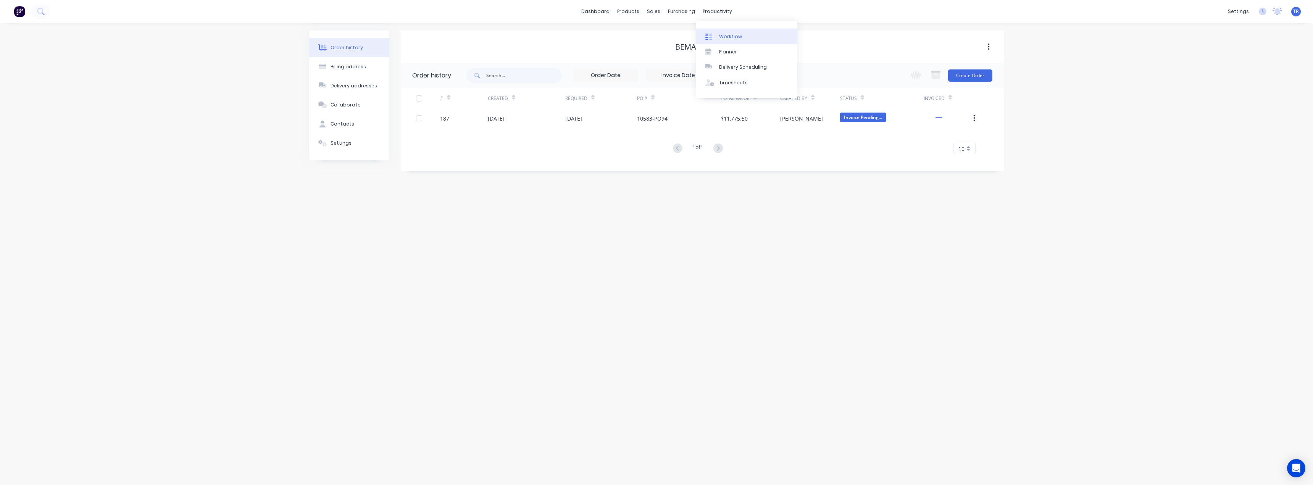
click at [725, 40] on div "Workflow" at bounding box center [730, 36] width 23 height 7
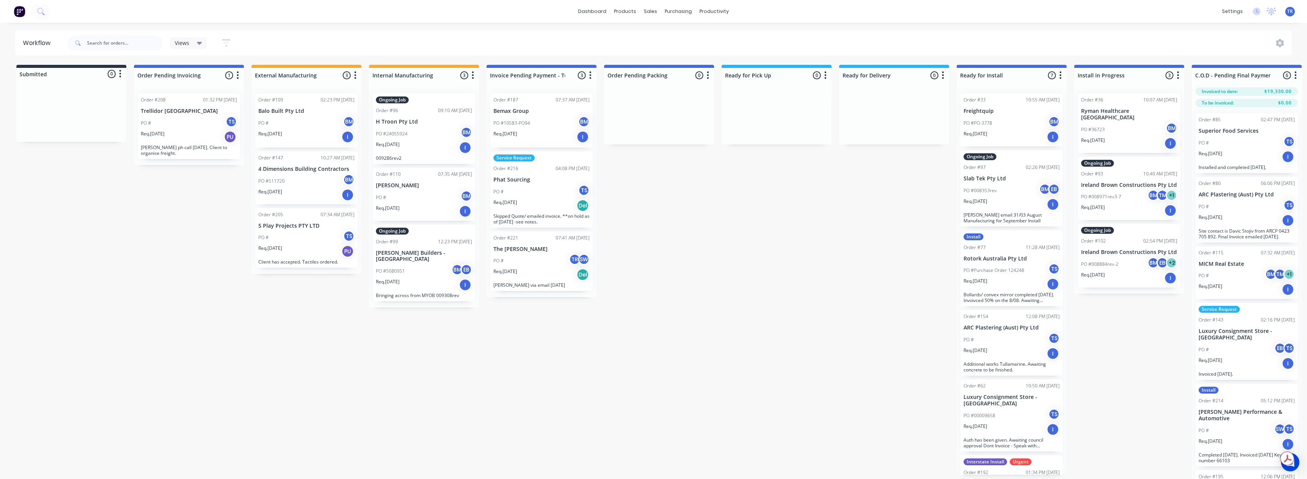
click at [521, 265] on div "PO # TR SW" at bounding box center [542, 261] width 96 height 15
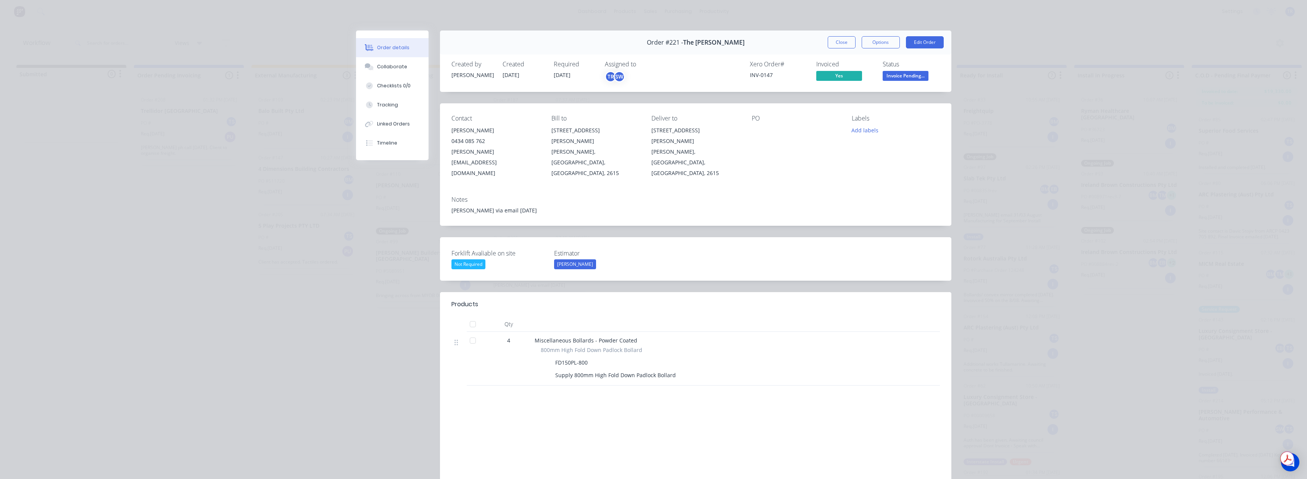
click at [764, 73] on div "INV-0147" at bounding box center [778, 75] width 57 height 8
copy div "INV-0147"
click at [835, 39] on button "Close" at bounding box center [842, 42] width 28 height 12
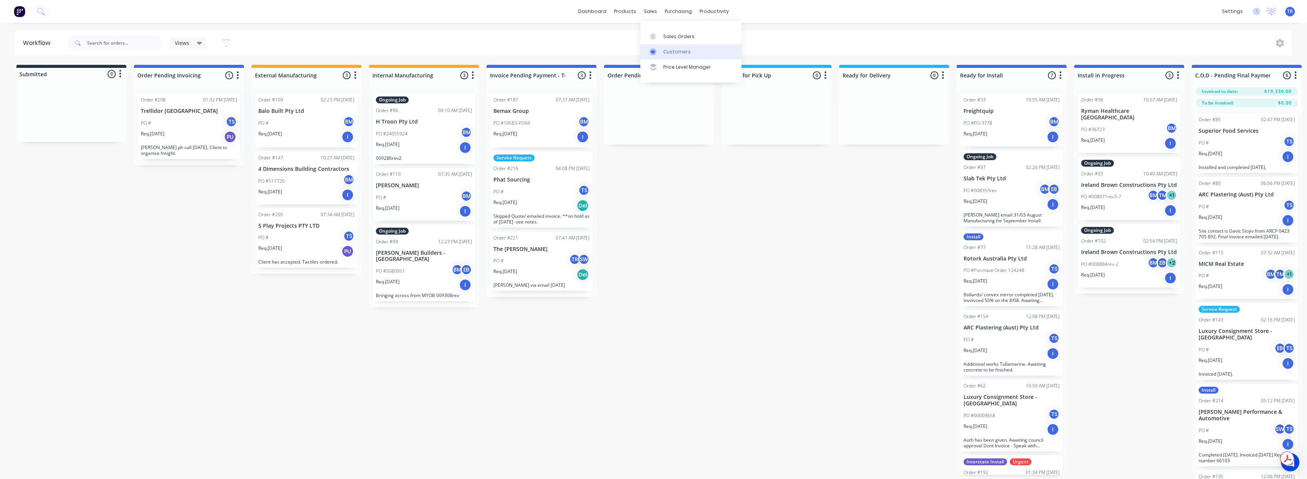
click at [655, 55] on icon at bounding box center [653, 51] width 7 height 7
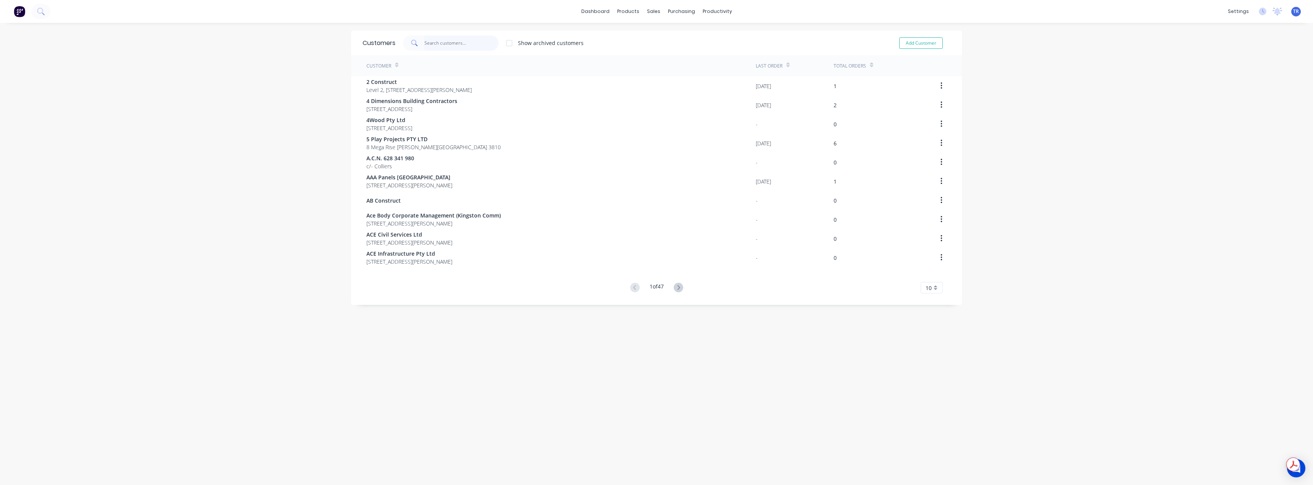
click at [448, 45] on input "text" at bounding box center [461, 42] width 74 height 15
paste input "INV-0147"
type input "INV-0147"
click at [656, 28] on div "Sales Orders Customers Price Level Manager" at bounding box center [690, 51] width 101 height 61
click at [660, 31] on link "Sales Orders" at bounding box center [690, 36] width 101 height 15
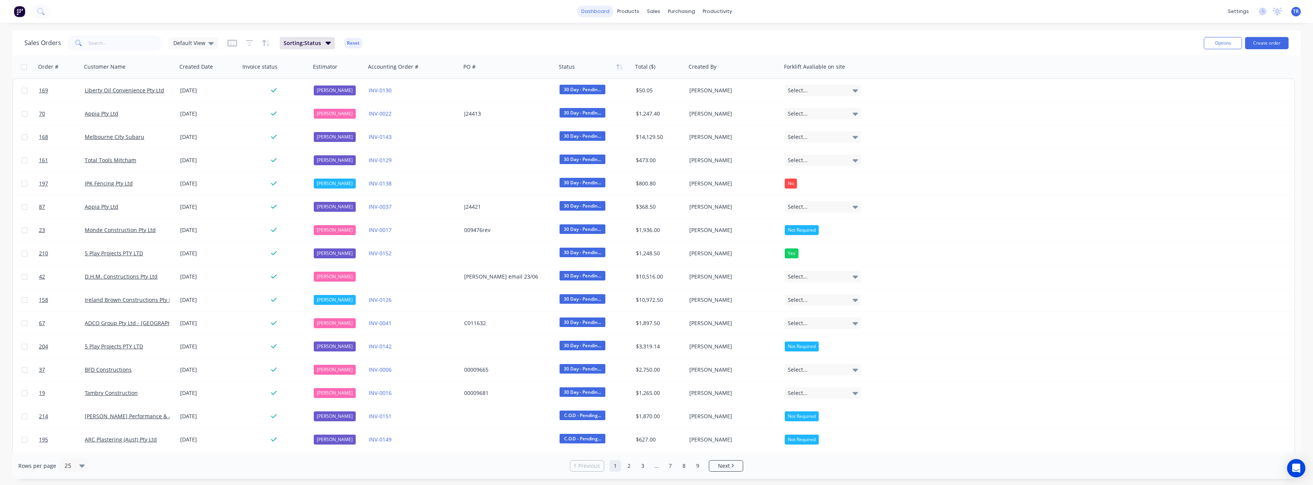
click at [587, 13] on link "dashboard" at bounding box center [595, 11] width 36 height 11
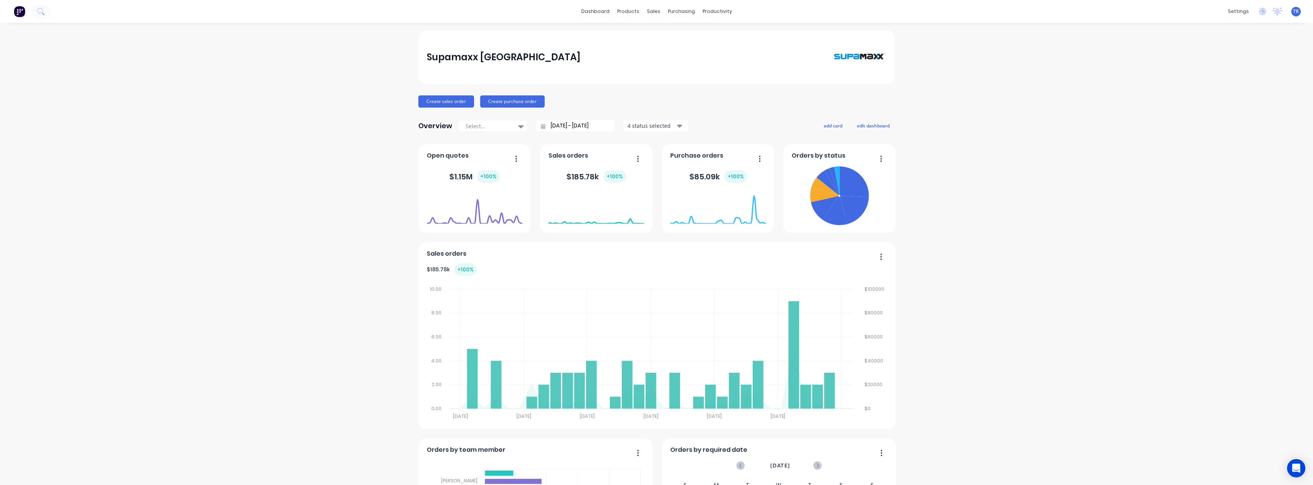
scroll to position [345, 0]
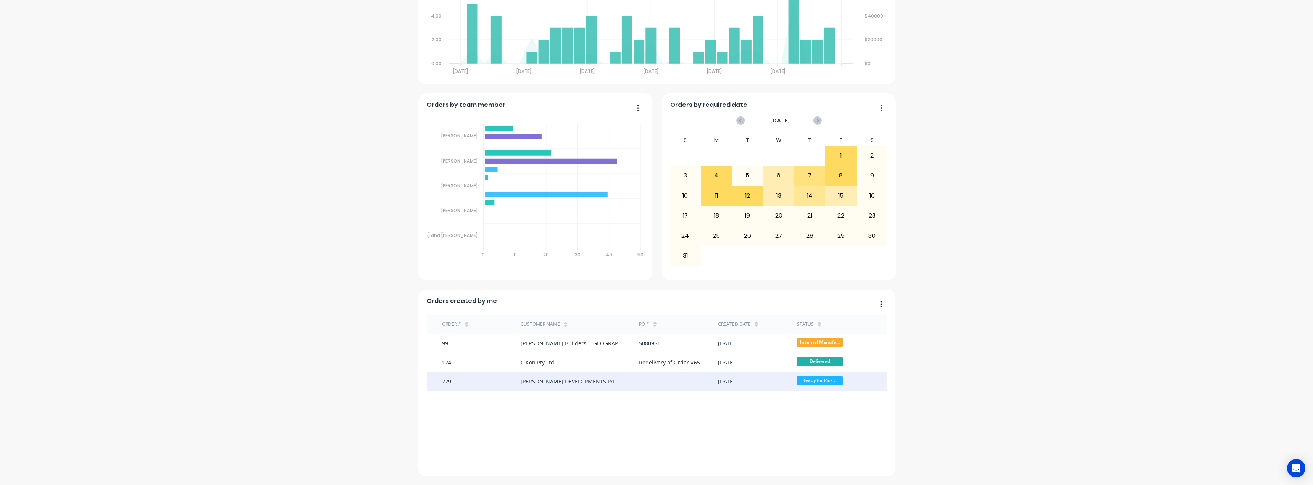
click at [549, 381] on div "[PERSON_NAME] DEVELOPMENTS P/L" at bounding box center [568, 381] width 95 height 8
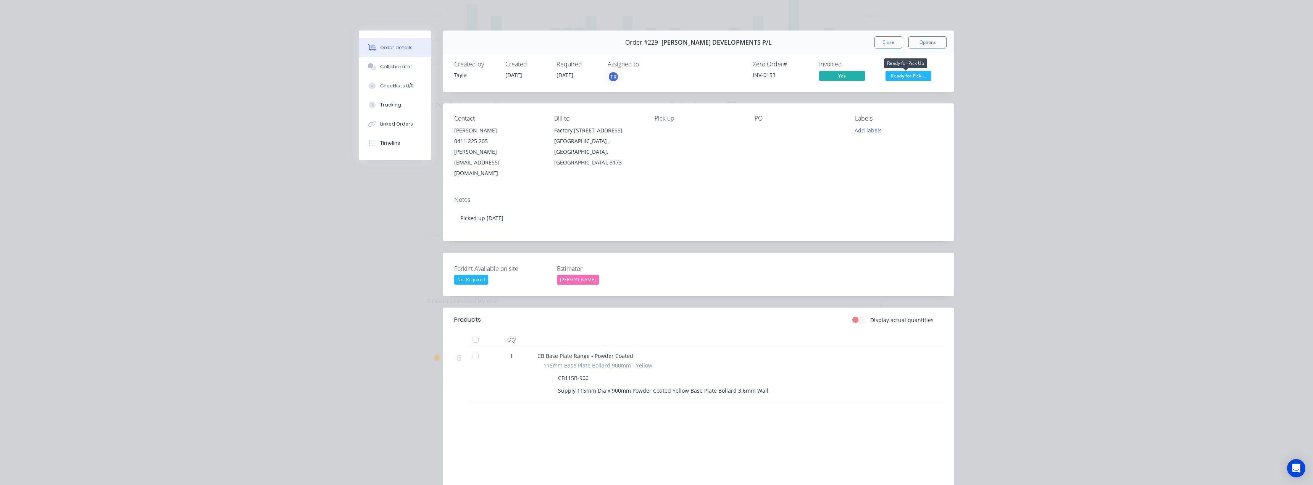
click at [906, 79] on span "Ready for Pick ..." at bounding box center [908, 76] width 46 height 10
copy span "[PERSON_NAME] DEVELOPMENTS P/L"
drag, startPoint x: 706, startPoint y: 43, endPoint x: 666, endPoint y: 43, distance: 40.5
click at [666, 43] on div "Order #229 - BROUSSARD DEVELOPMENTS P/L Close Options" at bounding box center [698, 43] width 511 height 24
click at [879, 40] on button "Close" at bounding box center [888, 42] width 28 height 12
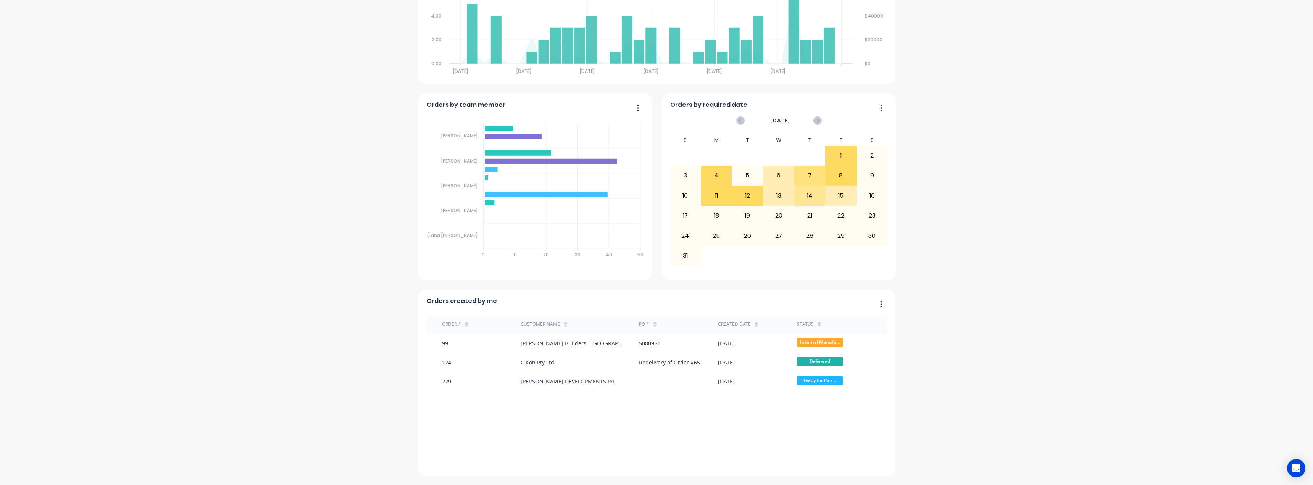
scroll to position [0, 0]
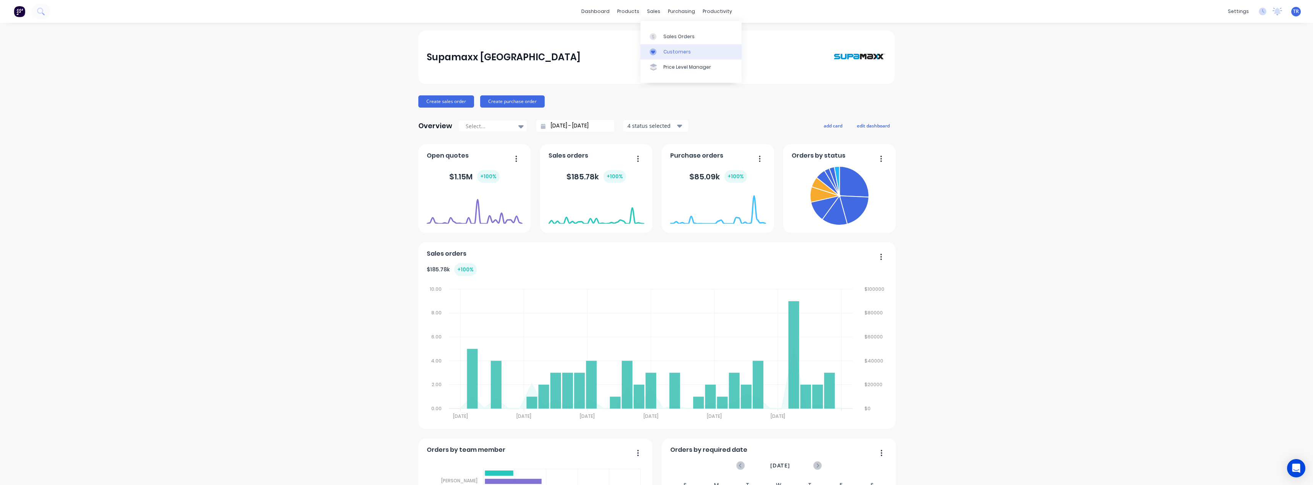
click at [670, 55] on div "Customers" at bounding box center [676, 51] width 27 height 7
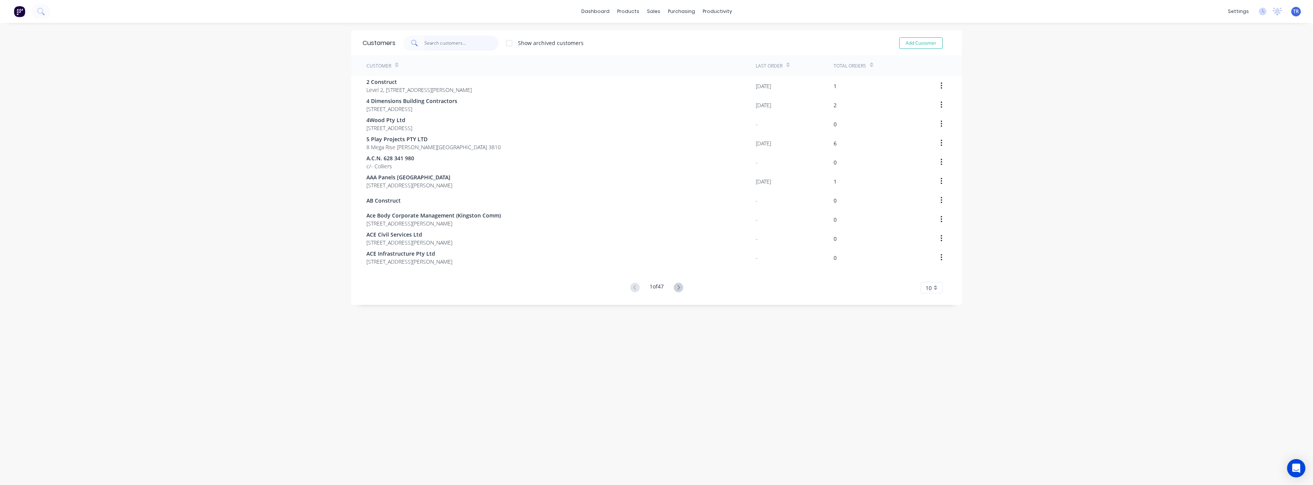
click at [430, 38] on input "text" at bounding box center [461, 42] width 74 height 15
paste input "[PERSON_NAME] DEVELOPMENTS P/L"
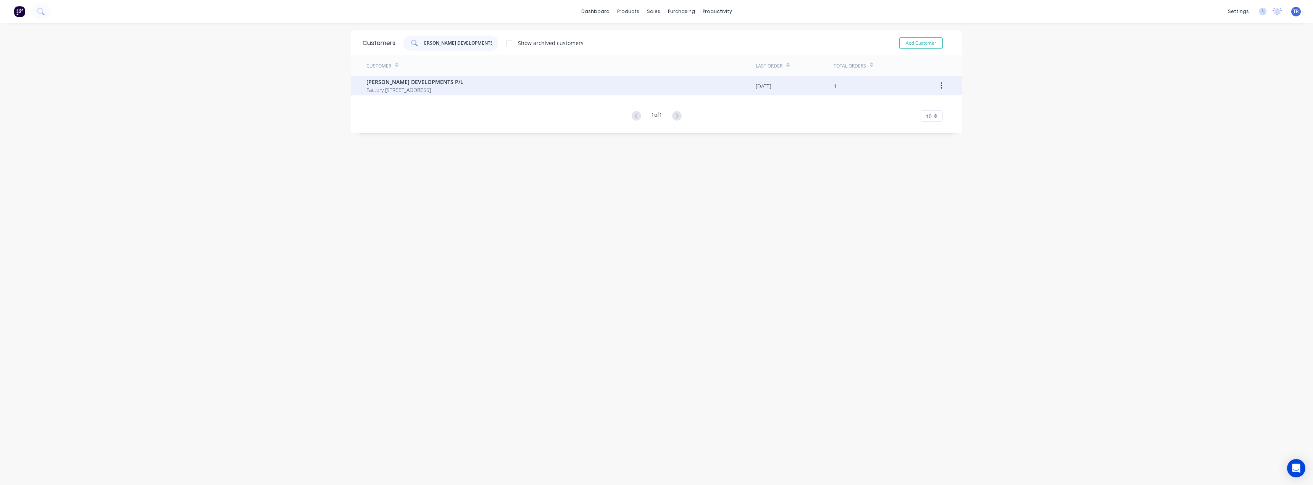
type input "[PERSON_NAME] DEVELOPMENTS P/L"
click at [448, 82] on span "[PERSON_NAME] DEVELOPMENTS P/L" at bounding box center [414, 82] width 97 height 8
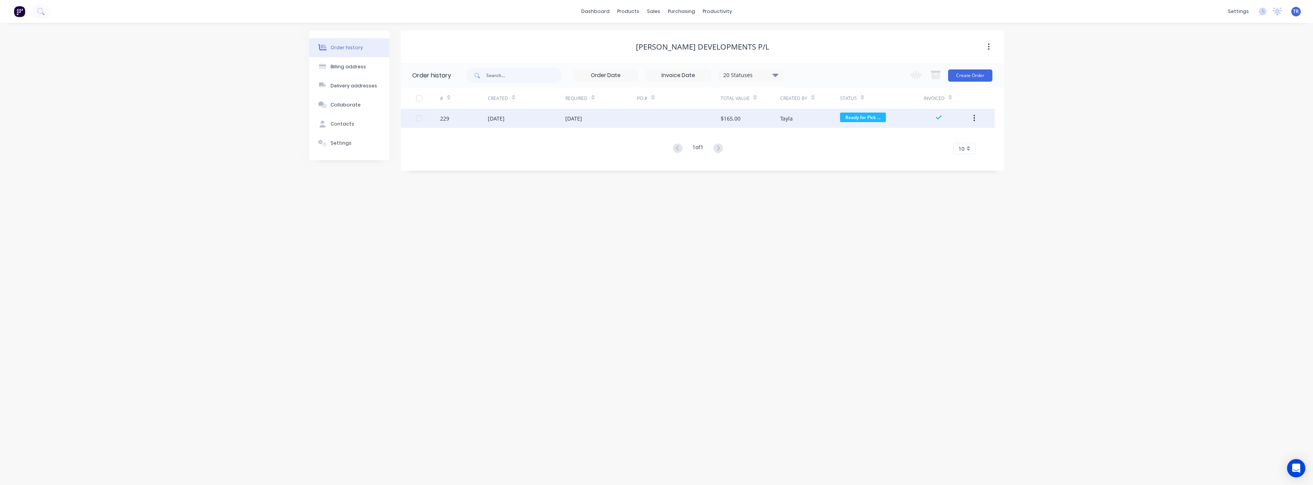
click at [477, 119] on div "229" at bounding box center [464, 118] width 48 height 19
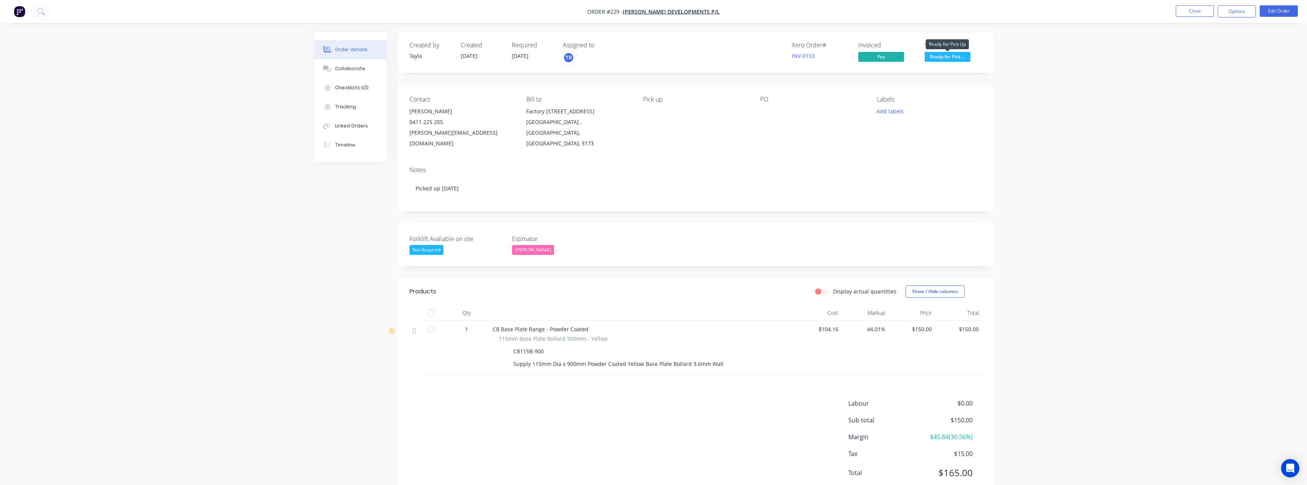
click at [955, 56] on span "Ready for Pick ..." at bounding box center [948, 57] width 46 height 10
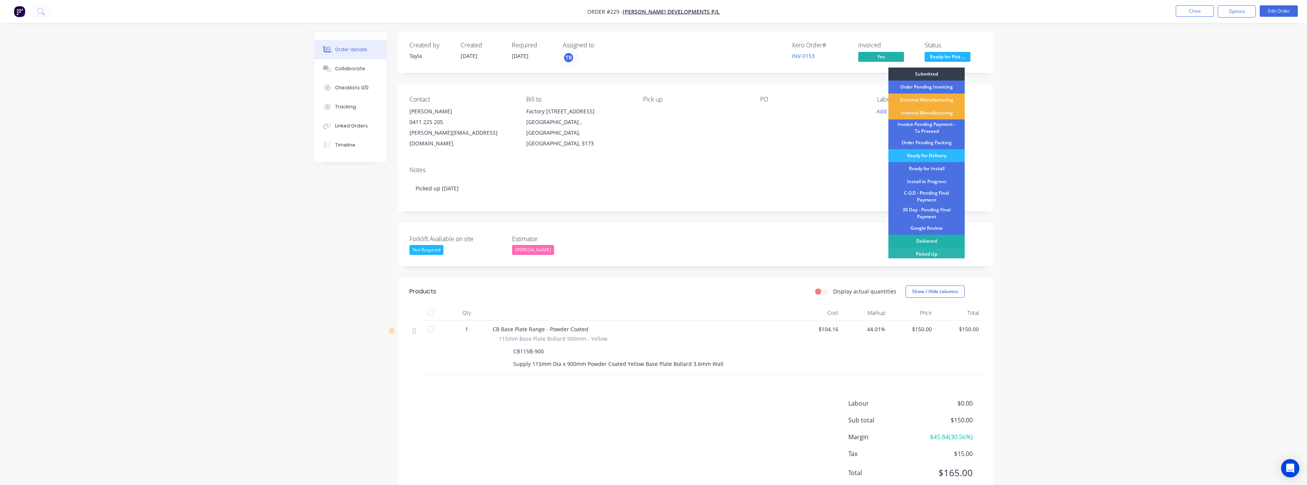
click at [937, 238] on div "Delivered" at bounding box center [927, 241] width 76 height 13
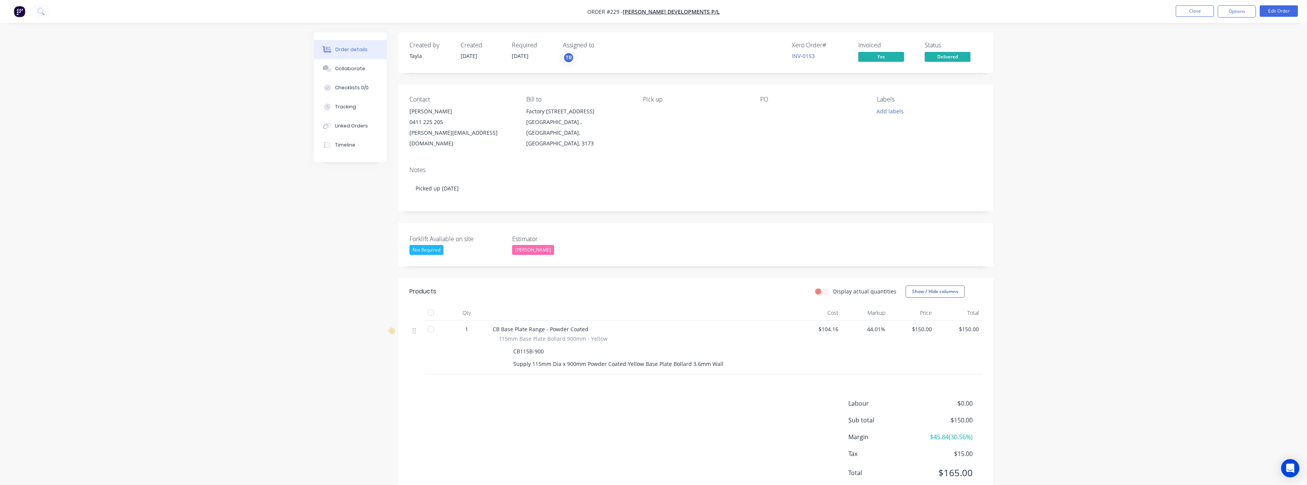
click at [1242, 5] on nav "Order #229 - BROUSSARD DEVELOPMENTS P/L Close Options Edit Order" at bounding box center [653, 11] width 1307 height 23
click at [1241, 10] on button "Options" at bounding box center [1237, 11] width 38 height 12
click at [1227, 105] on div "Delivery Docket" at bounding box center [1214, 107] width 70 height 11
click at [1218, 76] on div "Without pricing" at bounding box center [1214, 76] width 70 height 11
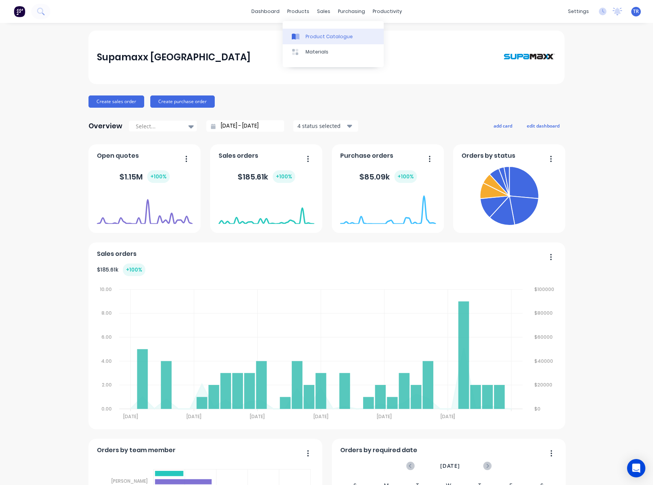
drag, startPoint x: 0, startPoint y: 0, endPoint x: 302, endPoint y: 34, distance: 303.5
click at [302, 34] on div at bounding box center [297, 36] width 11 height 7
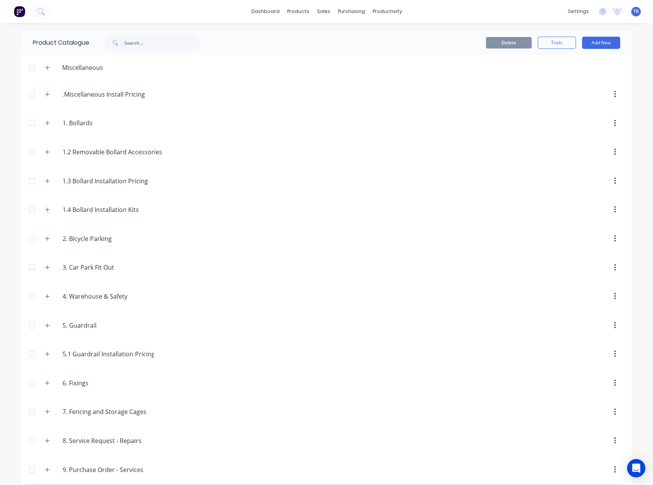
click at [44, 128] on div "1..Bollards 1. Bollards" at bounding box center [99, 123] width 120 height 14
click at [45, 126] on icon "button" at bounding box center [47, 122] width 5 height 5
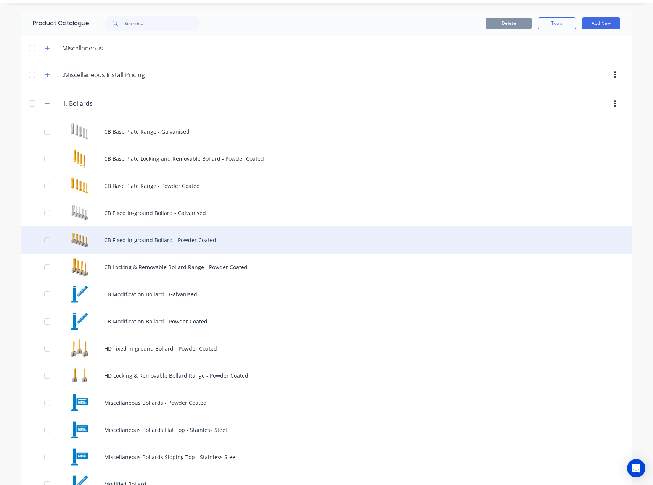
scroll to position [38, 0]
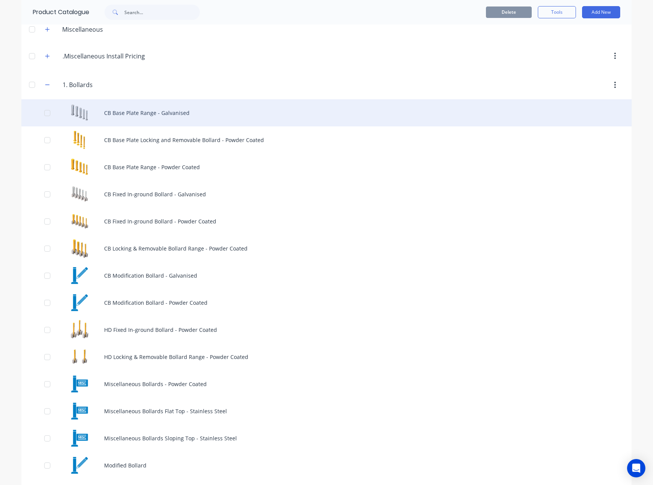
click at [138, 115] on div "CB Base Plate Range - Galvanised" at bounding box center [326, 112] width 611 height 27
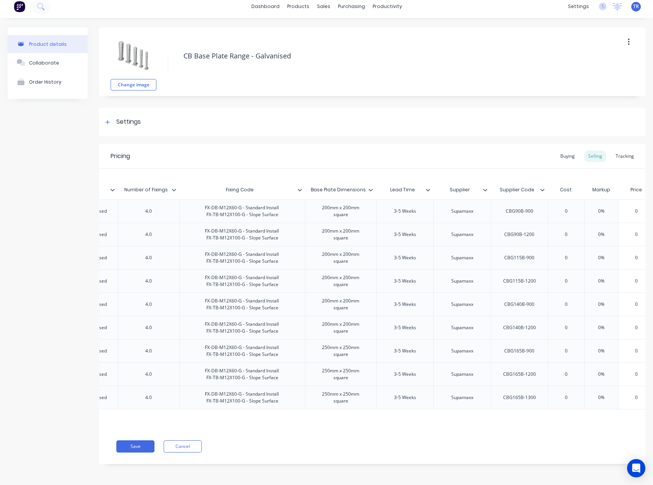
scroll to position [196, 0]
click at [194, 448] on button "Cancel" at bounding box center [183, 446] width 38 height 12
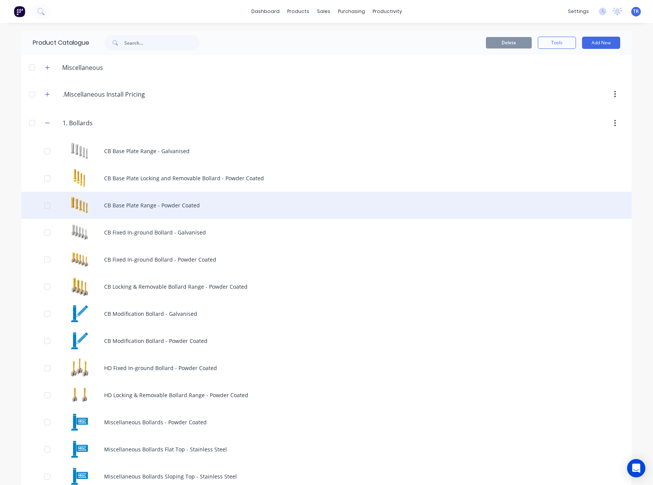
click at [124, 207] on div "CB Base Plate Range - Powder Coated" at bounding box center [326, 205] width 611 height 27
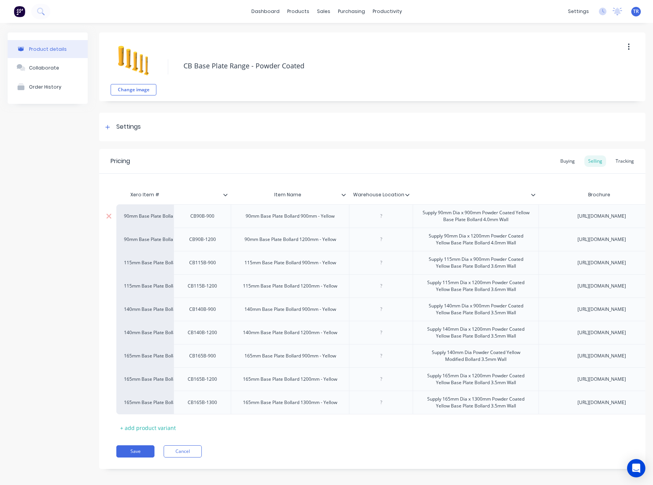
type textarea "x"
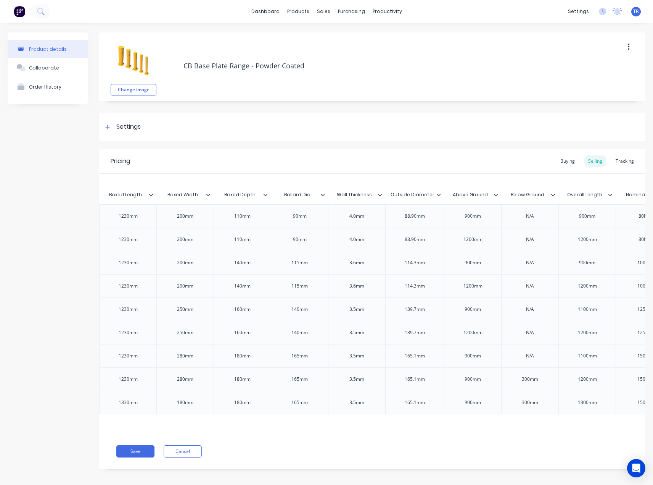
scroll to position [0, 680]
click at [360, 54] on div "Suppliers" at bounding box center [364, 51] width 23 height 7
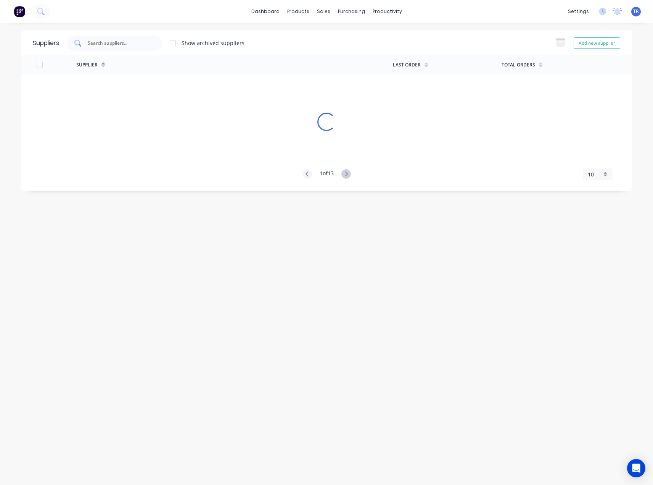
click at [131, 48] on div at bounding box center [114, 42] width 95 height 15
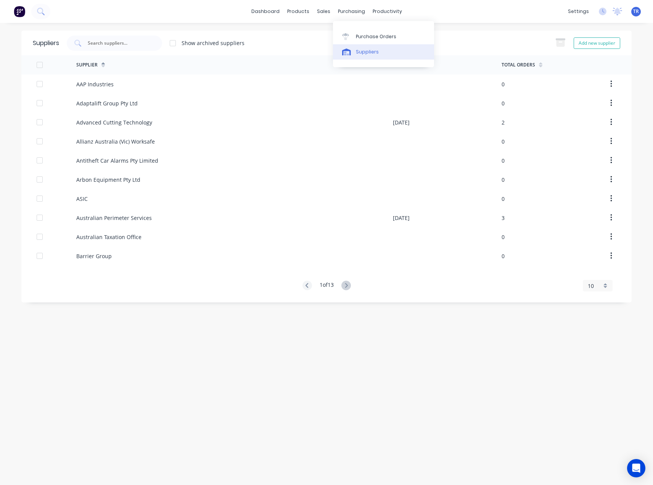
click at [355, 50] on link "Suppliers" at bounding box center [383, 51] width 101 height 15
click at [130, 42] on input "text" at bounding box center [118, 43] width 63 height 8
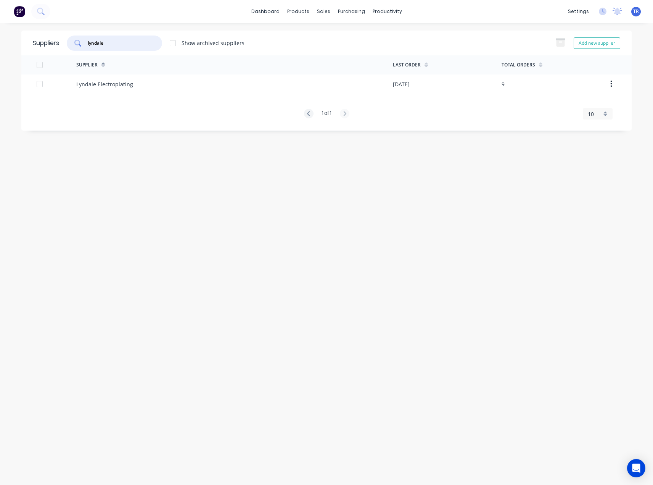
type input "lyndale"
click at [142, 81] on div "Lyndale Electroplating" at bounding box center [234, 83] width 317 height 19
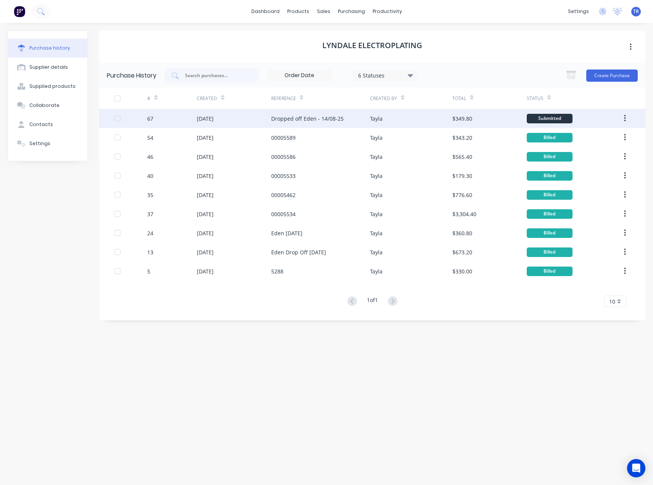
click at [191, 110] on div "67" at bounding box center [172, 118] width 50 height 19
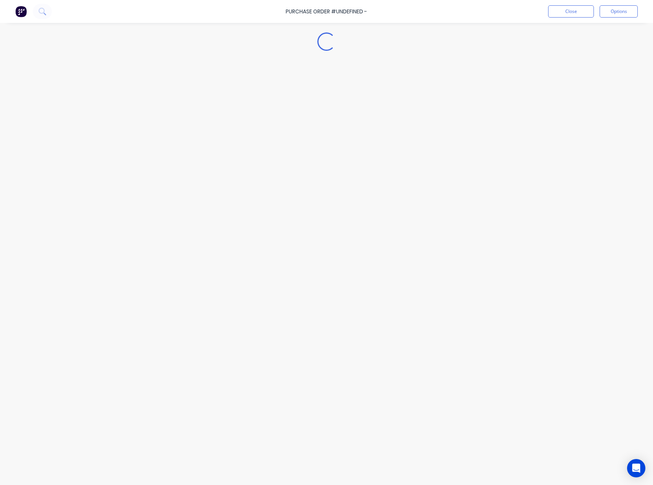
type textarea "x"
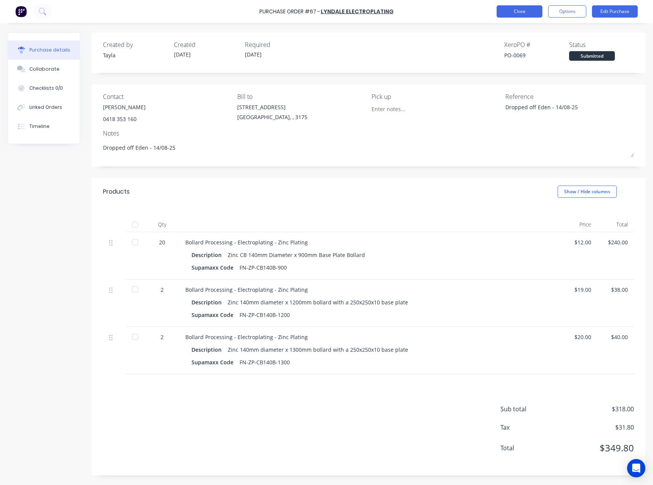
click at [517, 15] on button "Close" at bounding box center [520, 11] width 46 height 12
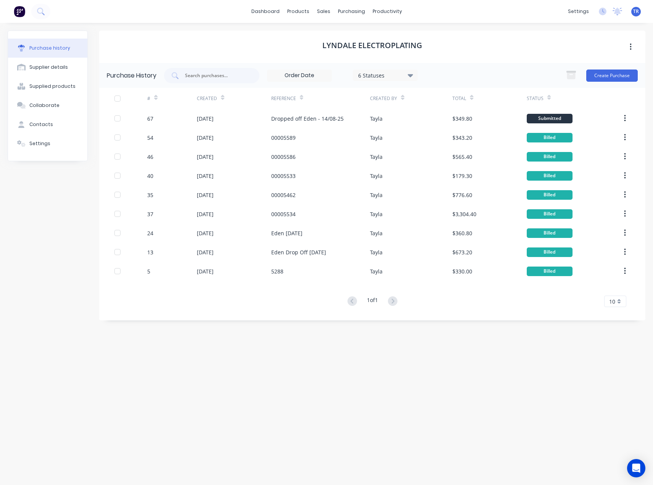
click at [548, 96] on icon at bounding box center [549, 98] width 3 height 6
click at [267, 11] on link "dashboard" at bounding box center [266, 11] width 36 height 11
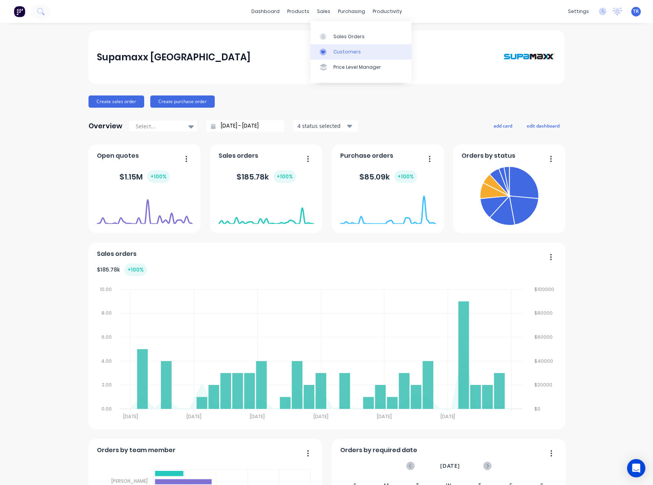
drag, startPoint x: 328, startPoint y: 49, endPoint x: 317, endPoint y: 48, distance: 11.1
click at [328, 49] on div at bounding box center [325, 51] width 11 height 7
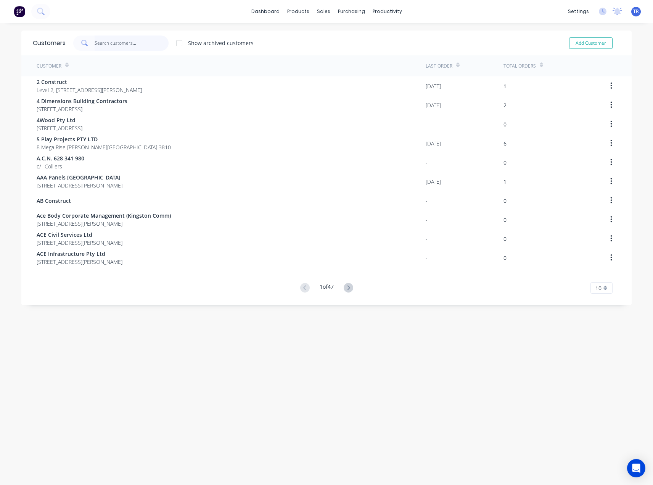
click at [145, 41] on input "text" at bounding box center [132, 42] width 74 height 15
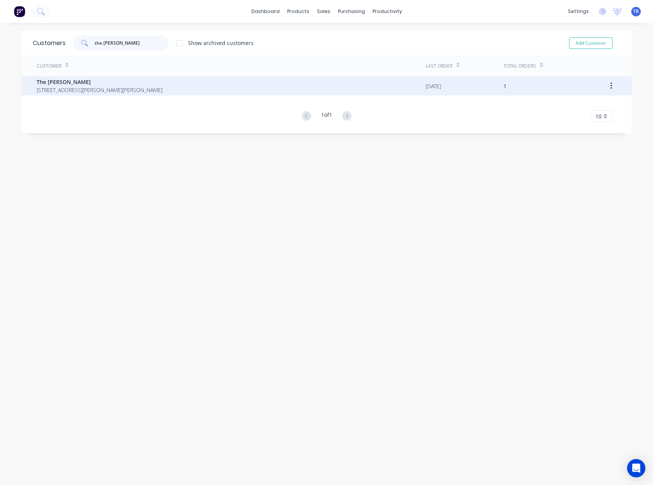
type input "the [PERSON_NAME]"
click at [116, 80] on span "The [PERSON_NAME]" at bounding box center [100, 82] width 126 height 8
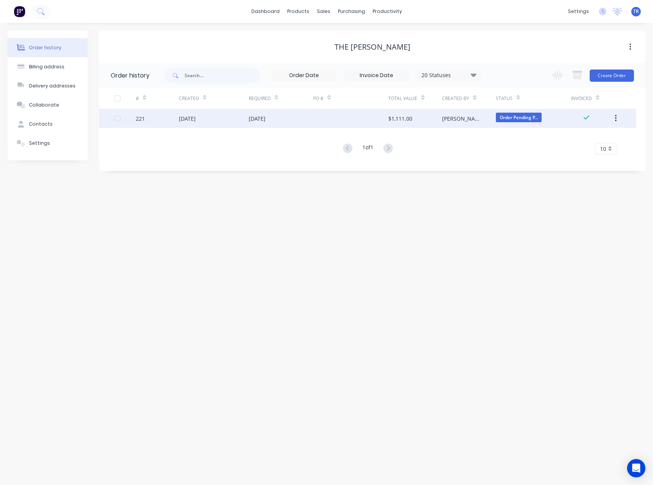
click at [266, 118] on div "[DATE]" at bounding box center [257, 119] width 17 height 8
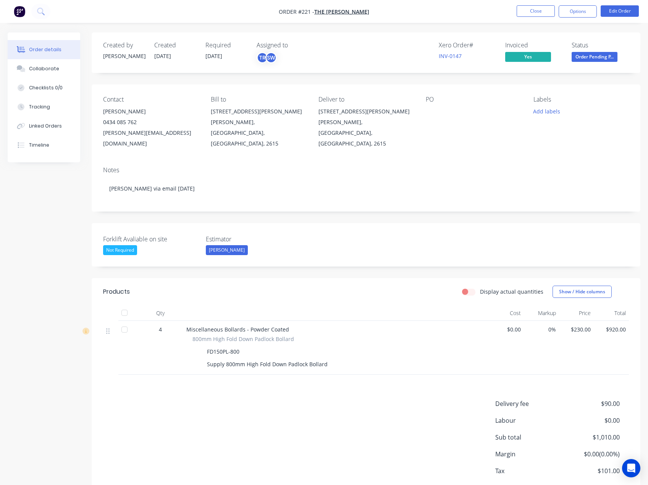
click at [585, 57] on span "Order Pending P..." at bounding box center [594, 57] width 46 height 10
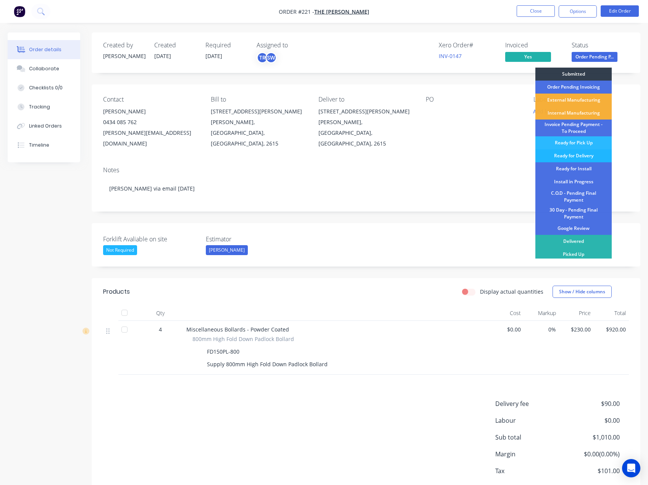
click at [587, 154] on div "Ready for Delivery" at bounding box center [573, 155] width 76 height 13
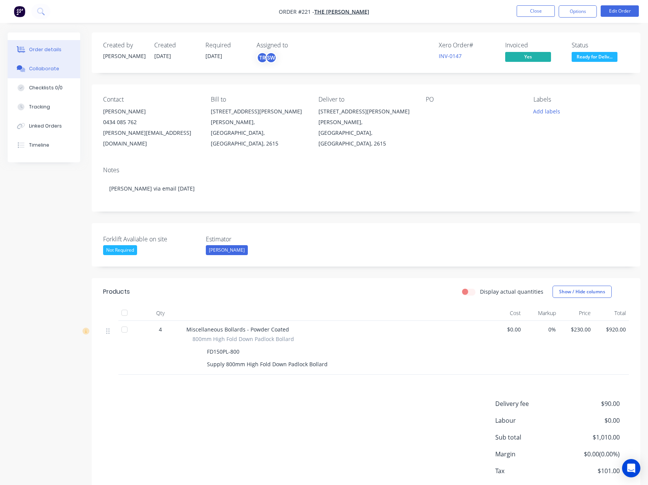
click at [23, 67] on icon at bounding box center [21, 68] width 9 height 7
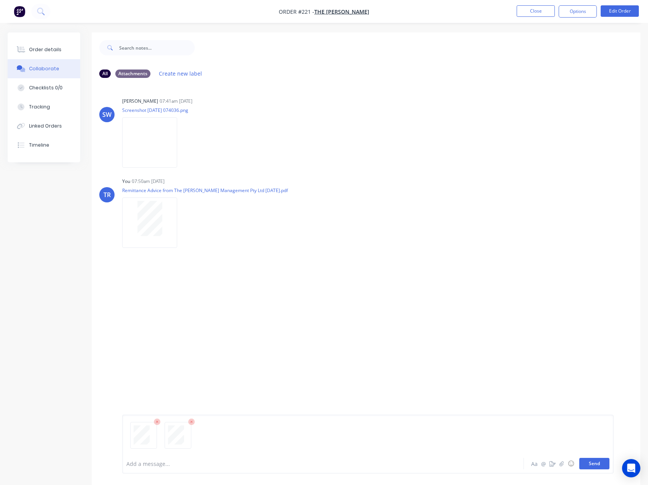
click at [598, 465] on button "Send" at bounding box center [594, 463] width 30 height 11
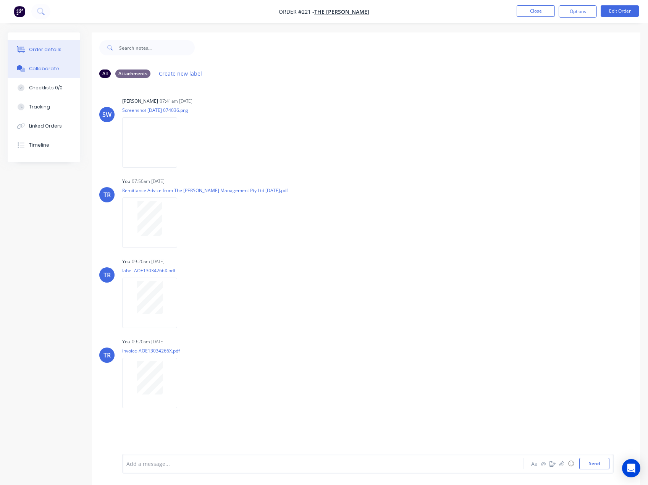
click at [50, 47] on div "Order details" at bounding box center [45, 49] width 32 height 7
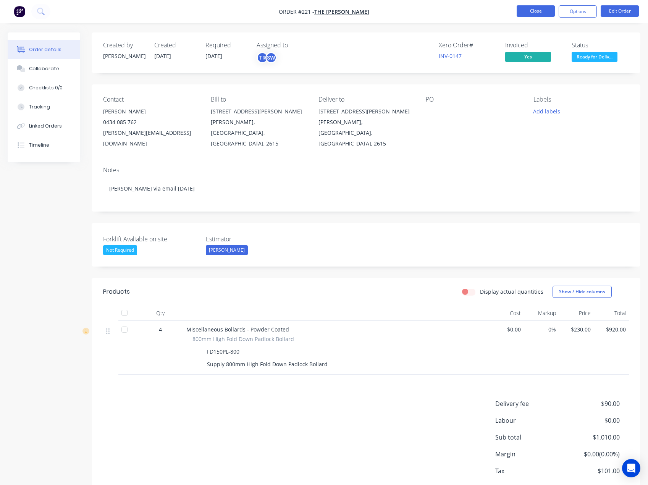
click at [533, 14] on button "Close" at bounding box center [535, 10] width 38 height 11
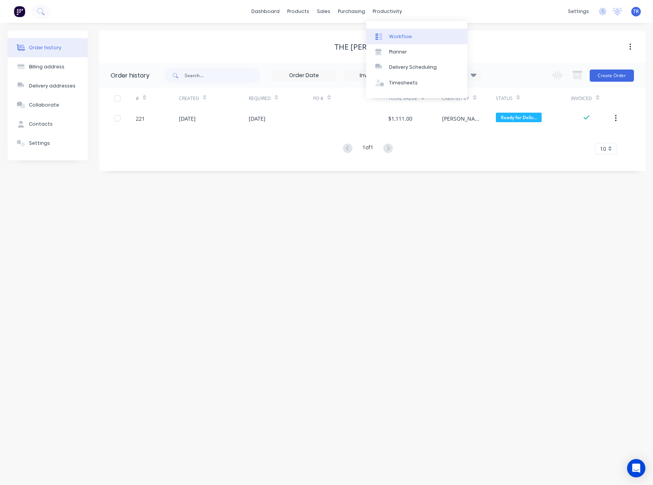
click at [381, 31] on link "Workflow" at bounding box center [416, 36] width 101 height 15
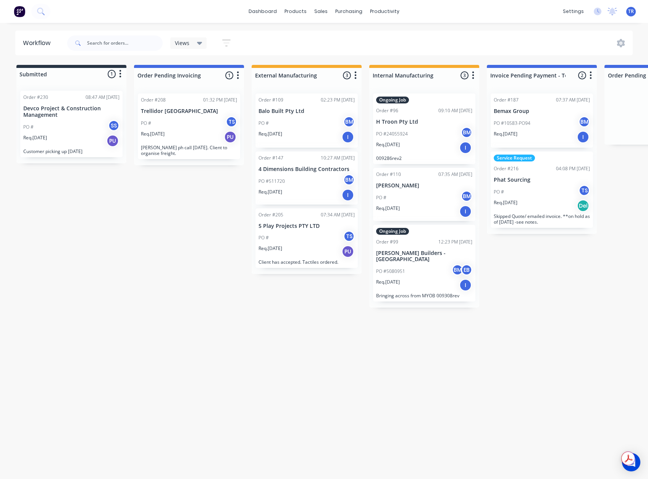
click at [85, 145] on div "Req. [DATE] PU" at bounding box center [71, 140] width 96 height 13
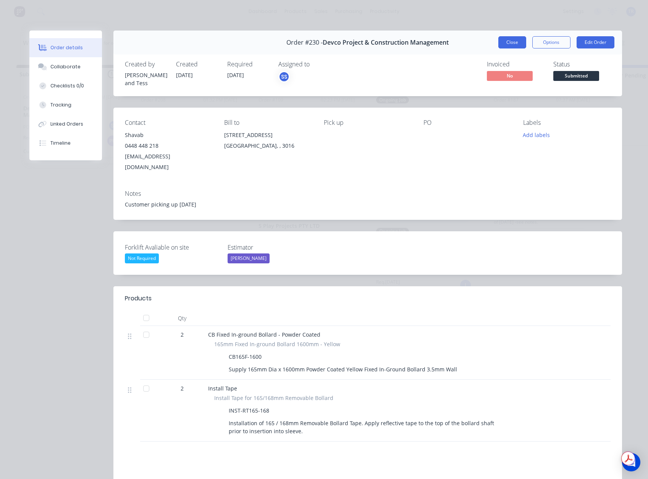
click at [515, 45] on button "Close" at bounding box center [512, 42] width 28 height 12
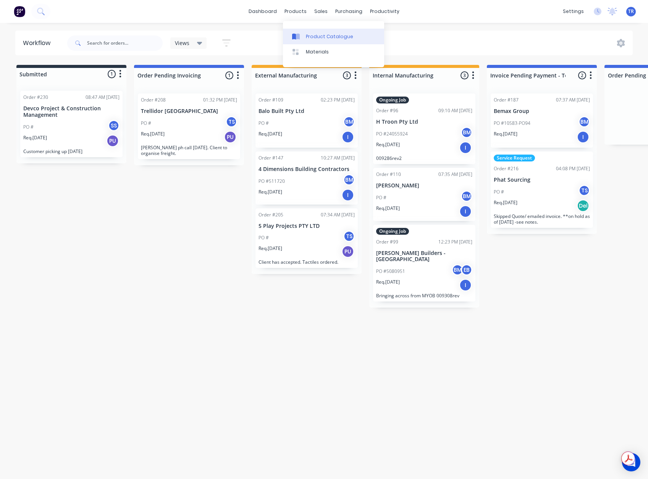
click at [310, 31] on link "Product Catalogue" at bounding box center [333, 36] width 101 height 15
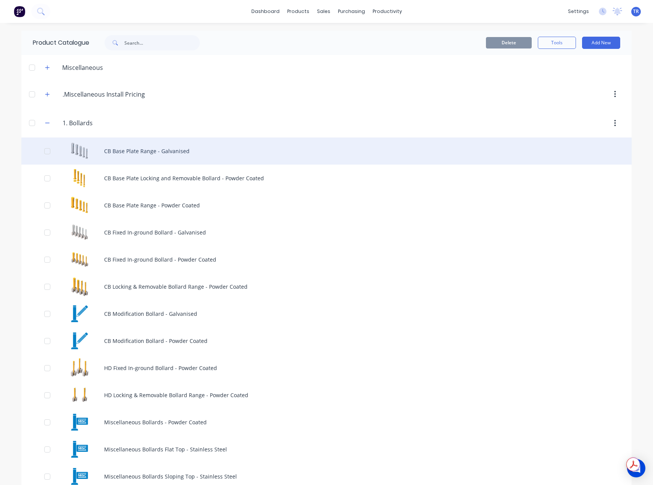
click at [136, 156] on div "CB Base Plate Range - Galvanised" at bounding box center [326, 150] width 611 height 27
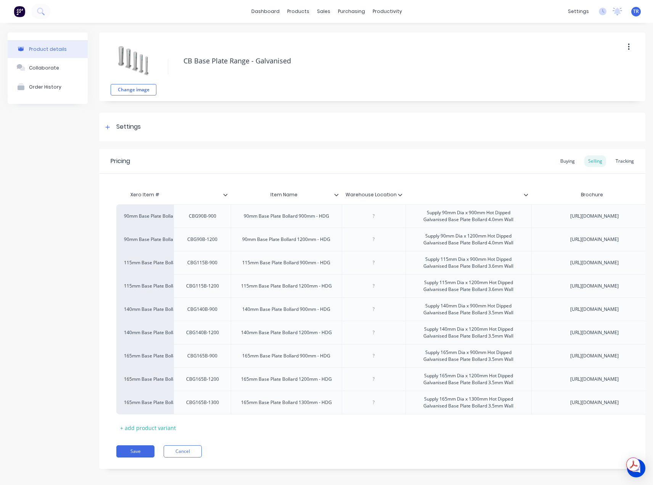
type textarea "x"
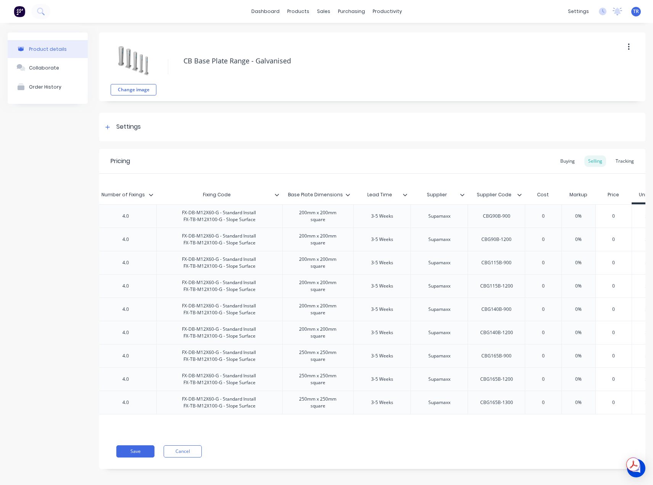
scroll to position [0, 1358]
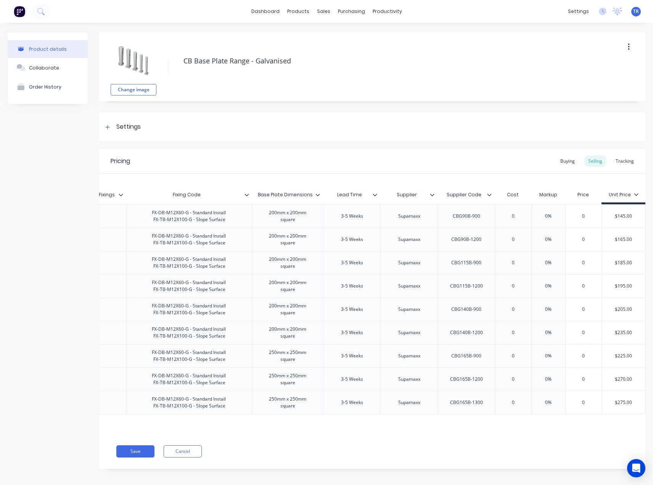
type input "$145.00"
click at [624, 219] on input "$145.00" at bounding box center [623, 216] width 43 height 7
type textarea "x"
click at [623, 249] on div "$165.00" at bounding box center [623, 239] width 43 height 19
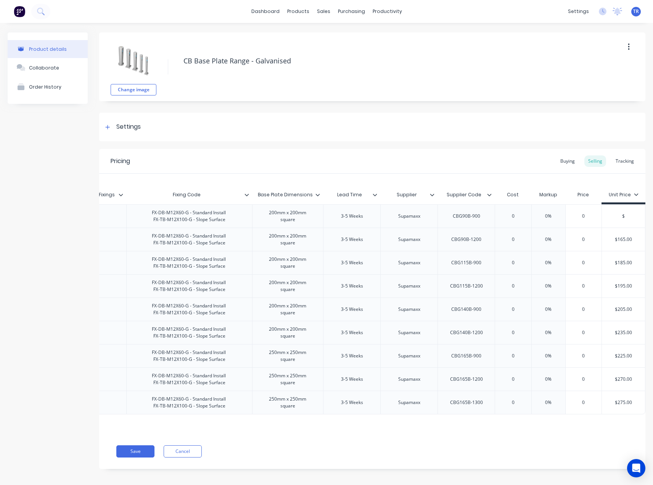
type input "$"
type input "$165.00"
click at [623, 249] on div "$165.00" at bounding box center [623, 239] width 43 height 19
type textarea "x"
click at [623, 249] on div "$165.00" at bounding box center [623, 239] width 43 height 19
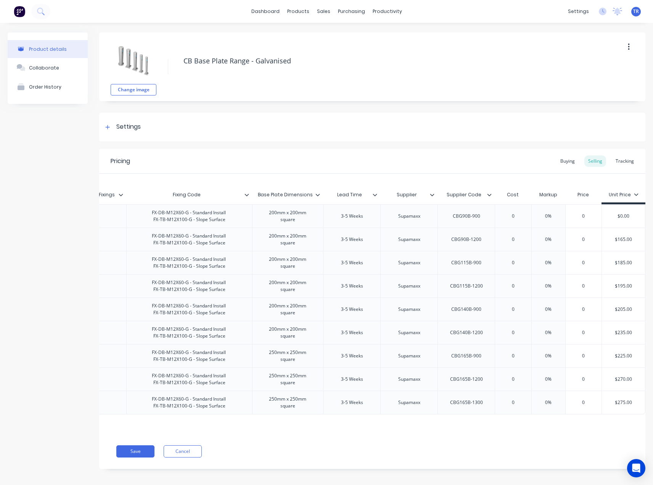
click at [619, 243] on input "$165.0" at bounding box center [623, 239] width 43 height 7
click at [577, 249] on div "0" at bounding box center [584, 239] width 38 height 19
type input "$165.0"
type input "0"
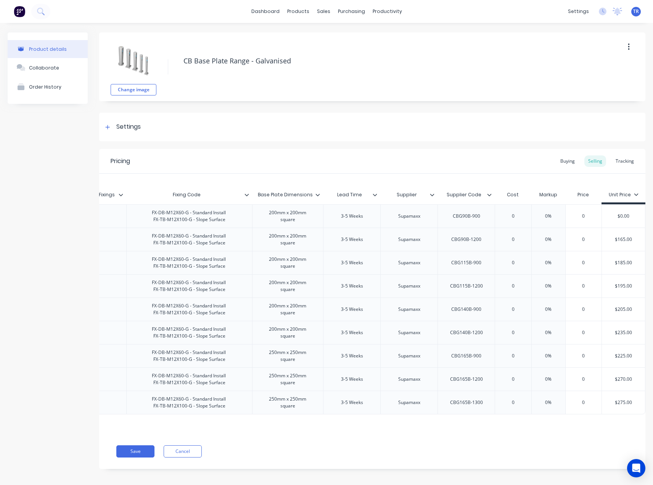
type input "$165.00"
click at [615, 243] on input "$165.00" at bounding box center [623, 239] width 43 height 7
drag, startPoint x: 615, startPoint y: 271, endPoint x: 617, endPoint y: 296, distance: 24.5
click at [615, 243] on input "$165.00" at bounding box center [623, 239] width 43 height 7
type textarea "x"
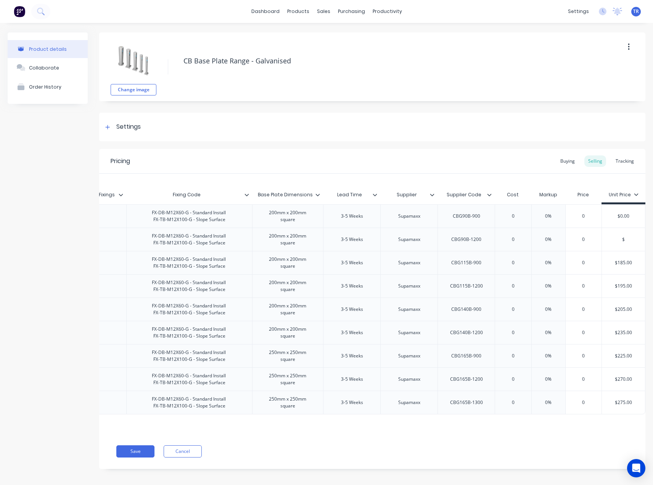
type input "$"
type input "$185.00"
click at [623, 266] on input "$185.00" at bounding box center [623, 262] width 43 height 7
type textarea "x"
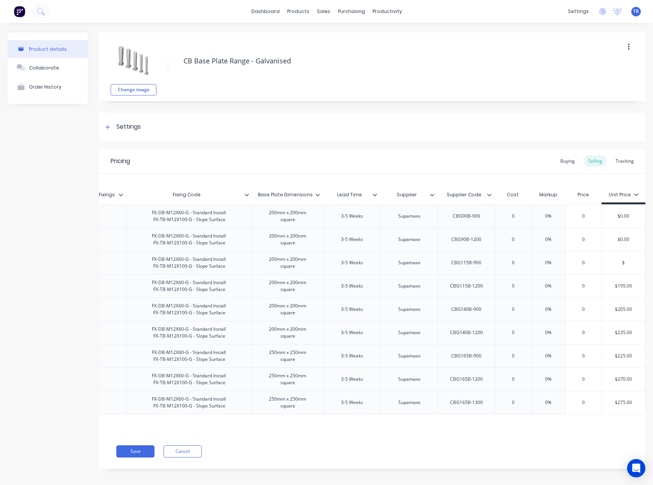
click at [621, 295] on div "$195.00" at bounding box center [623, 285] width 43 height 19
type input "$"
type input "$195.00"
click at [621, 295] on div "$195.00" at bounding box center [623, 285] width 43 height 19
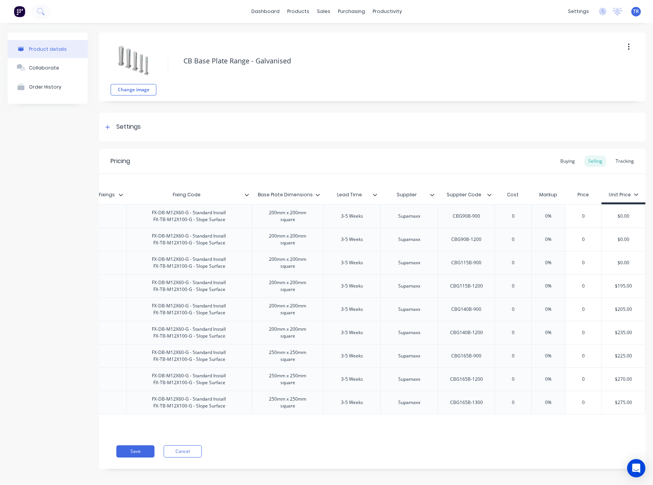
click at [594, 295] on div "0" at bounding box center [584, 285] width 38 height 19
type input "0"
click at [614, 289] on input "$195.00" at bounding box center [623, 285] width 43 height 7
type textarea "x"
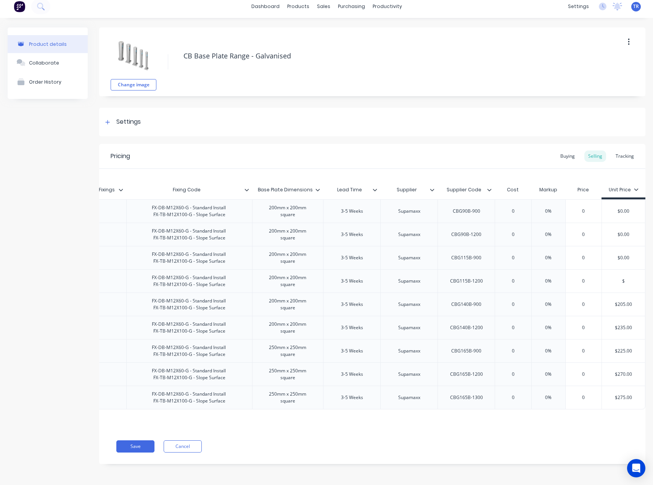
scroll to position [196, 0]
type input "$"
type input "$205.00"
click at [614, 301] on input "$205.00" at bounding box center [623, 304] width 43 height 7
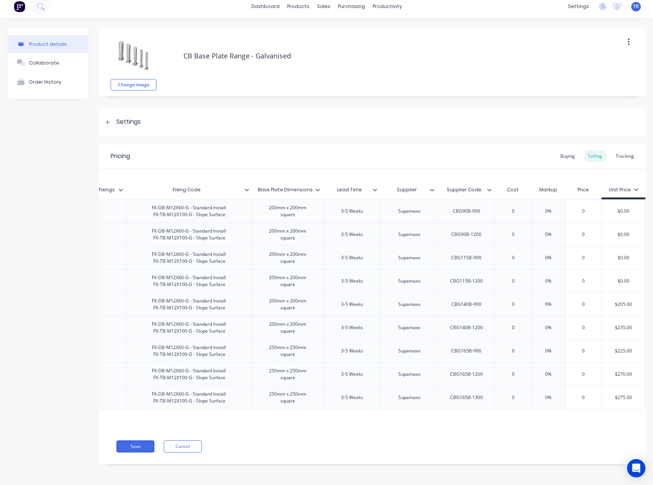
type textarea "x"
type input "$"
type input "$235.00"
click at [623, 324] on input "$235.00" at bounding box center [623, 327] width 43 height 7
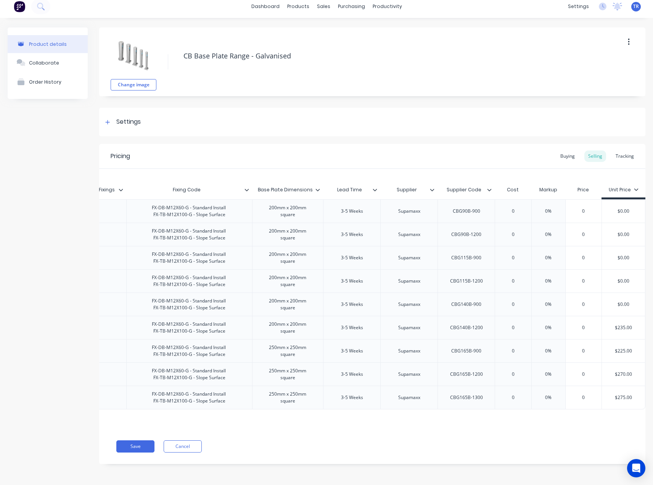
type textarea "x"
type input "$"
type input "$225.00"
click at [621, 347] on input "$225.00" at bounding box center [623, 350] width 43 height 7
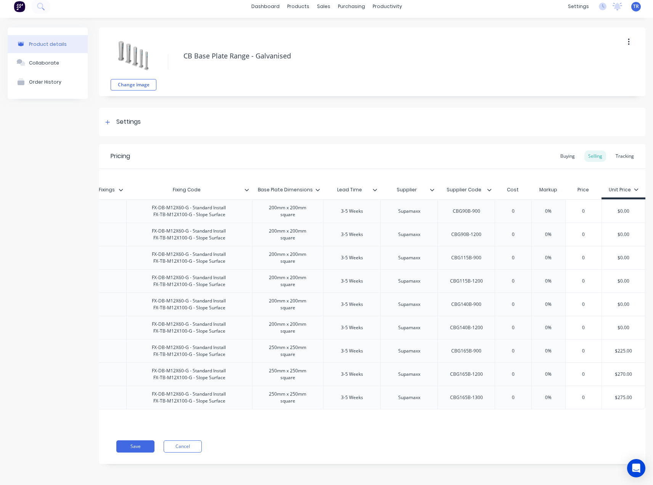
click at [621, 347] on input "$225.00" at bounding box center [623, 350] width 43 height 7
type textarea "x"
type input "$"
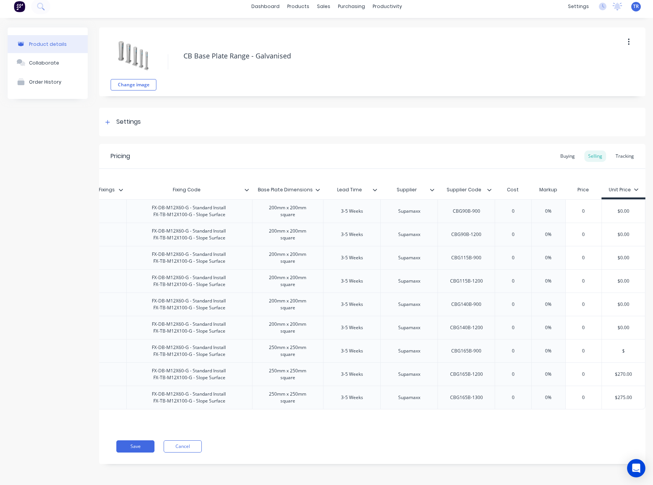
type input "$270.00"
click at [620, 371] on input "$270.00" at bounding box center [623, 374] width 43 height 7
type textarea "x"
type input "$"
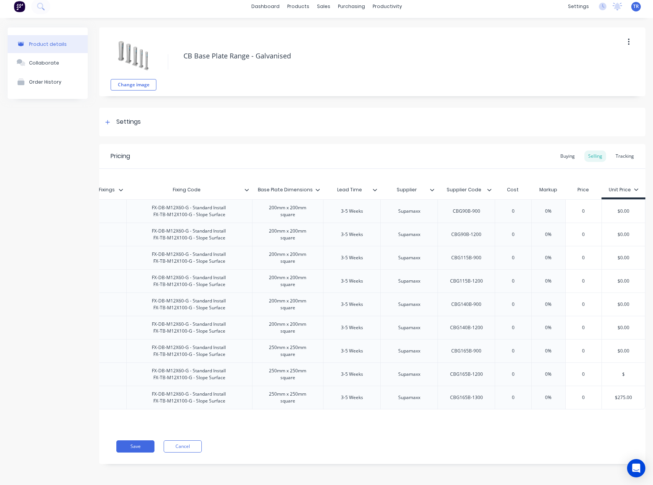
type input "$275.00"
click at [622, 394] on input "$275.00" at bounding box center [623, 397] width 43 height 7
type textarea "x"
type input "$"
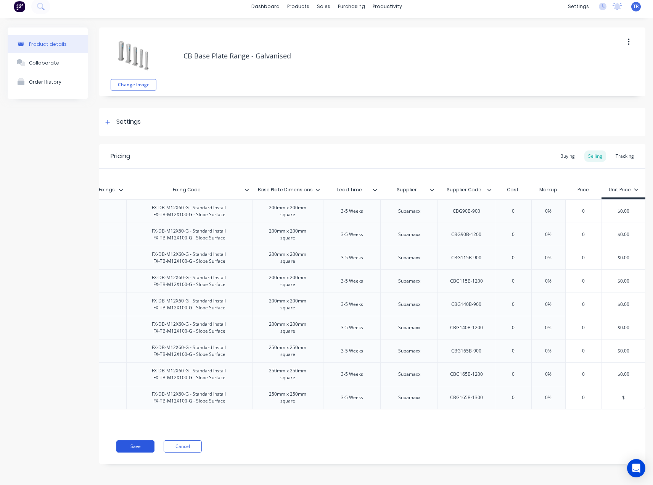
click at [135, 442] on button "Save" at bounding box center [135, 446] width 38 height 12
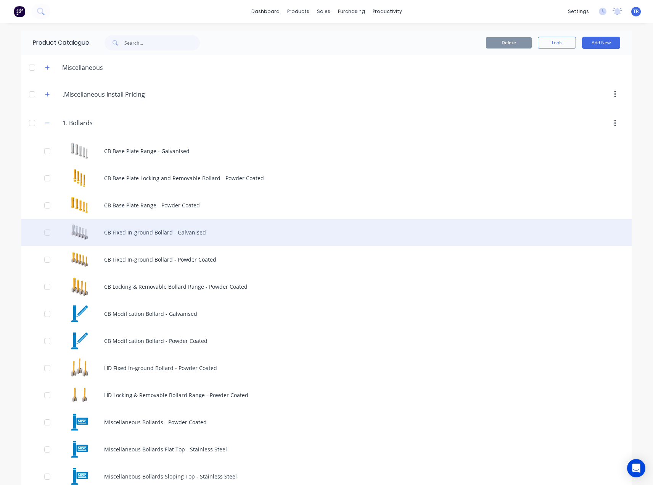
click at [175, 232] on div "CB Fixed In-ground Bollard - Galvanised" at bounding box center [326, 232] width 611 height 27
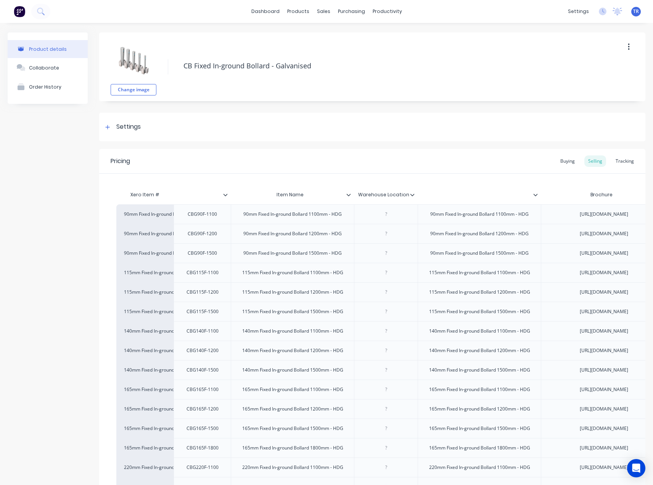
type textarea "x"
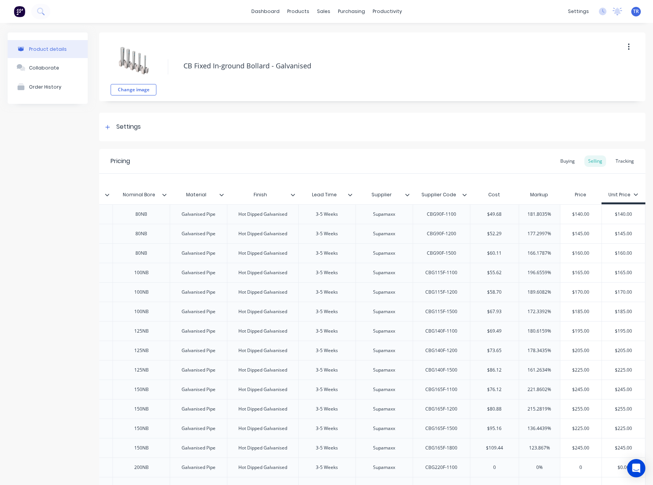
scroll to position [0, 1192]
type input "$140.00"
click at [617, 218] on input "$140.00" at bounding box center [623, 214] width 43 height 7
type textarea "x"
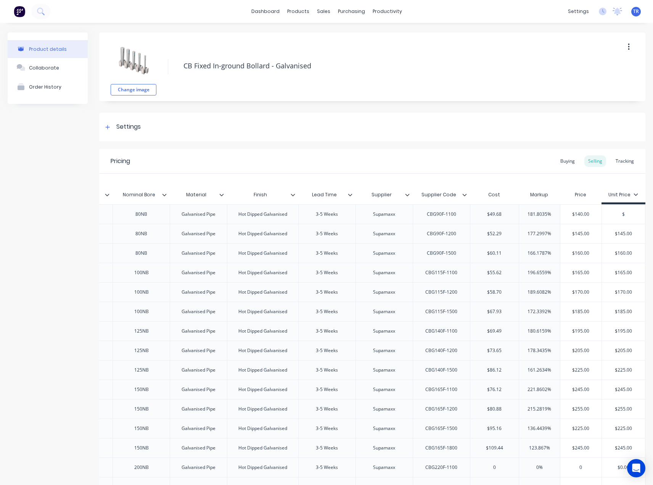
click at [625, 243] on div "$145.00" at bounding box center [623, 233] width 43 height 19
type input "$"
type input "$145.00"
click at [625, 243] on div "$145.00" at bounding box center [623, 233] width 43 height 19
type textarea "x"
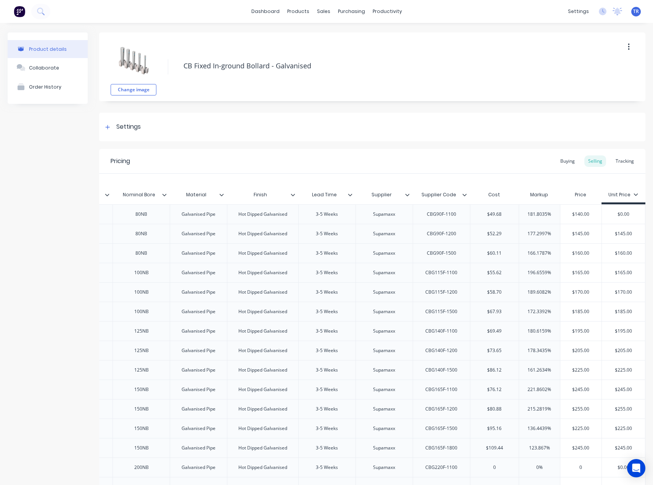
click at [620, 237] on input "$145.0" at bounding box center [623, 233] width 43 height 7
click at [574, 224] on div "$140.00" at bounding box center [581, 214] width 41 height 19
type input "$145.0"
type input "$140.00"
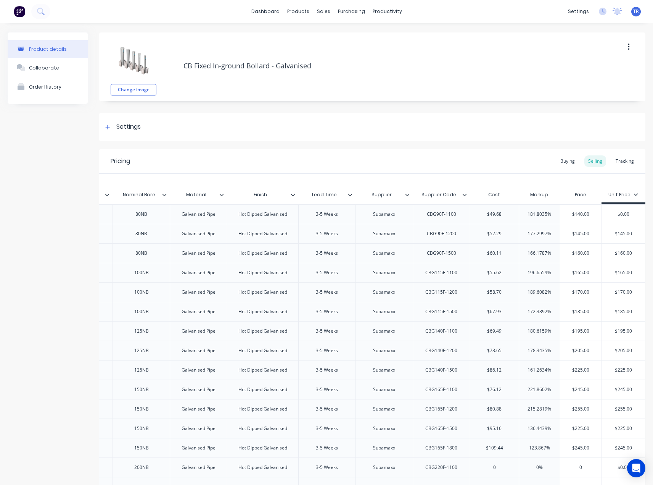
click at [574, 224] on div "$140.00" at bounding box center [581, 214] width 41 height 19
type textarea "x"
click at [571, 218] on input "$140.0" at bounding box center [581, 214] width 41 height 7
click at [618, 224] on div "$0.00" at bounding box center [623, 214] width 43 height 19
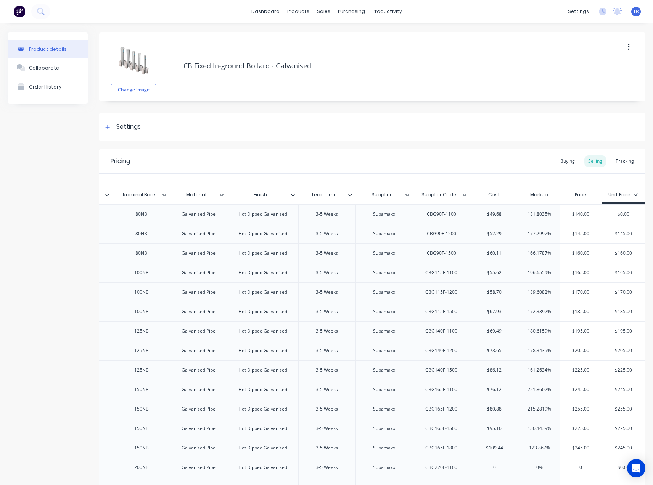
type input "$140.0"
type input "$0.00"
click at [585, 224] on div "$140.00" at bounding box center [581, 214] width 41 height 19
type input "$140.00"
click at [585, 224] on div "$140.00" at bounding box center [581, 214] width 41 height 19
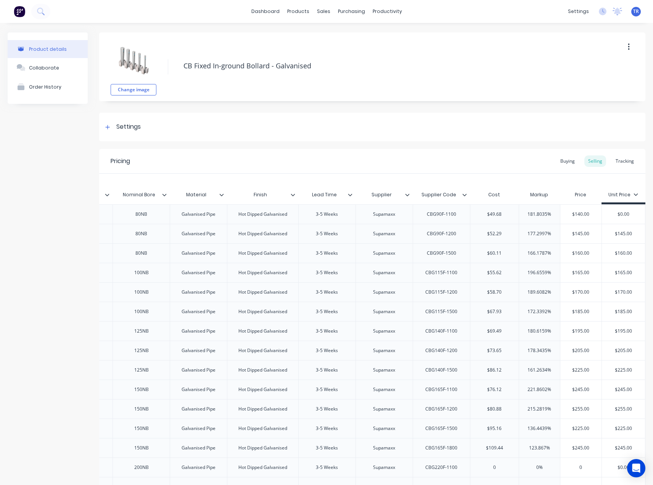
click at [579, 218] on input "$140.00" at bounding box center [581, 214] width 41 height 7
click at [542, 243] on div "177.2997%" at bounding box center [540, 233] width 42 height 19
click at [571, 218] on input "$140.00" at bounding box center [581, 214] width 41 height 7
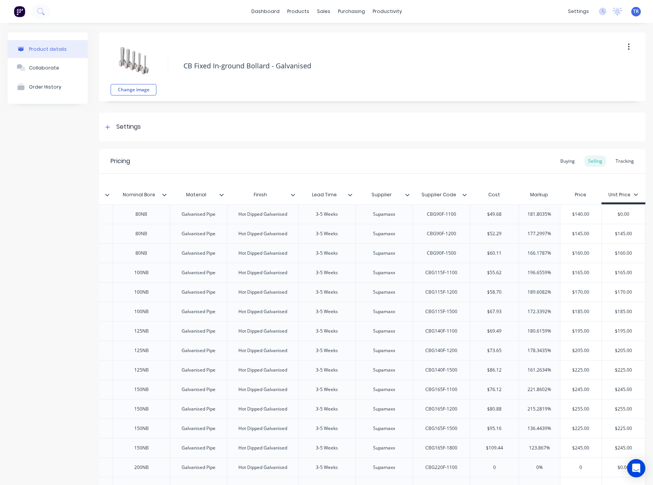
click at [540, 224] on div "181.8035%" at bounding box center [539, 214] width 41 height 19
type input "181.8035%"
click at [573, 218] on input "$140.00" at bounding box center [581, 214] width 41 height 7
type textarea "x"
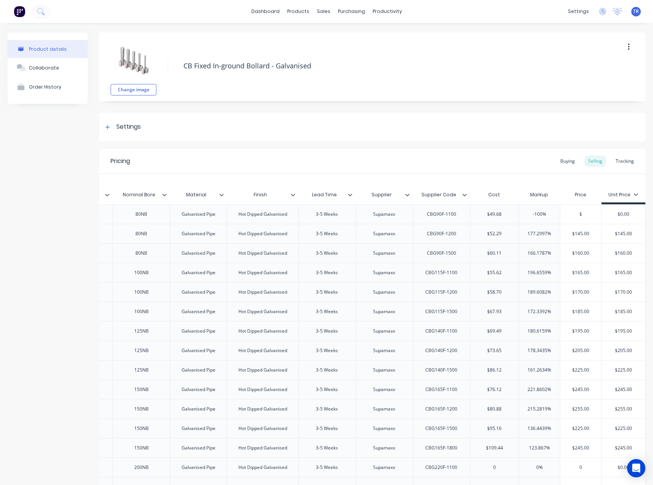
type input "$"
type input "$145.00"
click at [576, 237] on input "$145.00" at bounding box center [581, 233] width 41 height 7
type textarea "x"
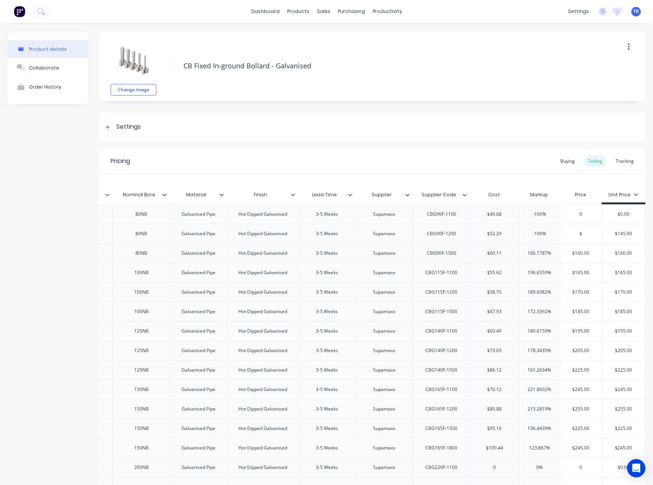
type input "$"
type input "$160.00"
click at [578, 256] on input "$160.00" at bounding box center [581, 253] width 41 height 7
type textarea "x"
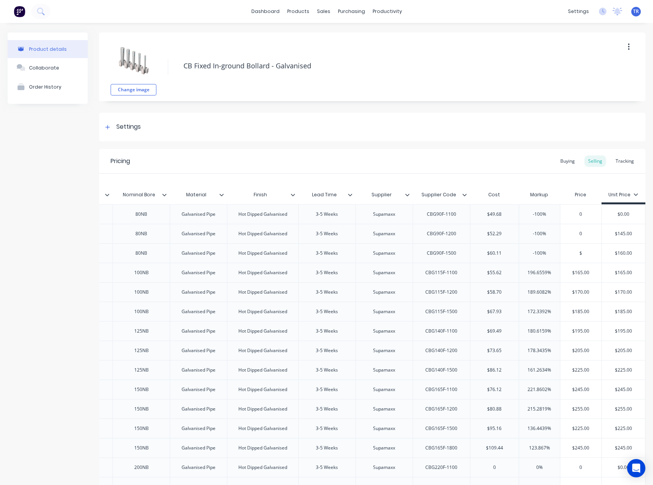
type input "$"
type input "$165.00"
click at [581, 276] on input "$165.00" at bounding box center [581, 272] width 41 height 7
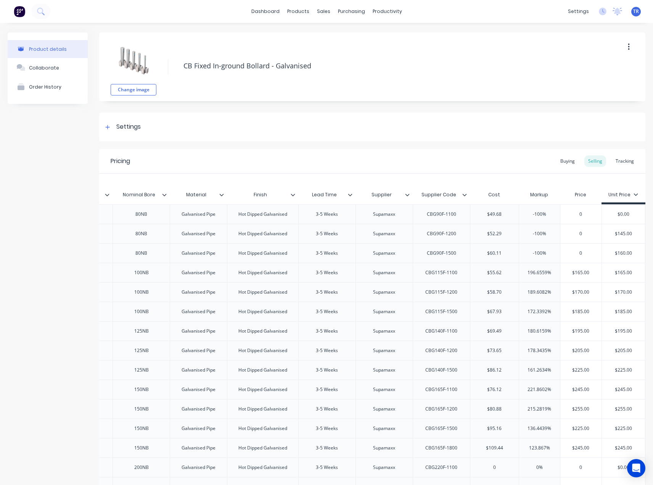
type textarea "x"
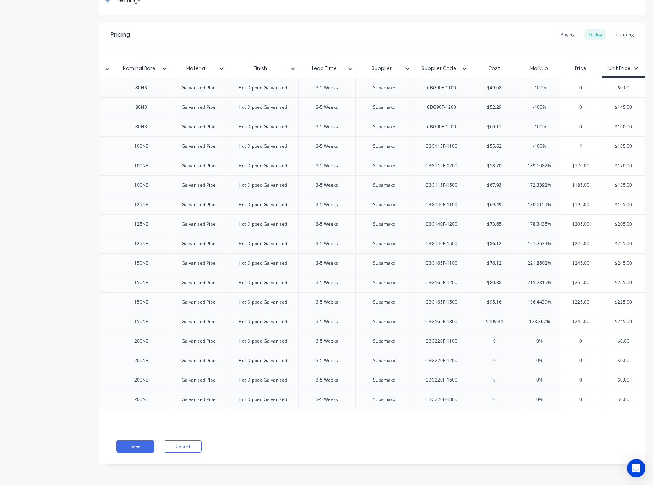
scroll to position [191, 0]
type input "$170.00"
click at [579, 169] on input "$170.00" at bounding box center [581, 165] width 41 height 7
type textarea "x"
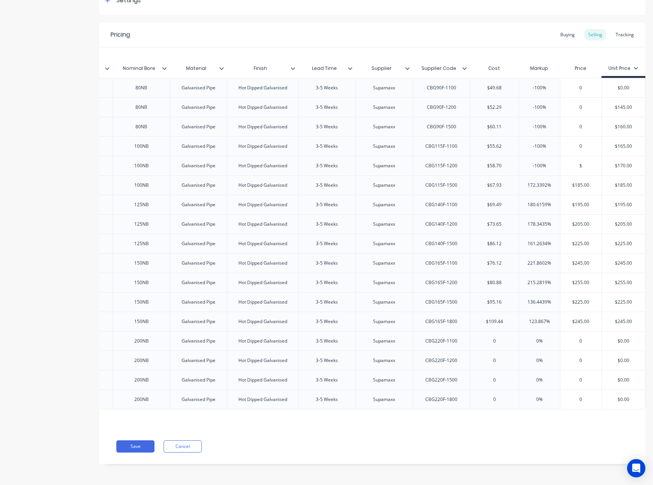
click at [577, 195] on div "$185.00" at bounding box center [581, 185] width 41 height 19
type input "$"
type input "$185.00"
click at [574, 189] on input "$185.00" at bounding box center [581, 185] width 41 height 7
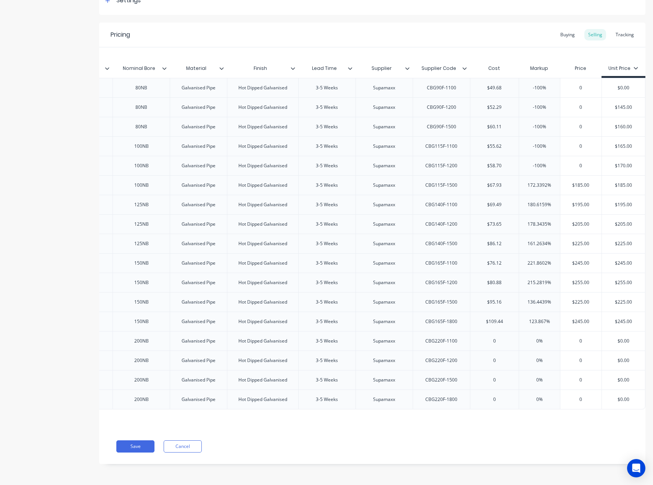
type textarea "x"
click at [581, 214] on div "$195.00" at bounding box center [581, 204] width 41 height 19
type input "$"
click at [581, 214] on div "$195.00" at bounding box center [581, 204] width 41 height 19
type input "$195.0"
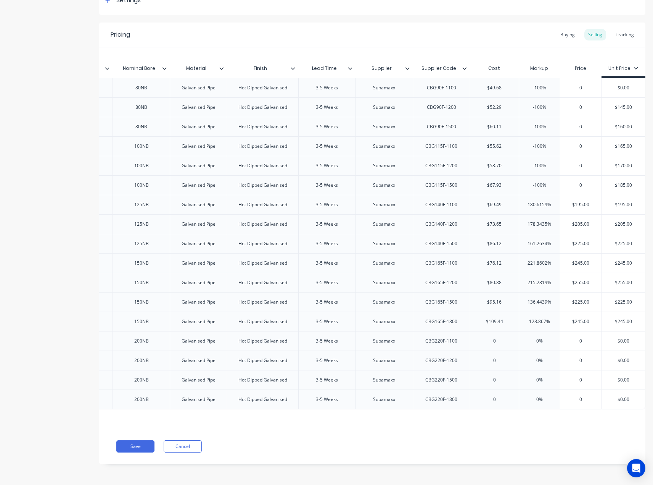
type input "180.6159%"
click at [547, 208] on input "180.6159%" at bounding box center [539, 204] width 41 height 7
type input "$195.00"
click at [573, 208] on input "$195.00" at bounding box center [581, 204] width 41 height 7
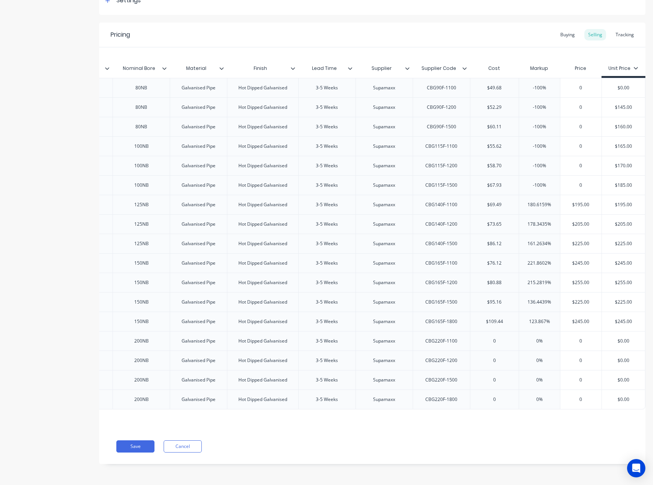
type textarea "x"
type input "$"
type input "$205.00"
click at [571, 225] on input "$205.00" at bounding box center [581, 224] width 41 height 7
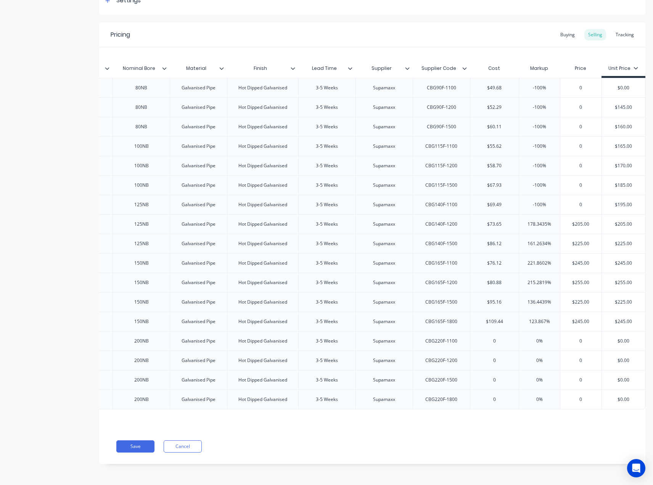
click at [571, 225] on input "$205.00" at bounding box center [581, 224] width 41 height 7
type textarea "x"
type input "$"
type input "$225.00"
click at [573, 247] on input "$225.00" at bounding box center [581, 243] width 41 height 7
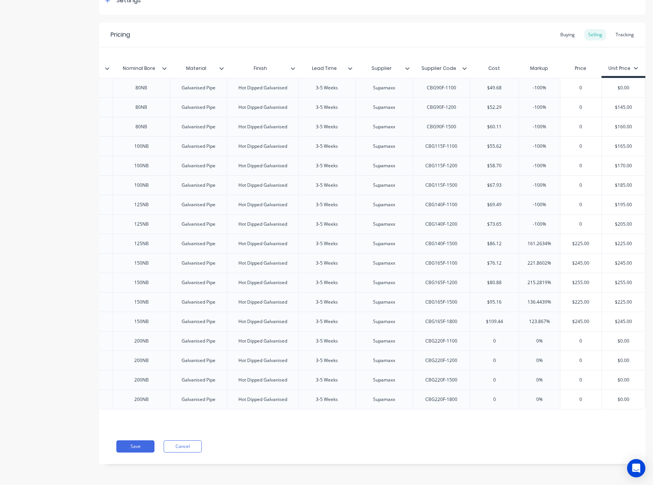
click at [573, 247] on input "$225.00" at bounding box center [581, 243] width 41 height 7
type textarea "x"
type input "$"
type input "$245.00"
click at [579, 266] on input "$245.00" at bounding box center [581, 263] width 41 height 7
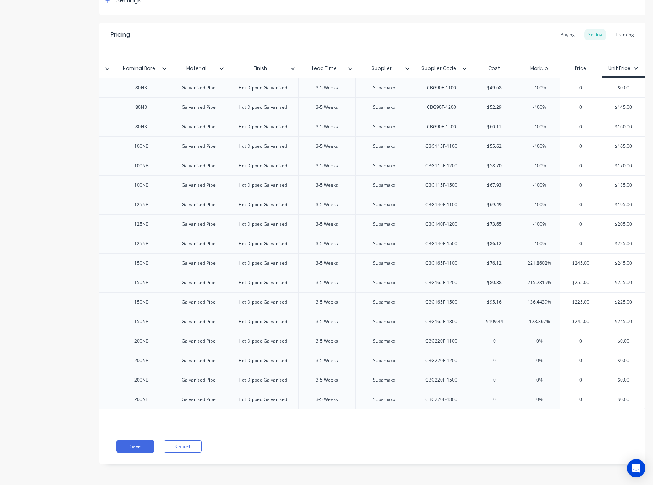
click at [579, 266] on input "$245.00" at bounding box center [581, 263] width 41 height 7
type textarea "x"
type input "$"
type input "$255.00"
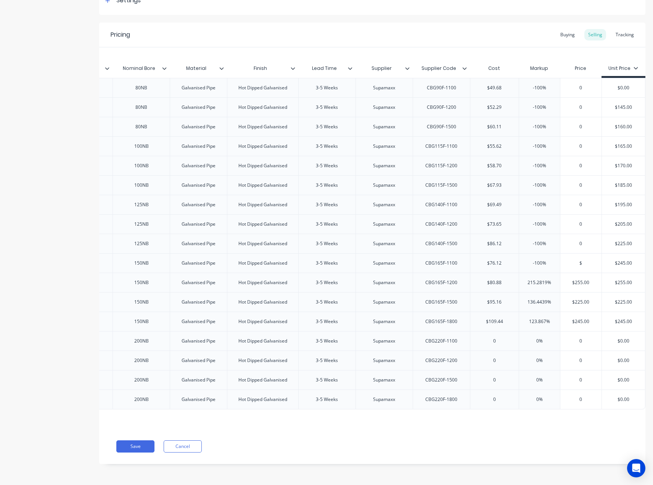
click at [574, 279] on input "$255.00" at bounding box center [581, 282] width 41 height 7
type textarea "x"
type input "$"
type input "$225.00"
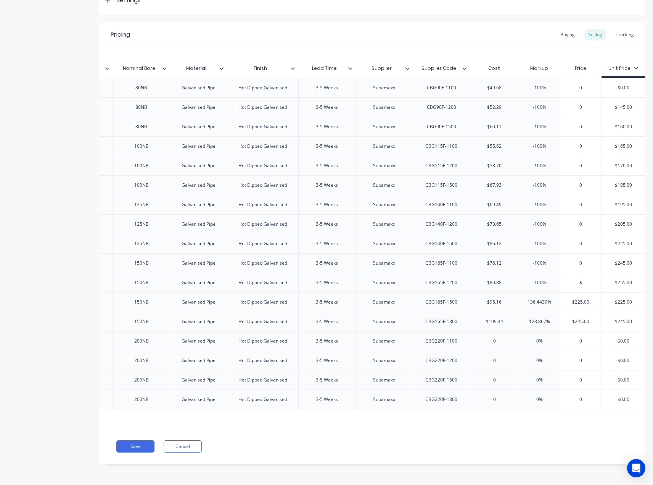
click at [575, 298] on input "$225.00" at bounding box center [581, 301] width 41 height 7
type textarea "x"
type input "$"
type input "$245.00"
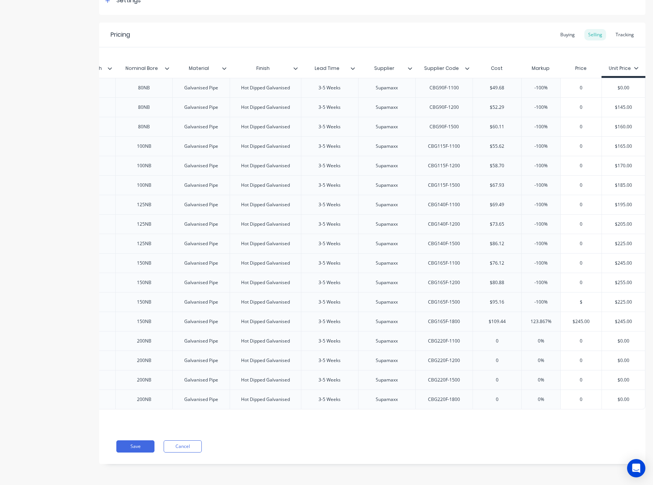
click at [578, 318] on input "$245.00" at bounding box center [581, 321] width 41 height 7
type textarea "x"
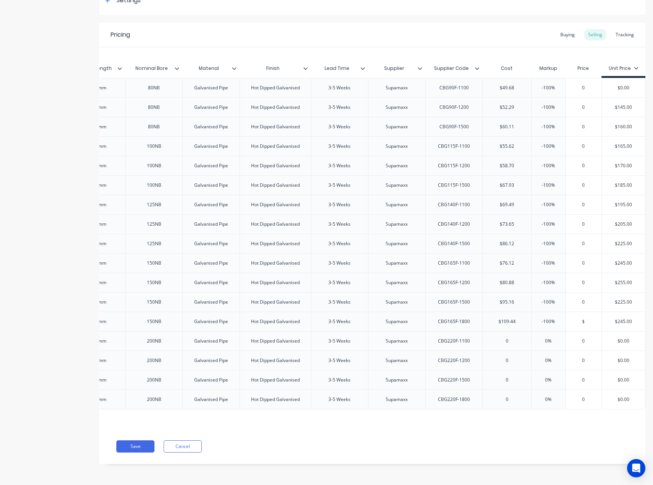
scroll to position [547, 0]
type input "$"
type input "$245.00"
click at [617, 318] on input "$245.00" at bounding box center [623, 321] width 43 height 7
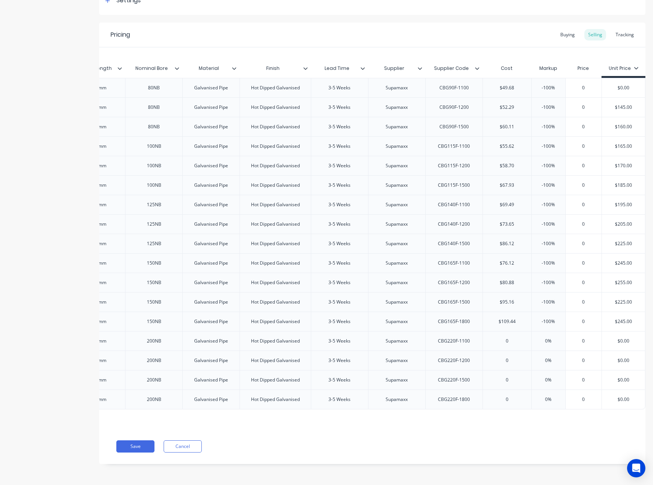
type textarea "x"
type input "$"
type input "$225.00"
click at [618, 298] on input "$225.00" at bounding box center [623, 301] width 43 height 7
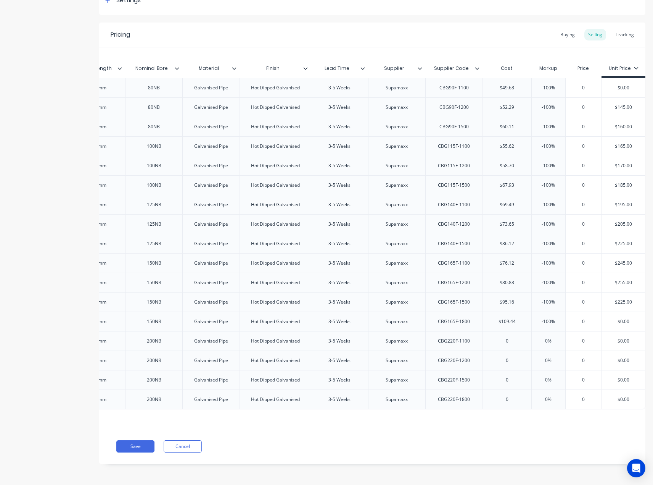
type textarea "x"
click at [618, 273] on div "$255.00" at bounding box center [623, 282] width 43 height 19
type input "$"
type input "$255.00"
click at [618, 273] on div "$255.00" at bounding box center [623, 282] width 43 height 19
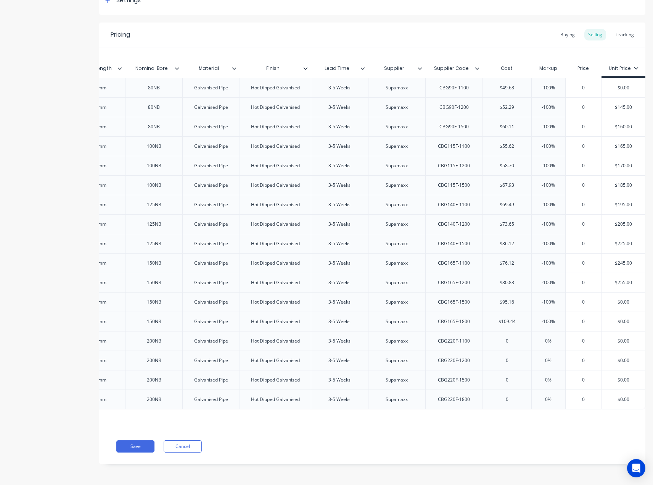
click at [616, 279] on input "$255.00" at bounding box center [623, 282] width 43 height 7
click at [618, 279] on input "$255.00" at bounding box center [623, 282] width 43 height 7
click at [615, 279] on input "$255.00" at bounding box center [623, 282] width 43 height 7
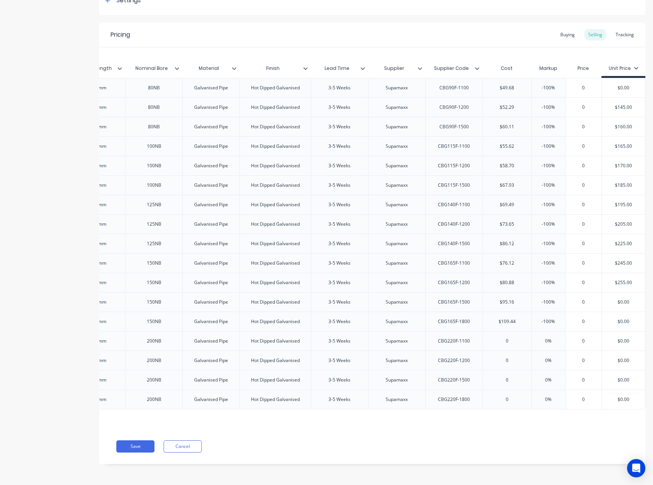
click at [615, 279] on input "$255.00" at bounding box center [623, 282] width 43 height 7
type textarea "x"
drag, startPoint x: 611, startPoint y: 80, endPoint x: 612, endPoint y: 76, distance: 3.9
click at [612, 253] on div "$245.00" at bounding box center [623, 262] width 43 height 19
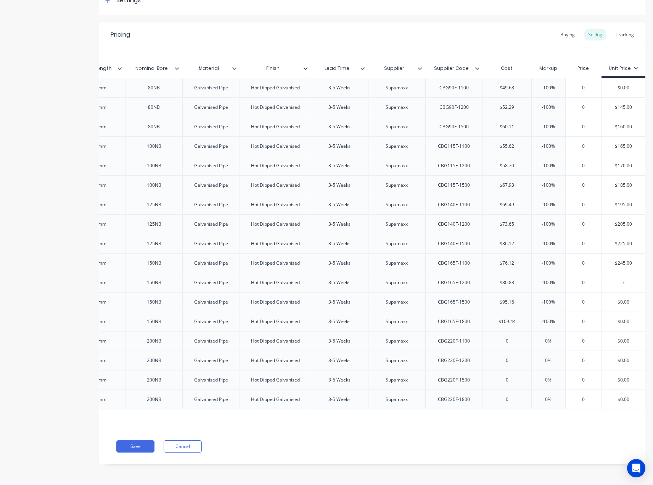
type input "$245.00"
click at [610, 260] on input "$245.00" at bounding box center [623, 263] width 43 height 7
type textarea "x"
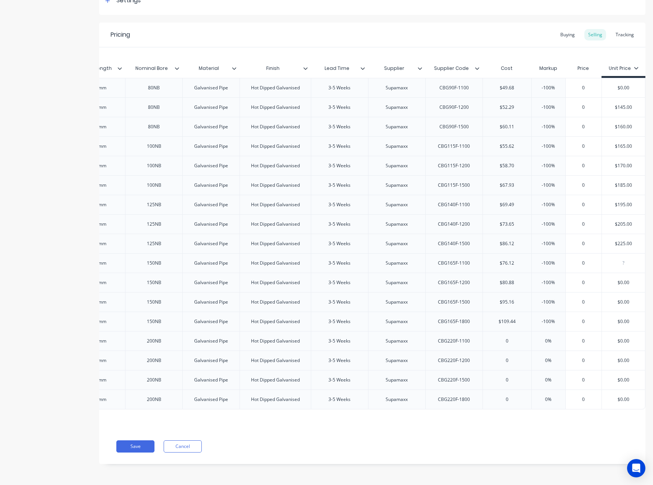
type input "$225.00"
click at [612, 240] on input "$225.00" at bounding box center [623, 243] width 43 height 7
type textarea "x"
type input "$"
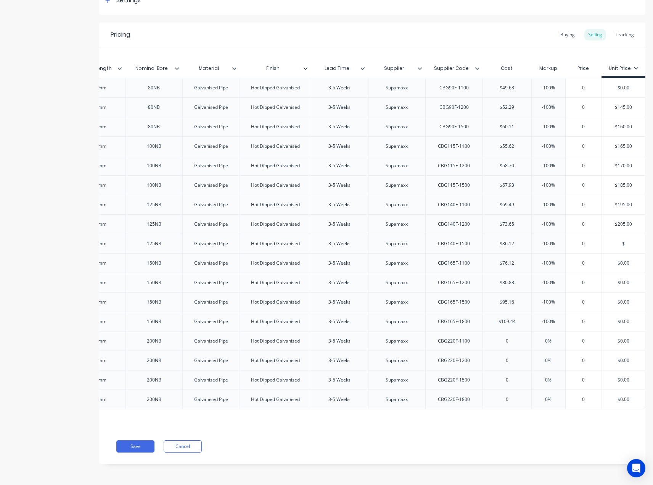
click at [612, 240] on input "$" at bounding box center [623, 243] width 43 height 7
type textarea "x"
type input "$205.00"
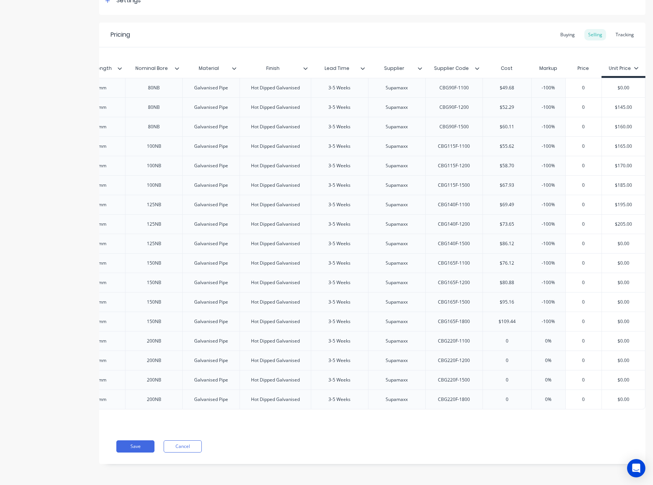
click at [614, 221] on input "$205.00" at bounding box center [623, 224] width 43 height 7
type textarea "x"
type input "$195.00"
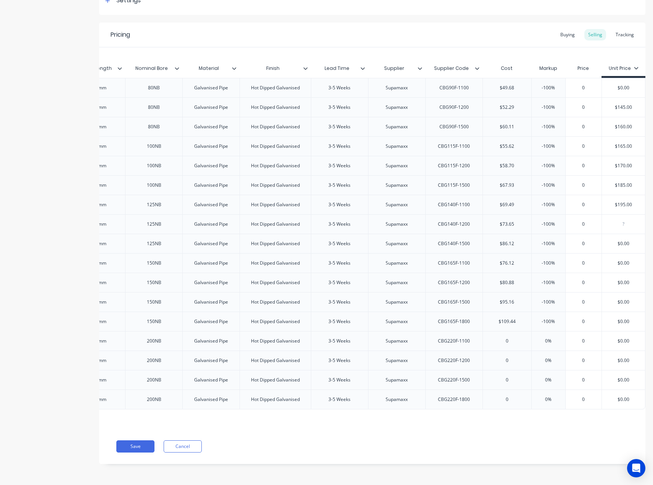
click at [614, 201] on input "$195.00" at bounding box center [623, 204] width 43 height 7
type textarea "x"
type input "$185.00"
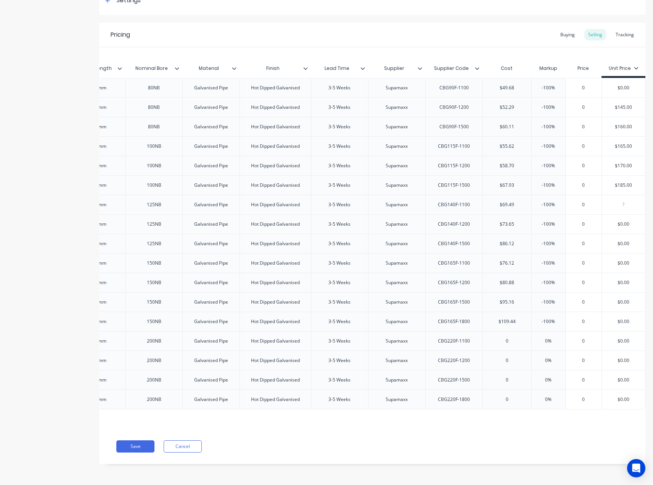
click at [617, 182] on input "$185.00" at bounding box center [623, 185] width 43 height 7
type textarea "x"
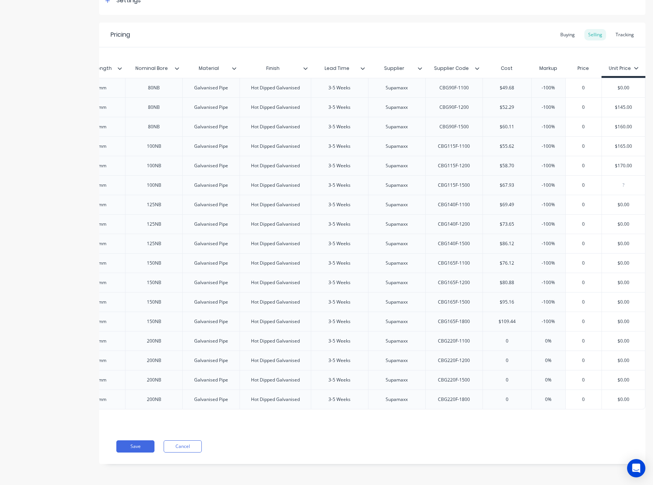
type input "$170.00"
click at [618, 162] on input "$170.00" at bounding box center [623, 165] width 43 height 7
type textarea "x"
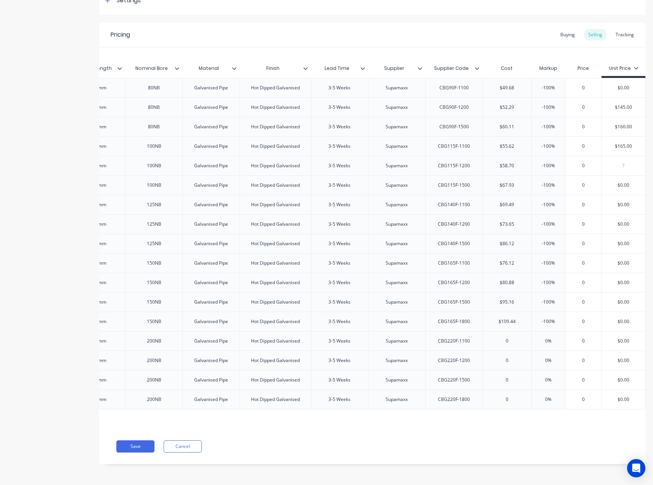
scroll to position [127, 0]
click at [619, 156] on div "$165.00" at bounding box center [623, 146] width 43 height 19
type input "$165.00"
click at [619, 156] on div "$165.00" at bounding box center [623, 146] width 43 height 19
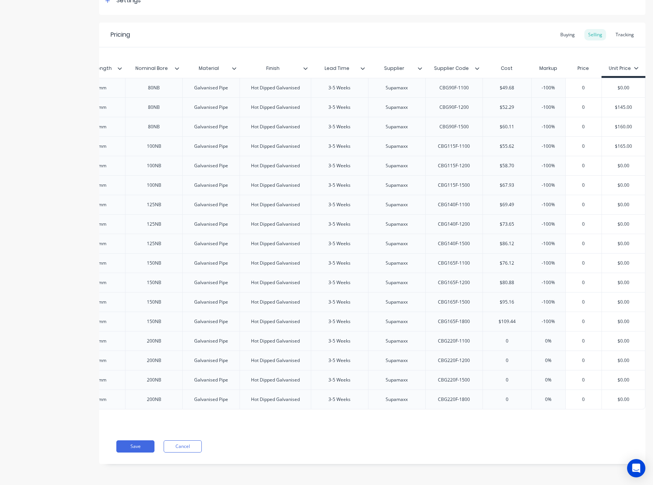
click at [602, 156] on div "$165.00" at bounding box center [623, 146] width 43 height 19
click at [612, 150] on input "$165.00" at bounding box center [623, 146] width 43 height 7
type input "0"
click at [572, 150] on input "0" at bounding box center [584, 146] width 38 height 7
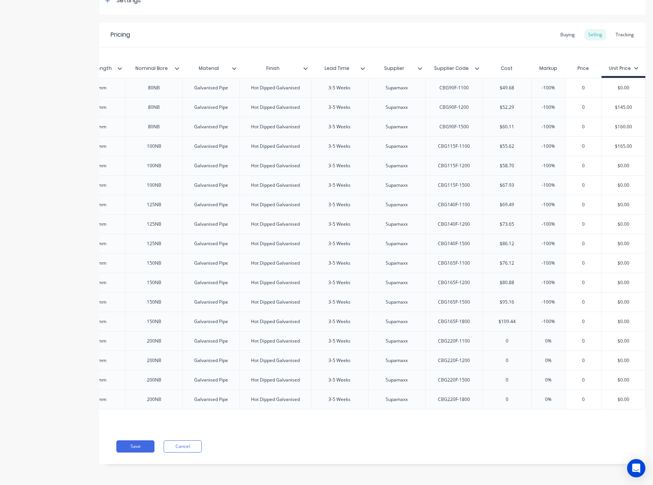
click at [623, 150] on input "$165.00" at bounding box center [623, 146] width 43 height 7
type textarea "x"
type input "$160.00"
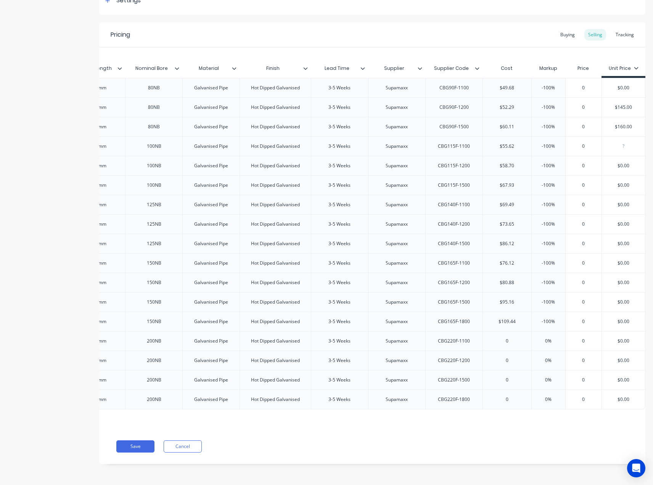
click at [616, 130] on input "$160.00" at bounding box center [623, 126] width 43 height 7
type textarea "x"
click at [615, 117] on div "$145.00" at bounding box center [623, 107] width 43 height 19
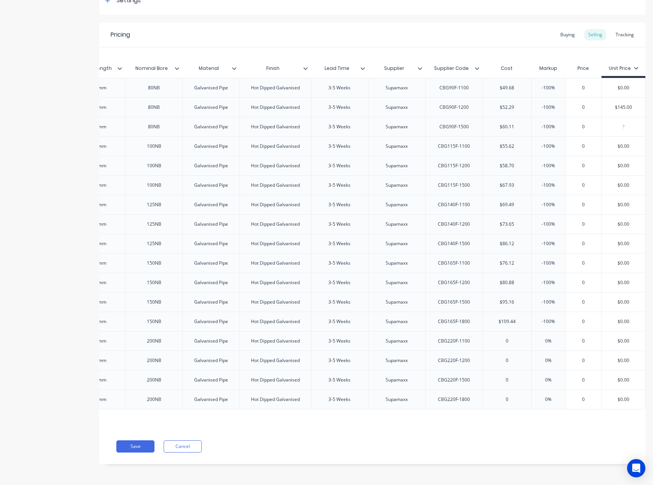
type input "$145.00"
click at [617, 111] on input "$145.00" at bounding box center [623, 107] width 43 height 7
type textarea "x"
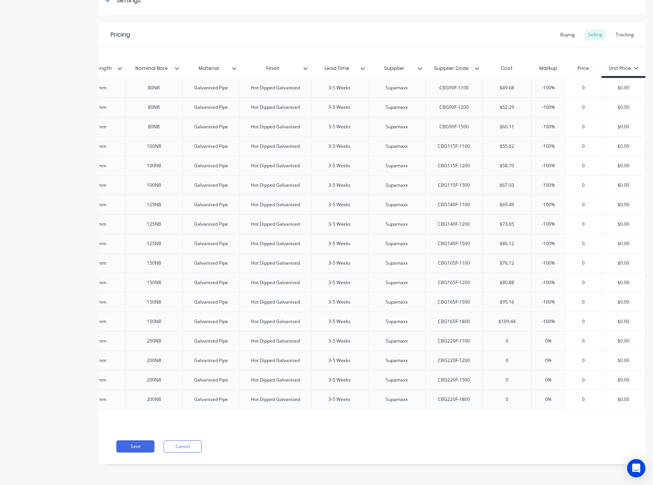
click at [614, 91] on input "$0.00" at bounding box center [623, 87] width 43 height 7
type textarea "x"
click at [614, 91] on input "$" at bounding box center [623, 87] width 43 height 7
click at [590, 117] on div "0 $" at bounding box center [584, 106] width 37 height 19
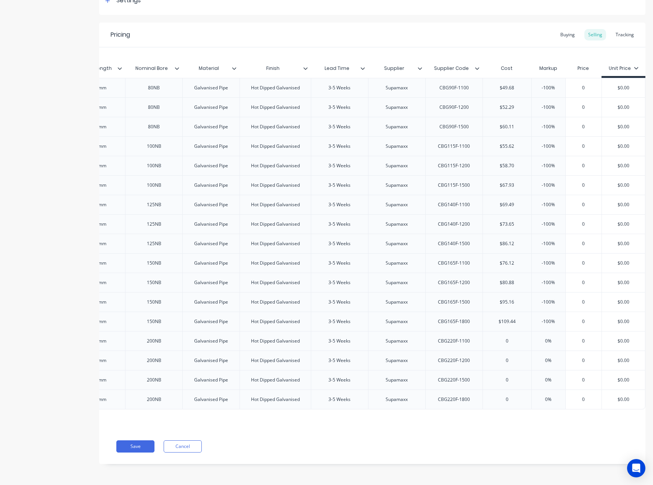
scroll to position [547, 0]
type input "$"
click at [143, 445] on button "Save" at bounding box center [135, 446] width 38 height 12
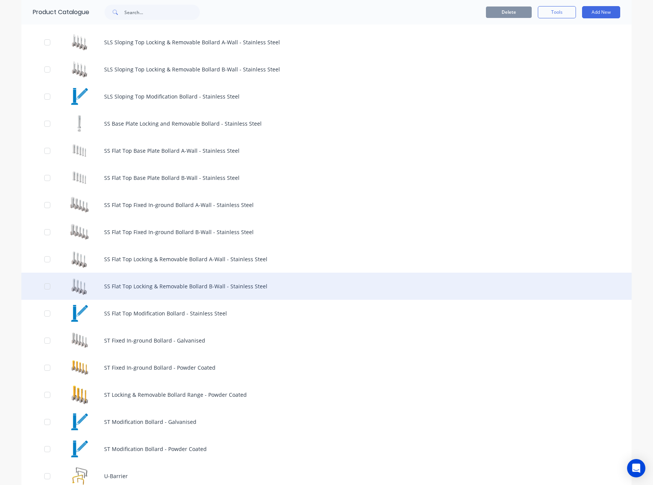
scroll to position [611, 0]
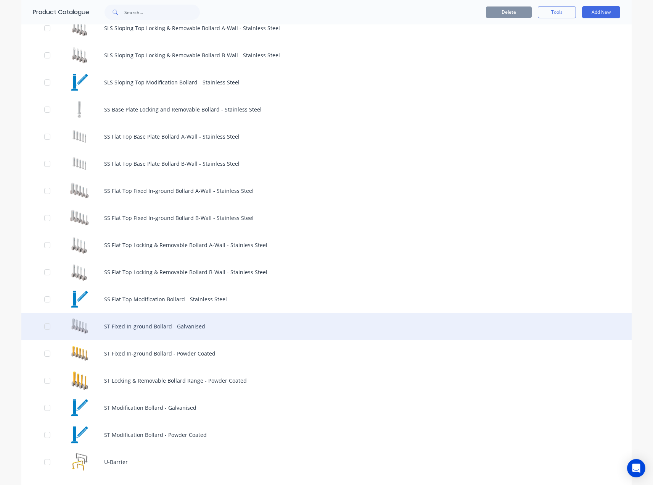
click at [152, 329] on div "ST Fixed In-ground Bollard - Galvanised" at bounding box center [326, 326] width 611 height 27
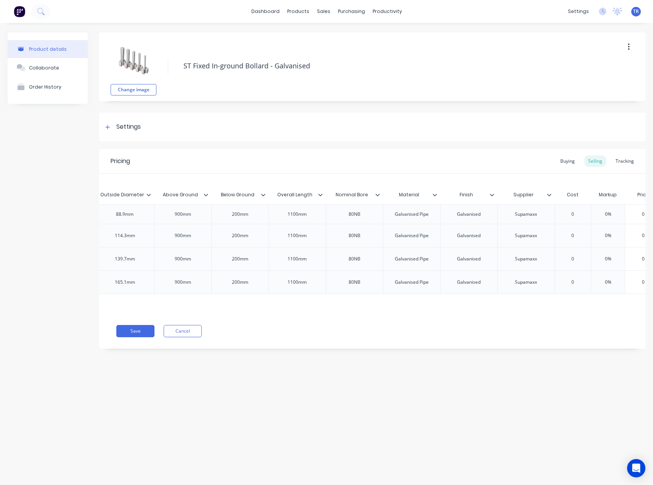
scroll to position [0, 595]
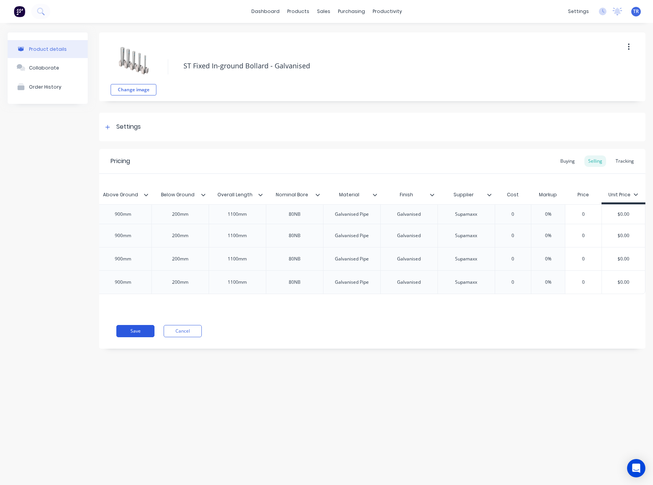
click at [137, 337] on button "Save" at bounding box center [135, 331] width 38 height 12
type textarea "x"
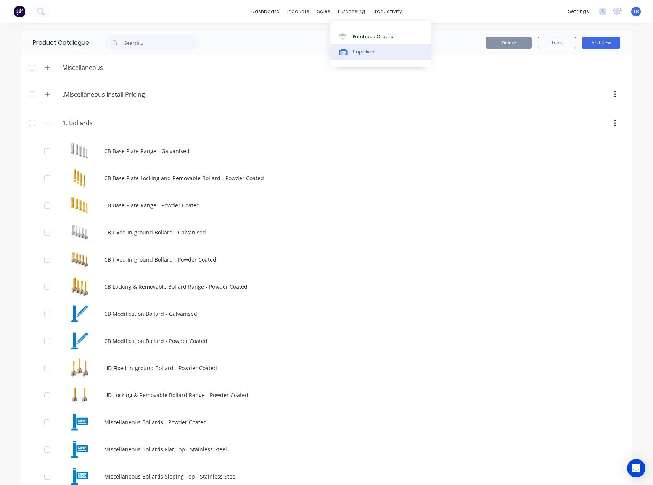
click at [357, 50] on div "Suppliers" at bounding box center [364, 51] width 23 height 7
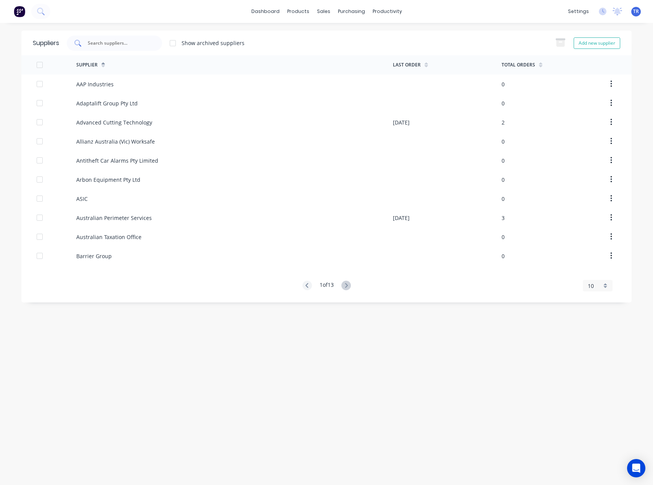
click at [115, 46] on input "text" at bounding box center [118, 43] width 63 height 8
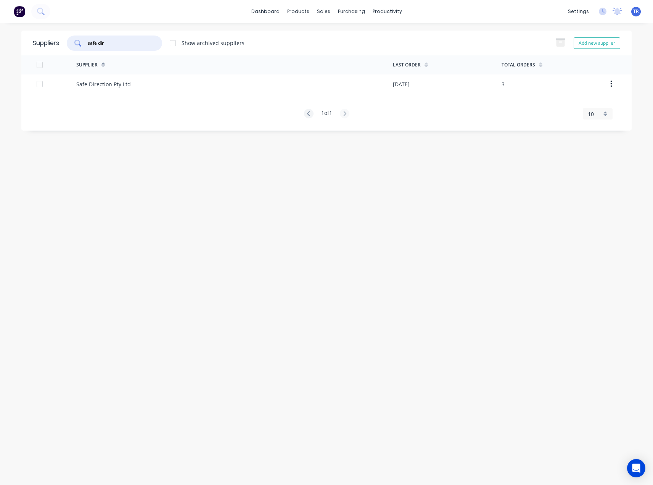
type input "safe dir"
click at [178, 88] on div "Safe Direction Pty Ltd" at bounding box center [234, 83] width 317 height 19
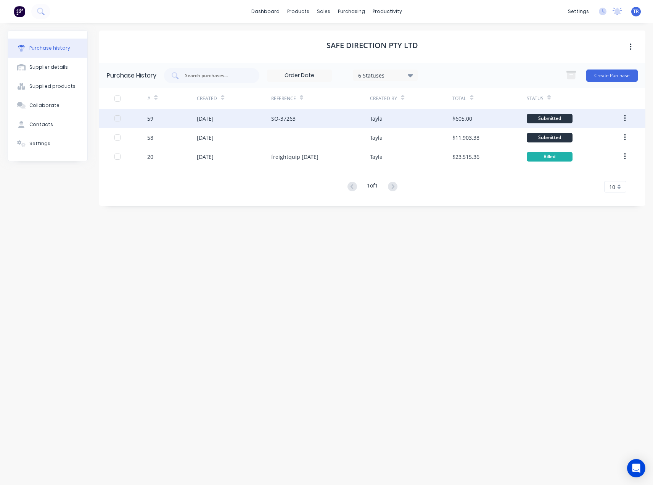
click at [426, 116] on div "Tayla" at bounding box center [411, 118] width 82 height 19
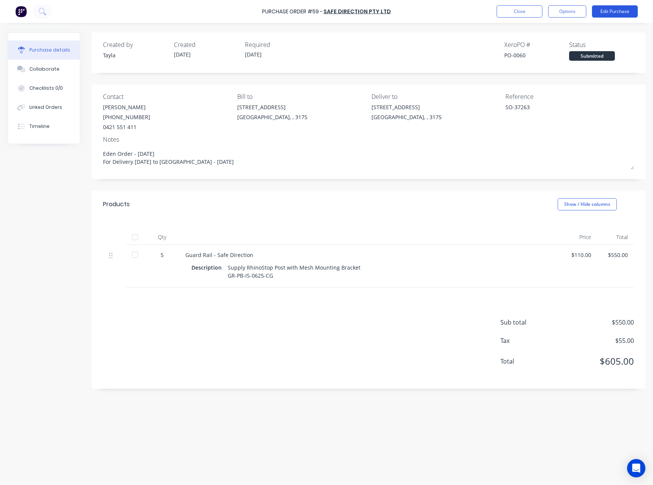
click at [608, 12] on button "Edit Purchase" at bounding box center [615, 11] width 46 height 12
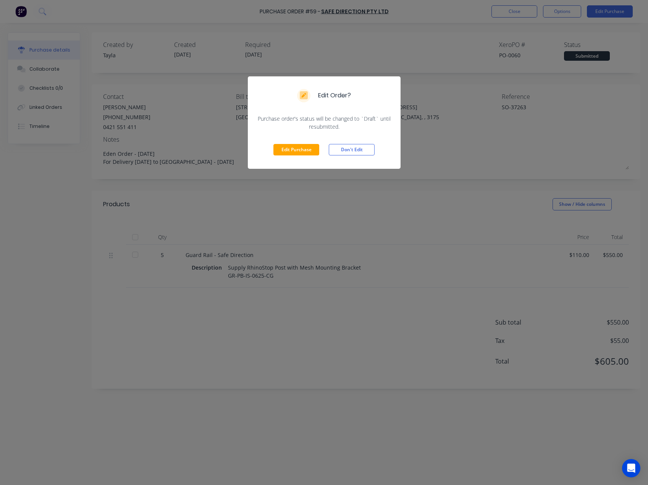
drag, startPoint x: 301, startPoint y: 151, endPoint x: 314, endPoint y: 151, distance: 13.4
click at [301, 151] on button "Edit Purchase" at bounding box center [296, 149] width 46 height 11
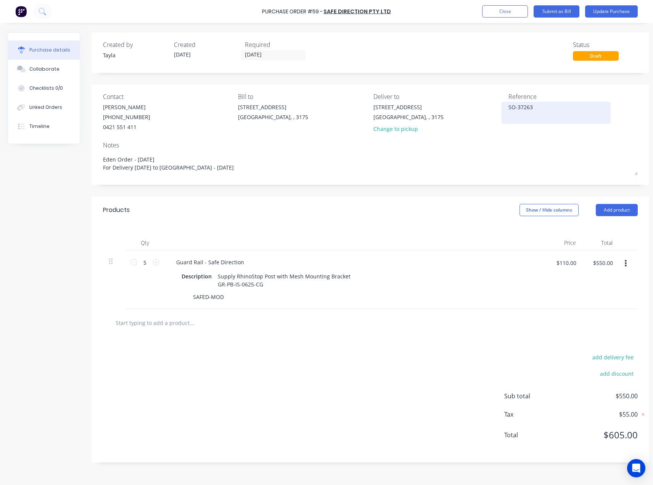
click at [544, 106] on textarea "SO-37263" at bounding box center [556, 111] width 95 height 17
paste textarea "INV"
type textarea "x"
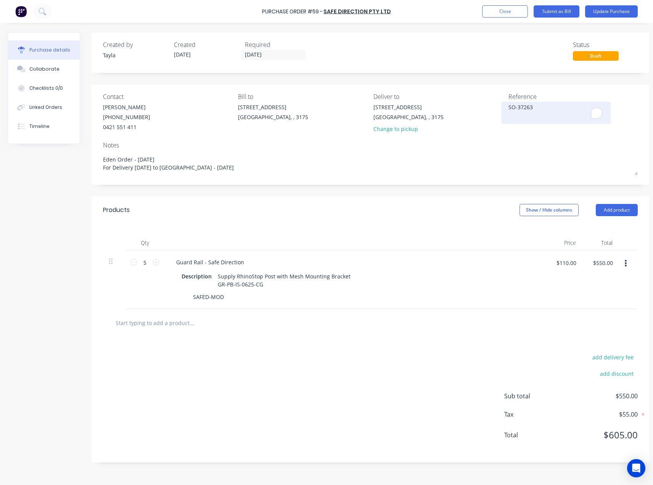
type textarea "INV-37263"
type textarea "x"
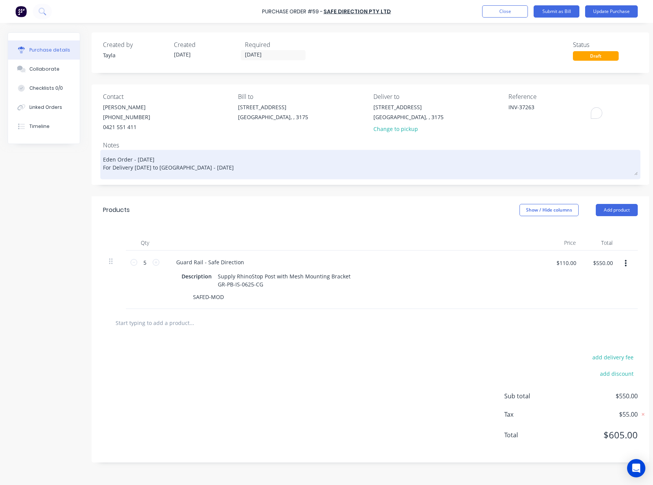
type textarea "INV-37263"
type textarea "x"
type textarea "INV-37263"
click at [492, 164] on textarea "Eden Order - 12/08/25 For Delivery Tomorrow to Dandenong Warehouse - 13/08/25" at bounding box center [370, 164] width 535 height 24
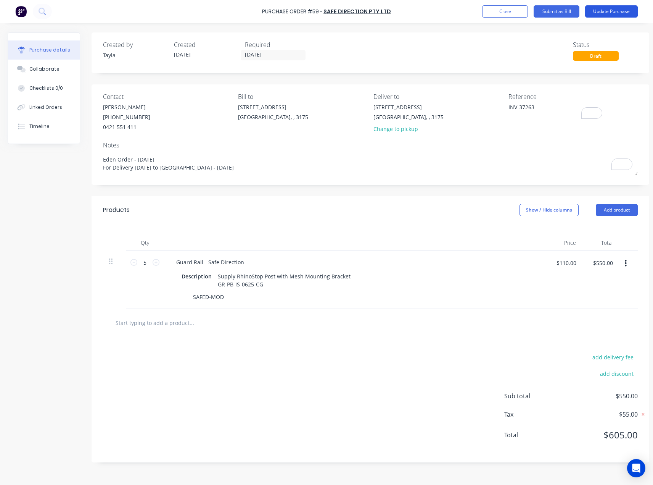
click at [619, 13] on button "Update Purchase" at bounding box center [611, 11] width 53 height 12
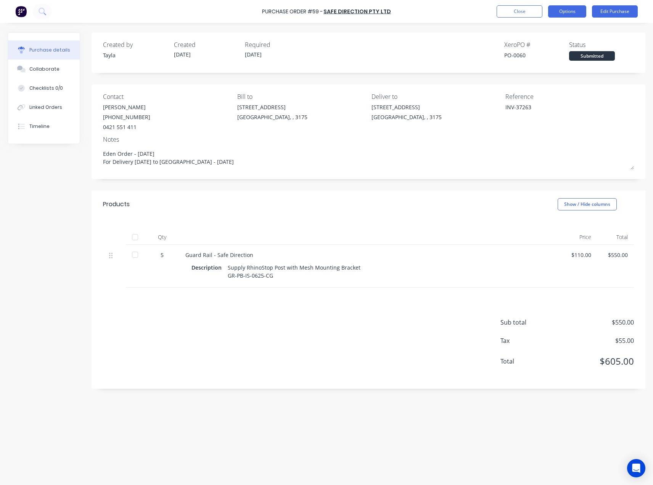
click at [550, 8] on button "Options" at bounding box center [567, 11] width 38 height 12
click at [571, 44] on div "Convert to Bill" at bounding box center [550, 46] width 59 height 11
type textarea "x"
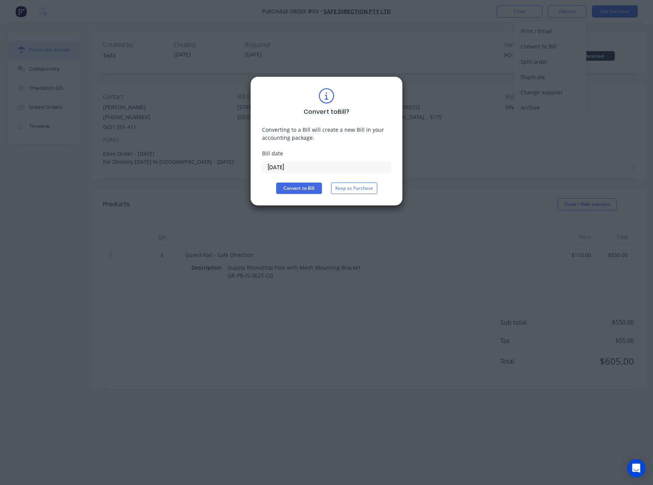
click at [300, 156] on div "Bill date" at bounding box center [326, 153] width 129 height 8
click at [299, 165] on input "15/08/25" at bounding box center [327, 166] width 128 height 11
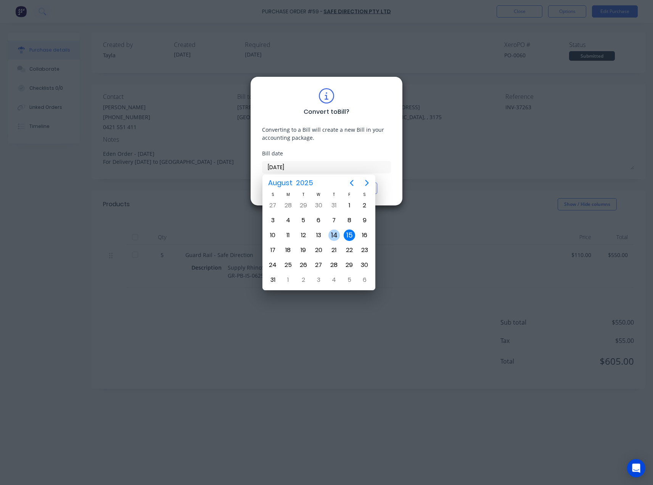
click at [337, 237] on div "14" at bounding box center [334, 234] width 11 height 11
type input "14/08/25"
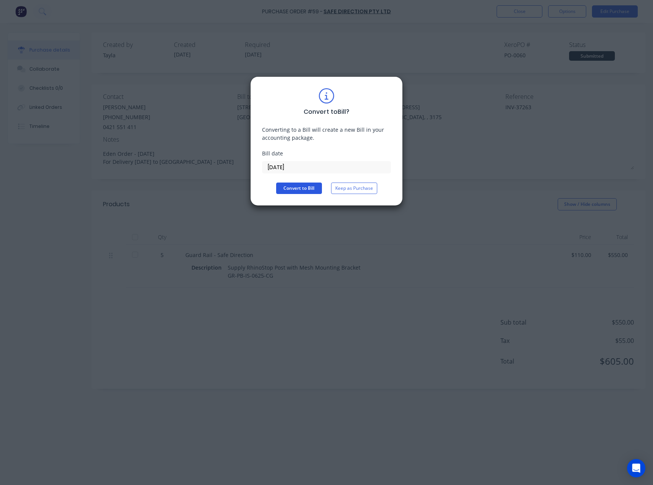
click at [308, 193] on button "Convert to Bill" at bounding box center [299, 187] width 46 height 11
type textarea "x"
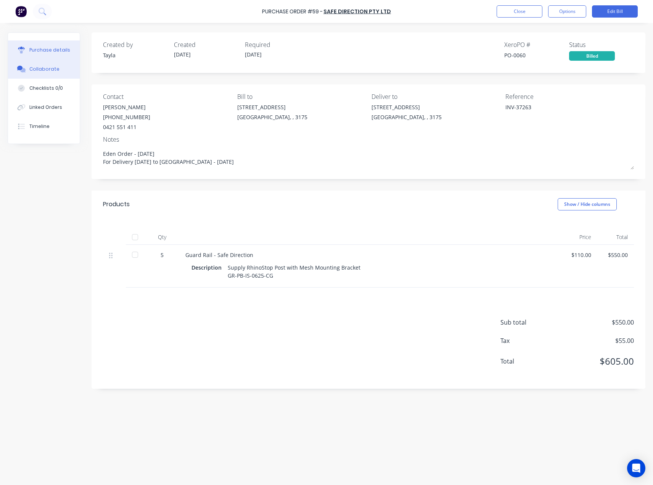
click at [21, 71] on icon at bounding box center [22, 70] width 5 height 5
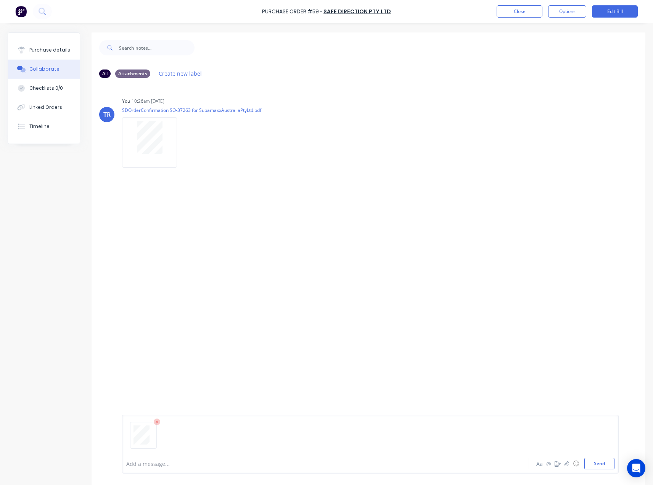
click at [601, 472] on div "Add a message... Aa @ ☺ Send" at bounding box center [370, 444] width 497 height 59
click at [599, 464] on button "Send" at bounding box center [600, 463] width 30 height 11
click at [531, 8] on button "Close" at bounding box center [520, 11] width 46 height 12
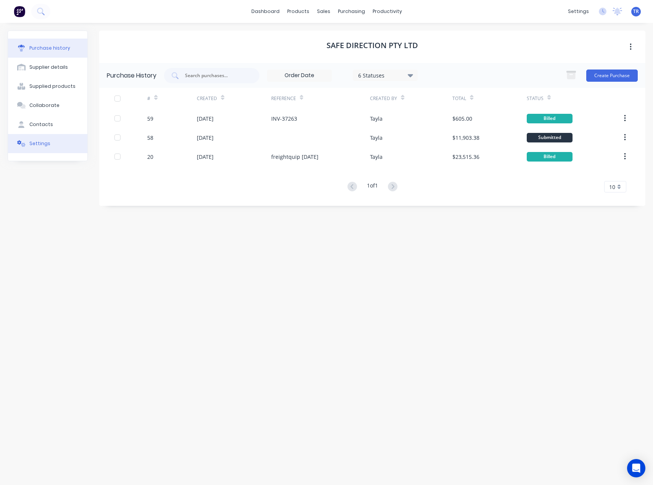
click at [39, 148] on button "Settings" at bounding box center [47, 143] width 79 height 19
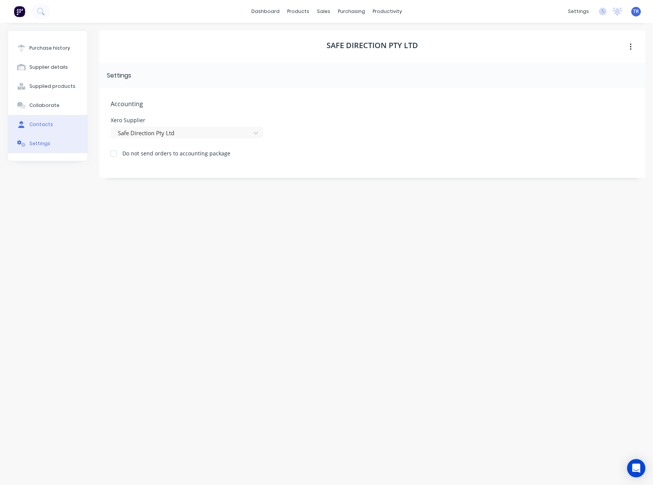
click at [52, 124] on button "Contacts" at bounding box center [47, 124] width 79 height 19
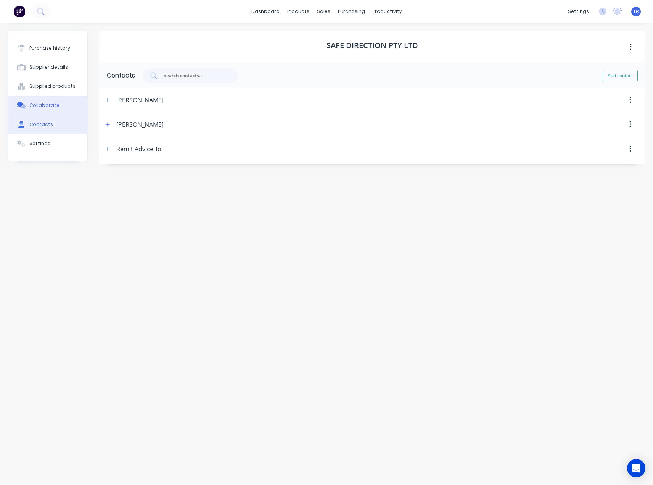
click at [52, 109] on button "Collaborate" at bounding box center [47, 105] width 79 height 19
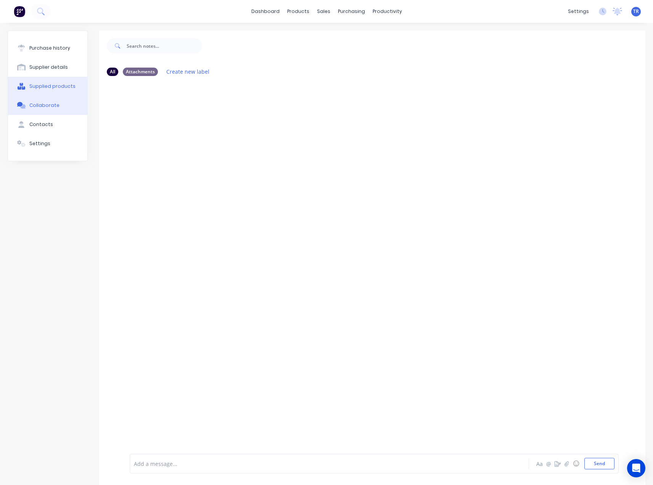
click at [64, 88] on div "Supplied products" at bounding box center [52, 86] width 46 height 7
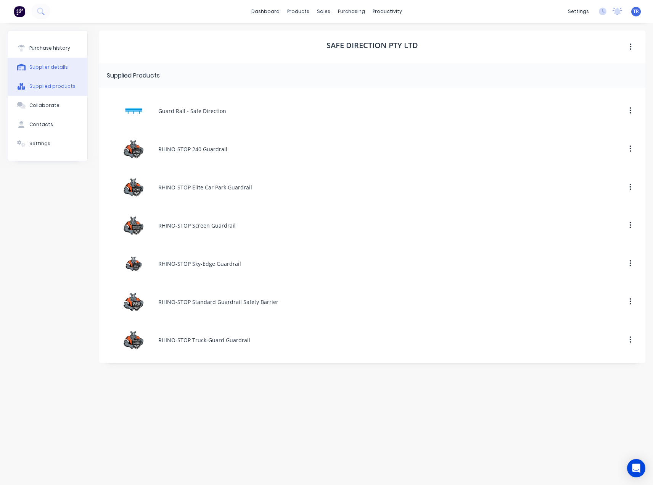
click at [65, 66] on button "Supplier details" at bounding box center [47, 67] width 79 height 19
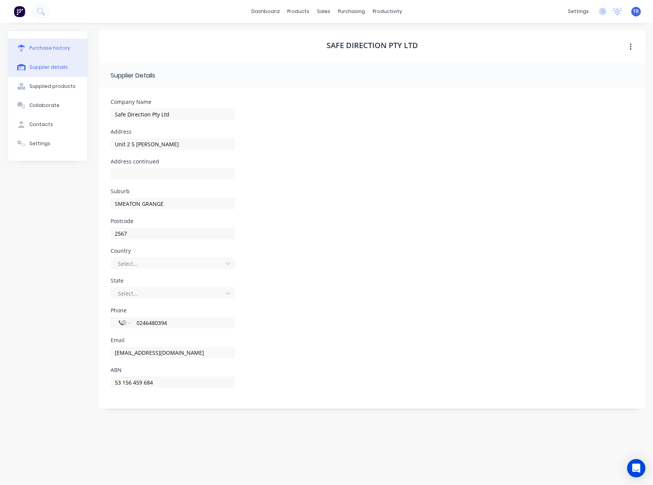
click at [73, 50] on button "Purchase history" at bounding box center [47, 48] width 79 height 19
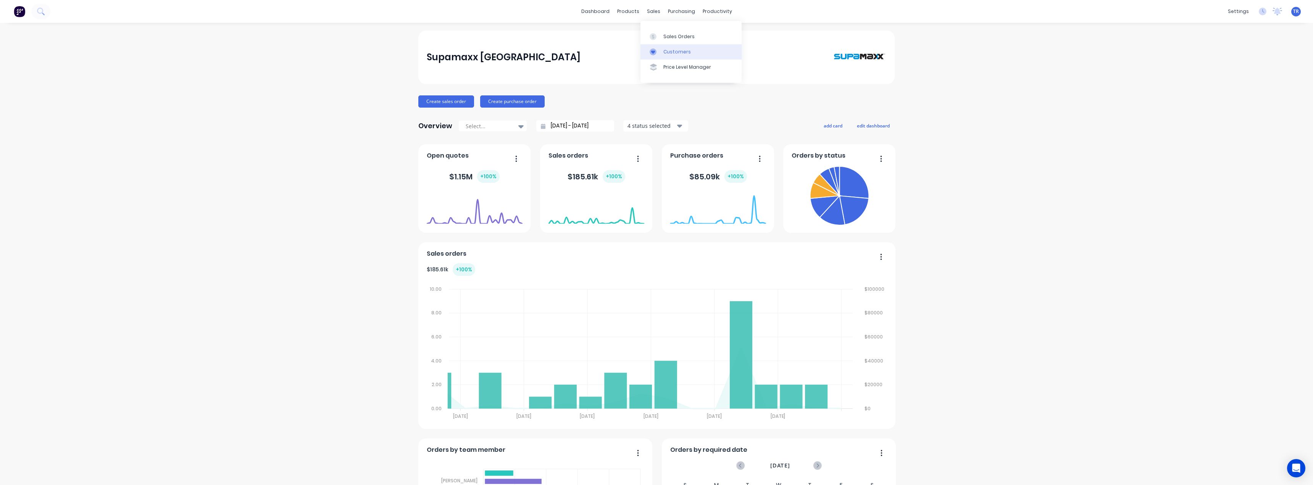
click at [653, 54] on div at bounding box center [655, 51] width 11 height 7
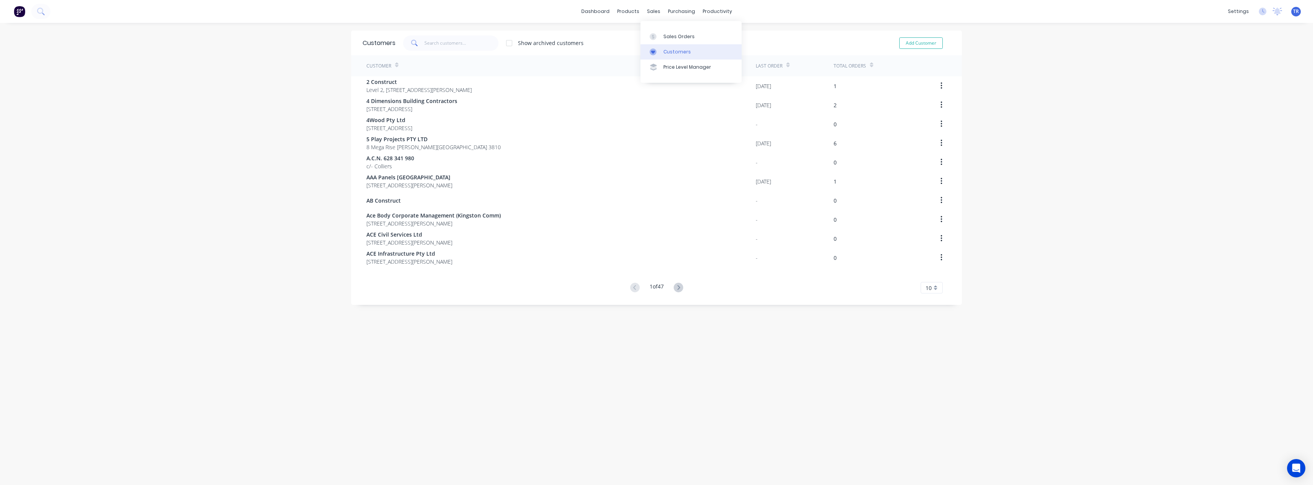
click at [653, 51] on div "Customers" at bounding box center [676, 51] width 27 height 7
click at [653, 47] on button "Add Customer" at bounding box center [921, 42] width 44 height 11
select select "AU"
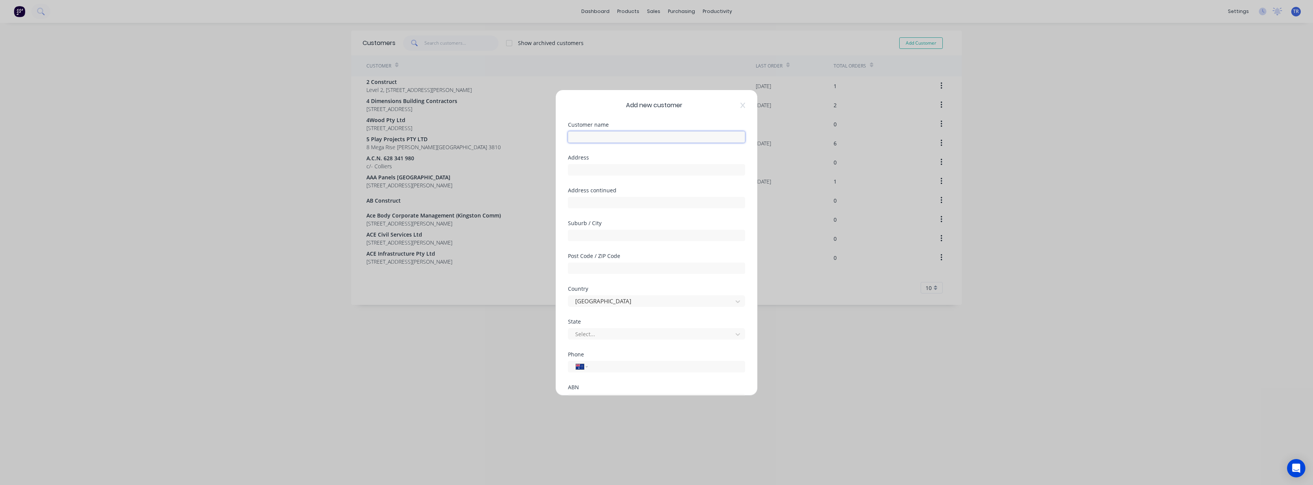
click at [635, 136] on input "text" at bounding box center [656, 136] width 177 height 11
type input "S"
type input "[PERSON_NAME] DEVELOPMENTS P/L"
click at [610, 174] on input "text" at bounding box center [656, 169] width 177 height 11
type input "Factory 34 / 74 - 86 Indian Drive"
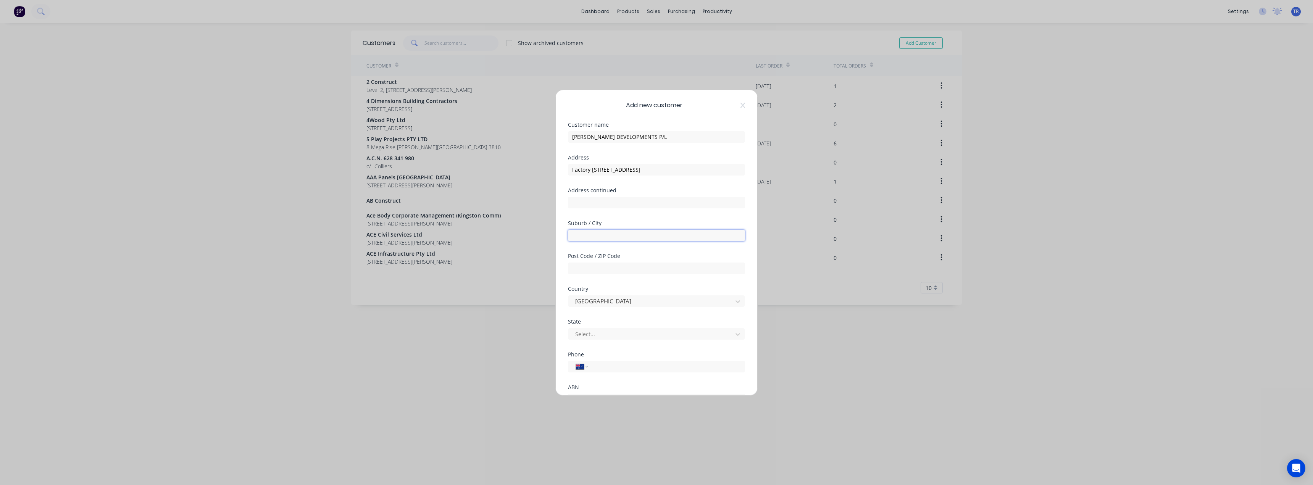
click at [595, 232] on input "text" at bounding box center [656, 235] width 177 height 11
type input "Keysborough"
click at [591, 273] on input "text" at bounding box center [656, 268] width 177 height 11
type input "3173"
click at [598, 302] on div at bounding box center [651, 302] width 154 height 10
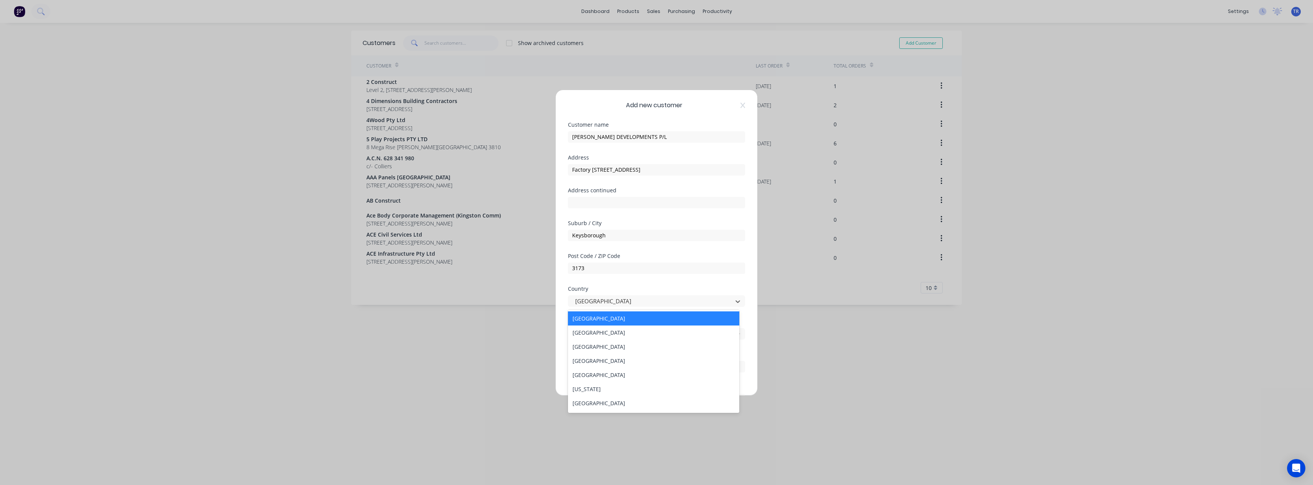
click at [591, 279] on div "Post Code / ZIP Code 3173" at bounding box center [656, 269] width 177 height 33
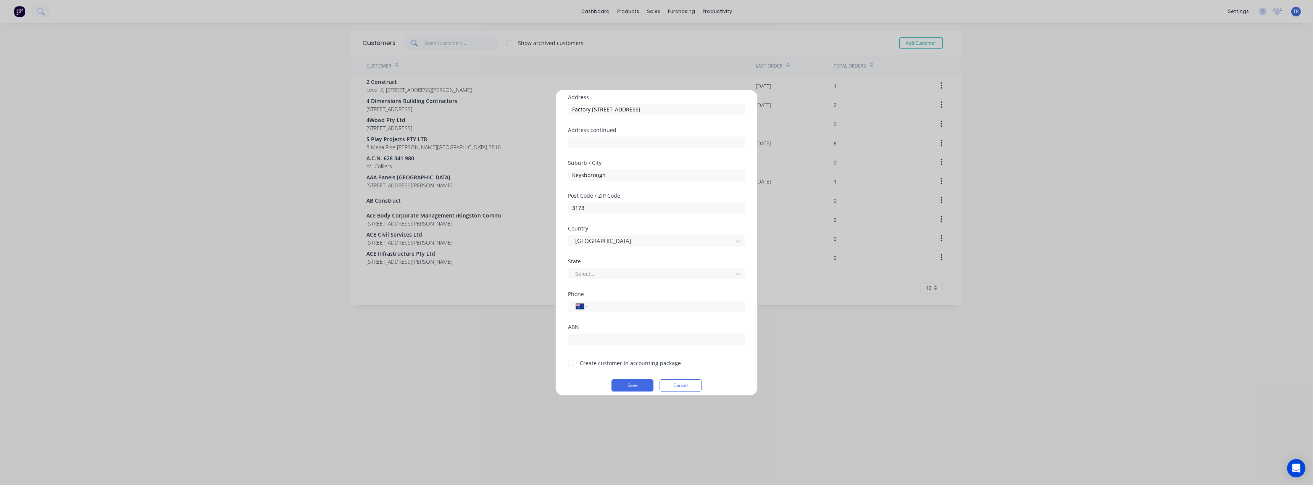
scroll to position [67, 0]
click at [587, 269] on div at bounding box center [651, 267] width 154 height 10
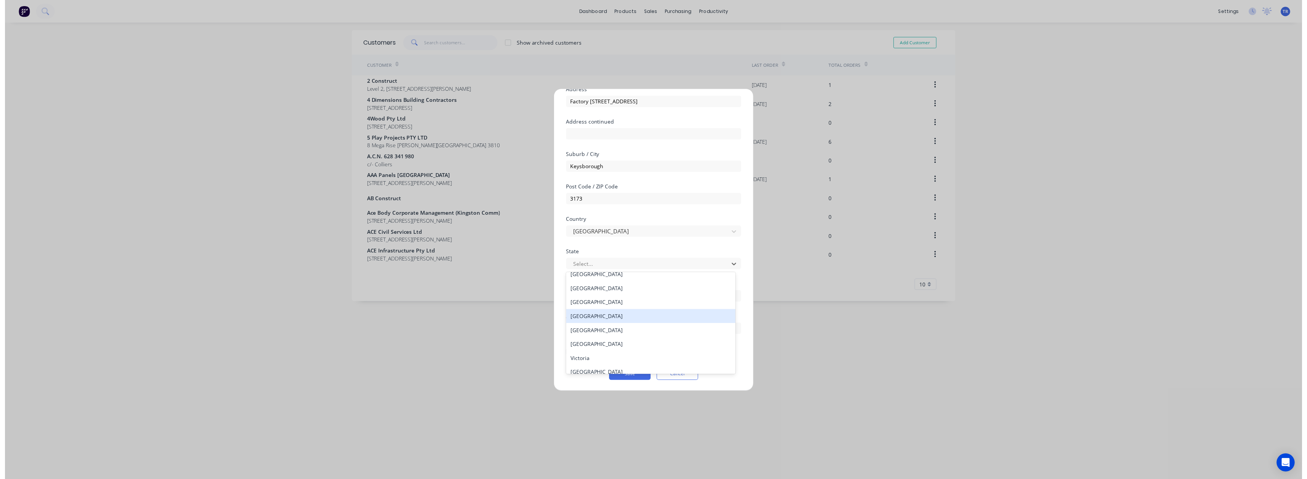
scroll to position [13, 0]
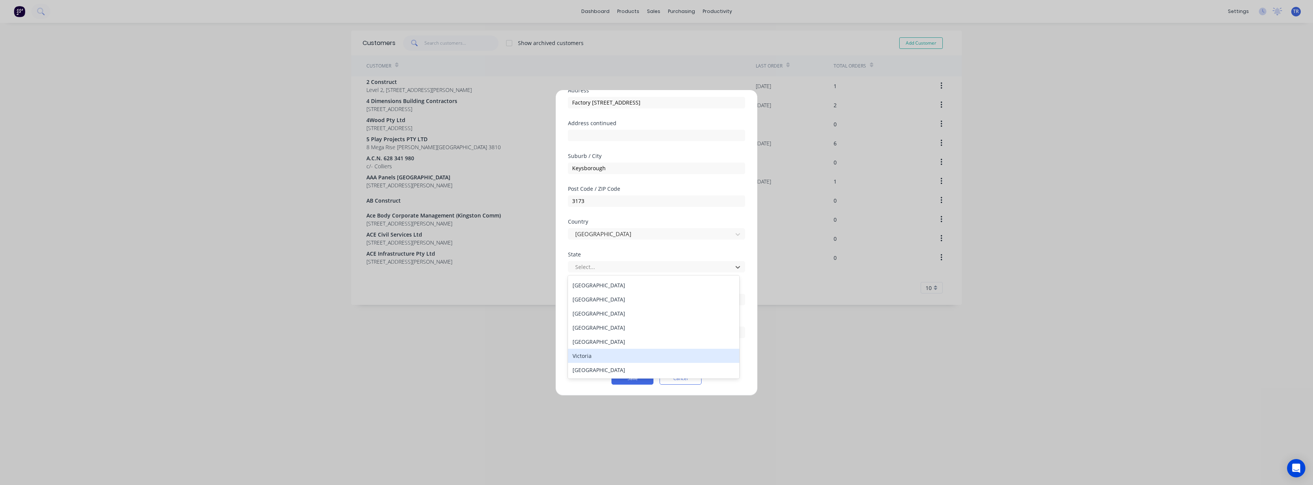
click at [601, 350] on div "Victoria" at bounding box center [653, 356] width 171 height 14
click at [603, 302] on input "tel" at bounding box center [665, 299] width 144 height 9
type input "0411 225 205"
click at [621, 334] on input "text" at bounding box center [656, 332] width 177 height 11
click at [580, 355] on div "Create customer in accounting package" at bounding box center [630, 356] width 101 height 8
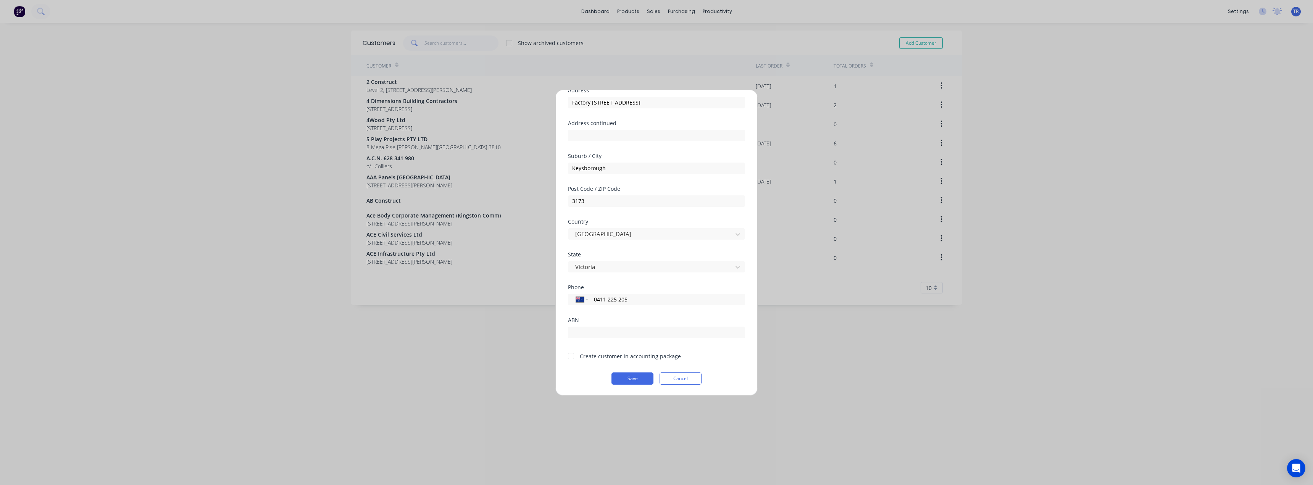
click at [565, 357] on div at bounding box center [570, 355] width 15 height 15
click at [639, 381] on button "Save" at bounding box center [632, 379] width 42 height 12
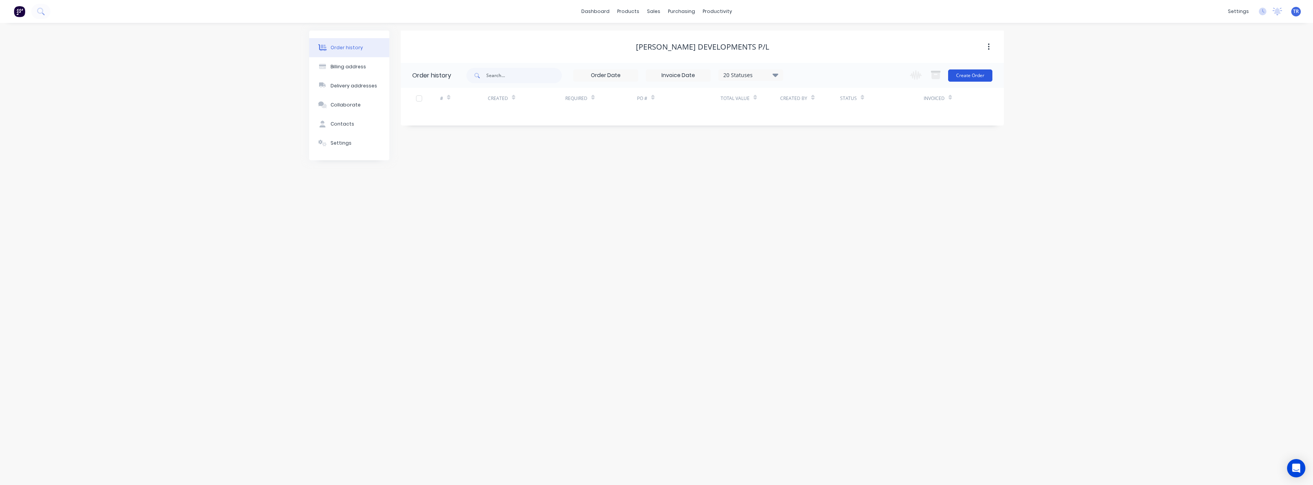
click at [653, 79] on button "Create Order" at bounding box center [970, 75] width 44 height 12
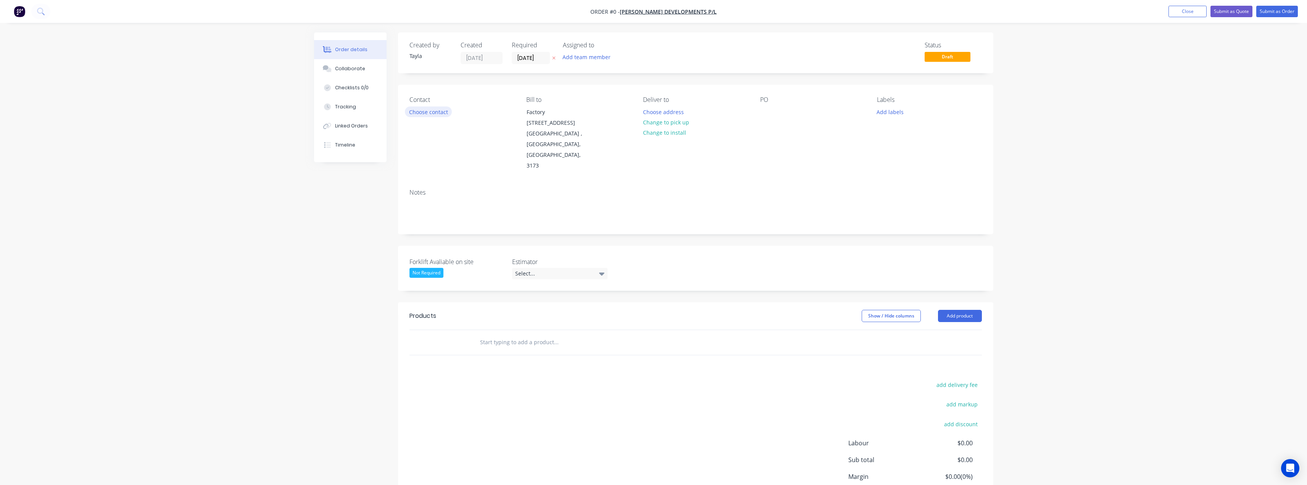
click at [439, 109] on button "Choose contact" at bounding box center [428, 111] width 47 height 10
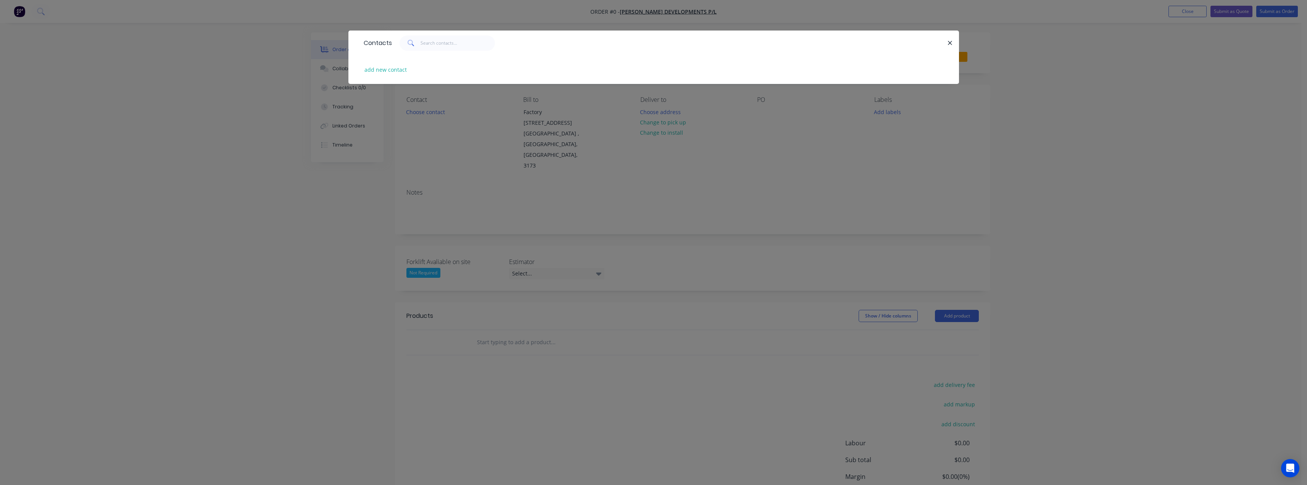
click at [399, 64] on div "add new contact" at bounding box center [654, 69] width 588 height 29
click at [393, 71] on button "add new contact" at bounding box center [386, 70] width 50 height 10
select select "AU"
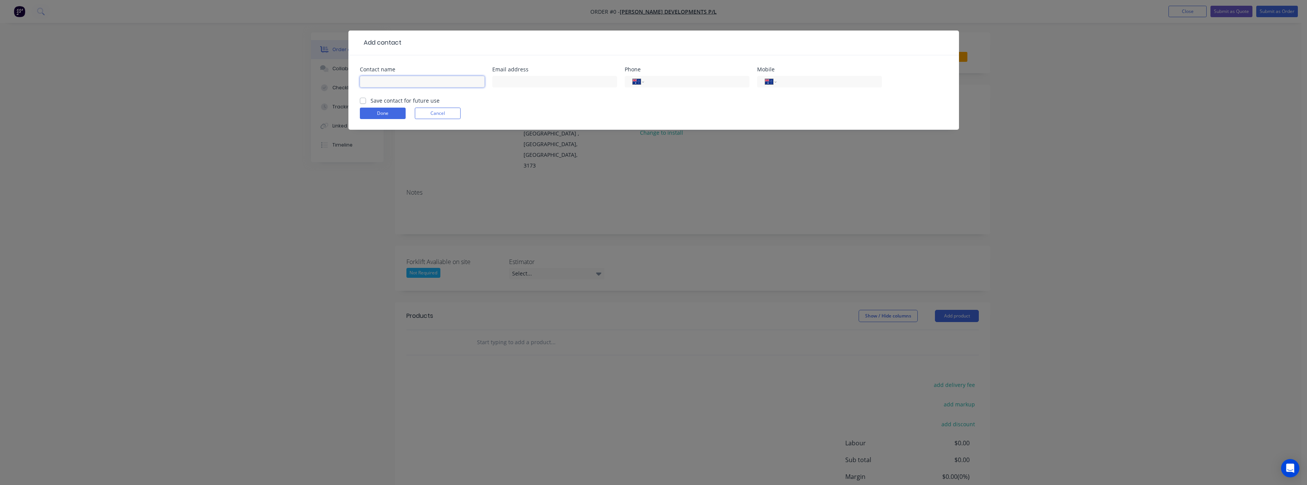
click at [395, 79] on input "text" at bounding box center [422, 81] width 125 height 11
type input "Scott Broussard"
click at [508, 82] on input "text" at bounding box center [554, 81] width 125 height 11
drag, startPoint x: 512, startPoint y: 83, endPoint x: 636, endPoint y: 81, distance: 123.7
click at [636, 81] on div "Contact name Scott Broussard Email address scott@broussarddevelopments.com.au P…" at bounding box center [654, 82] width 588 height 30
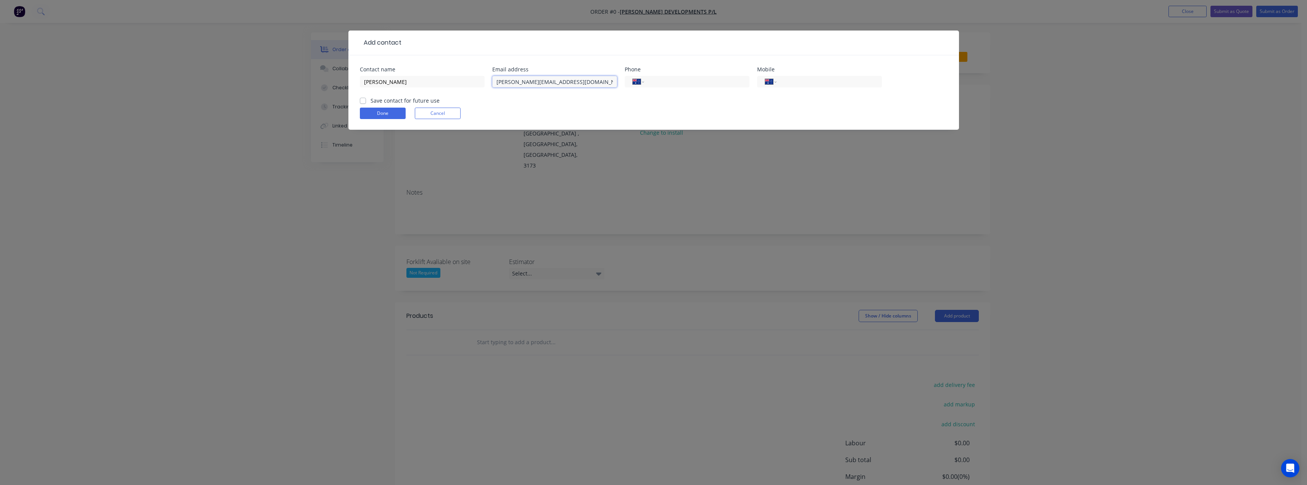
type input "scott@broussarddevelopments.com.au"
click at [653, 83] on input "tel" at bounding box center [696, 81] width 92 height 9
type input "0"
click at [653, 81] on input "tel" at bounding box center [828, 81] width 92 height 9
type input "0411 225 205"
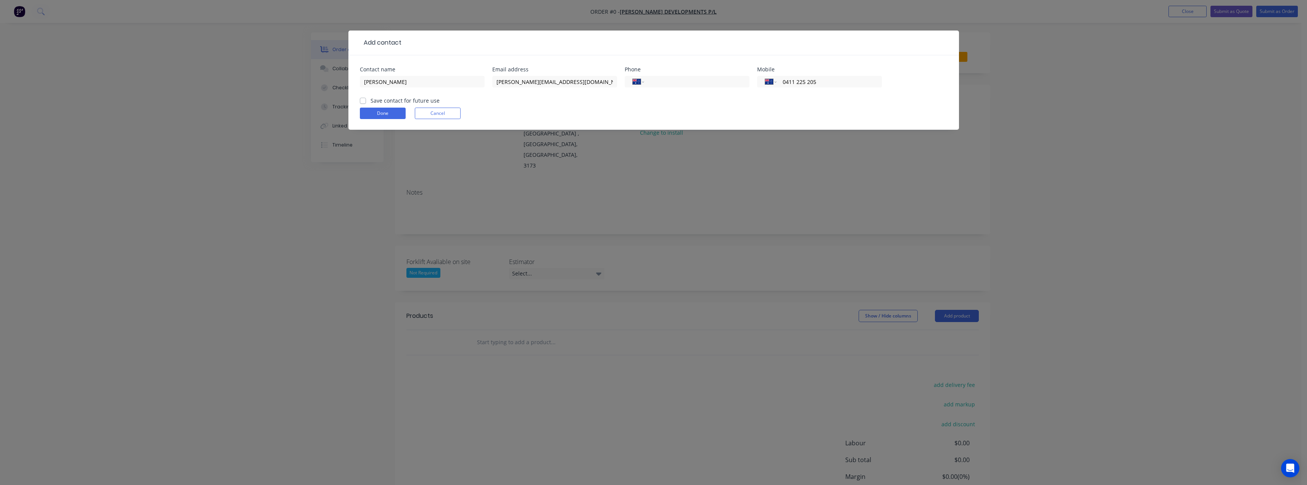
click at [380, 95] on div "Scott Broussard" at bounding box center [422, 85] width 125 height 23
click at [377, 99] on label "Save contact for future use" at bounding box center [405, 101] width 69 height 8
click at [366, 99] on input "Save contact for future use" at bounding box center [363, 100] width 6 height 7
checkbox input "true"
click at [370, 119] on form "Contact name Scott Broussard Email address scott@broussarddevelopments.com.au P…" at bounding box center [654, 98] width 588 height 63
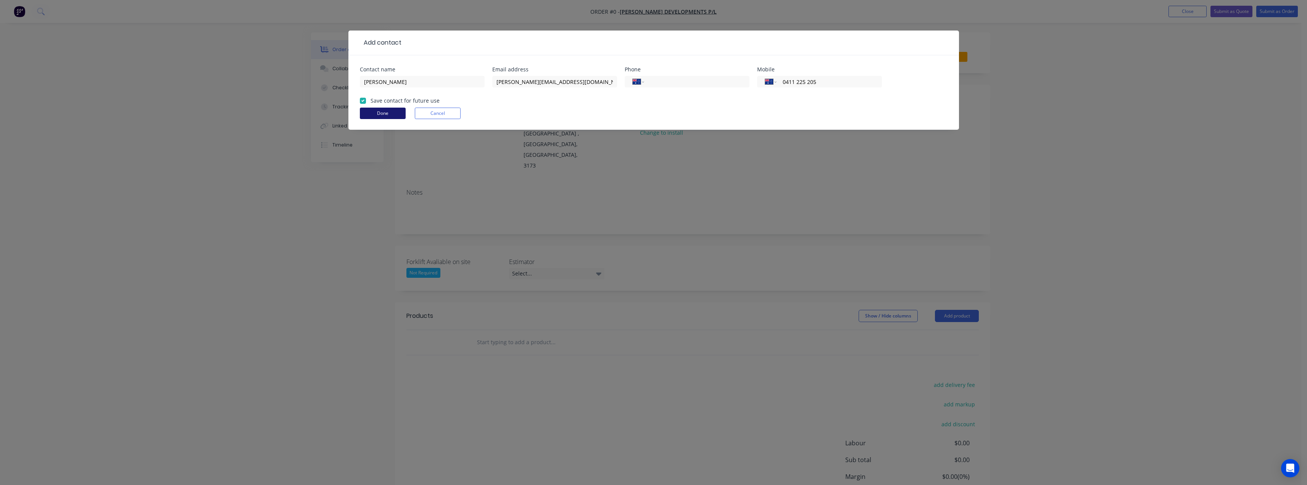
click at [374, 115] on button "Done" at bounding box center [383, 113] width 46 height 11
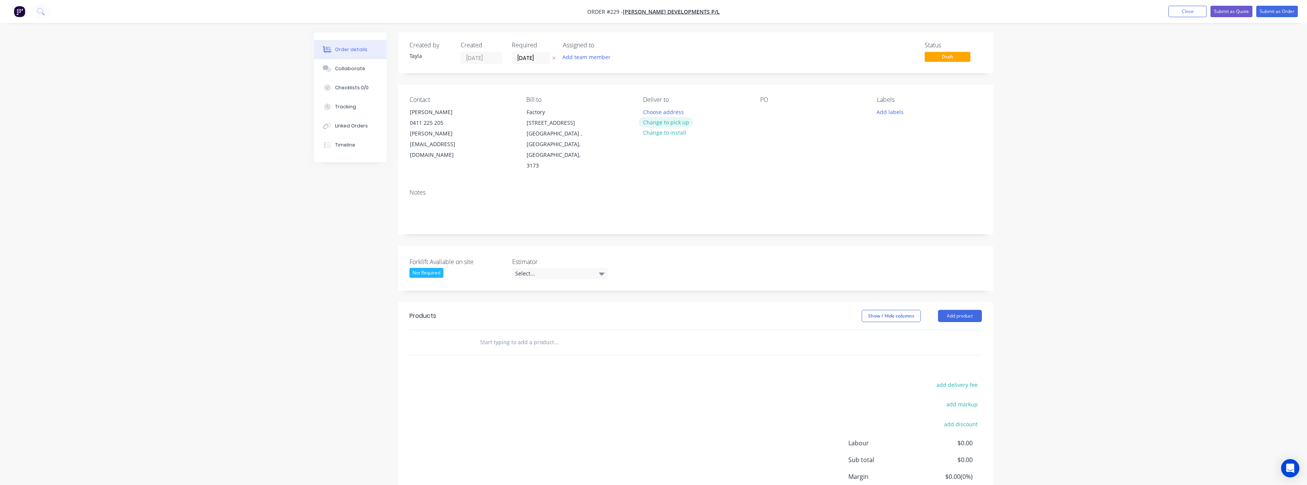
click at [653, 123] on button "Change to pick up" at bounding box center [666, 122] width 54 height 10
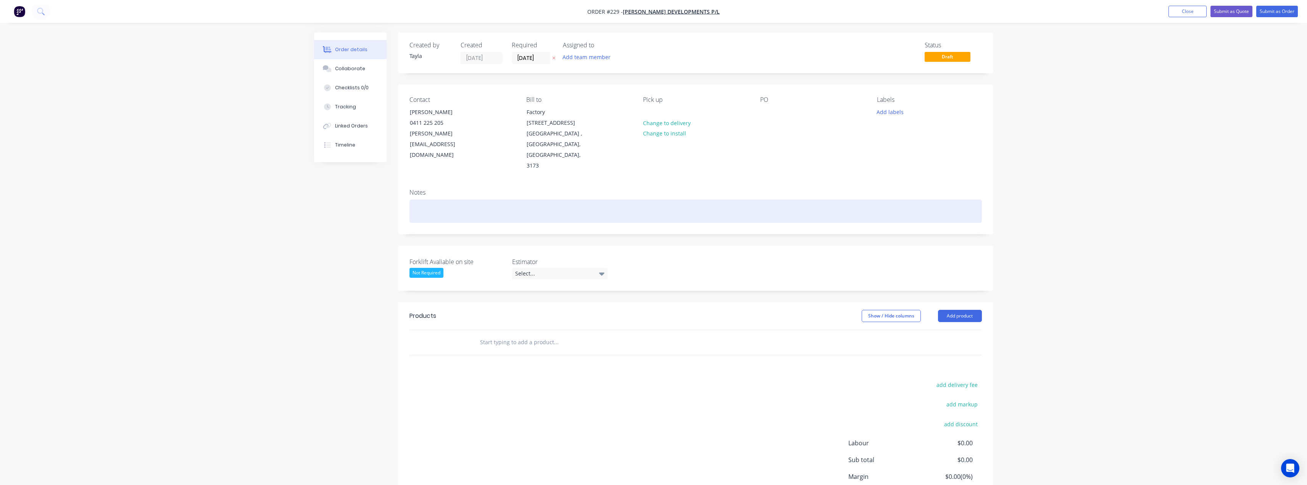
click at [426, 200] on div at bounding box center [696, 211] width 573 height 23
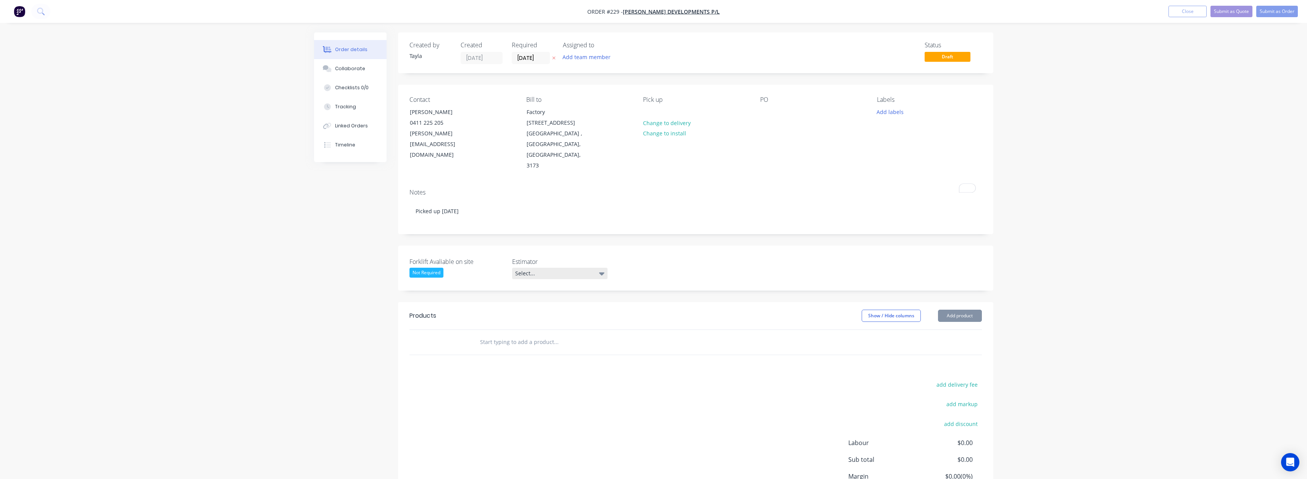
click at [546, 268] on div "Select..." at bounding box center [559, 273] width 95 height 11
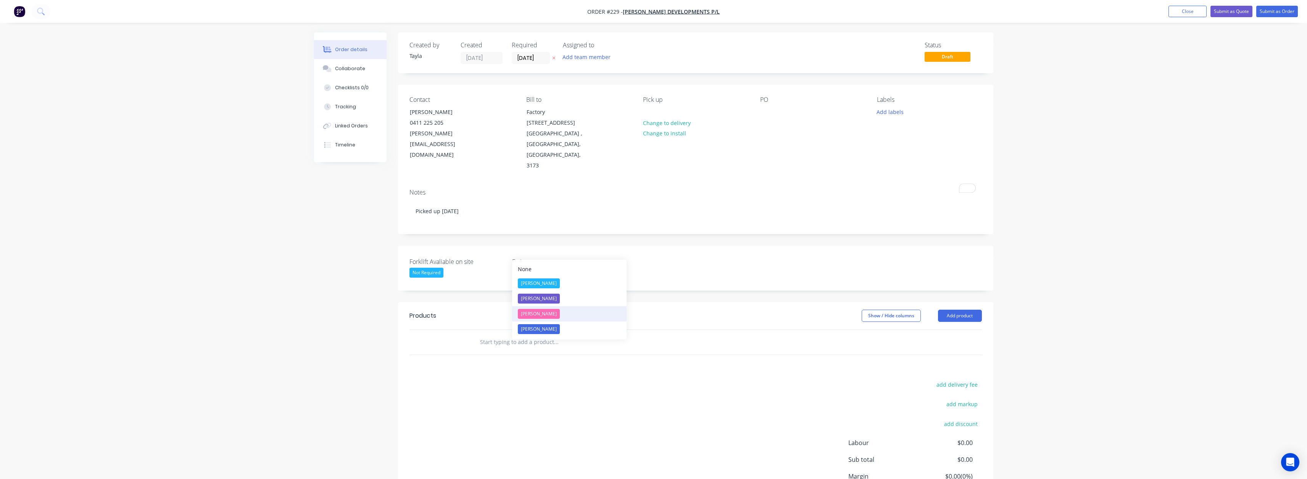
click at [542, 313] on div "[PERSON_NAME]" at bounding box center [539, 314] width 42 height 10
click at [581, 58] on button "Add team member" at bounding box center [586, 57] width 56 height 10
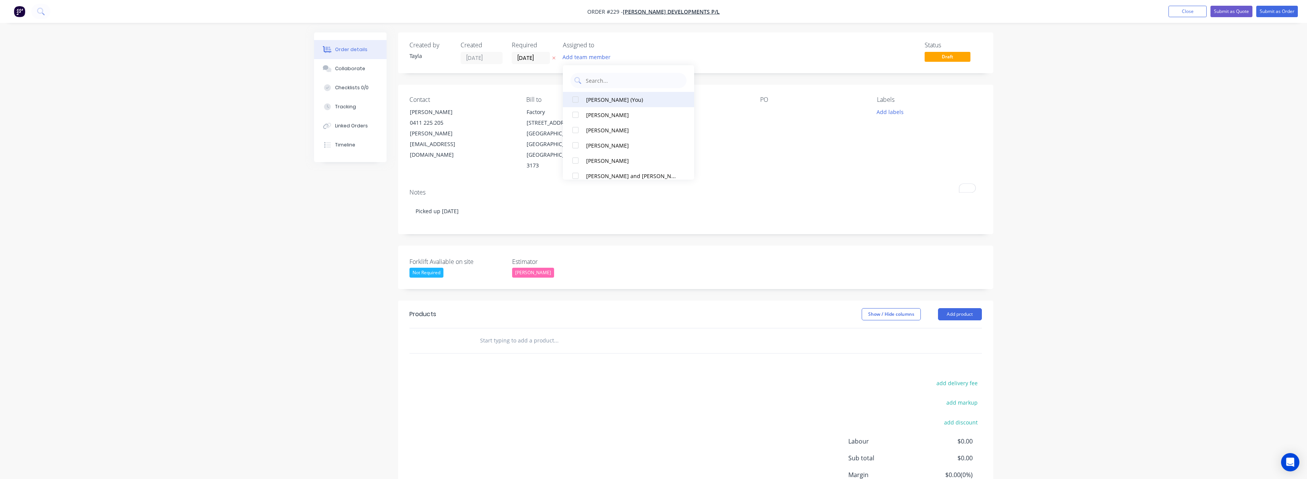
click at [591, 97] on div "Tayla Richards (You)" at bounding box center [631, 100] width 90 height 8
click at [653, 127] on div "PO" at bounding box center [812, 133] width 105 height 75
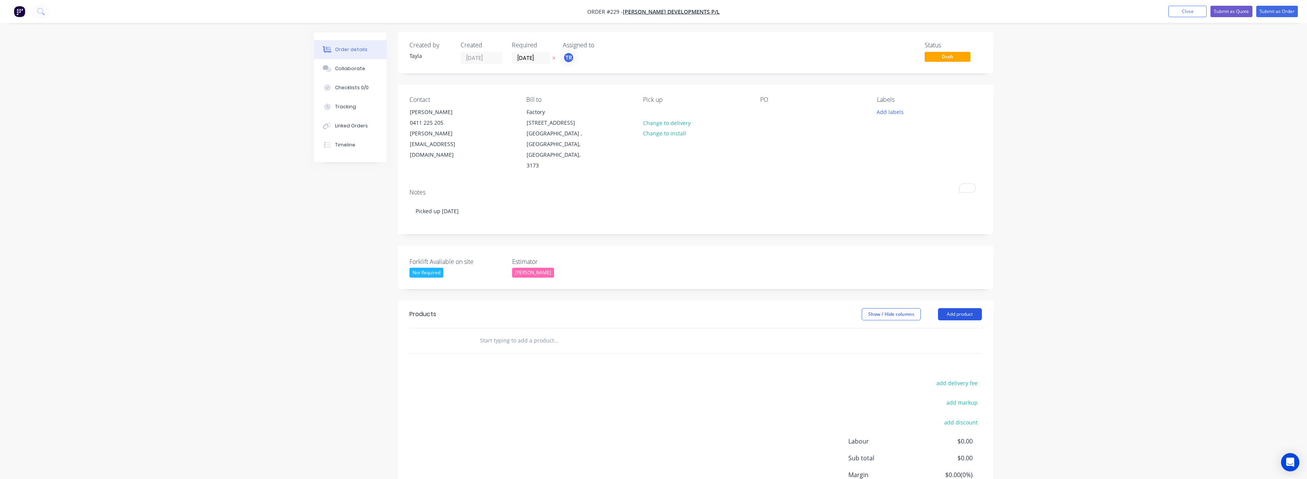
click at [653, 308] on button "Add product" at bounding box center [960, 314] width 44 height 12
click at [653, 328] on div "Product catalogue" at bounding box center [945, 333] width 59 height 11
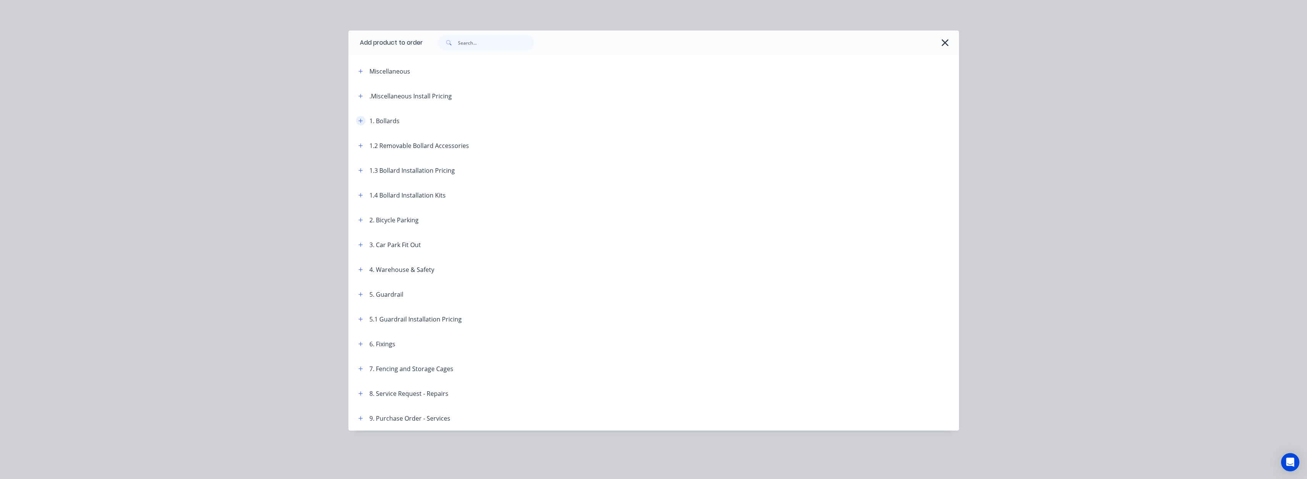
click at [360, 120] on icon "button" at bounding box center [360, 120] width 5 height 5
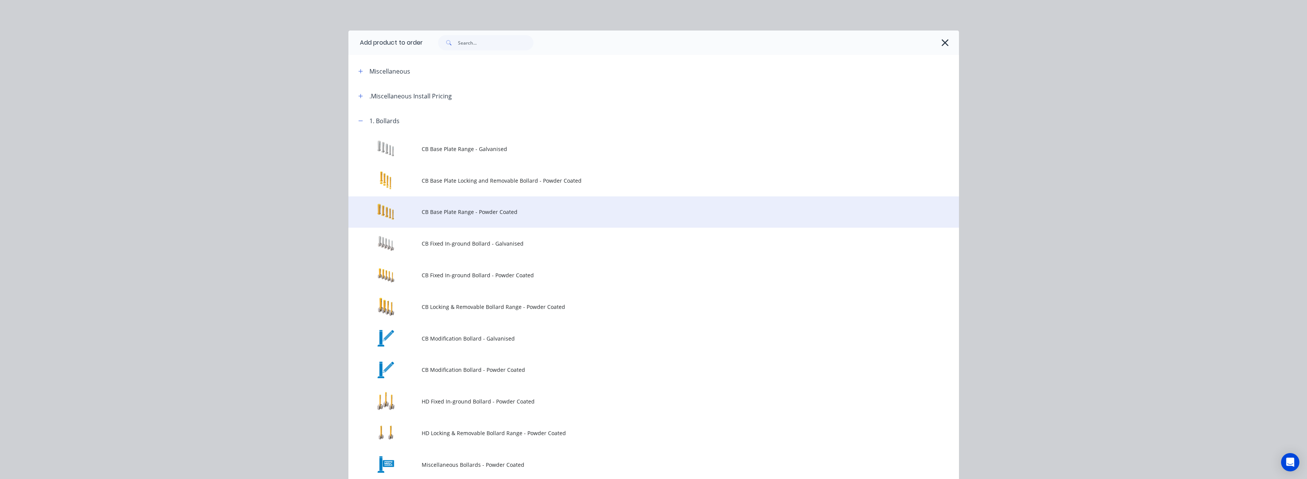
click at [452, 218] on td "CB Base Plate Range - Powder Coated" at bounding box center [690, 213] width 537 height 32
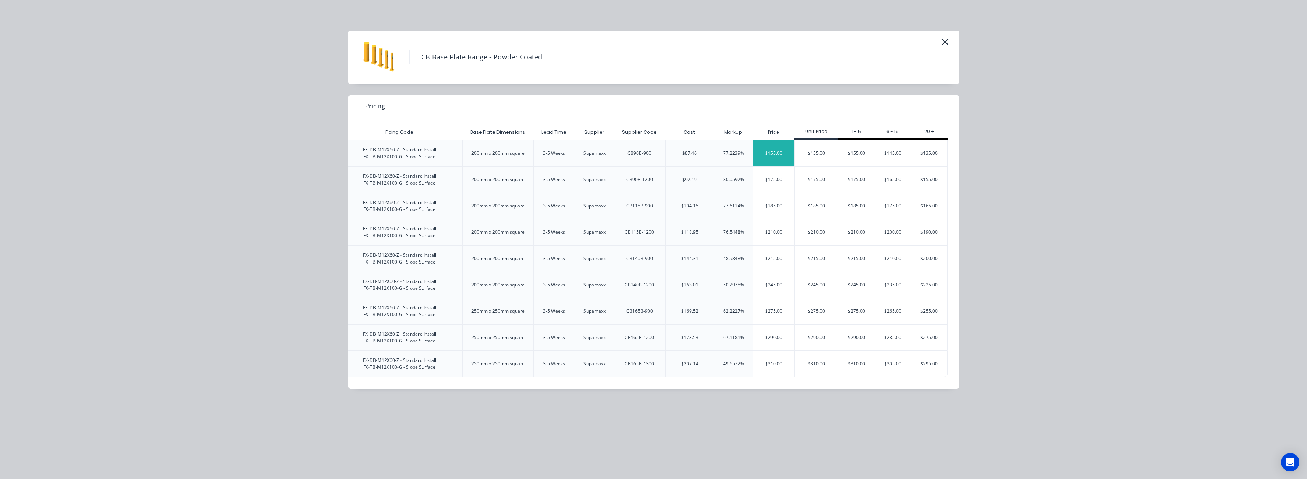
scroll to position [0, 6]
click at [653, 153] on div "$155.00" at bounding box center [817, 153] width 44 height 26
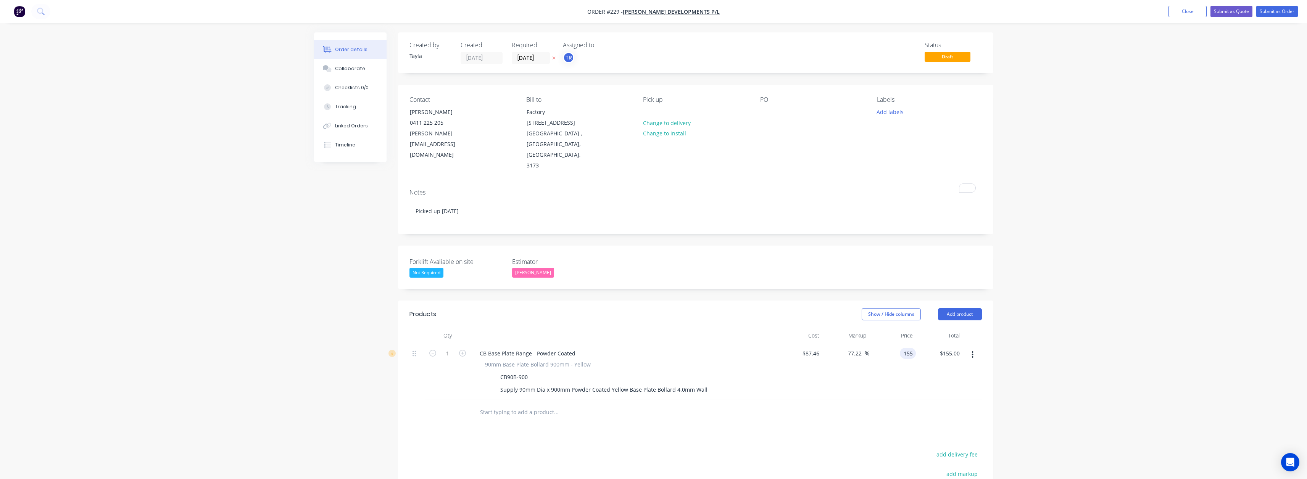
click at [653, 344] on div "155 155" at bounding box center [892, 372] width 47 height 57
type input "145"
type input "65.79"
type input "$145.00"
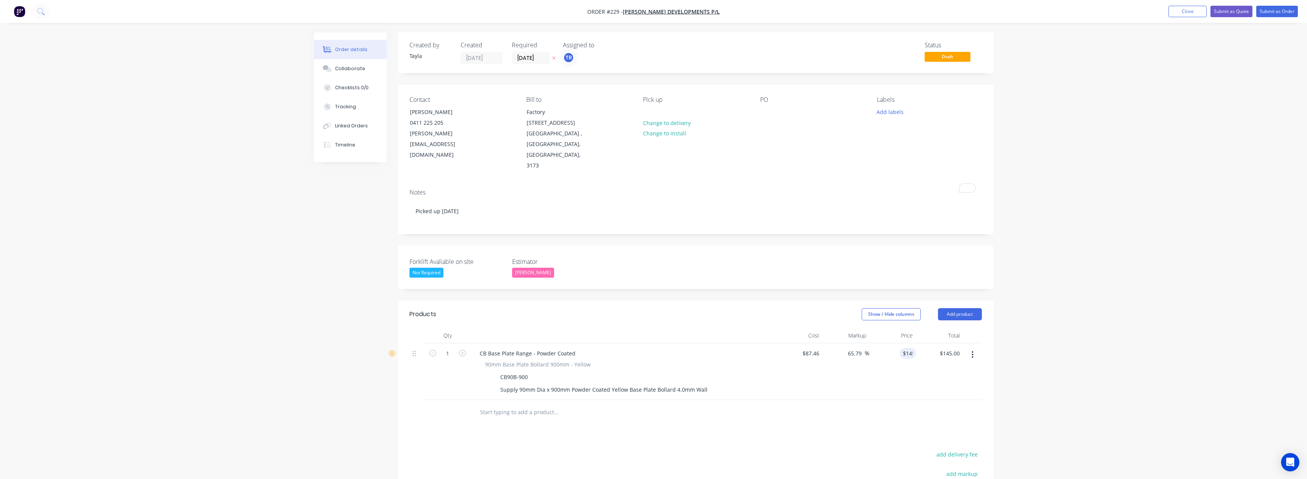
click at [653, 362] on div "$145.00 145" at bounding box center [892, 372] width 47 height 57
click at [653, 14] on button "Submit as Order" at bounding box center [1277, 11] width 42 height 11
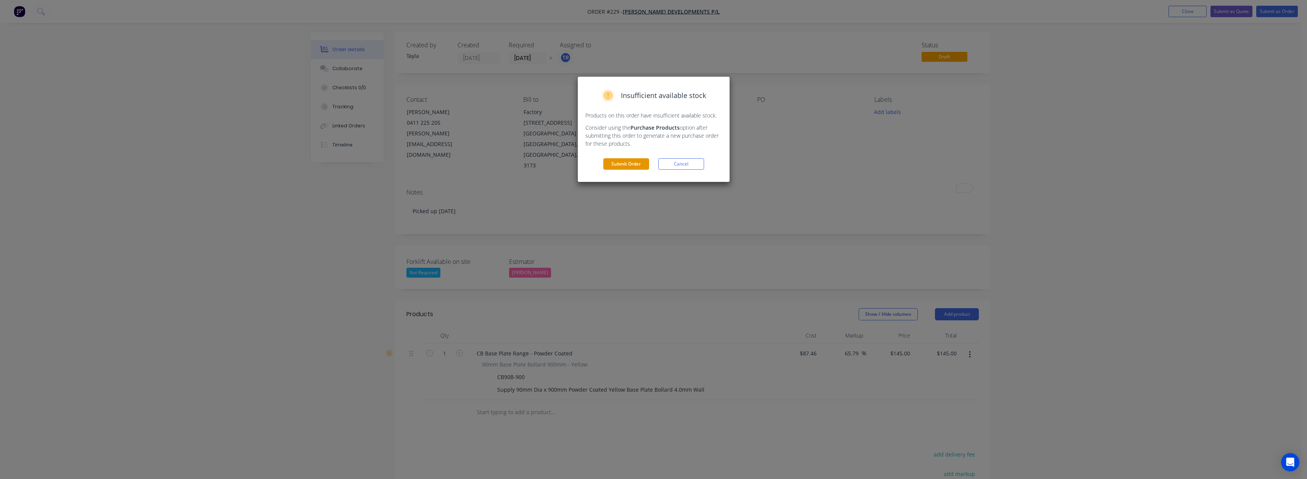
click at [614, 163] on button "Submit Order" at bounding box center [626, 163] width 46 height 11
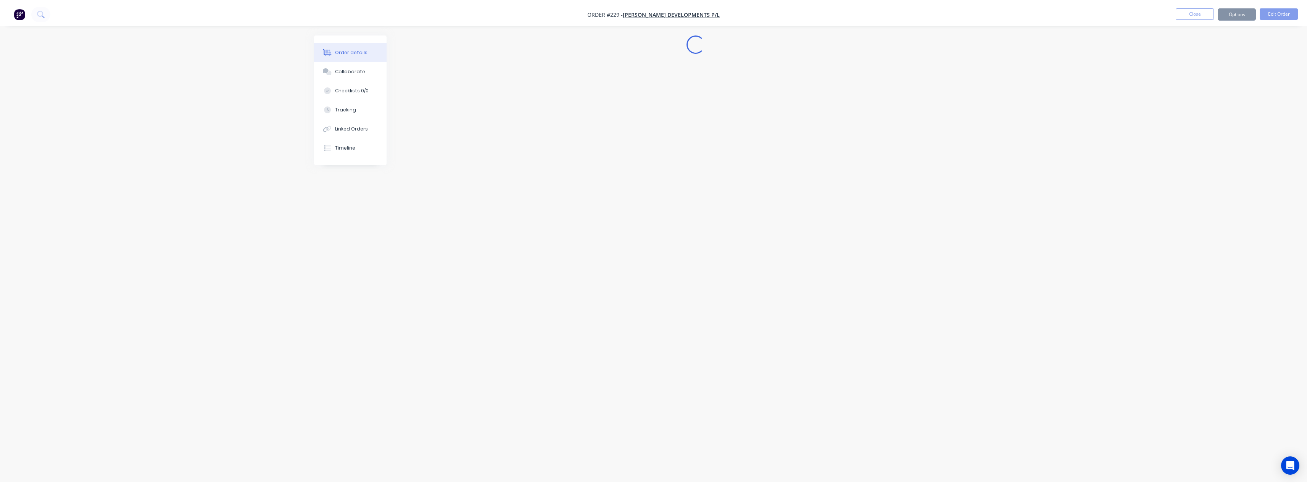
scroll to position [0, 0]
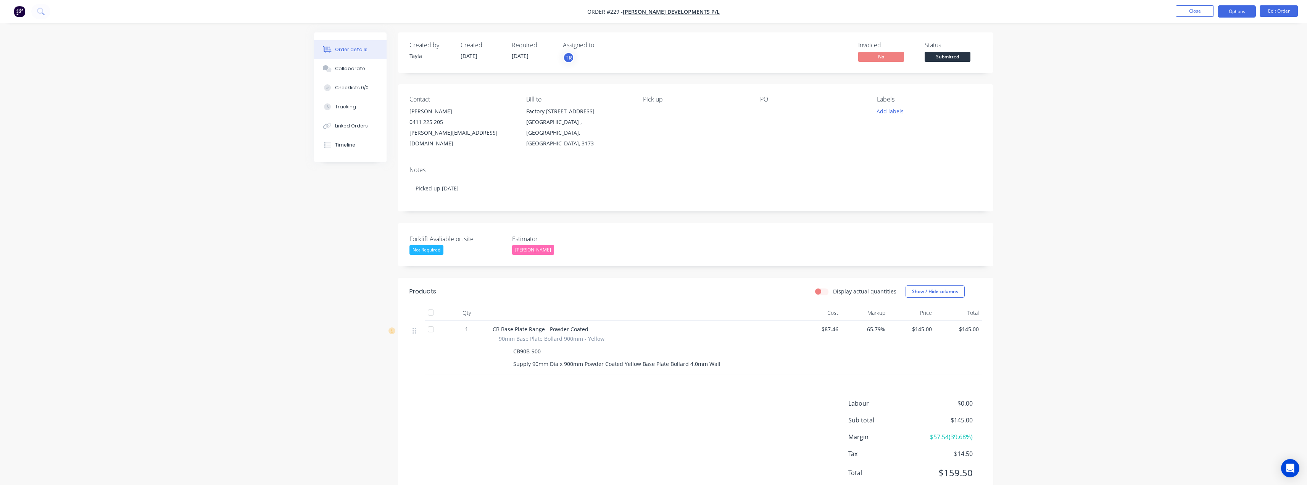
click at [653, 12] on button "Options" at bounding box center [1237, 11] width 38 height 12
click at [653, 48] on div "Invoice" at bounding box center [1214, 46] width 70 height 11
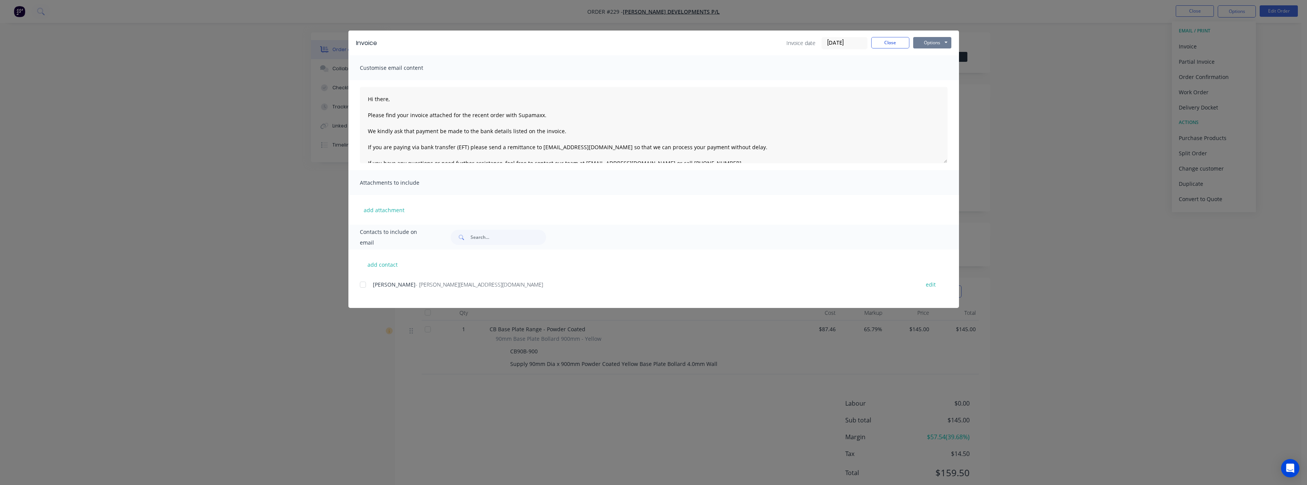
click at [653, 42] on button "Options" at bounding box center [932, 42] width 38 height 11
click at [653, 82] on button "Email" at bounding box center [937, 81] width 49 height 13
click at [653, 44] on button "Options" at bounding box center [932, 42] width 38 height 11
click at [653, 68] on button "Print" at bounding box center [937, 69] width 49 height 13
click at [653, 43] on button "Close" at bounding box center [890, 42] width 38 height 11
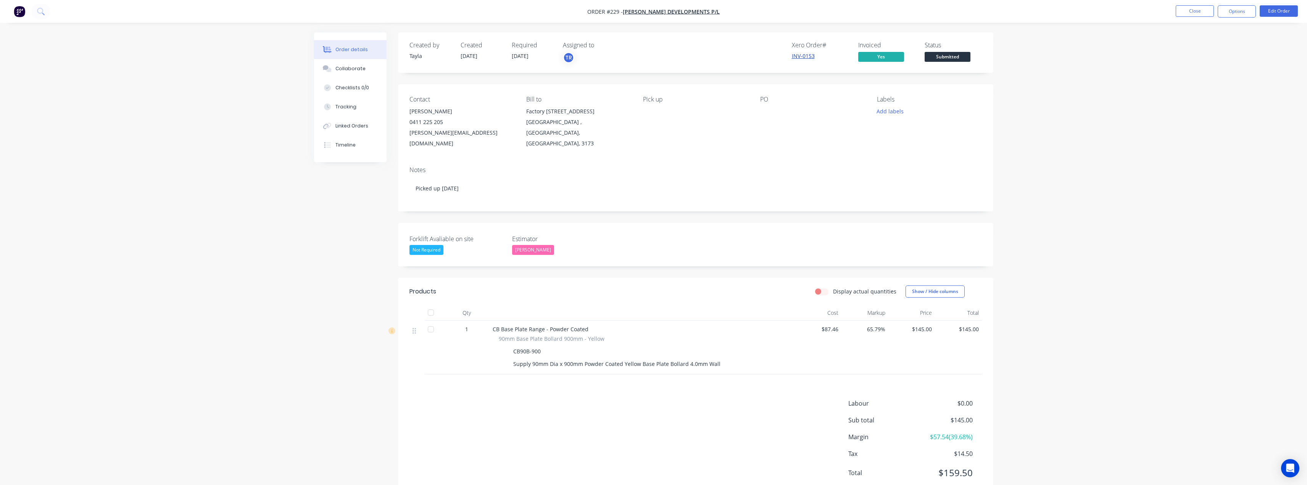
click at [653, 57] on link "INV-0153" at bounding box center [803, 55] width 23 height 7
drag, startPoint x: 515, startPoint y: 133, endPoint x: 409, endPoint y: 136, distance: 105.8
click at [409, 136] on div "Contact Scott Broussard 0411 225 205 scott@broussarddevelopments.com.au Bill to…" at bounding box center [695, 122] width 595 height 76
copy div "scott@broussarddevelopments.com.au"
click at [653, 11] on button "Edit Order" at bounding box center [1279, 10] width 38 height 11
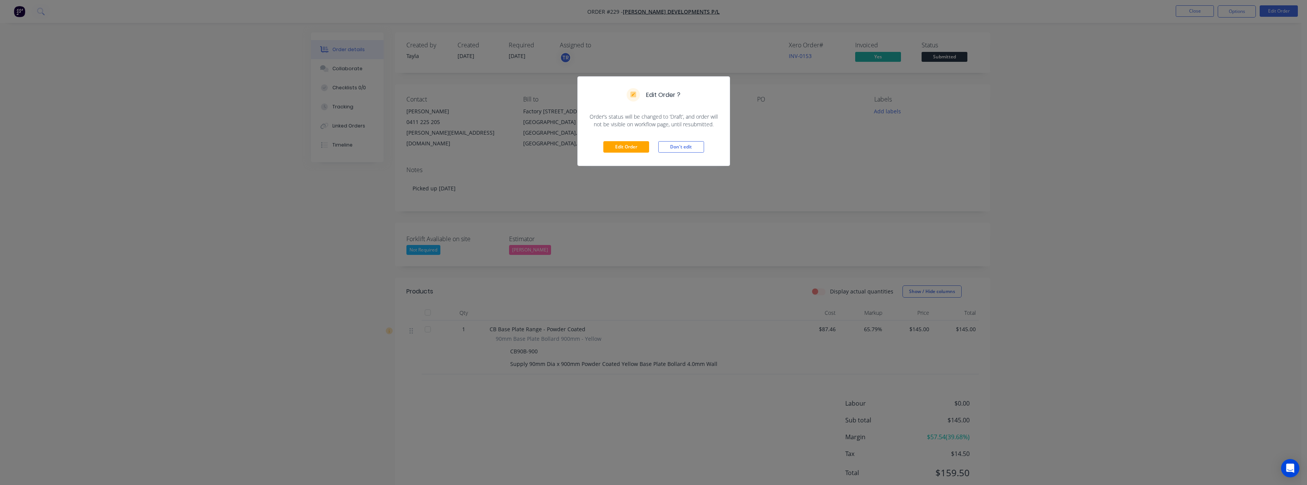
click at [637, 140] on div "Edit Order Don't edit" at bounding box center [654, 146] width 152 height 37
click at [635, 145] on button "Edit Order" at bounding box center [626, 146] width 46 height 11
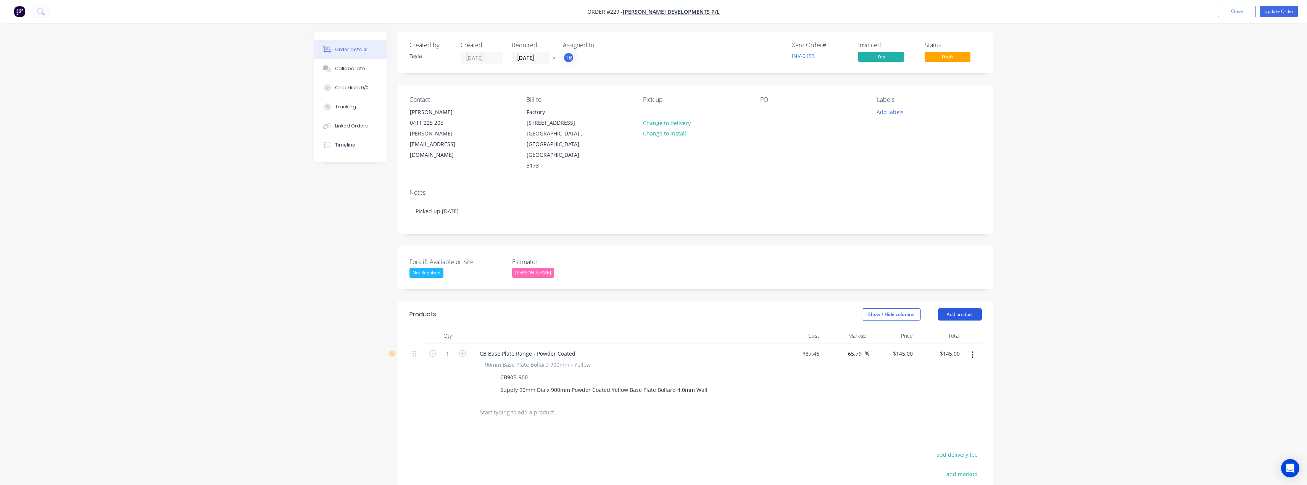
click at [653, 308] on button "Add product" at bounding box center [960, 314] width 44 height 12
click at [653, 328] on div "Product catalogue" at bounding box center [945, 333] width 59 height 11
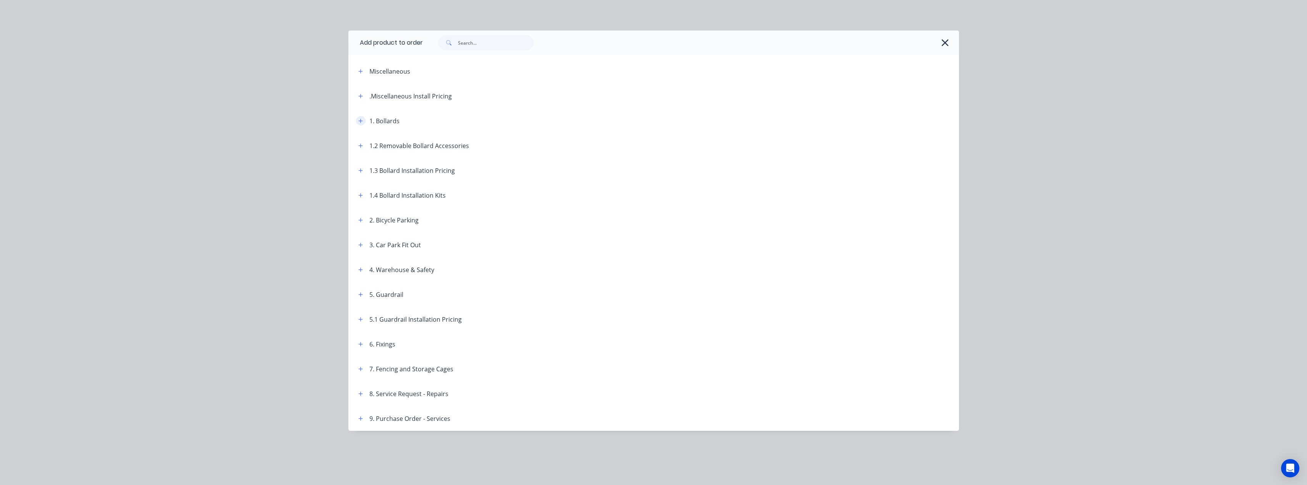
click at [359, 122] on icon "button" at bounding box center [360, 120] width 5 height 5
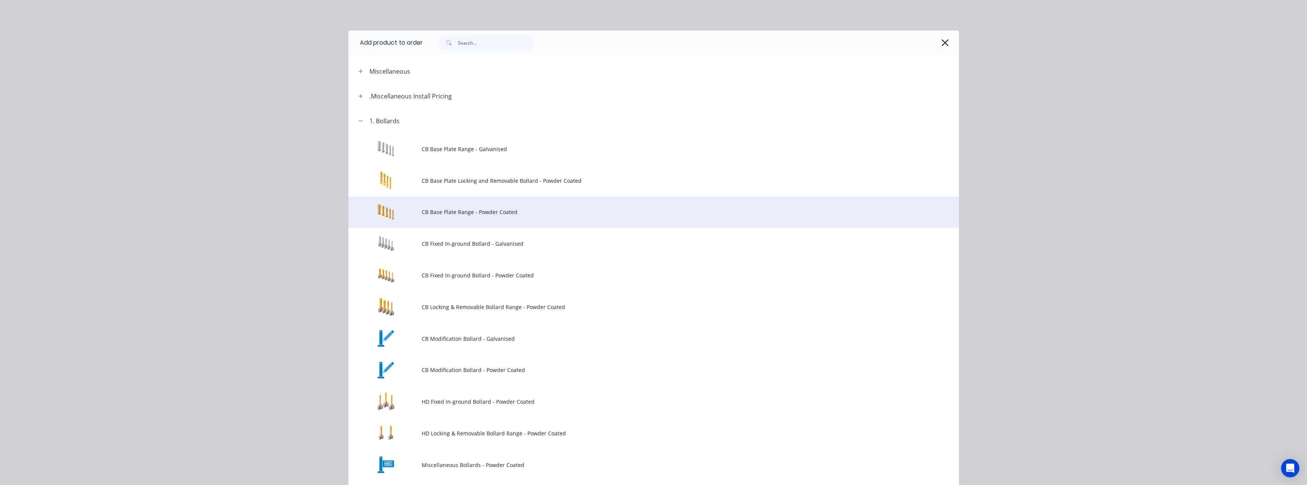
click at [441, 217] on td "CB Base Plate Range - Powder Coated" at bounding box center [690, 213] width 537 height 32
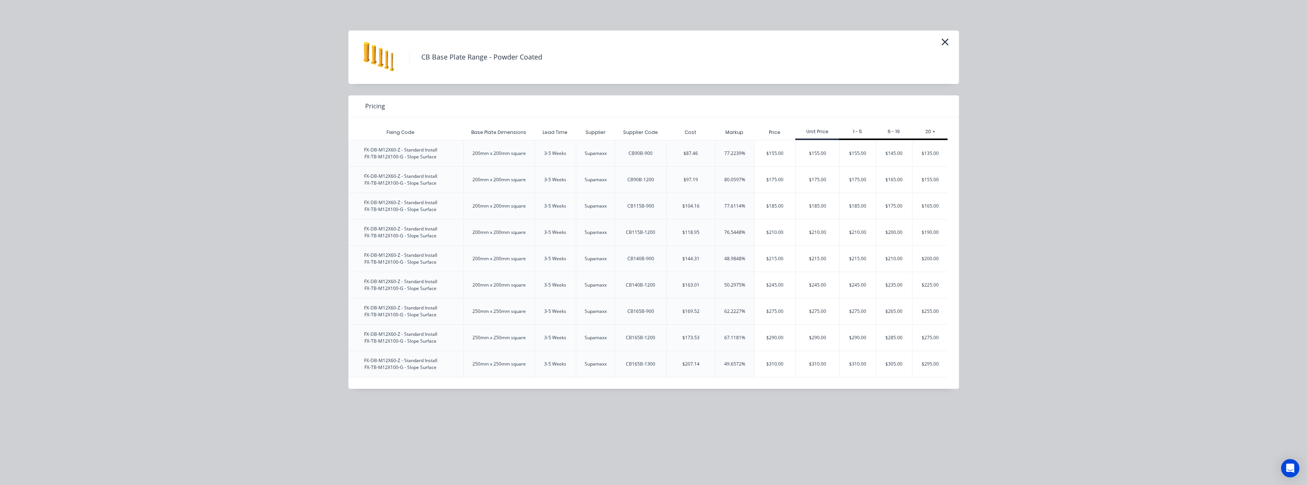
scroll to position [0, 1343]
click at [653, 206] on div "$185.00" at bounding box center [817, 206] width 44 height 26
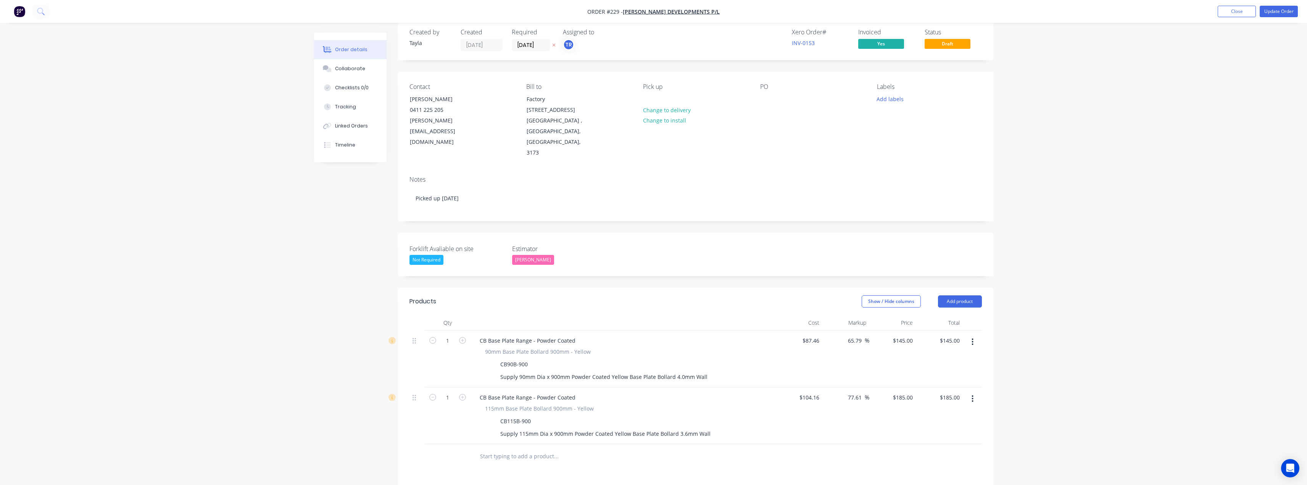
scroll to position [115, 0]
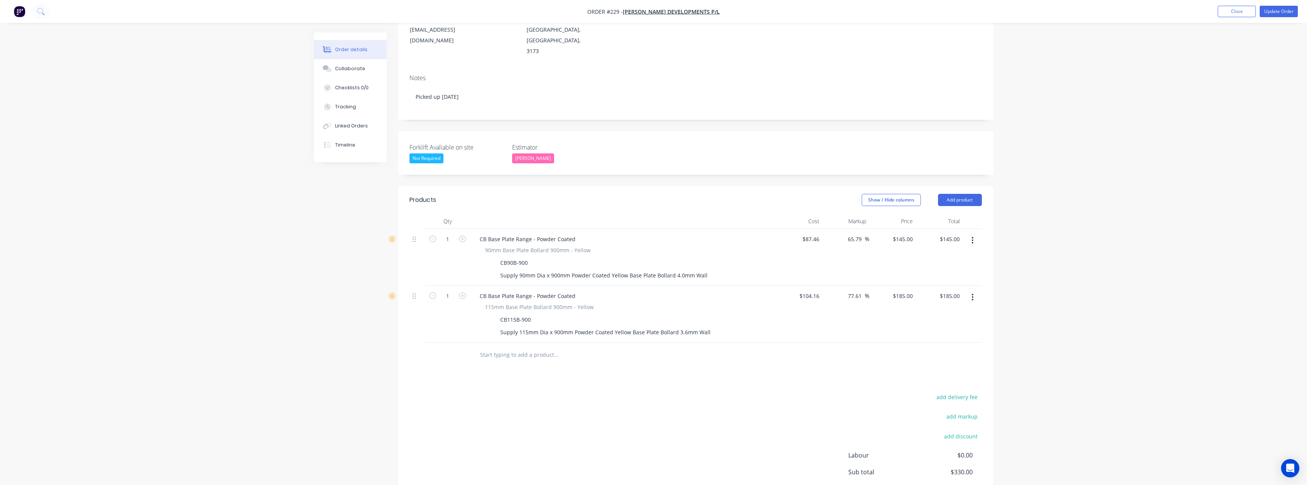
click at [653, 234] on button "button" at bounding box center [973, 241] width 18 height 14
click at [653, 301] on div "Delete" at bounding box center [945, 306] width 59 height 11
click at [653, 230] on div "185 $185.00" at bounding box center [892, 258] width 47 height 57
click at [653, 230] on div "$185.00 185" at bounding box center [892, 258] width 47 height 57
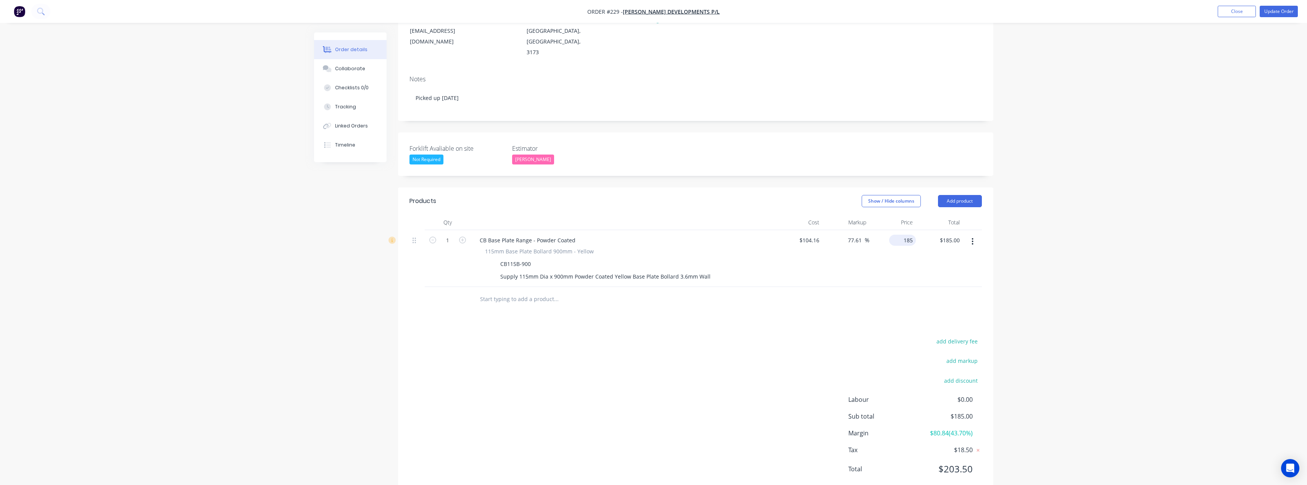
click at [653, 235] on div "185 $185.00" at bounding box center [902, 240] width 27 height 11
click at [653, 235] on div "185 185" at bounding box center [908, 240] width 16 height 11
type input "150"
type input "44.01"
type input "$150.00"
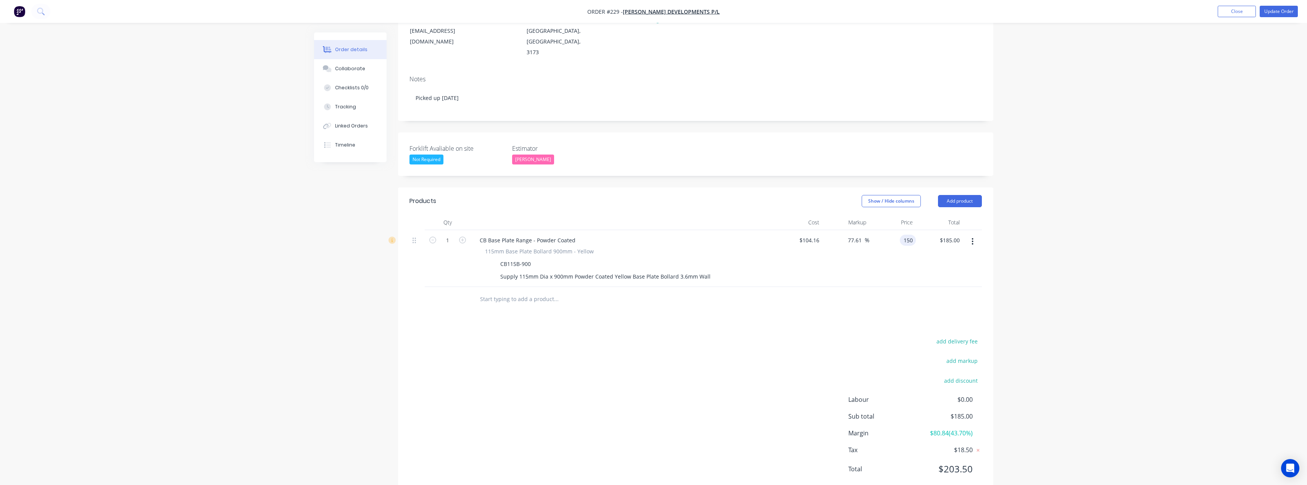
type input "$150.00"
click at [653, 252] on div "$150.00 150" at bounding box center [892, 258] width 47 height 57
click at [653, 13] on button "Update Order" at bounding box center [1279, 11] width 38 height 11
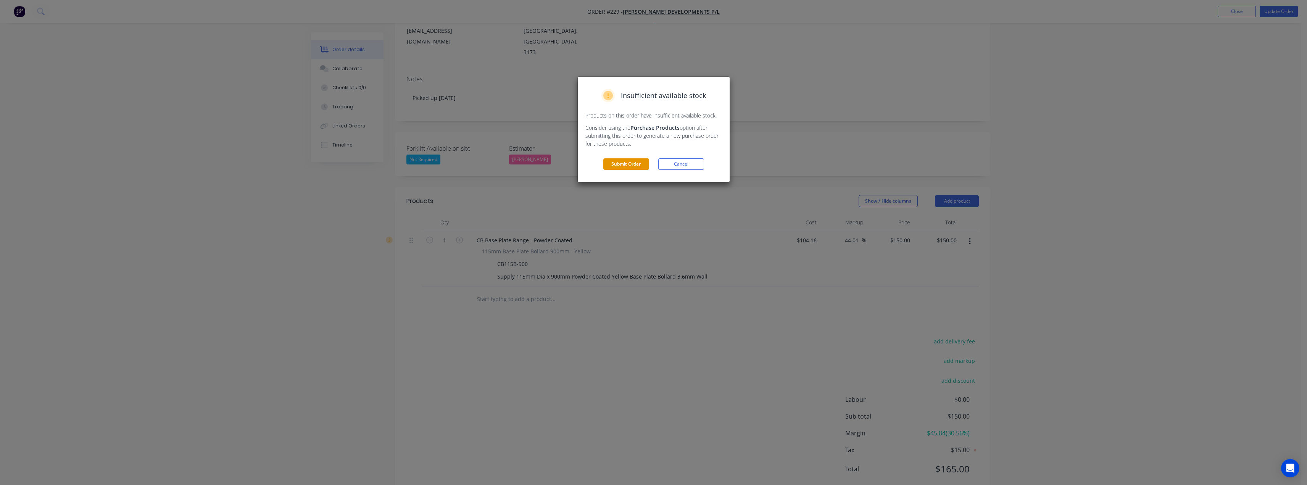
click at [623, 159] on button "Submit Order" at bounding box center [626, 163] width 46 height 11
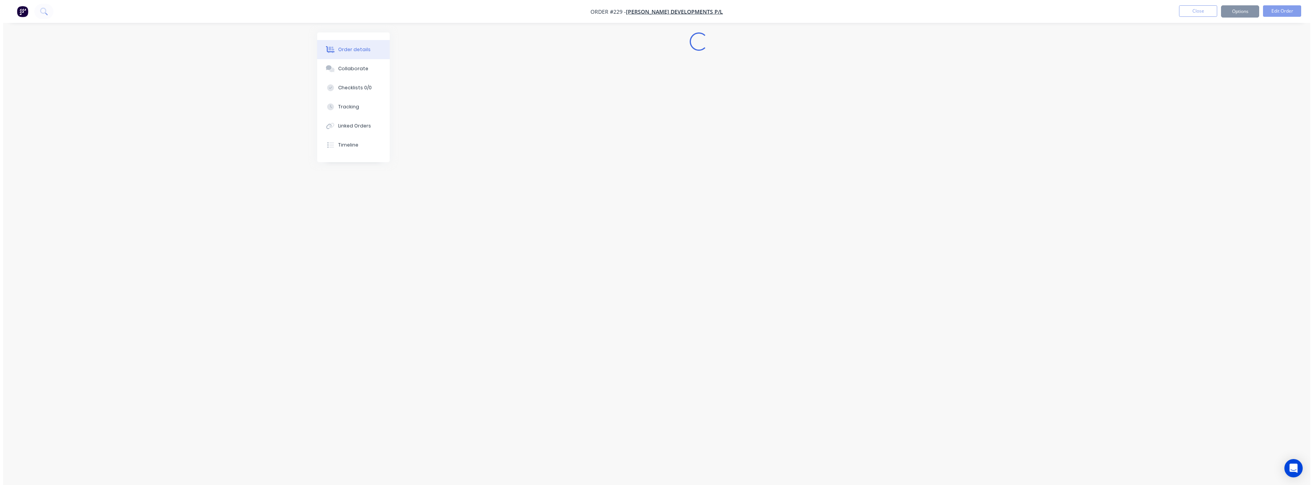
scroll to position [0, 0]
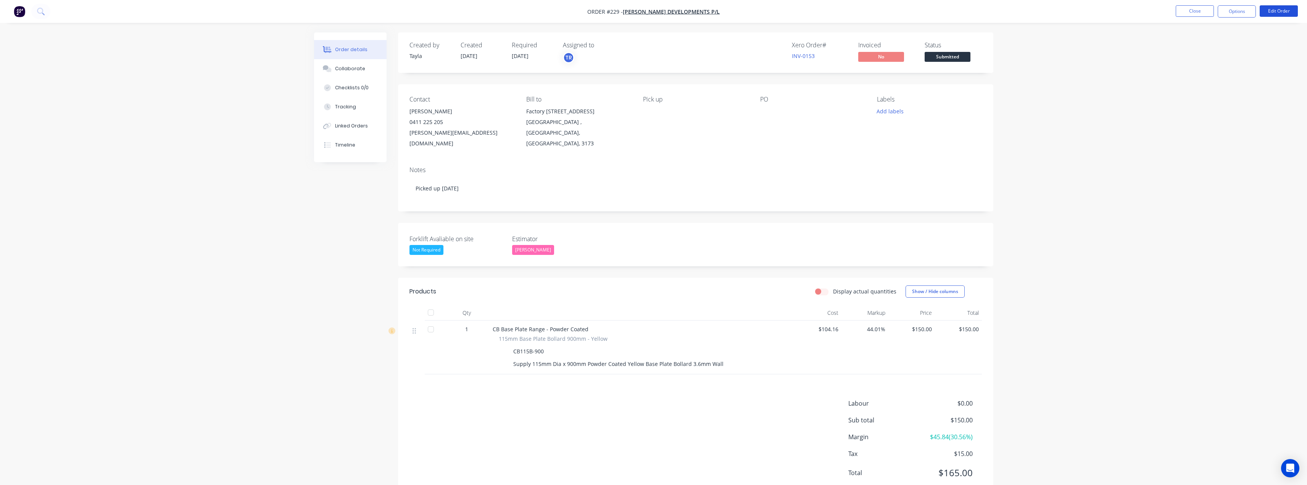
drag, startPoint x: 1284, startPoint y: 10, endPoint x: 1241, endPoint y: 21, distance: 44.7
click at [653, 39] on div "Order #229 - BROUSSARD DEVELOPMENTS P/L Close Options Edit Order Order details …" at bounding box center [653, 255] width 1307 height 510
click at [653, 15] on button "Options" at bounding box center [1237, 11] width 38 height 12
click at [653, 42] on div "Invoice" at bounding box center [1214, 46] width 70 height 11
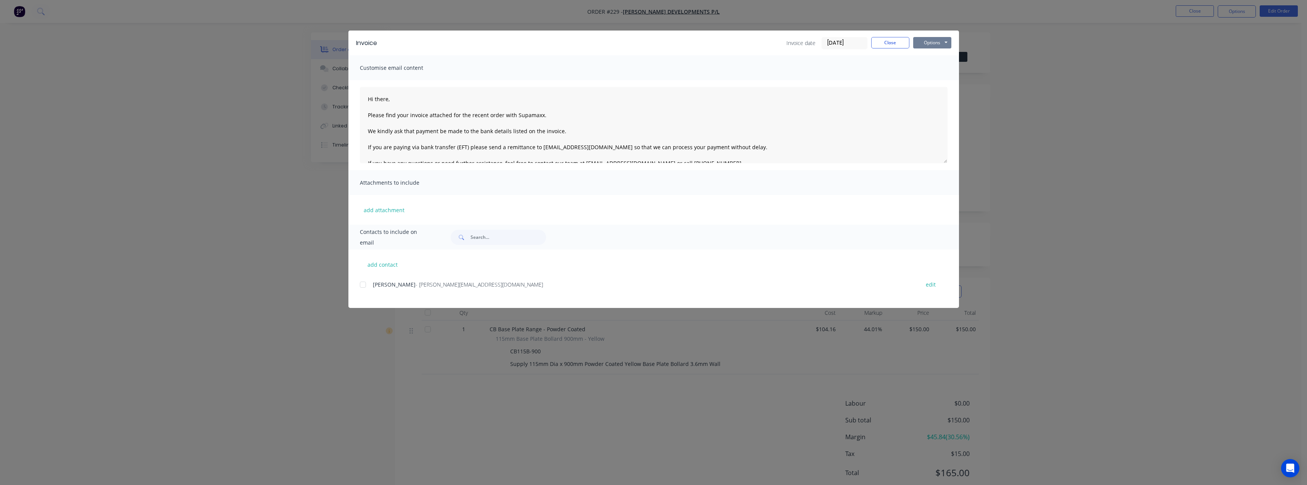
click at [653, 45] on button "Options" at bounding box center [932, 42] width 38 height 11
click at [653, 72] on button "Print" at bounding box center [937, 69] width 49 height 13
click at [653, 46] on button "Close" at bounding box center [890, 42] width 38 height 11
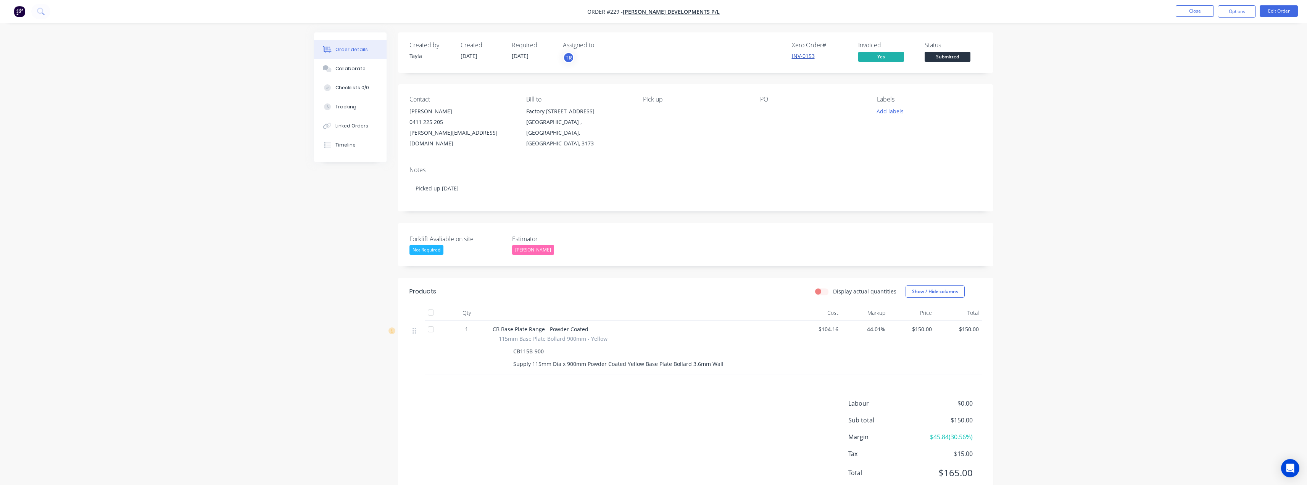
click at [653, 56] on link "INV-0153" at bounding box center [803, 55] width 23 height 7
drag, startPoint x: 511, startPoint y: 132, endPoint x: 433, endPoint y: 132, distance: 78.2
click at [433, 132] on div "Contact Scott Broussard 0411 225 205 scott@broussarddevelopments.com.au Bill to…" at bounding box center [695, 122] width 595 height 76
click at [421, 132] on div "scott@broussarddevelopments.com.au" at bounding box center [462, 137] width 105 height 21
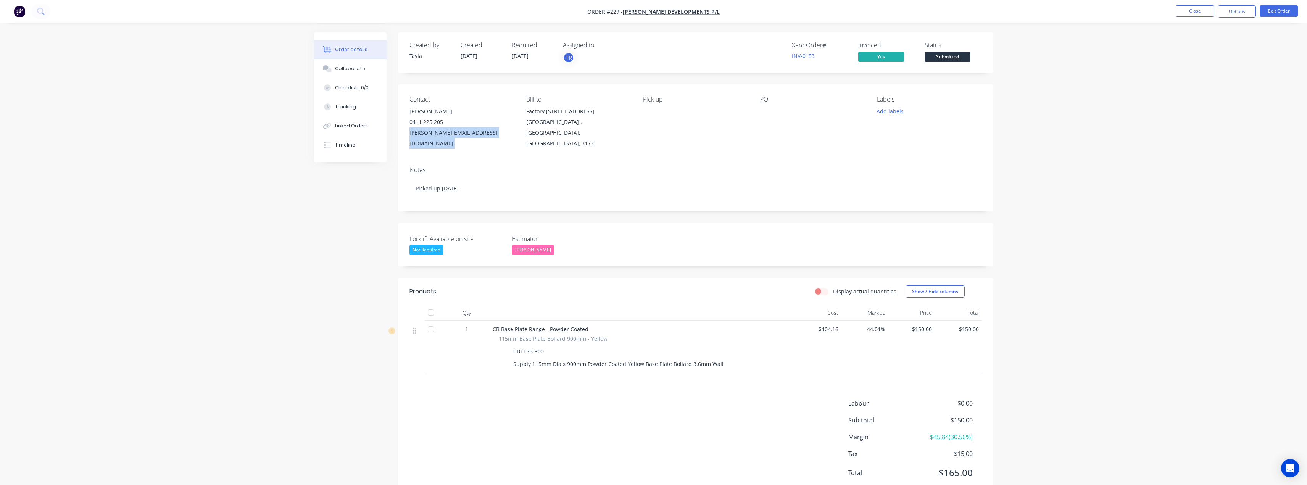
click at [421, 132] on div "scott@broussarddevelopments.com.au" at bounding box center [462, 137] width 105 height 21
copy div "scott@broussarddevelopments.com.au"
click at [147, 184] on div "Order details Collaborate Checklists 0/0 Tracking Linked Orders Timeline Order …" at bounding box center [653, 255] width 1307 height 510
click at [649, 14] on span "[PERSON_NAME] DEVELOPMENTS P/L" at bounding box center [671, 11] width 97 height 7
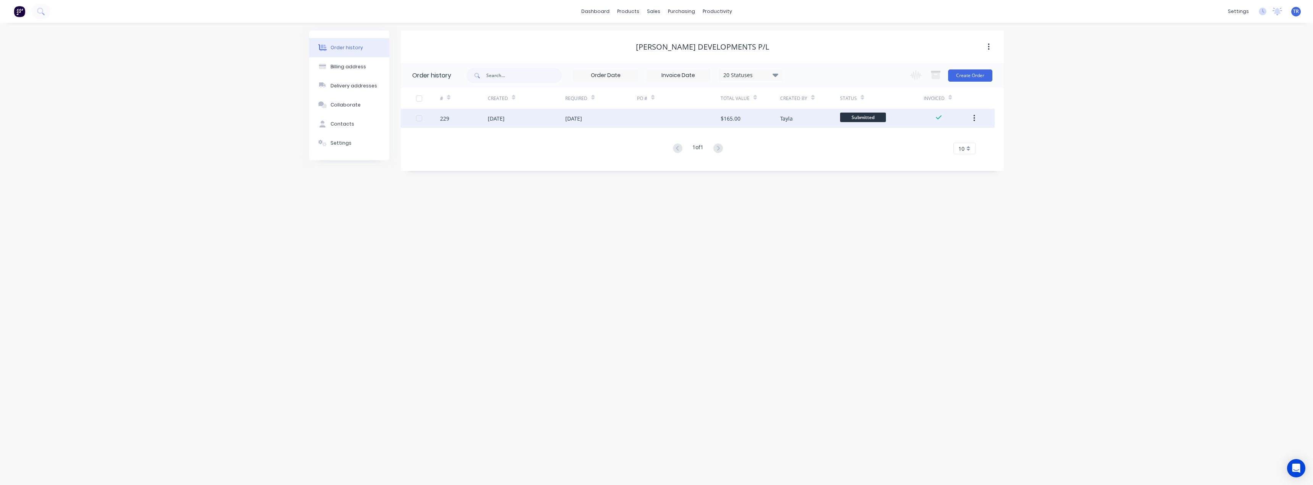
click at [505, 120] on div "15 Aug 2025" at bounding box center [496, 119] width 17 height 8
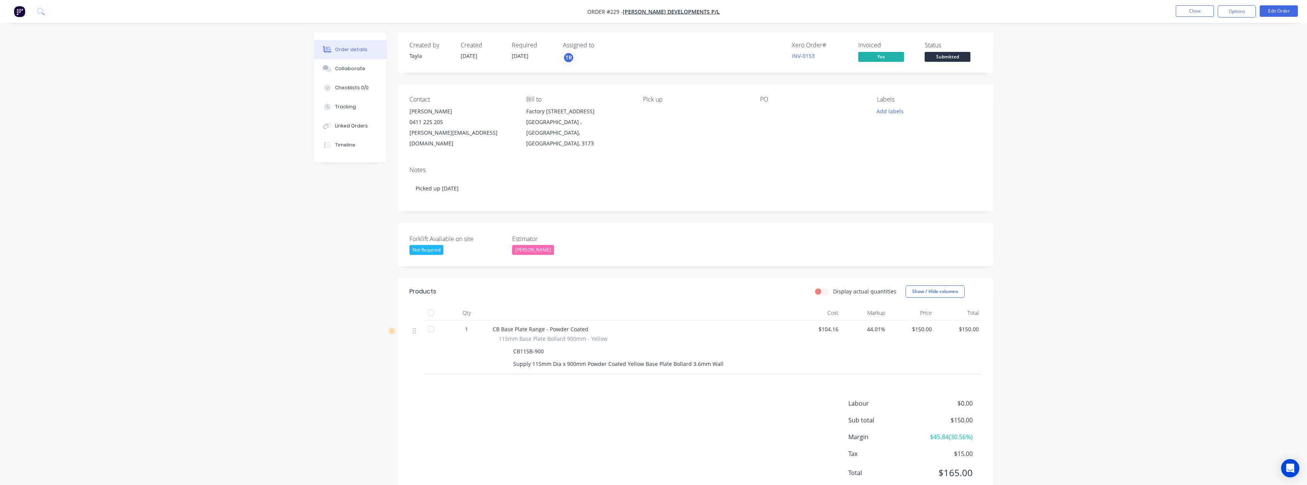
click at [653, 56] on span "Submitted" at bounding box center [948, 57] width 46 height 10
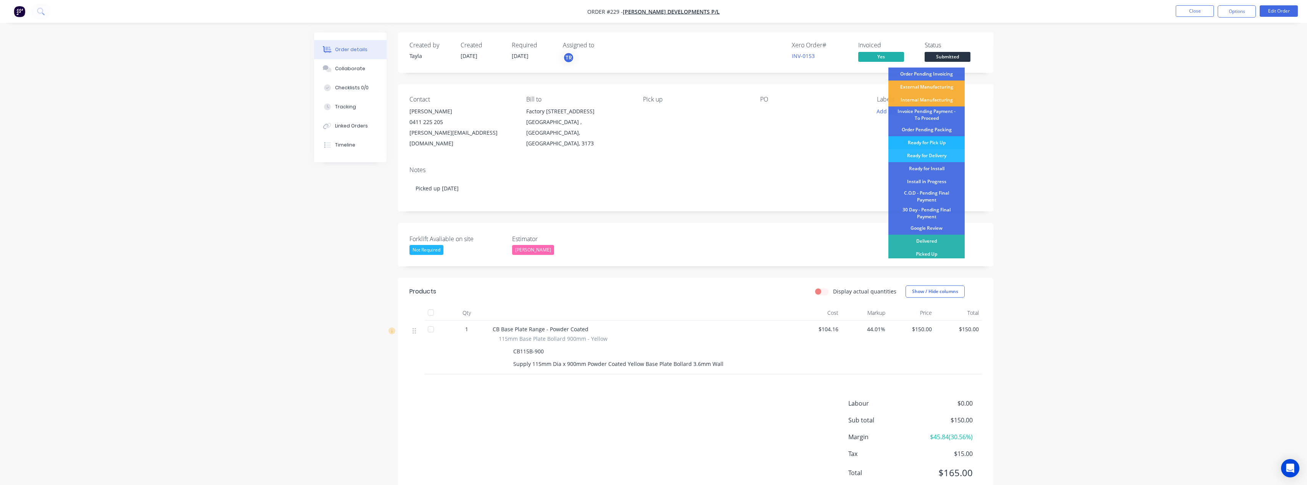
click at [653, 142] on div "Ready for Pick Up" at bounding box center [927, 142] width 76 height 13
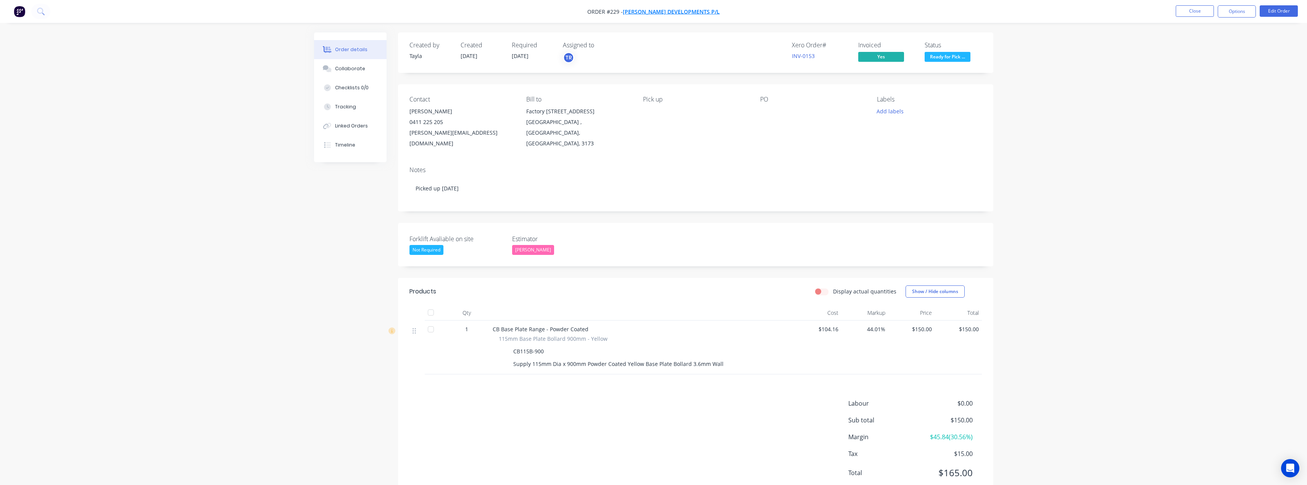
click at [648, 13] on span "[PERSON_NAME] DEVELOPMENTS P/L" at bounding box center [671, 11] width 97 height 7
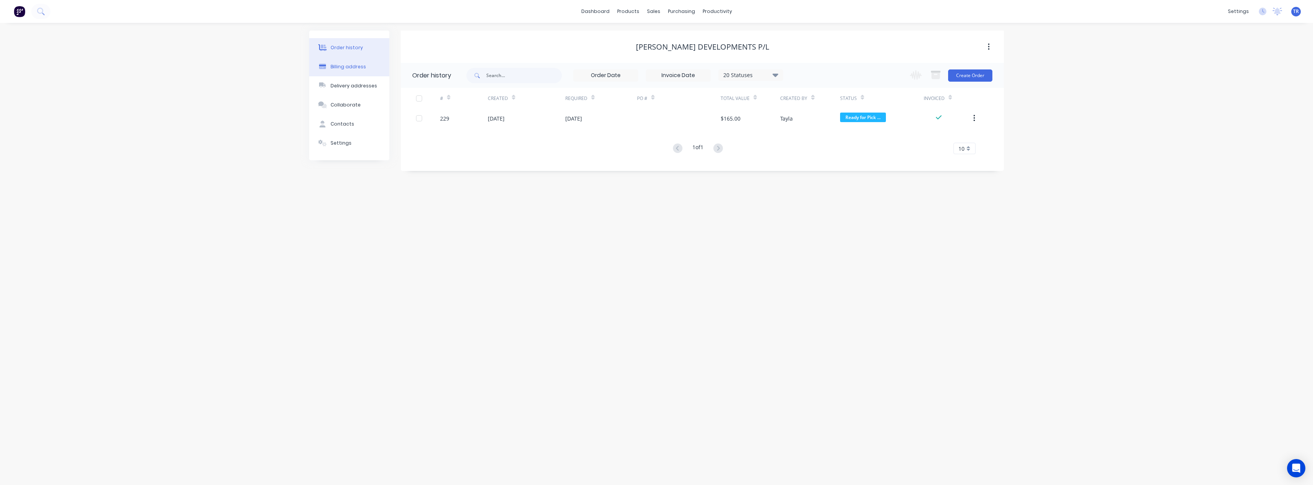
click at [352, 69] on div "Billing address" at bounding box center [348, 66] width 35 height 7
select select "AU"
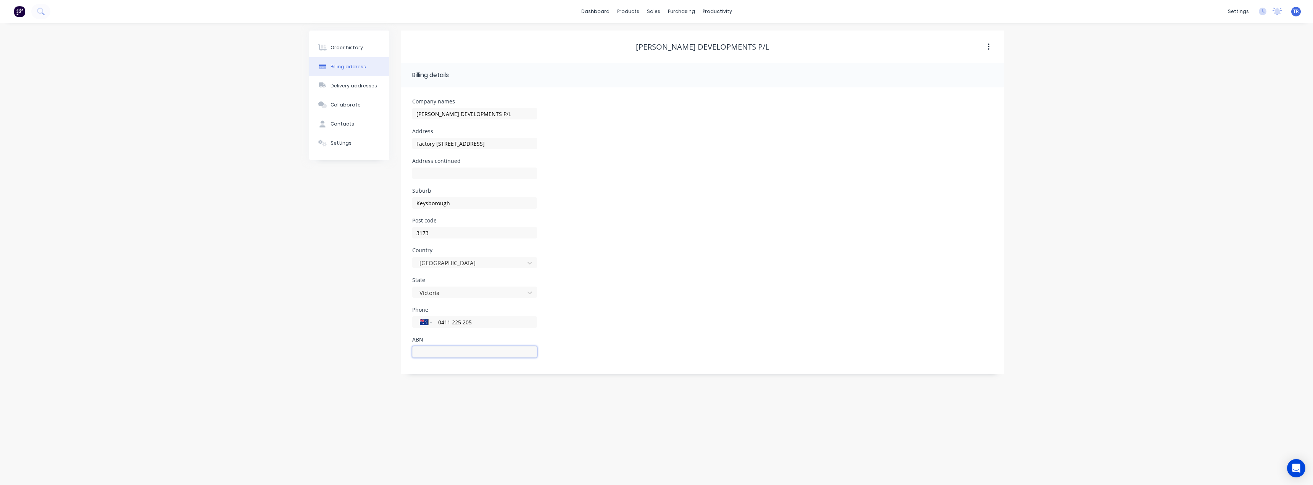
drag, startPoint x: 435, startPoint y: 350, endPoint x: 381, endPoint y: 348, distance: 53.5
click at [435, 349] on input "text" at bounding box center [474, 351] width 125 height 11
paste input "81 616 261 101"
type input "81 616 261 101"
click at [340, 345] on div "Order history Billing address Delivery addresses Collaborate Contacts Settings" at bounding box center [349, 203] width 80 height 344
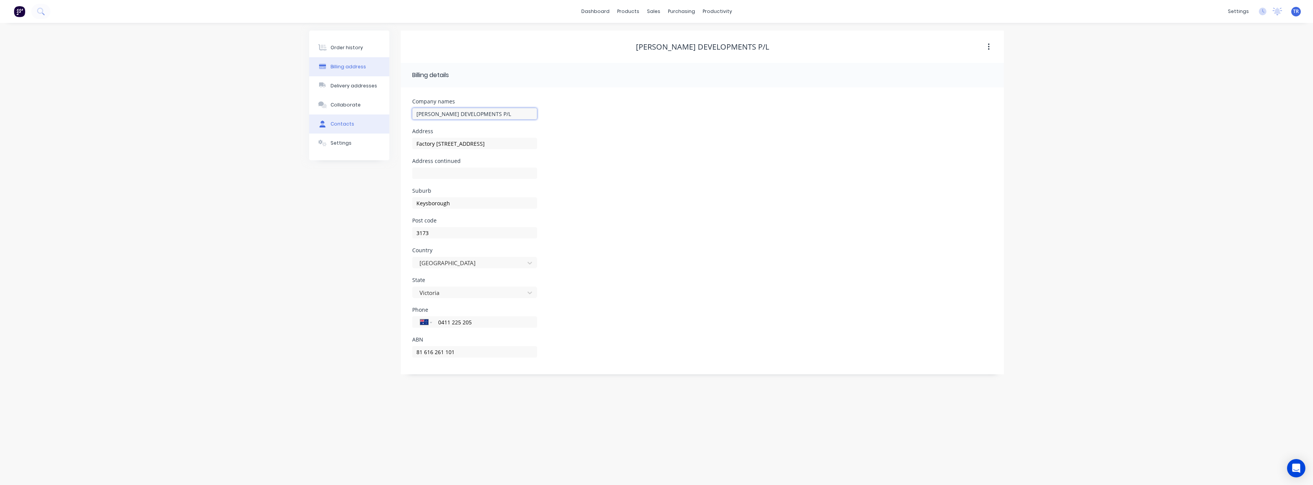
drag, startPoint x: 515, startPoint y: 115, endPoint x: 358, endPoint y: 123, distance: 156.7
click at [358, 123] on div "Order history Billing address Delivery addresses Collaborate Contacts Settings …" at bounding box center [656, 203] width 695 height 344
drag, startPoint x: 363, startPoint y: 318, endPoint x: 322, endPoint y: 242, distance: 85.6
click at [358, 316] on div "Order history Billing address Delivery addresses Collaborate Contacts Settings" at bounding box center [349, 203] width 80 height 344
click at [329, 113] on button "Collaborate" at bounding box center [349, 104] width 80 height 19
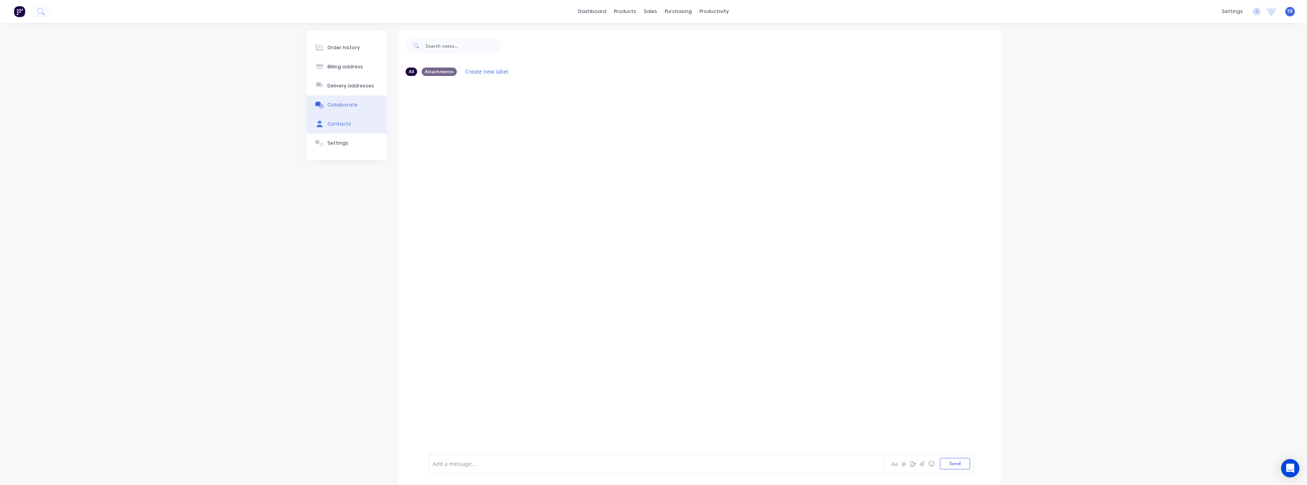
click at [330, 124] on div "Contacts" at bounding box center [339, 124] width 24 height 7
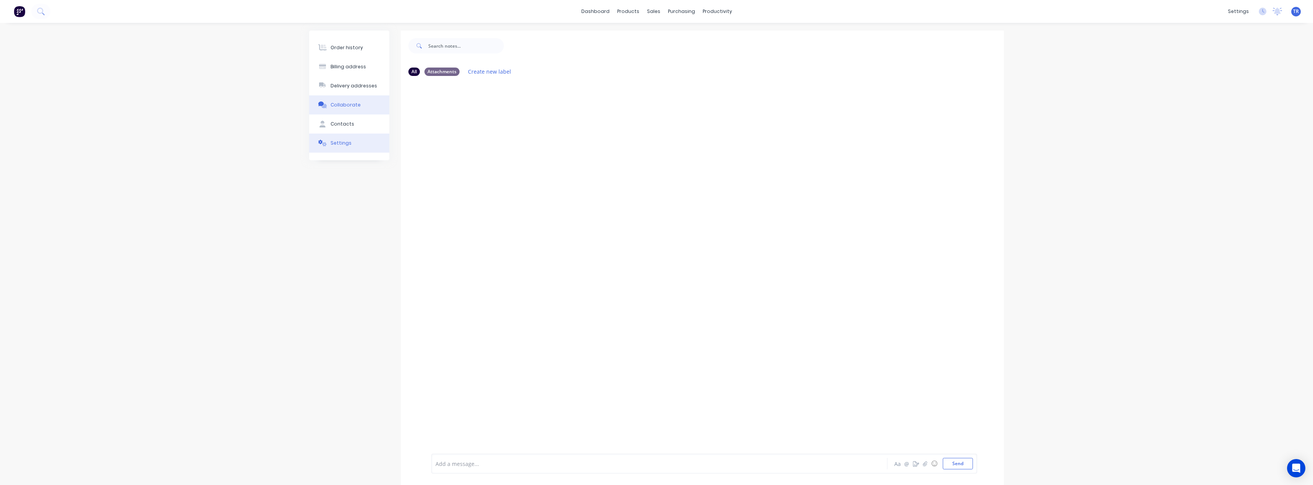
select select "AU"
click at [415, 105] on div "Scott Broussard" at bounding box center [630, 102] width 450 height 14
click at [410, 105] on button "button" at bounding box center [410, 102] width 10 height 10
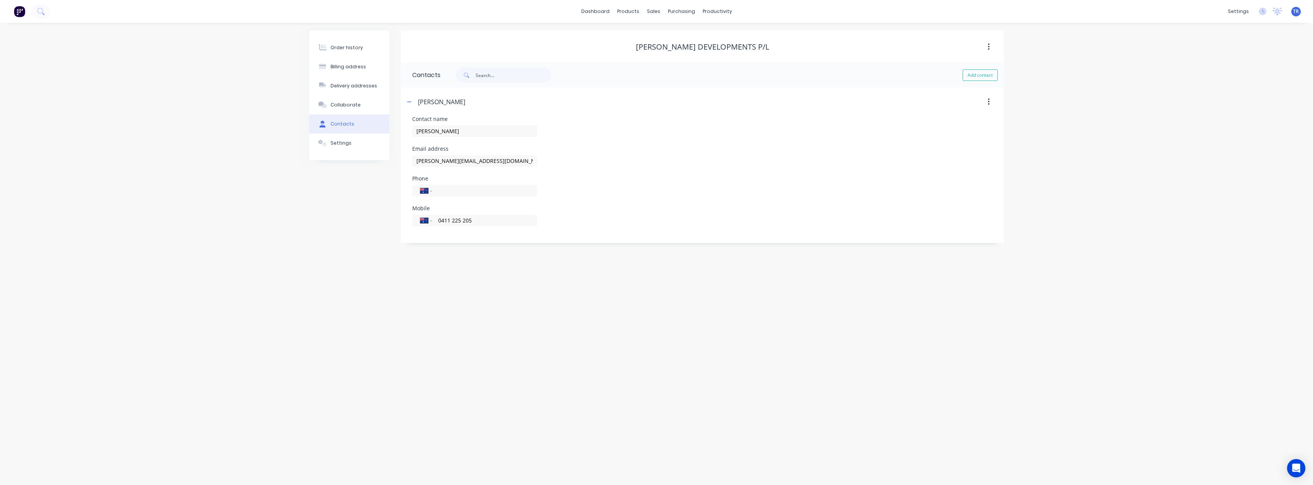
click at [653, 120] on div "Order history Billing address Delivery addresses Collaborate Contacts Settings …" at bounding box center [656, 254] width 1313 height 462
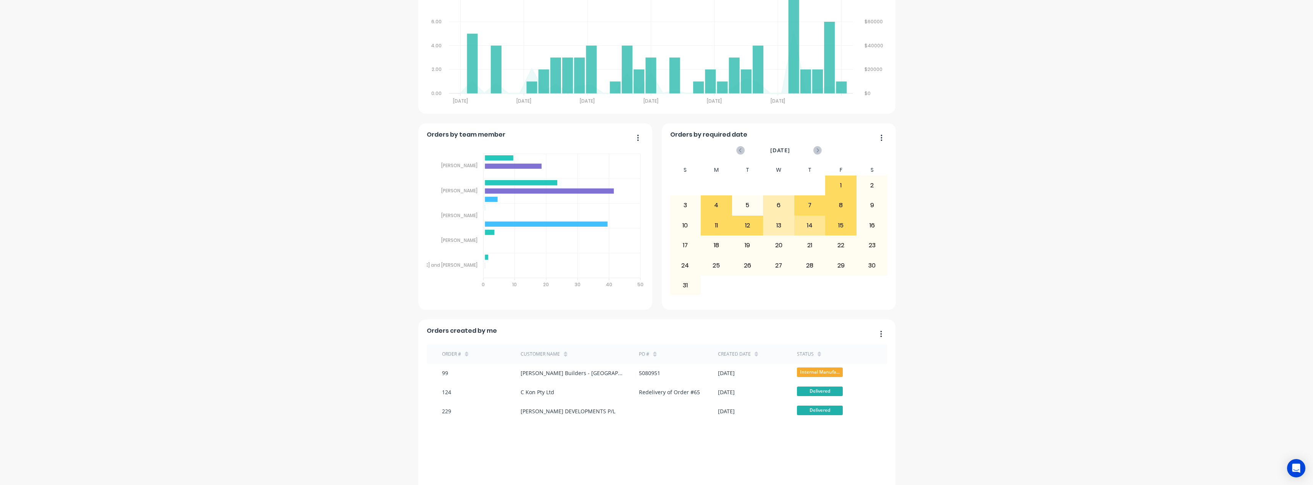
scroll to position [345, 0]
